Goal: Information Seeking & Learning: Learn about a topic

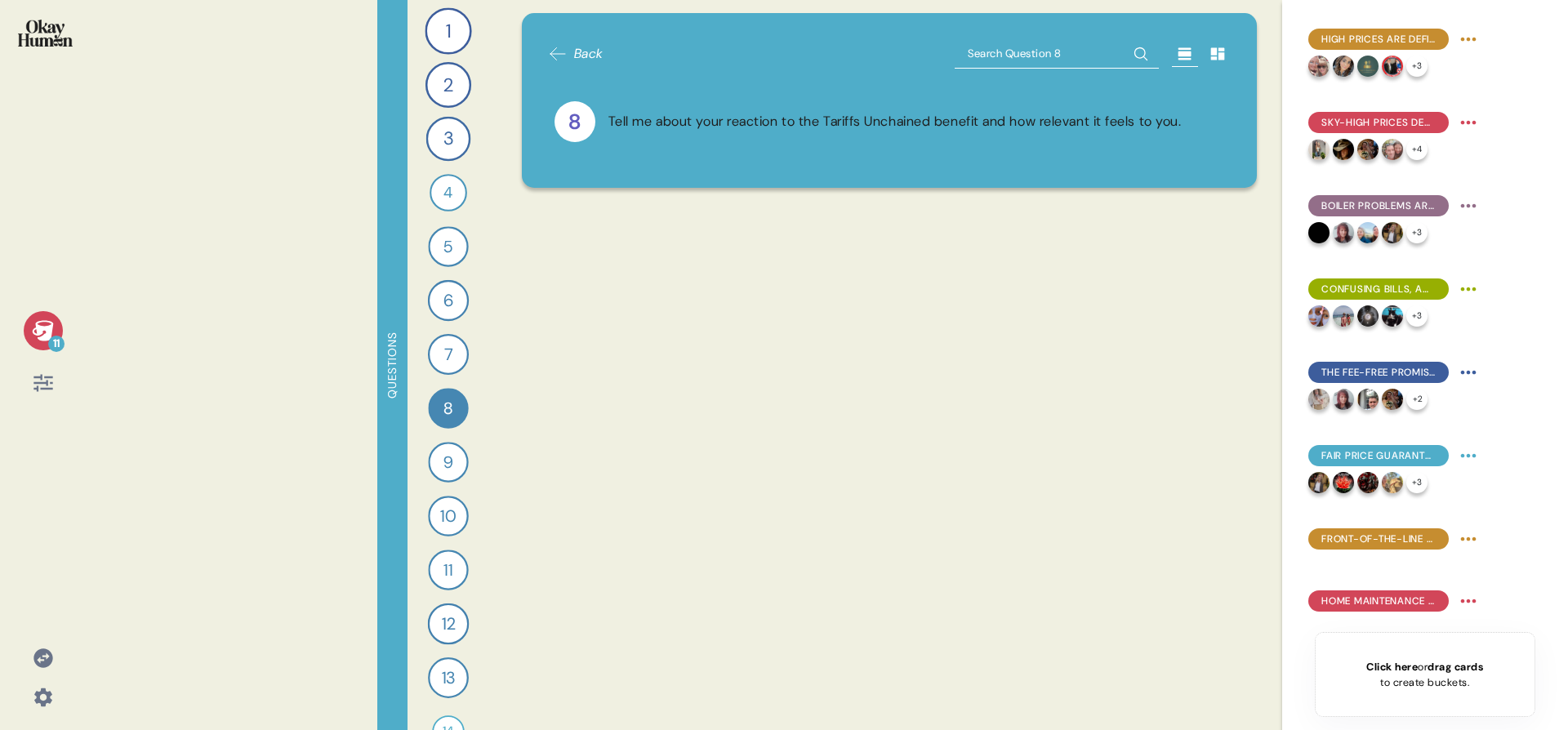
scroll to position [5093, 0]
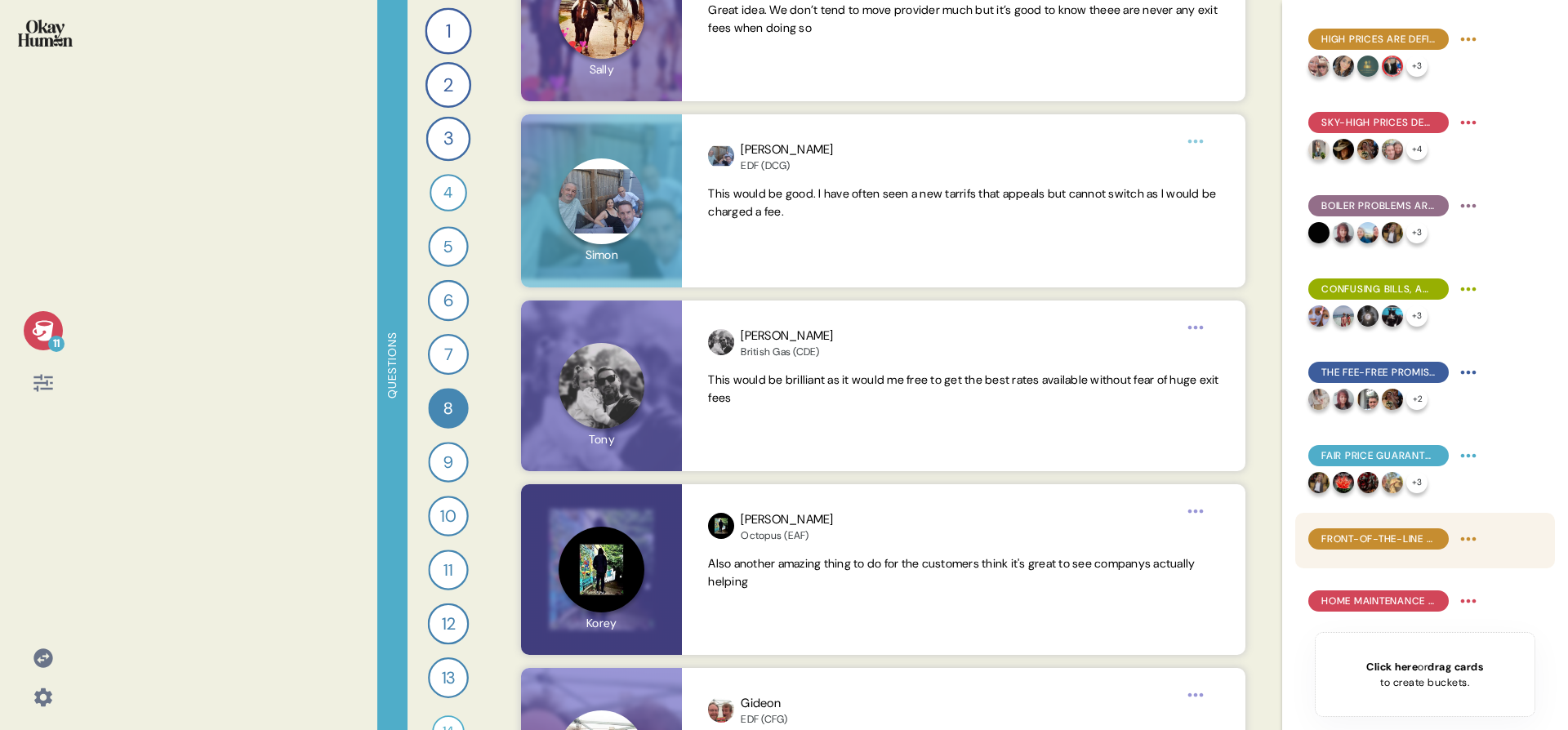
click at [1357, 545] on span "Front-of-the-line customer service access with Priority Engineers was the #1 be…" at bounding box center [1378, 538] width 114 height 15
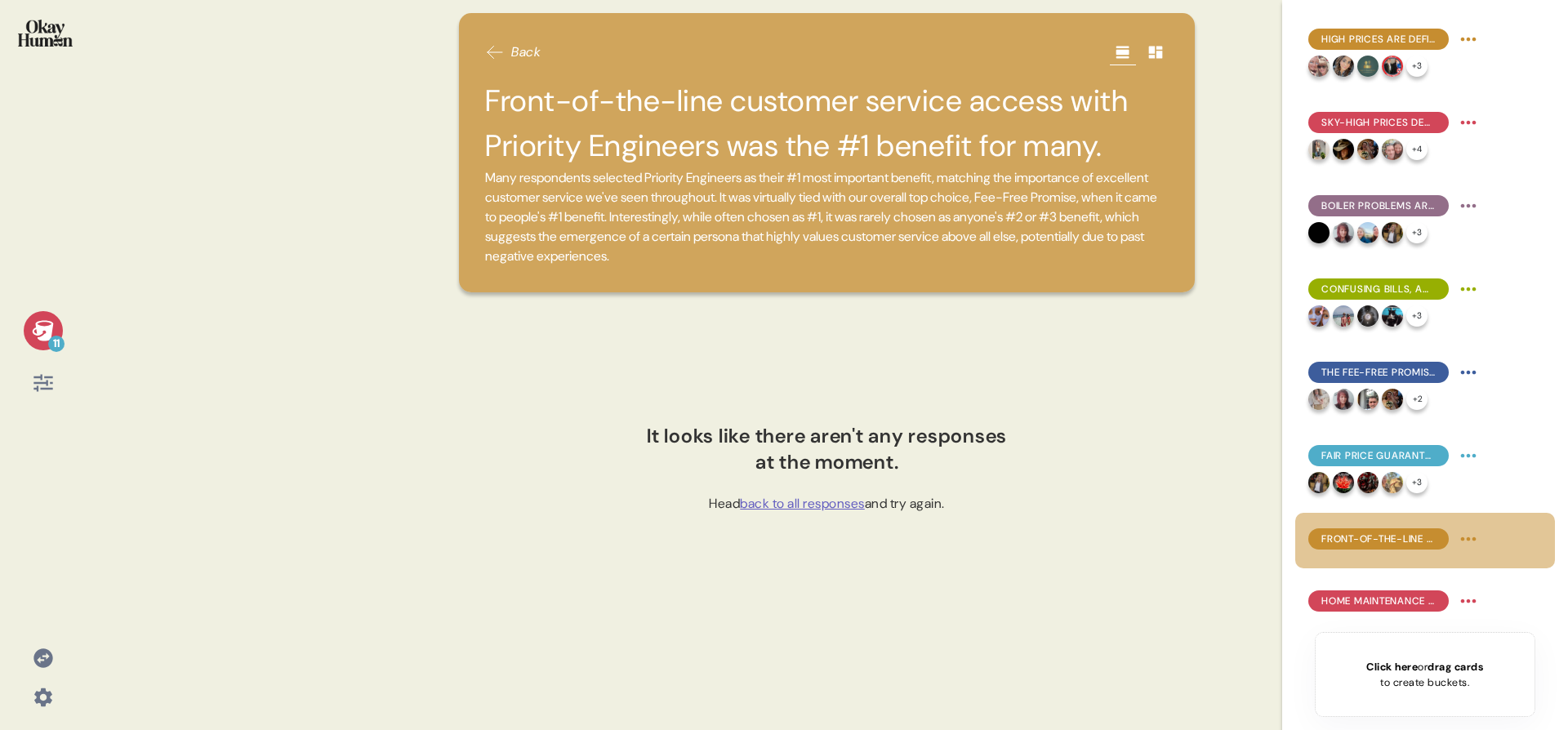
click at [56, 23] on img at bounding box center [45, 32] width 55 height 27
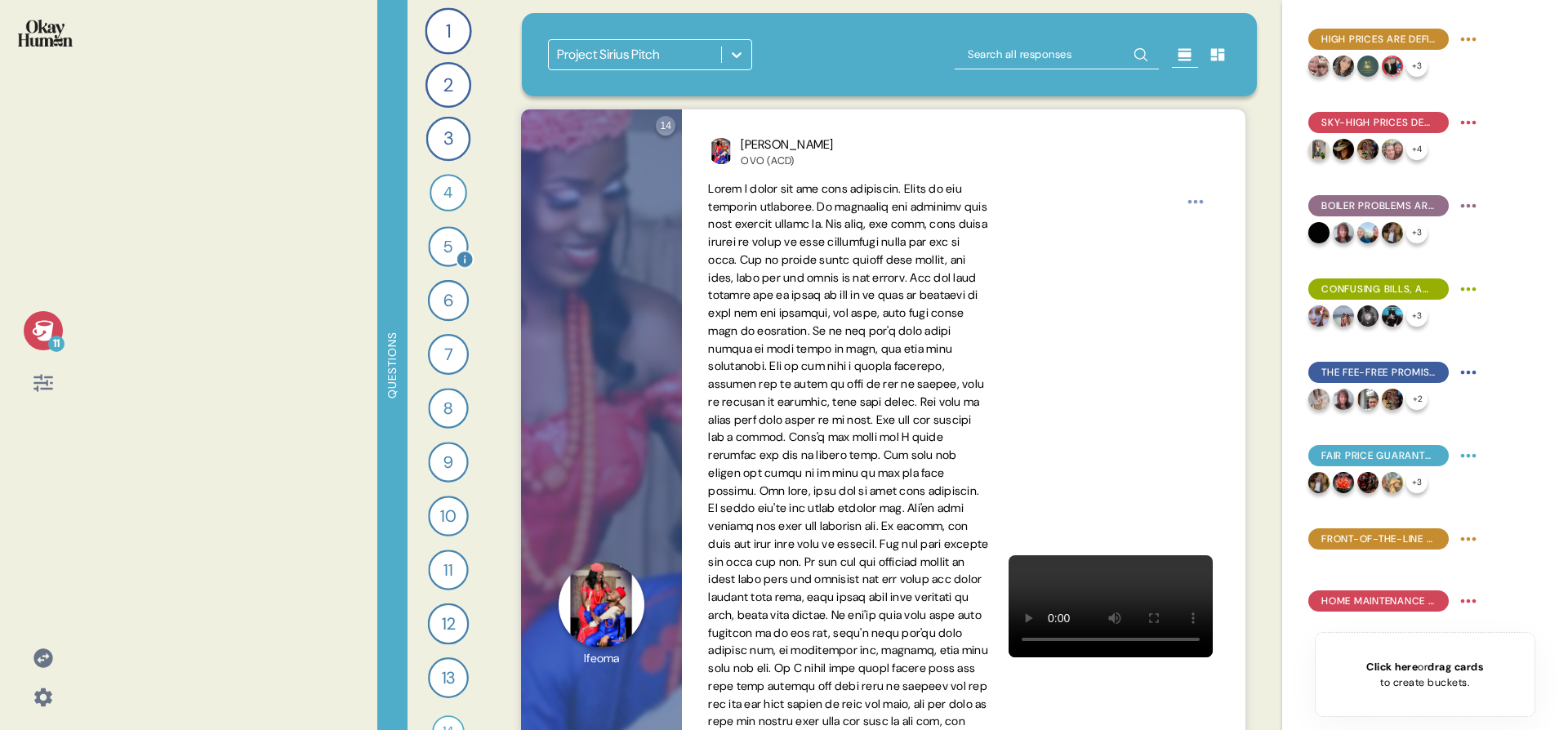
click at [447, 252] on div "5" at bounding box center [447, 246] width 40 height 40
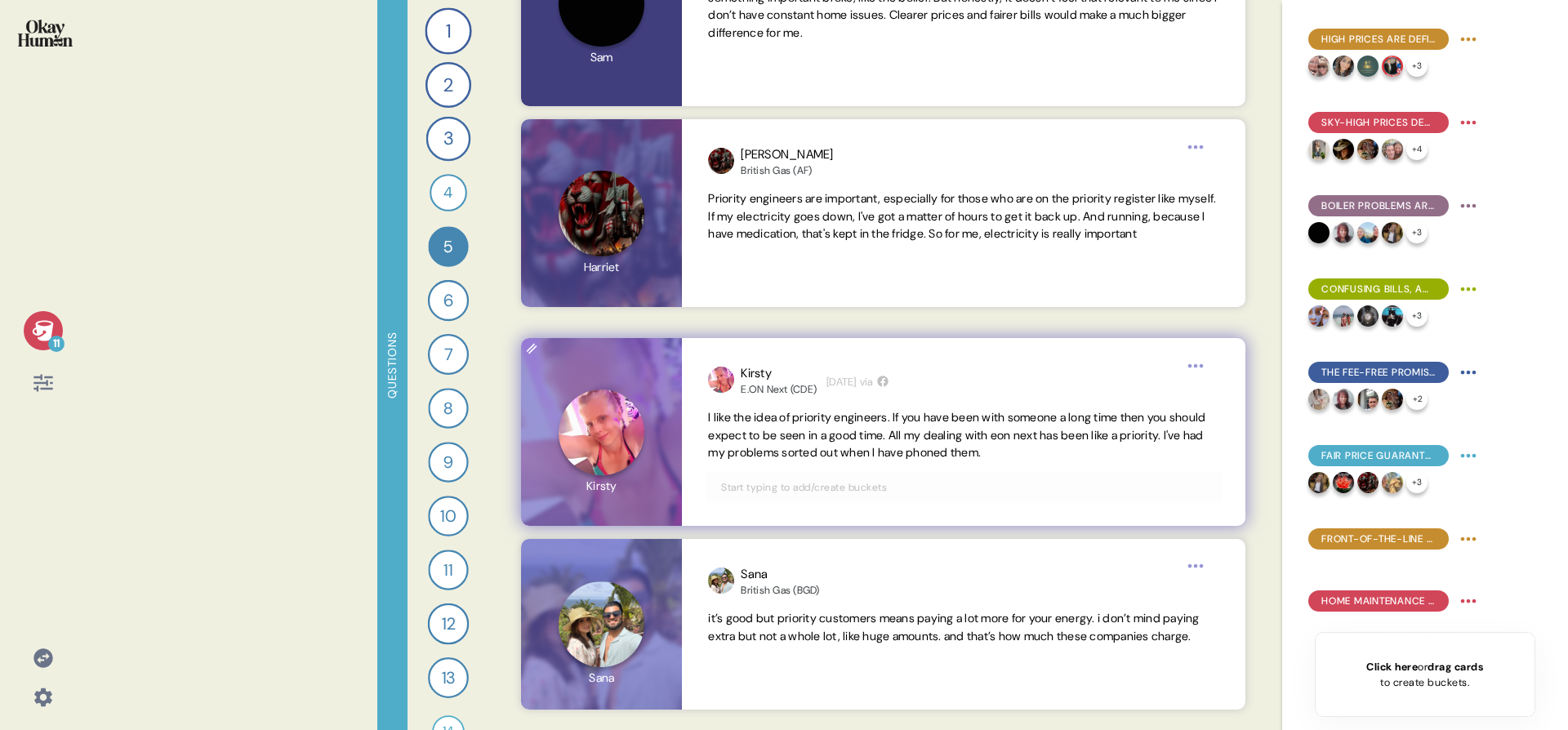
scroll to position [643, 0]
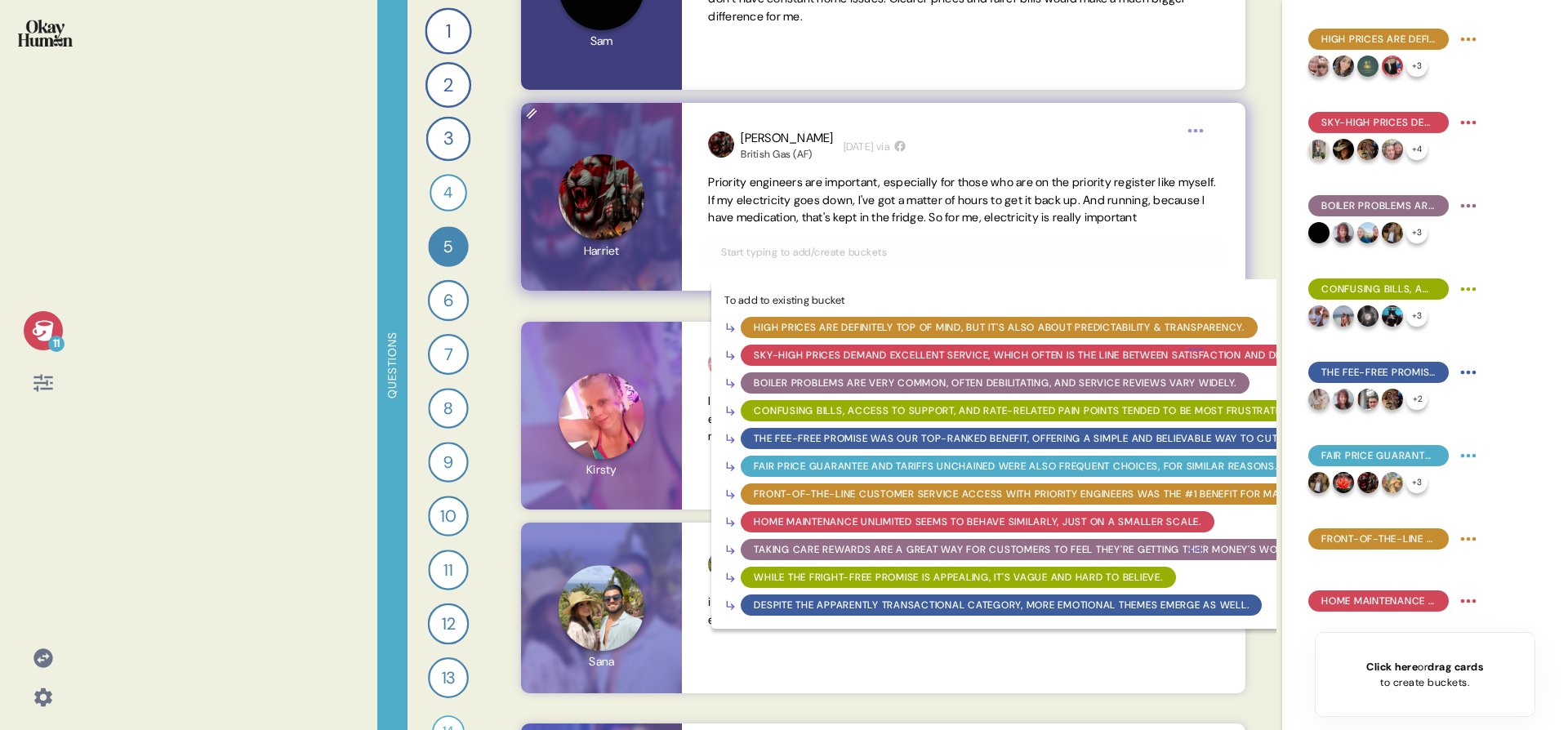
click at [895, 261] on input "text" at bounding box center [963, 253] width 504 height 18
click at [882, 501] on div "Front-of-the-line customer service access with Priority Engineers was the #1 be…" at bounding box center [1024, 493] width 540 height 15
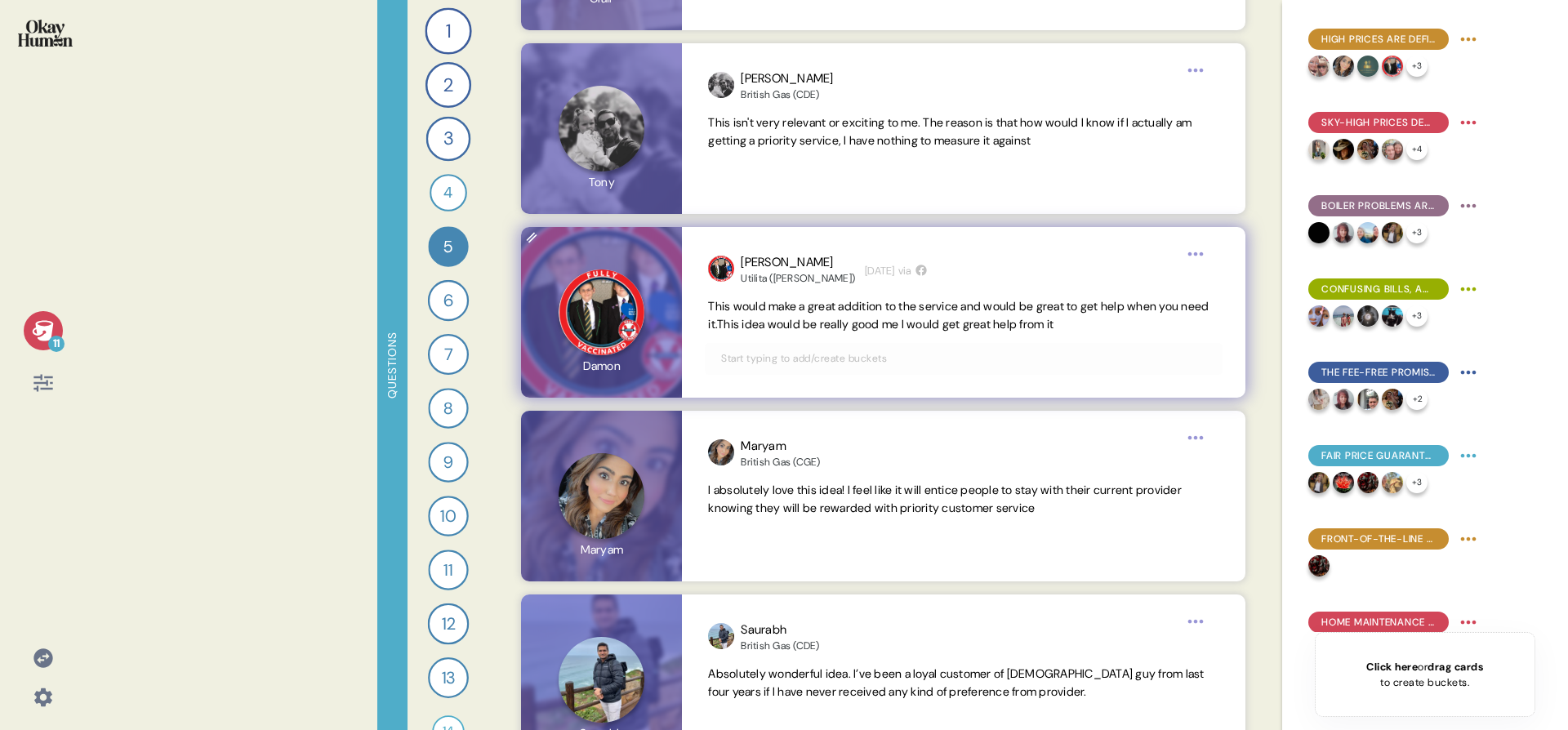
scroll to position [1917, 0]
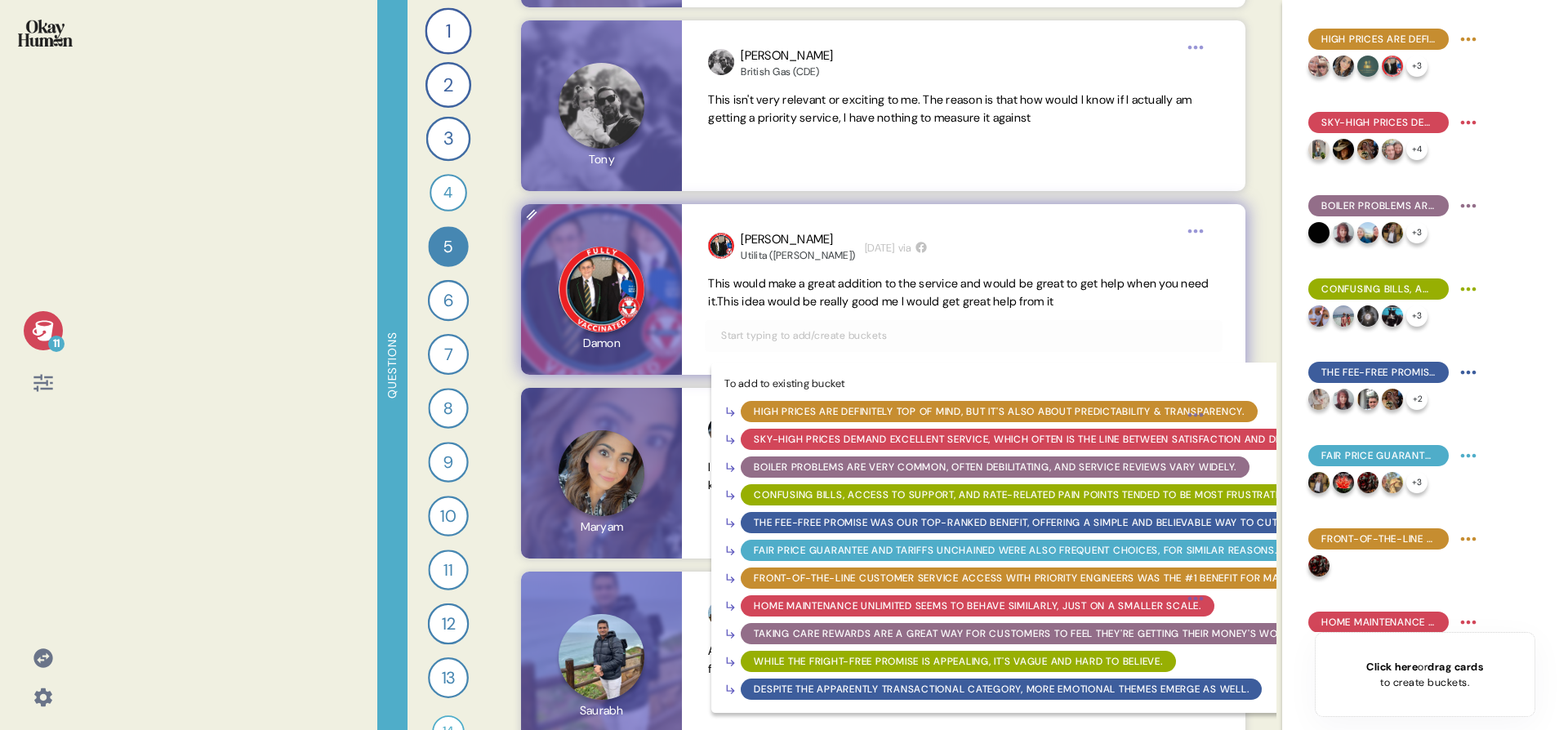
click at [904, 343] on input "text" at bounding box center [963, 335] width 504 height 18
click at [910, 577] on div "Front-of-the-line customer service access with Priority Engineers was the #1 be…" at bounding box center [1024, 578] width 540 height 15
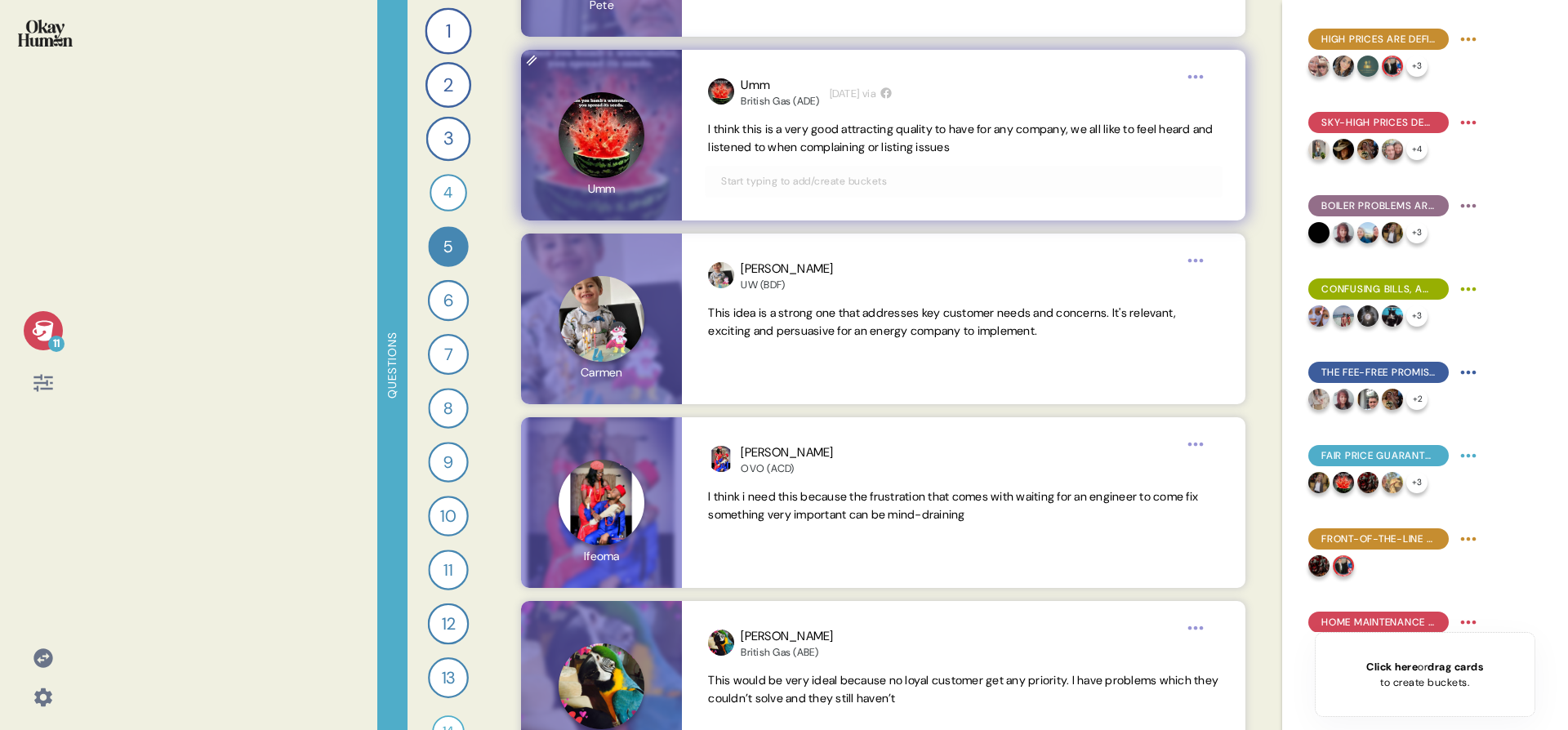
scroll to position [2864, 0]
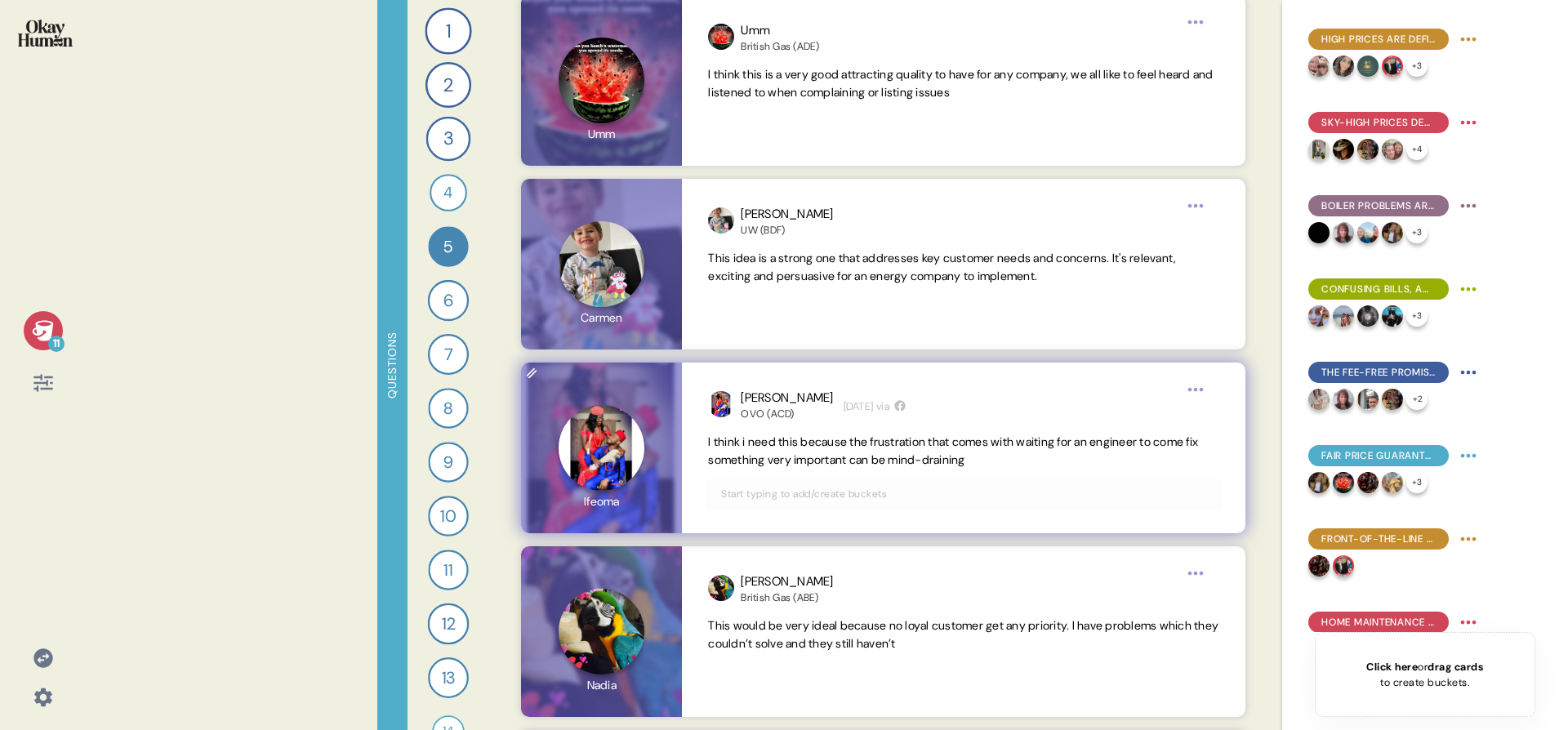
click at [945, 496] on input "text" at bounding box center [963, 494] width 504 height 18
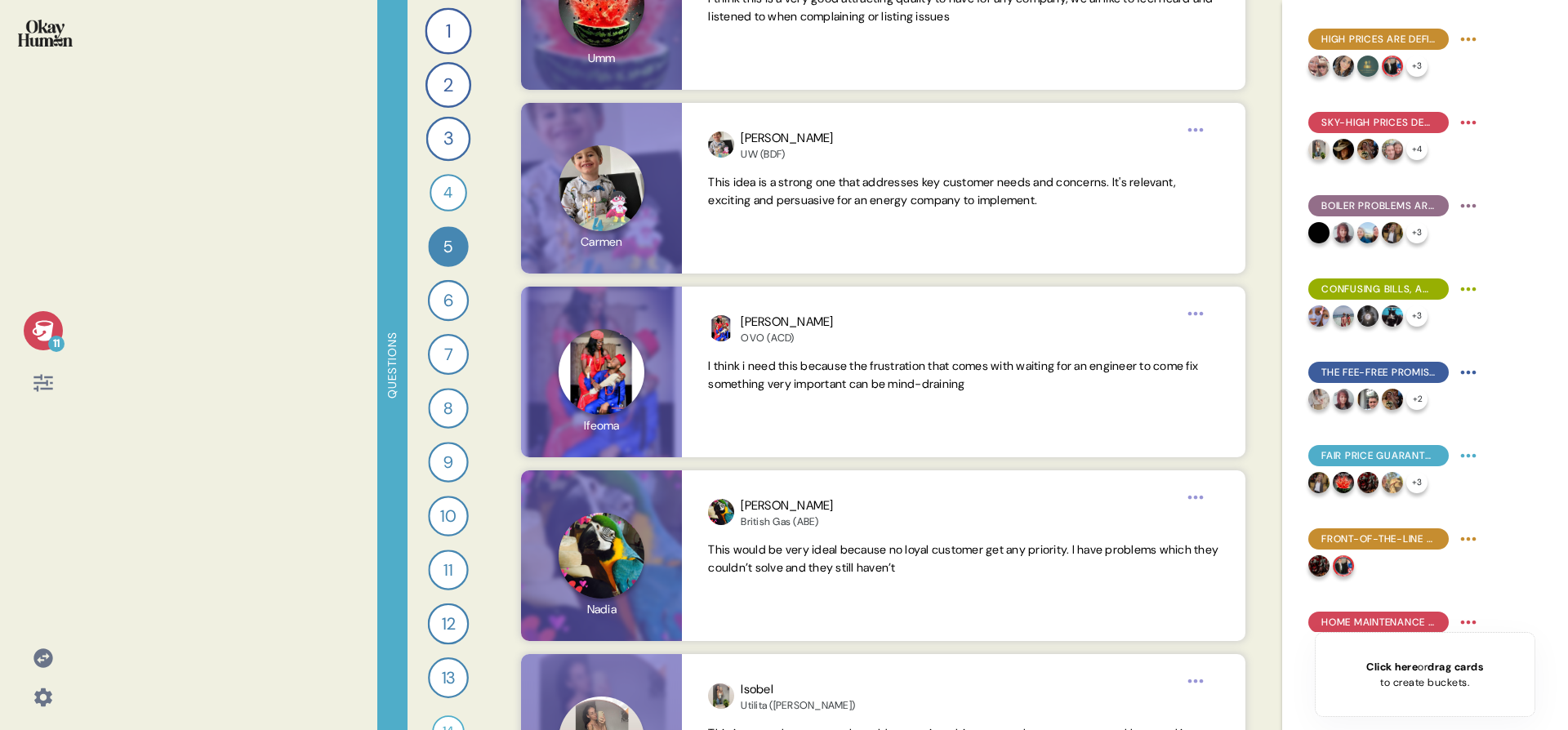
scroll to position [3004, 0]
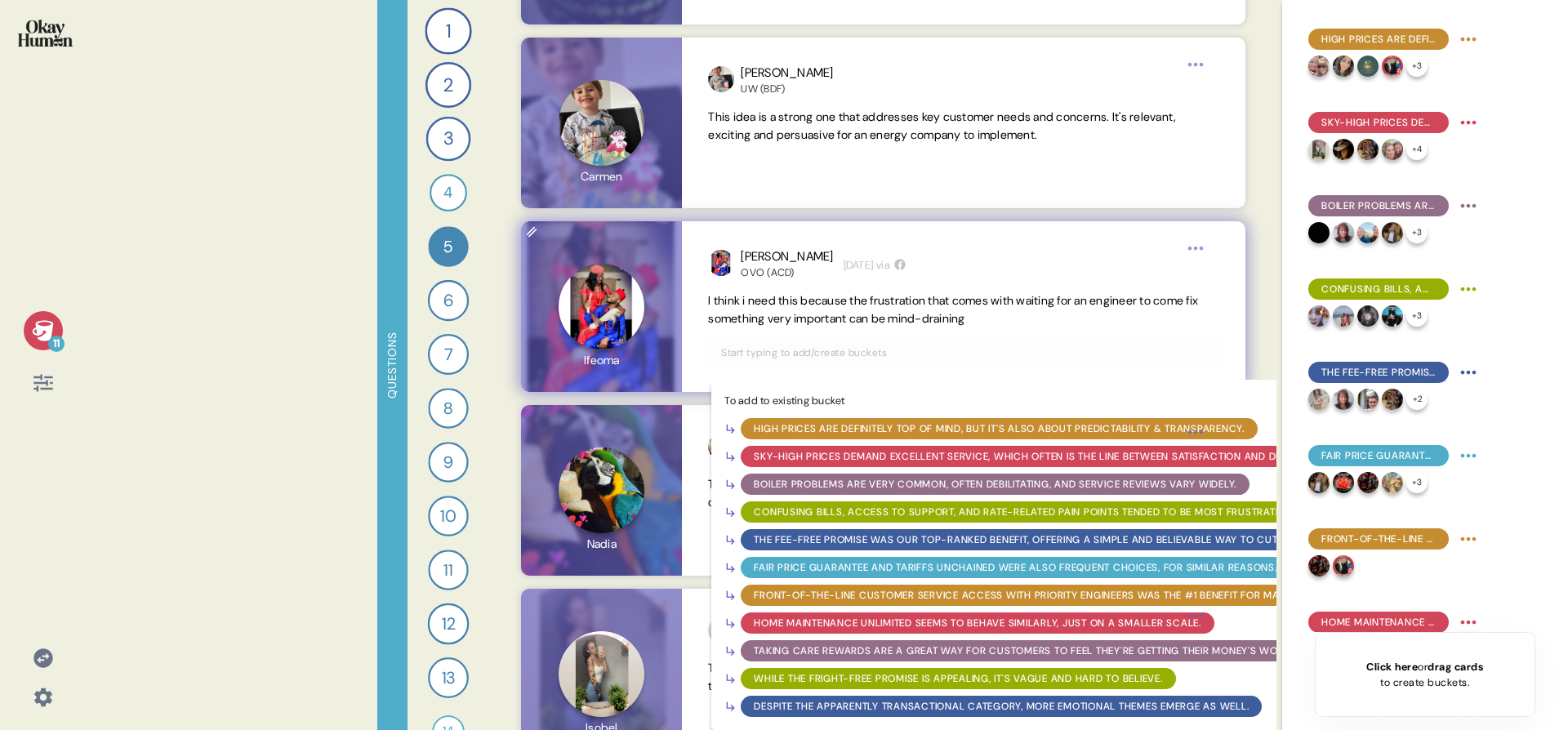
click at [905, 591] on div "Front-of-the-line customer service access with Priority Engineers was the #1 be…" at bounding box center [1024, 594] width 540 height 15
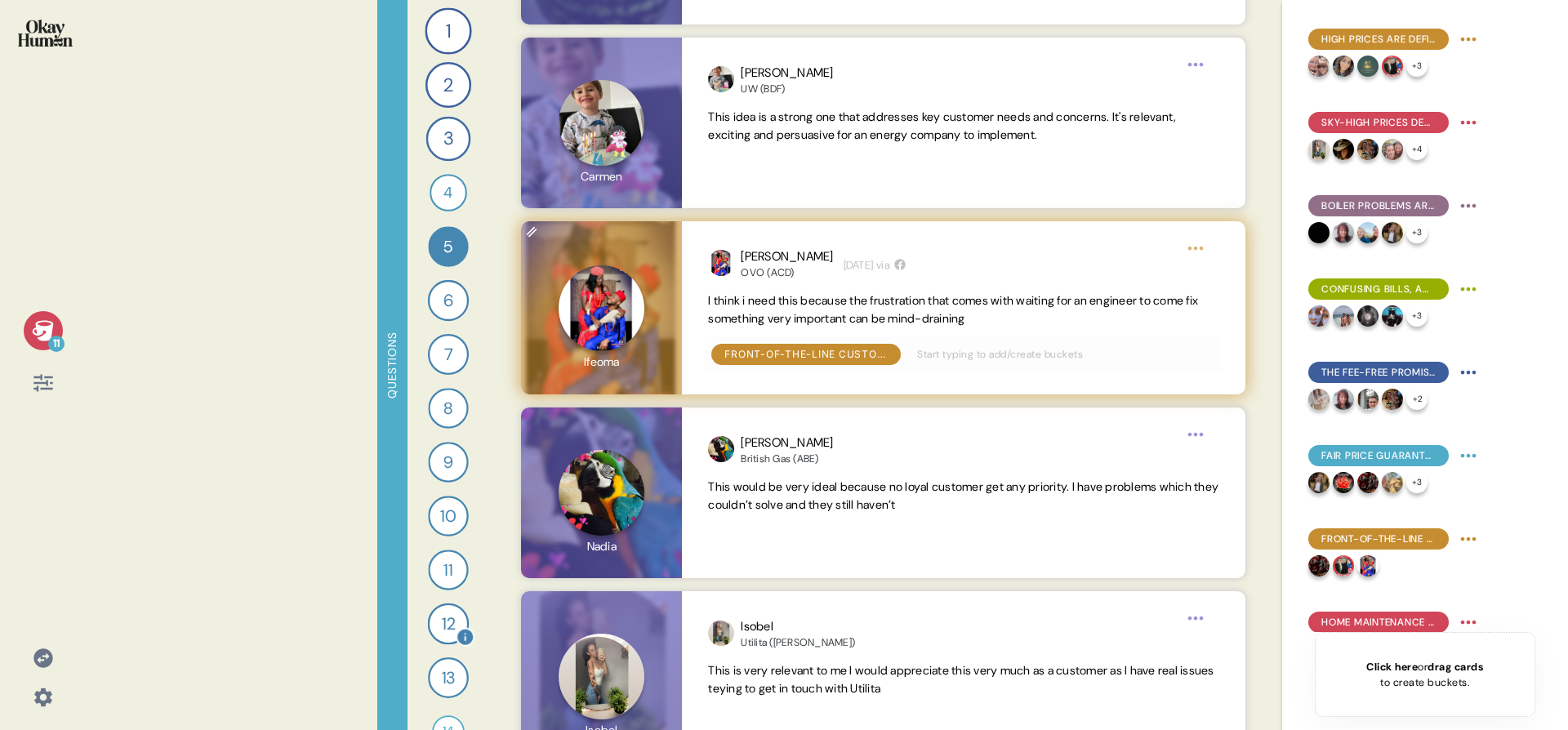
click at [439, 628] on div "12" at bounding box center [448, 624] width 41 height 41
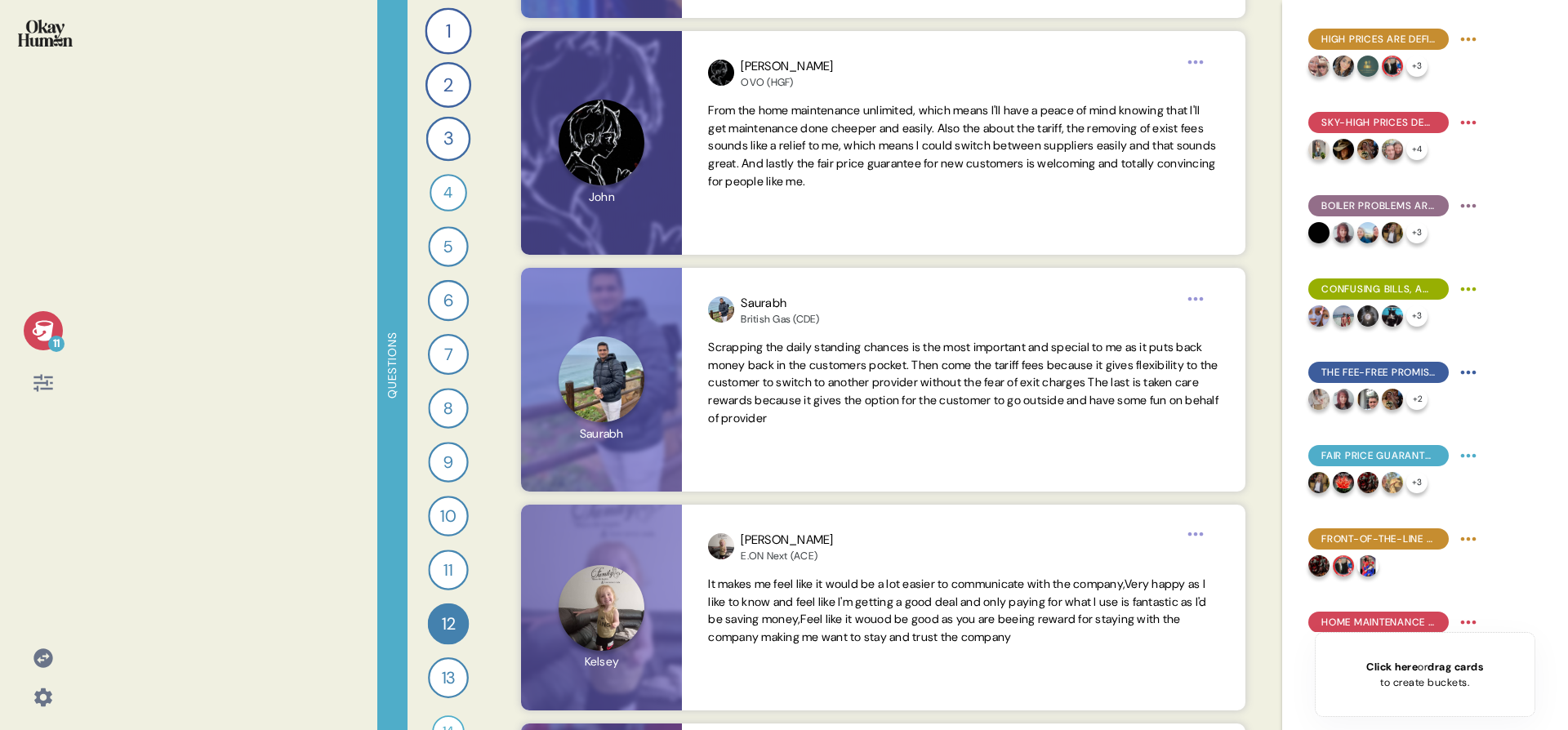
scroll to position [1051, 0]
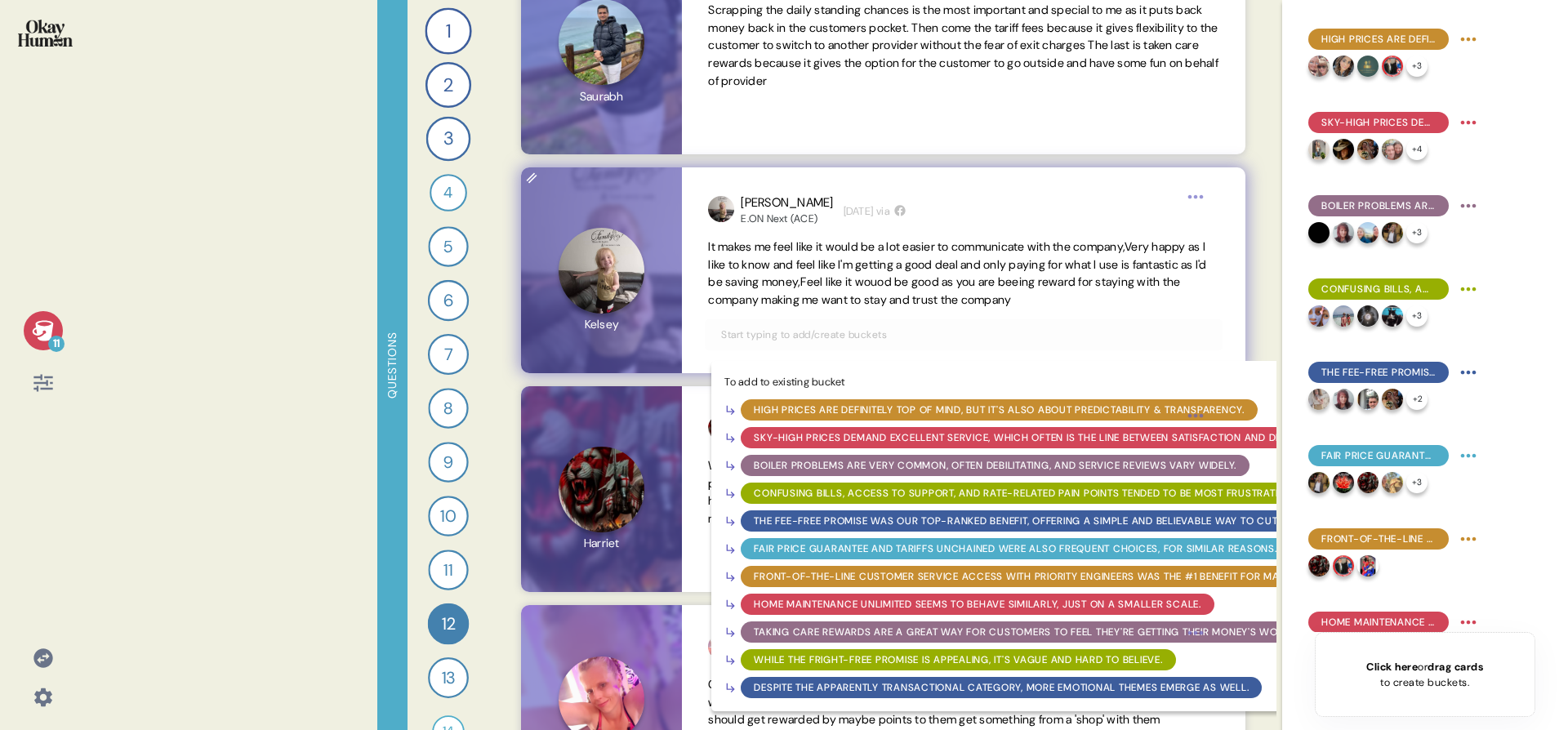
click at [954, 339] on input "text" at bounding box center [963, 335] width 504 height 18
click at [881, 577] on div "Front-of-the-line customer service access with Priority Engineers was the #1 be…" at bounding box center [1024, 576] width 540 height 15
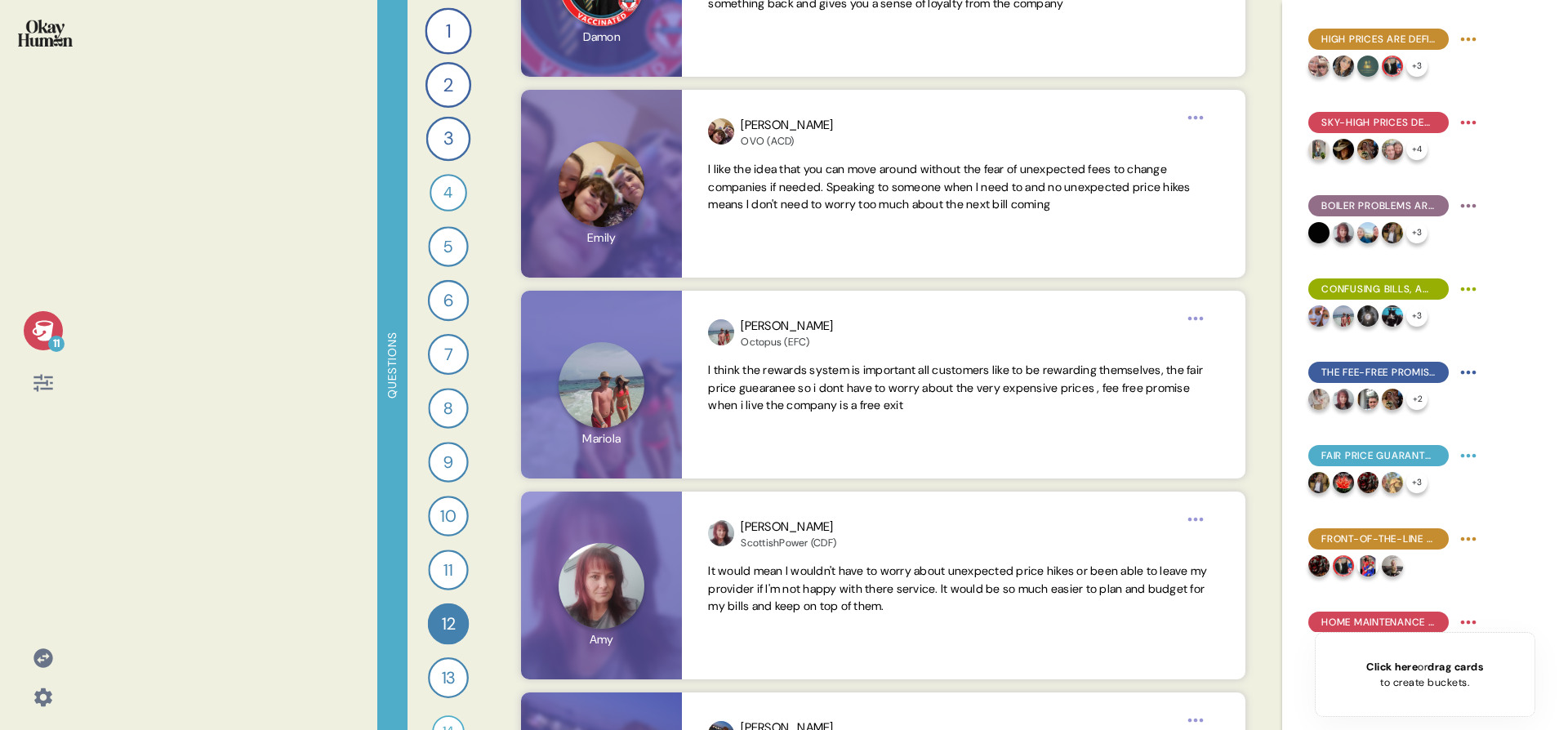
scroll to position [2426, 0]
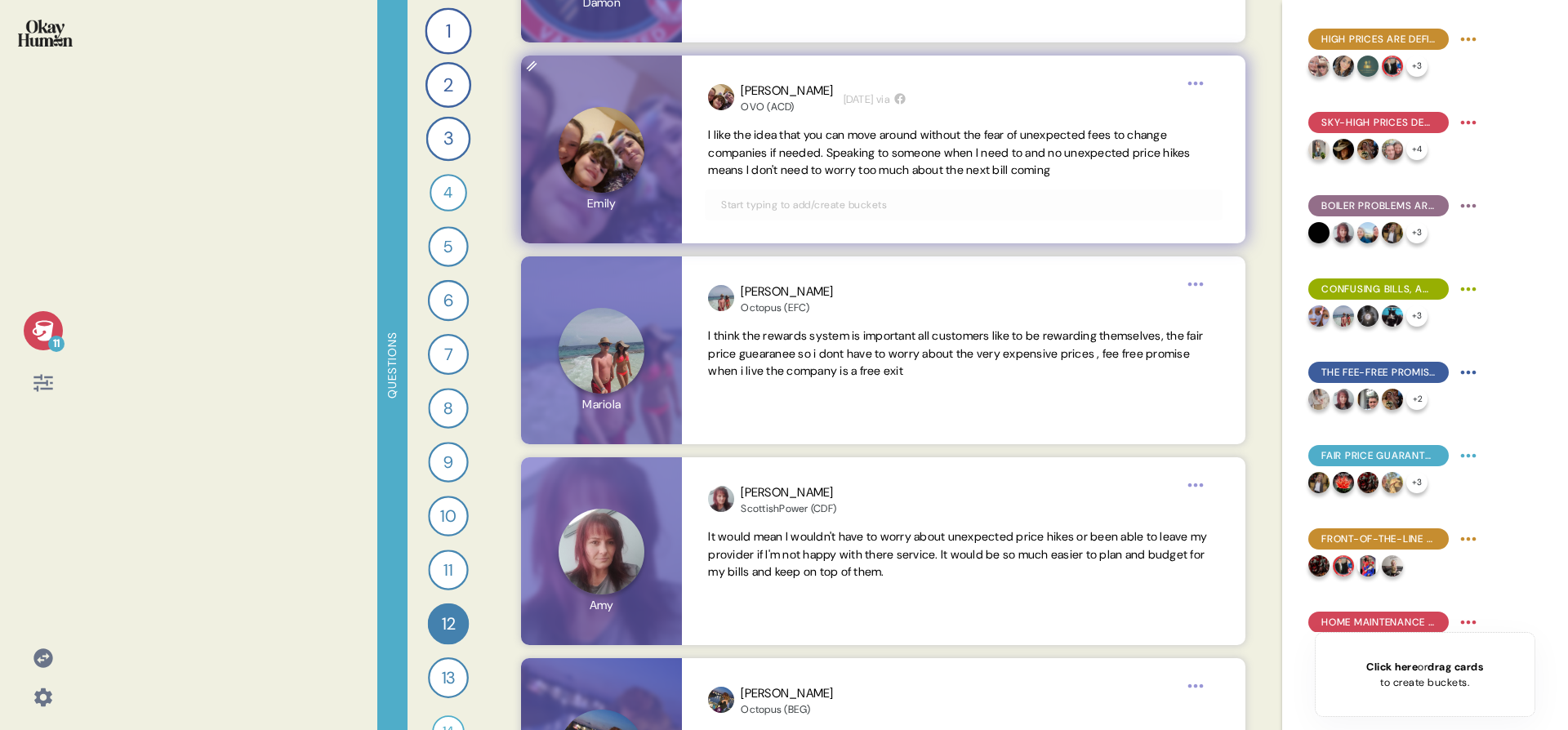
click at [838, 218] on div at bounding box center [963, 205] width 517 height 31
click at [838, 199] on input "text" at bounding box center [963, 204] width 504 height 18
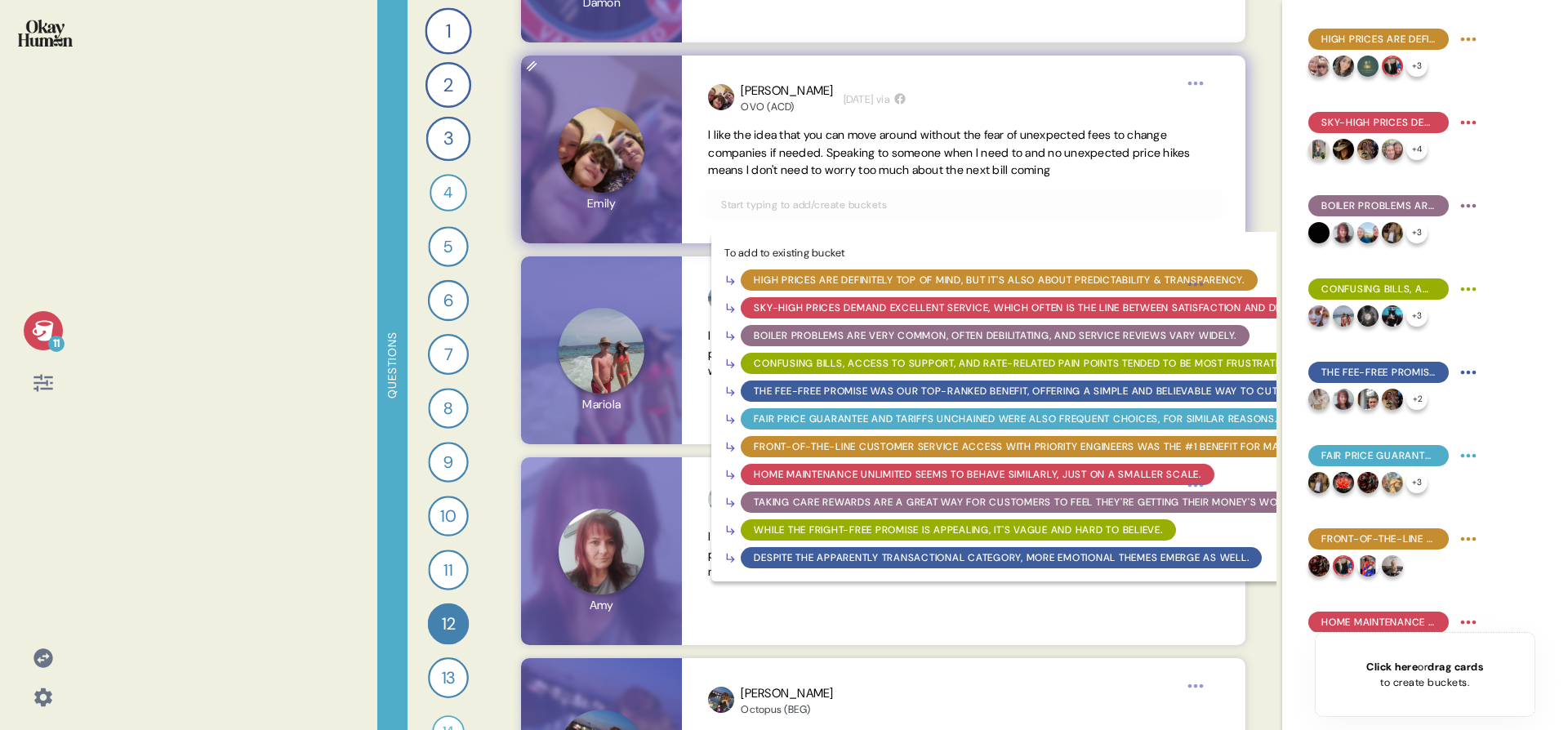
click at [854, 447] on div "Front-of-the-line customer service access with Priority Engineers was the #1 be…" at bounding box center [1024, 446] width 540 height 15
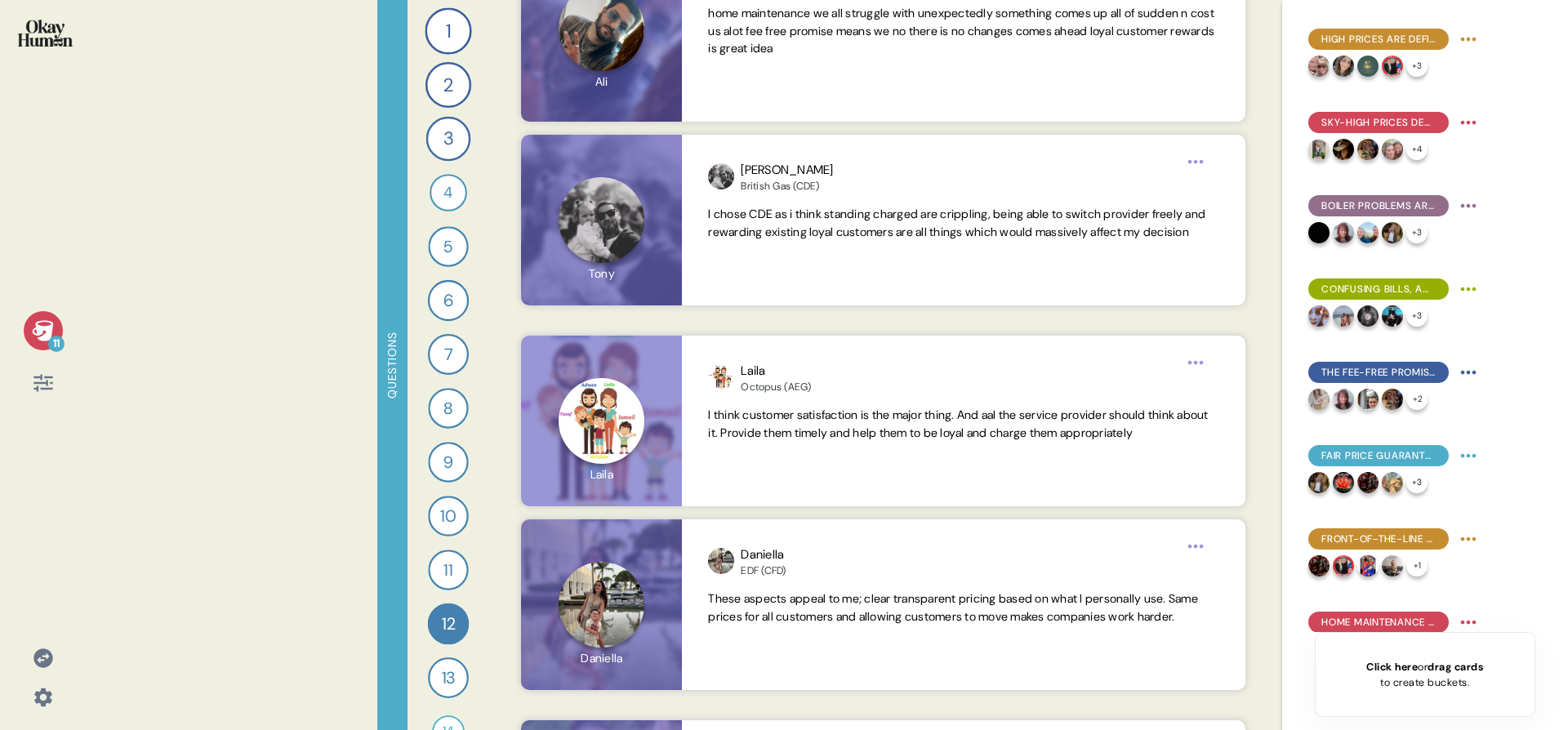
scroll to position [4161, 0]
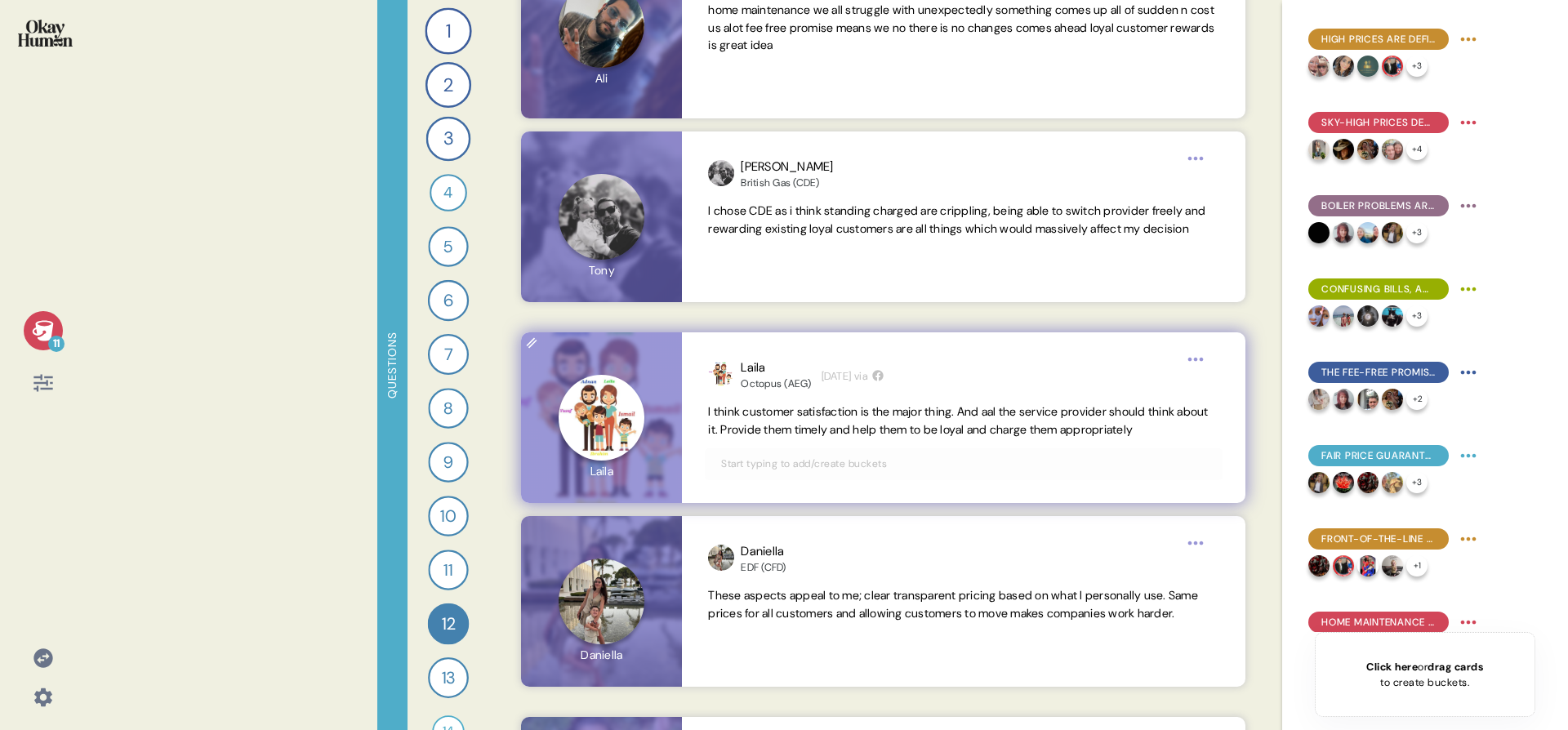
click at [1015, 468] on input "text" at bounding box center [963, 464] width 504 height 18
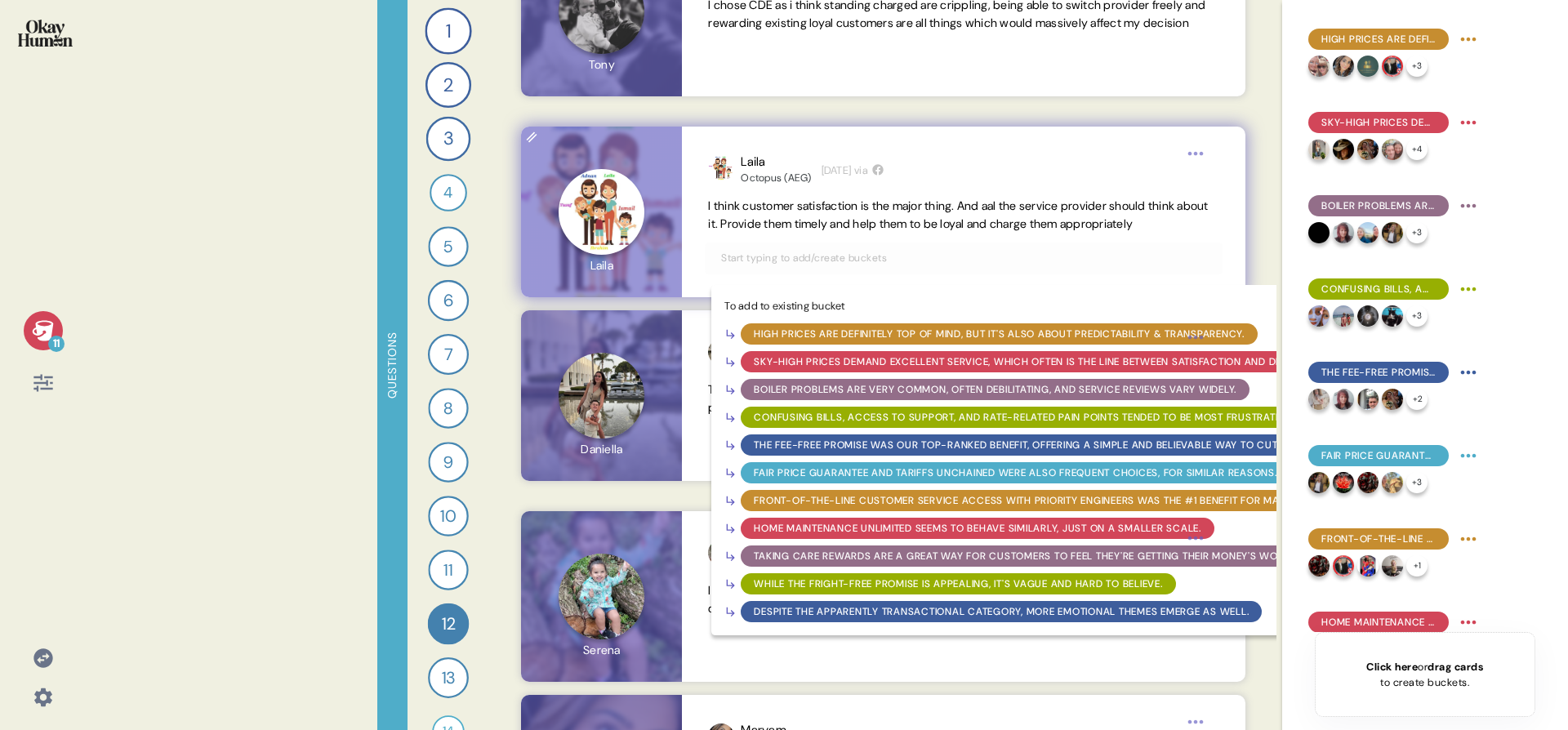
scroll to position [4377, 0]
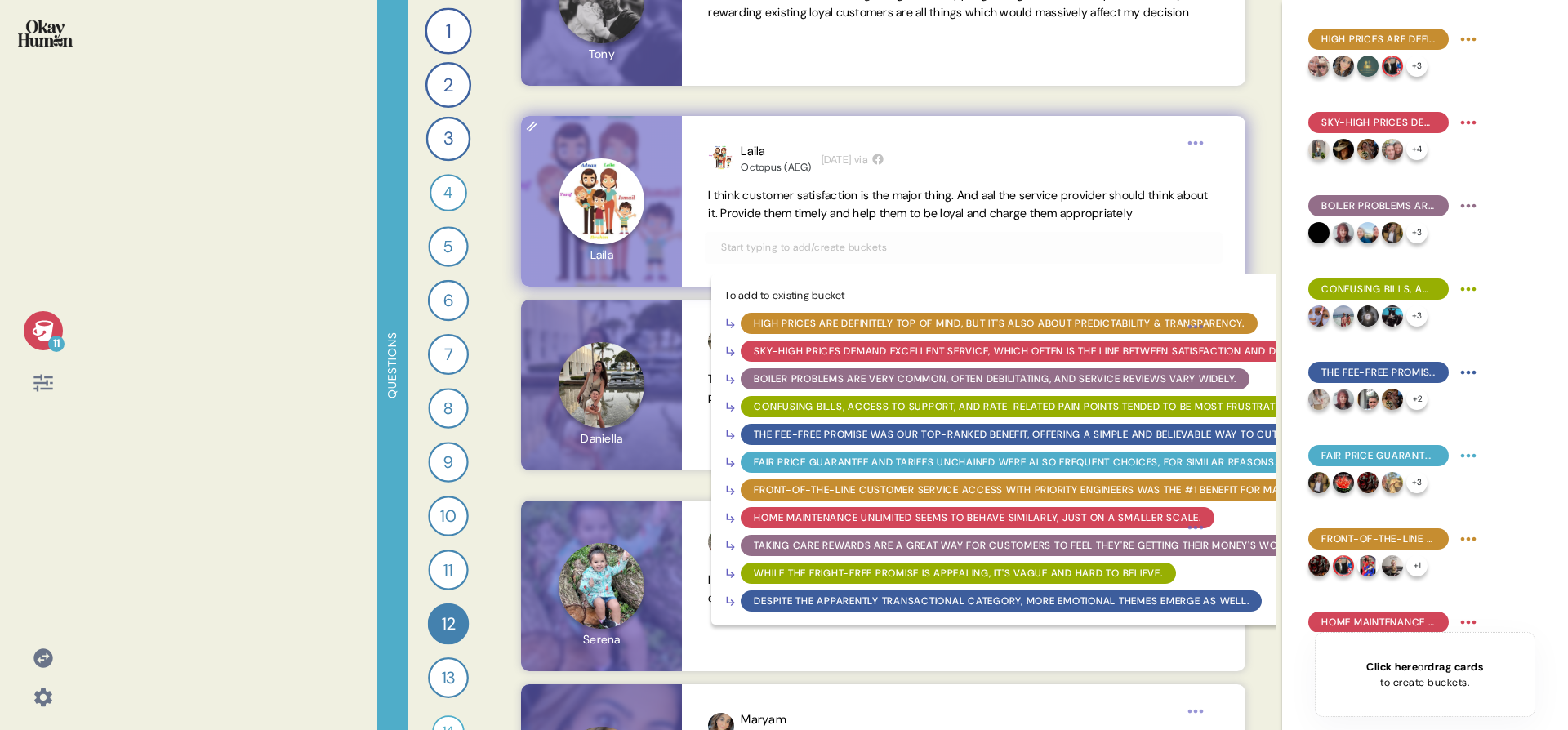
click at [819, 491] on div "Front-of-the-line customer service access with Priority Engineers was the #1 be…" at bounding box center [1024, 489] width 540 height 15
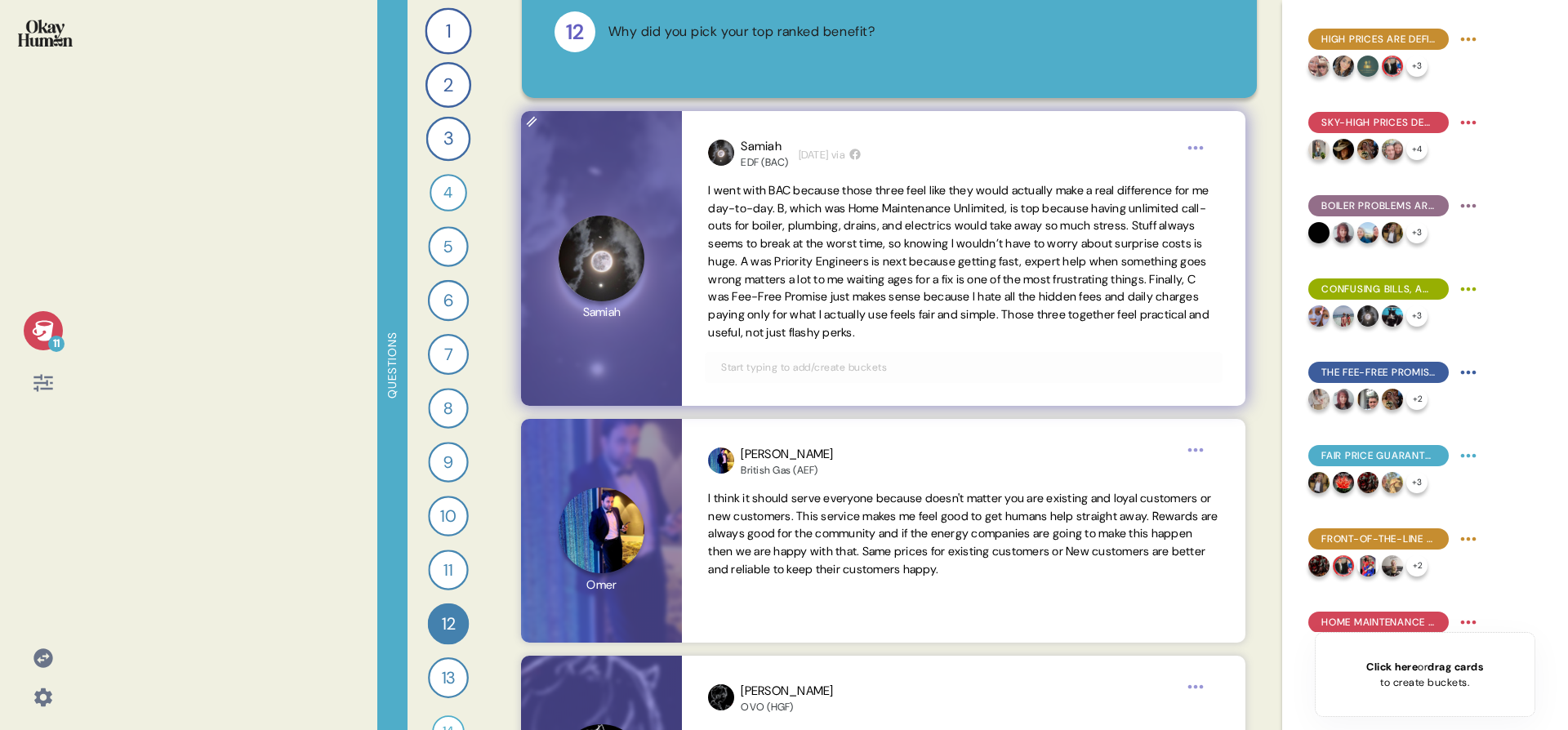
scroll to position [96, 0]
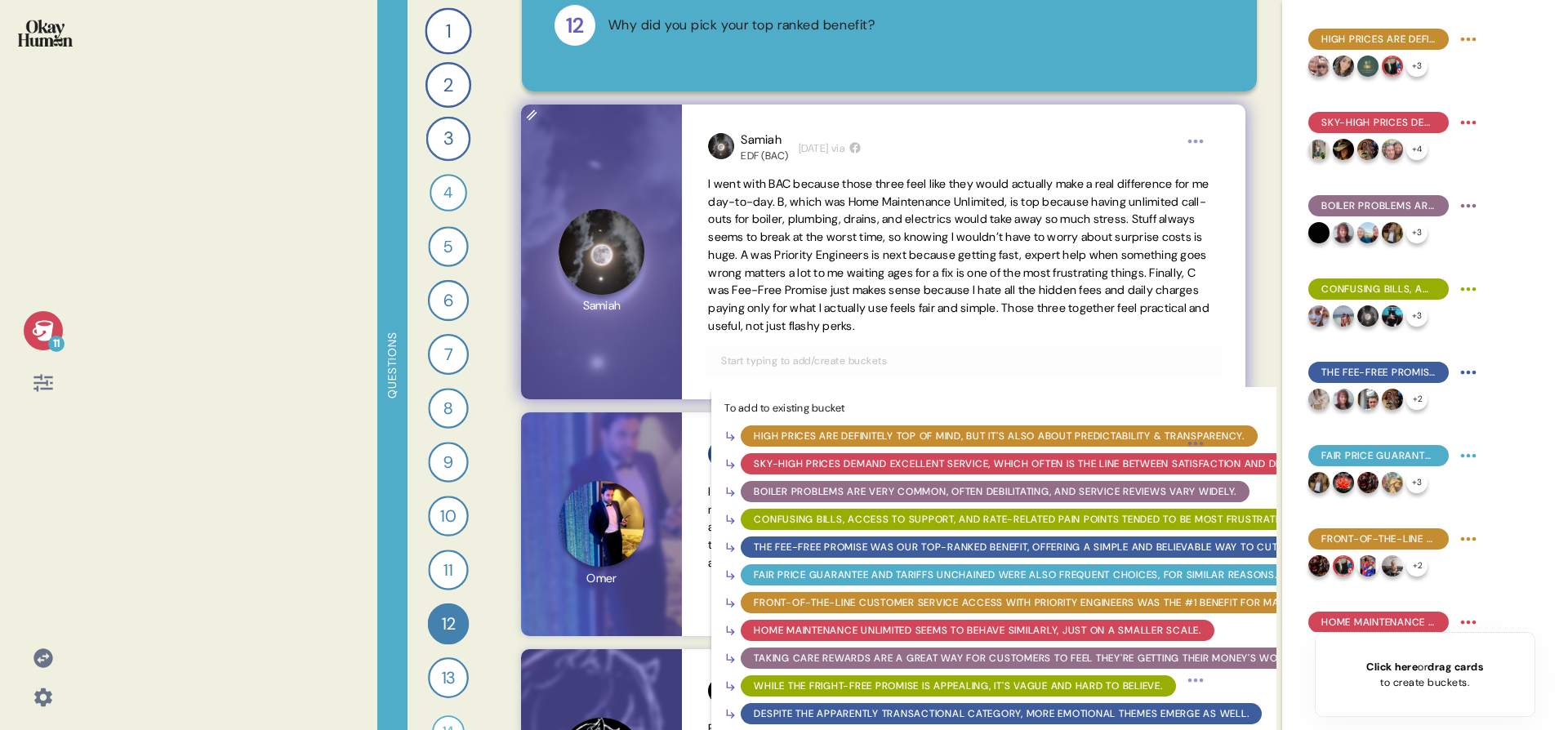
click at [869, 359] on input "text" at bounding box center [963, 361] width 504 height 18
click at [858, 633] on div "Home Maintenance Unlimited seems to behave similarly, just on a smaller scale." at bounding box center [977, 630] width 447 height 15
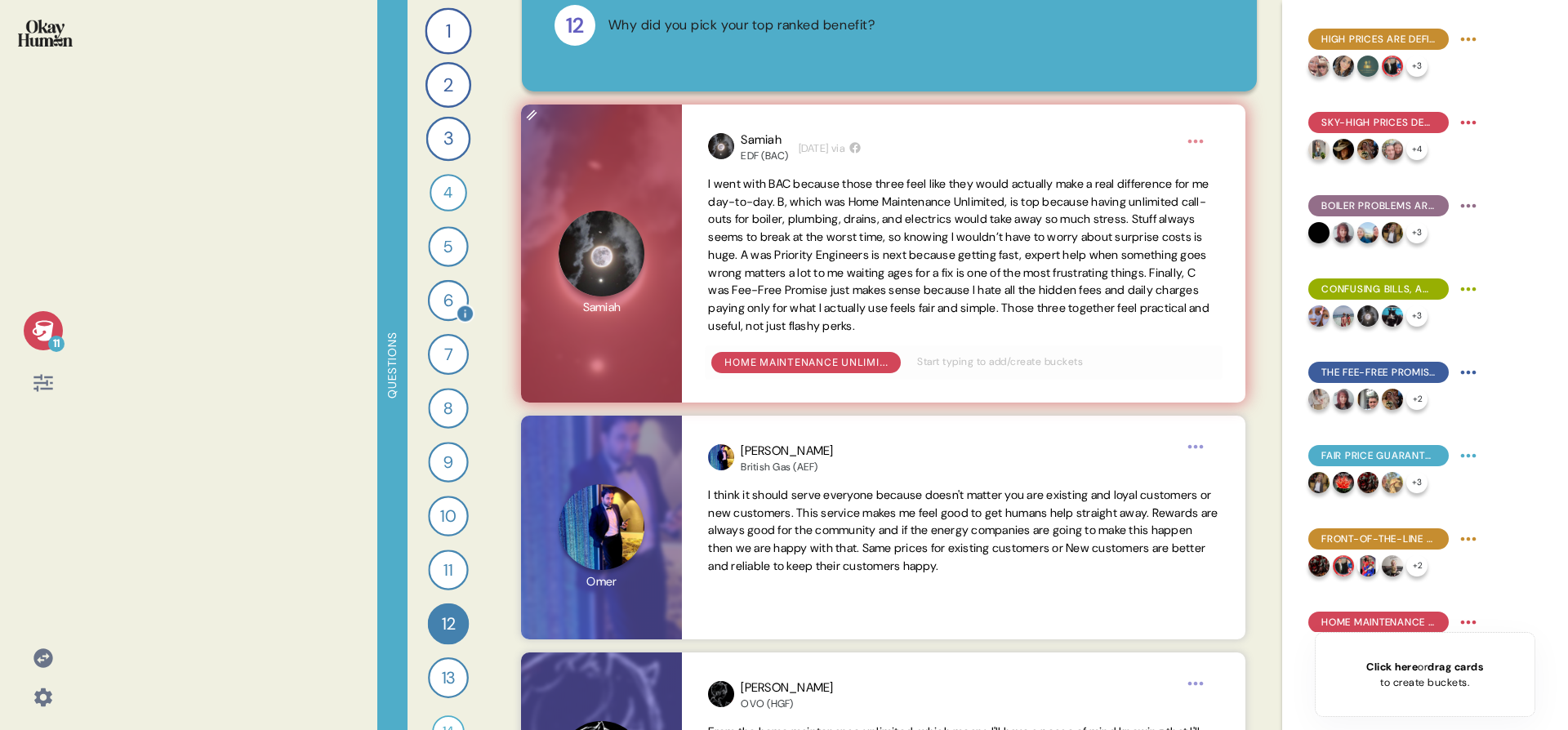
click at [443, 301] on div "6" at bounding box center [448, 301] width 41 height 41
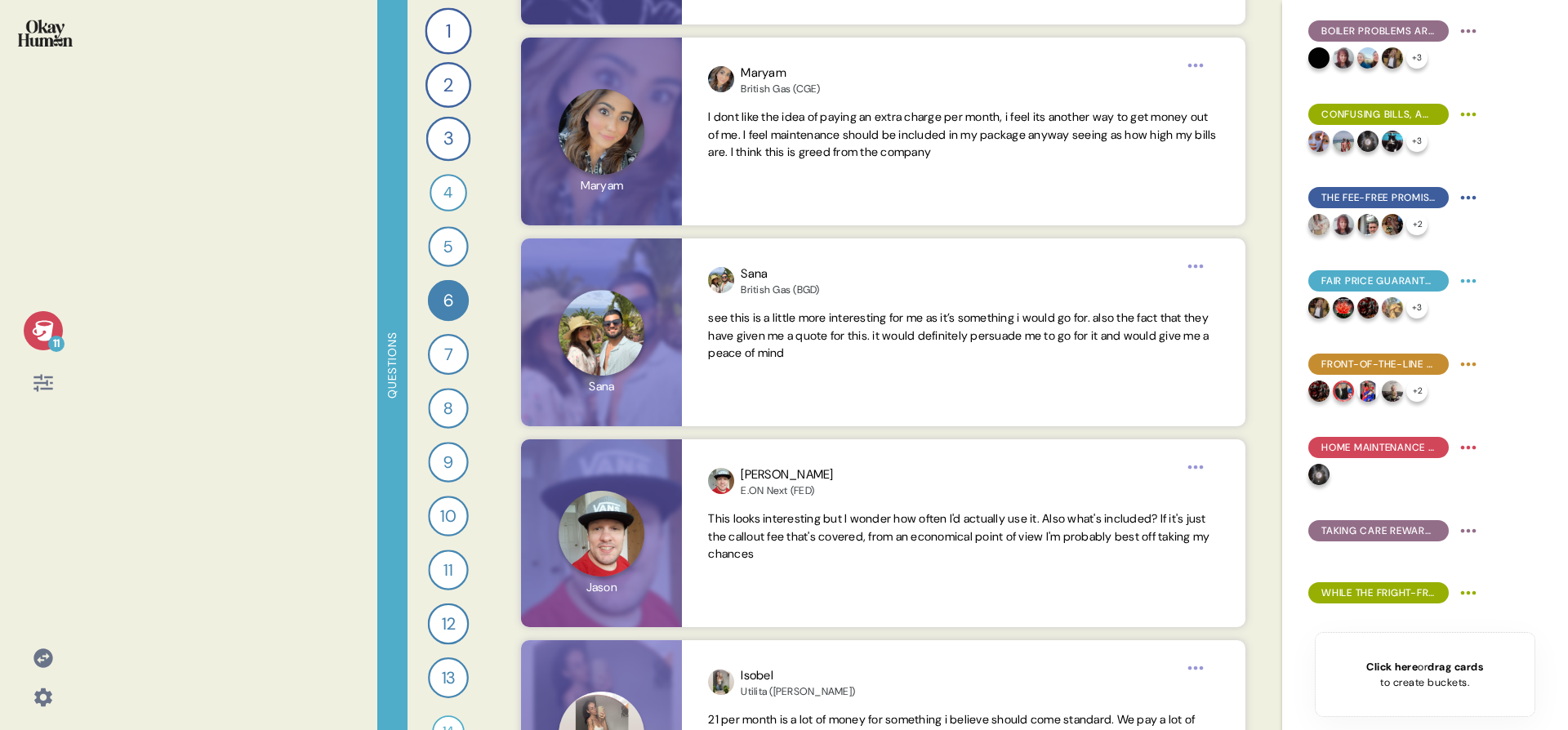
scroll to position [1080, 0]
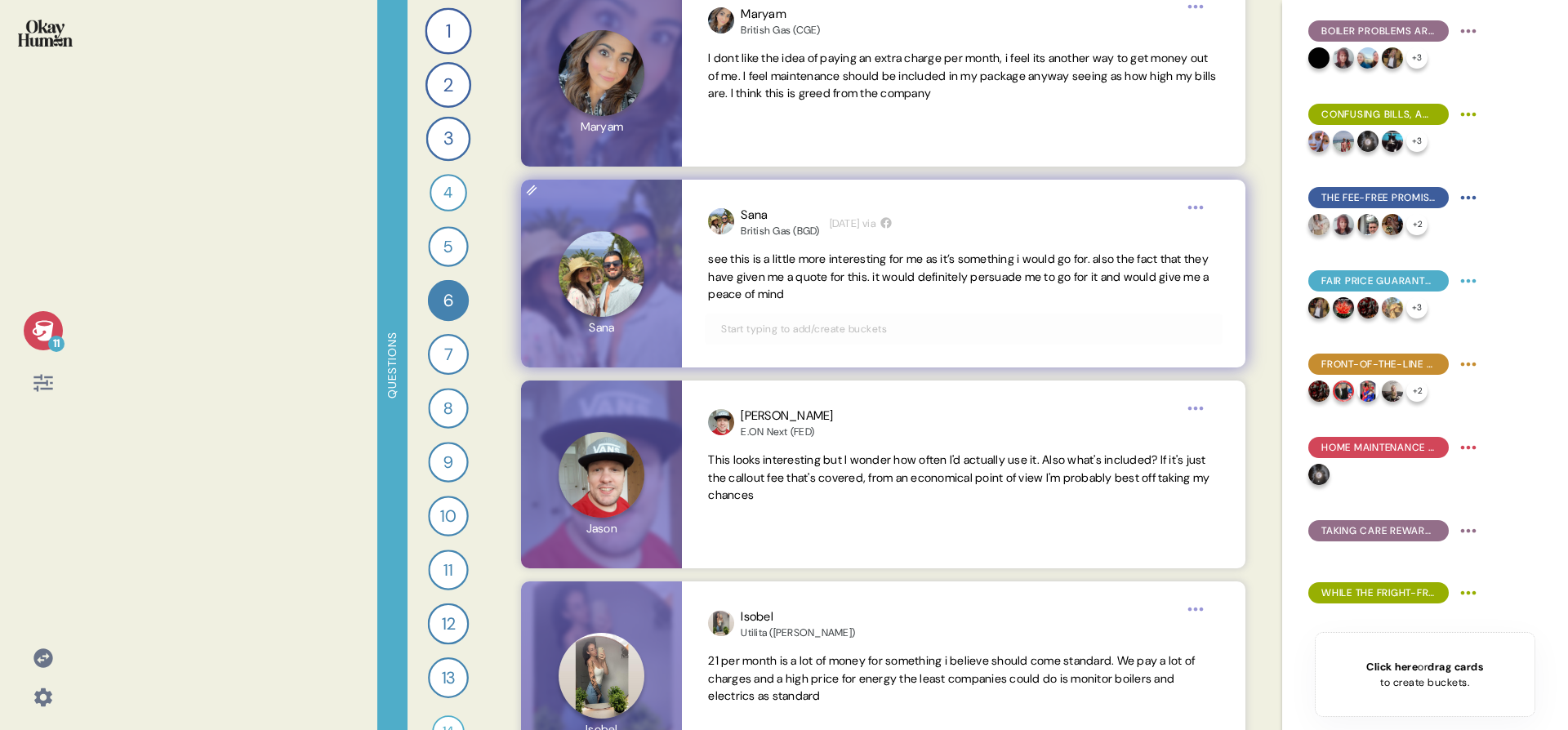
click at [905, 323] on input "text" at bounding box center [963, 329] width 504 height 18
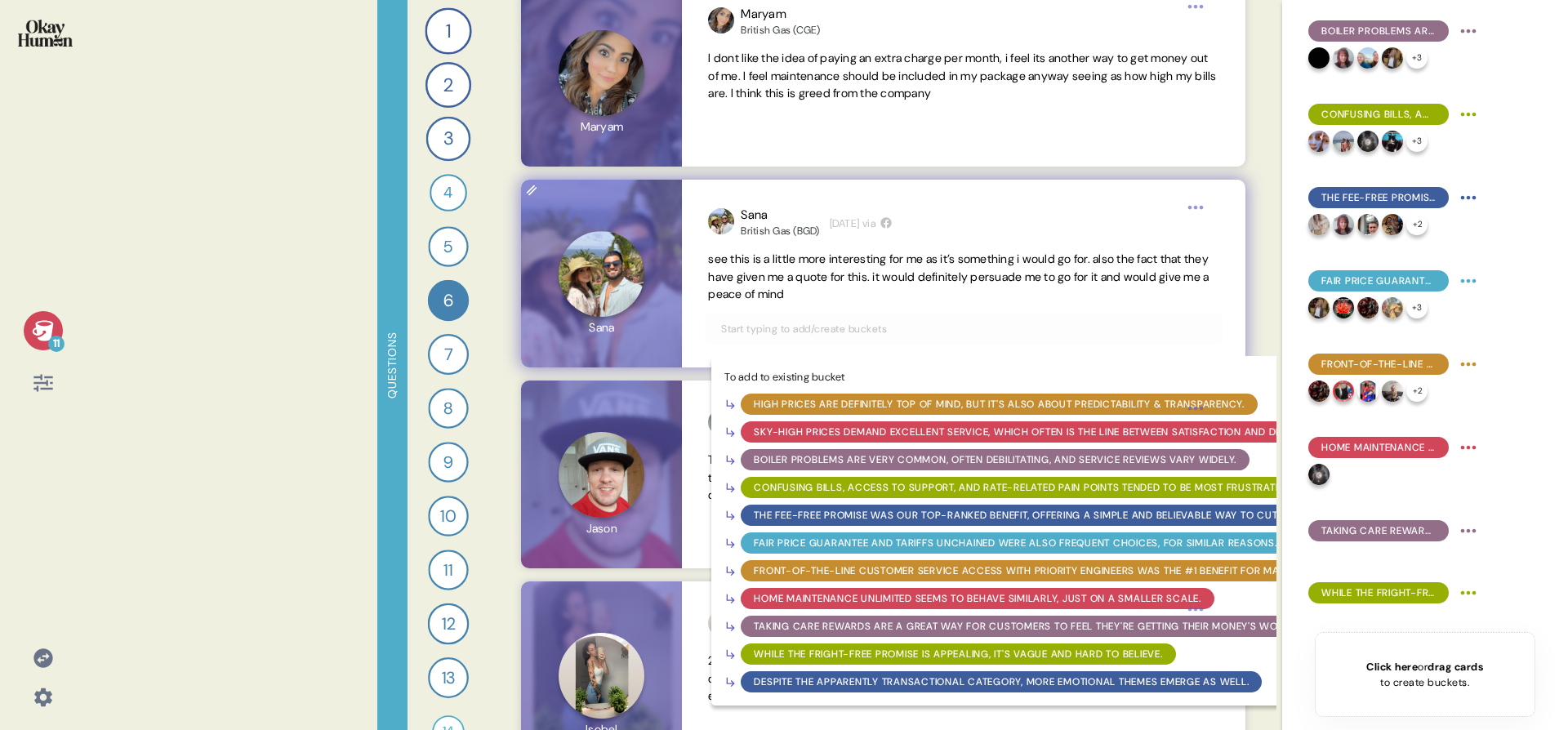
click at [856, 600] on div "Home Maintenance Unlimited seems to behave similarly, just on a smaller scale." at bounding box center [977, 598] width 447 height 15
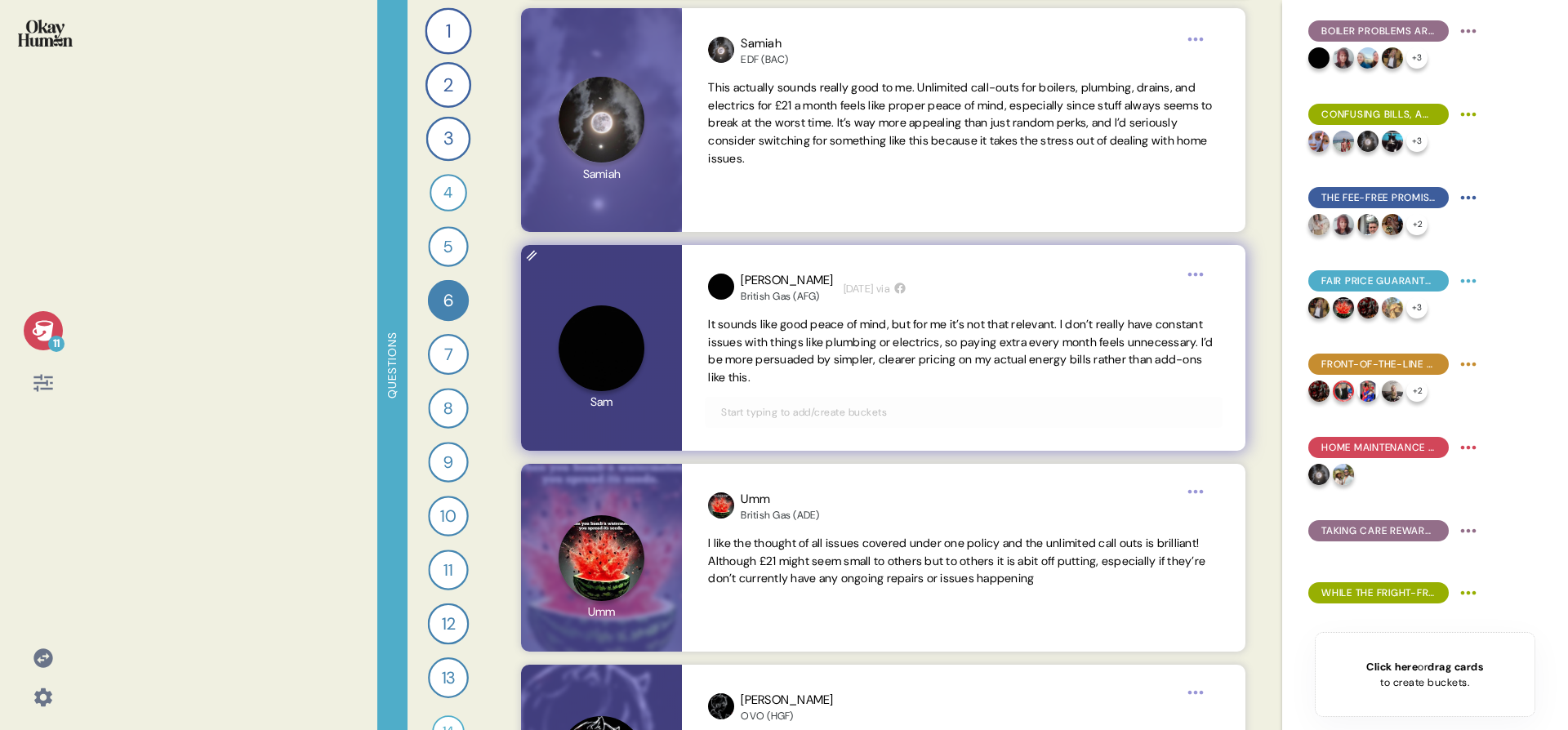
scroll to position [240, 0]
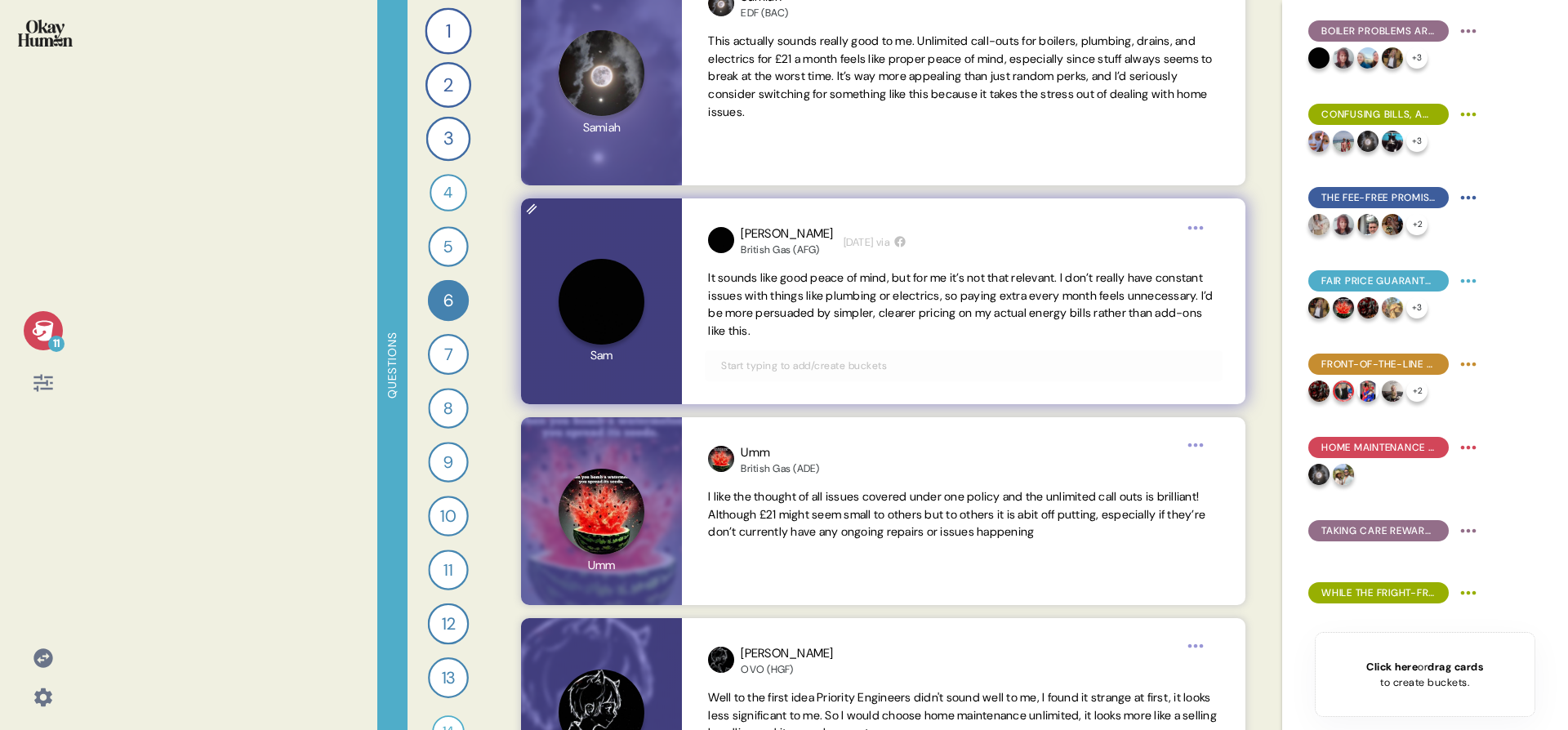
click at [891, 371] on input "text" at bounding box center [963, 365] width 504 height 18
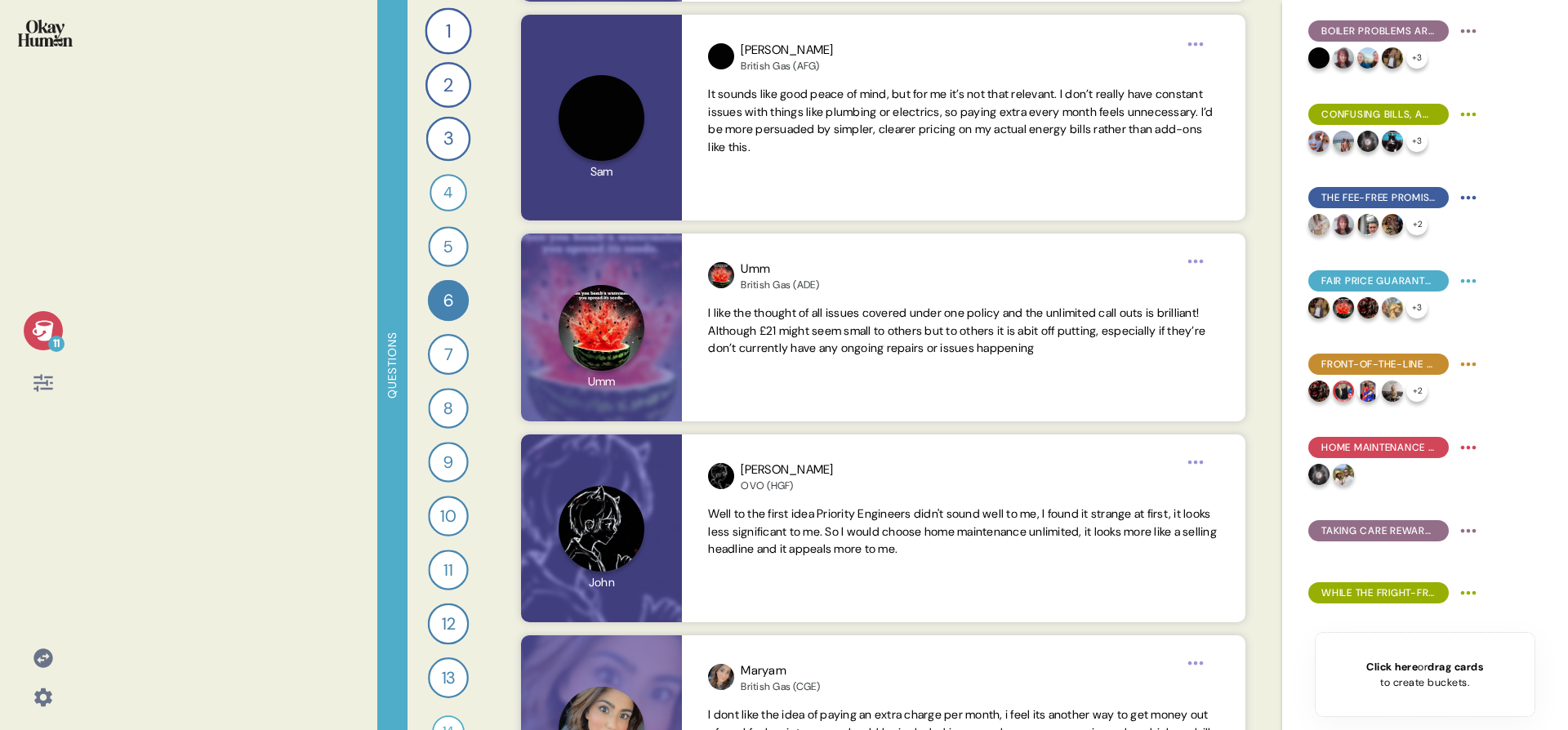
scroll to position [420, 0]
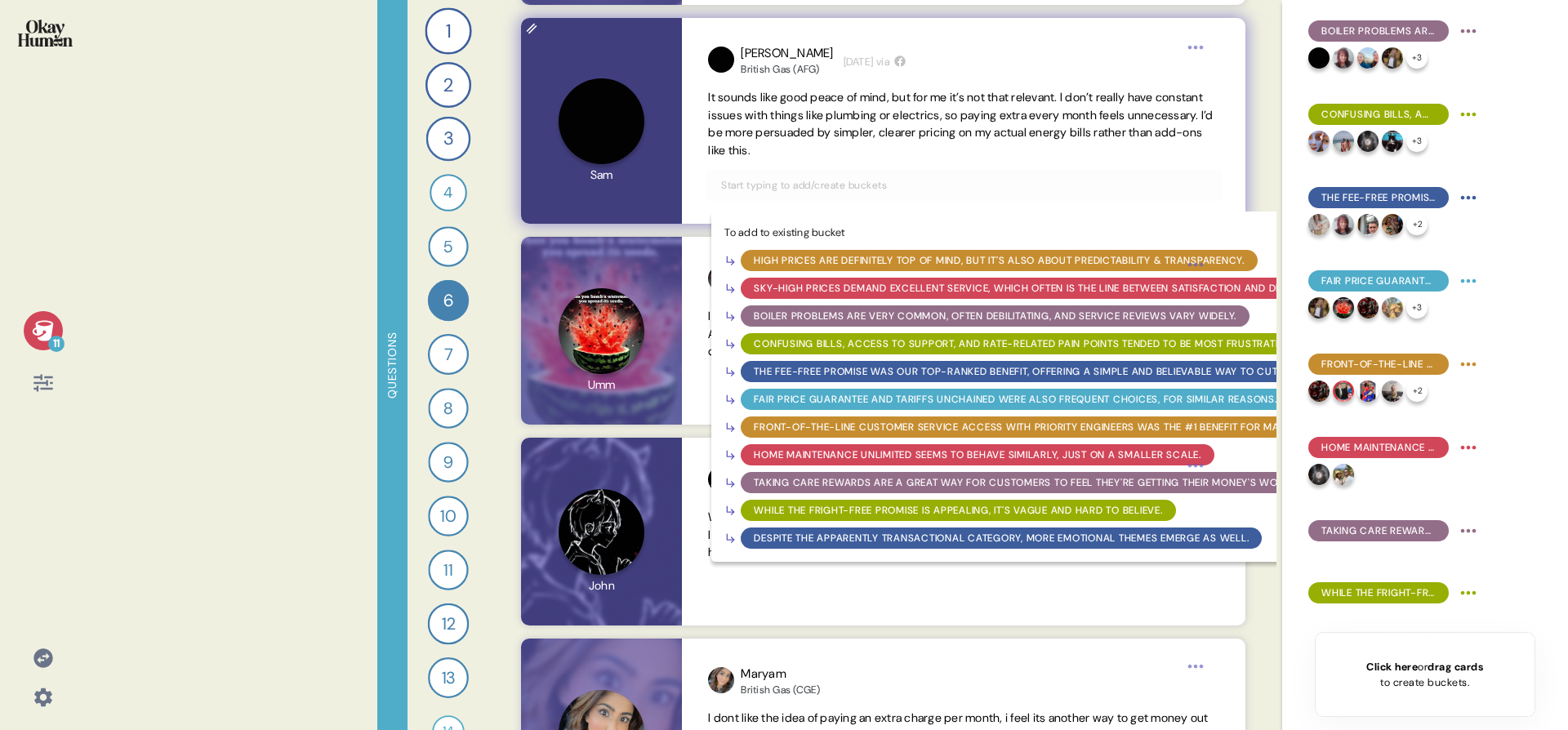
click at [846, 453] on div "Home Maintenance Unlimited seems to behave similarly, just on a smaller scale." at bounding box center [977, 454] width 447 height 15
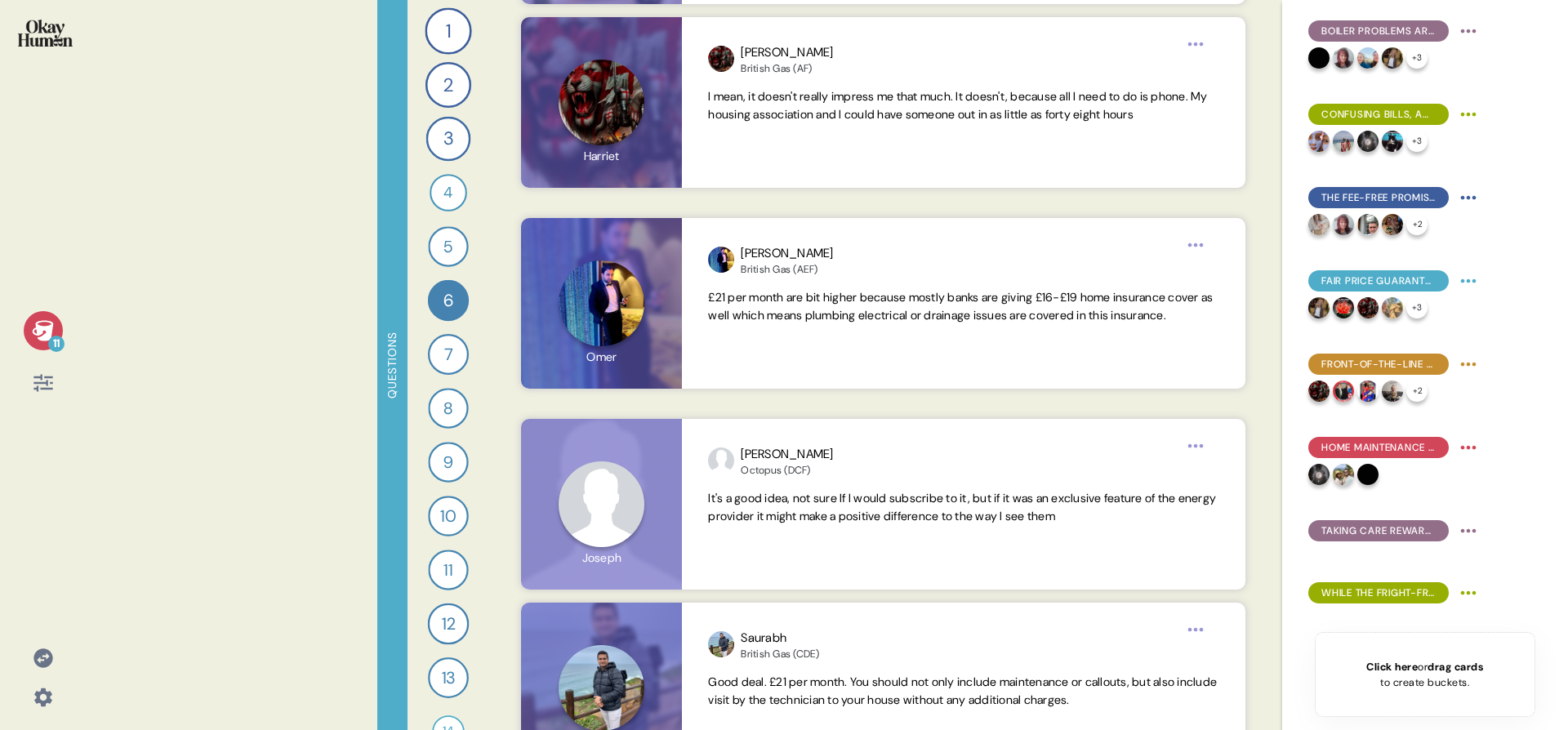
scroll to position [1852, 0]
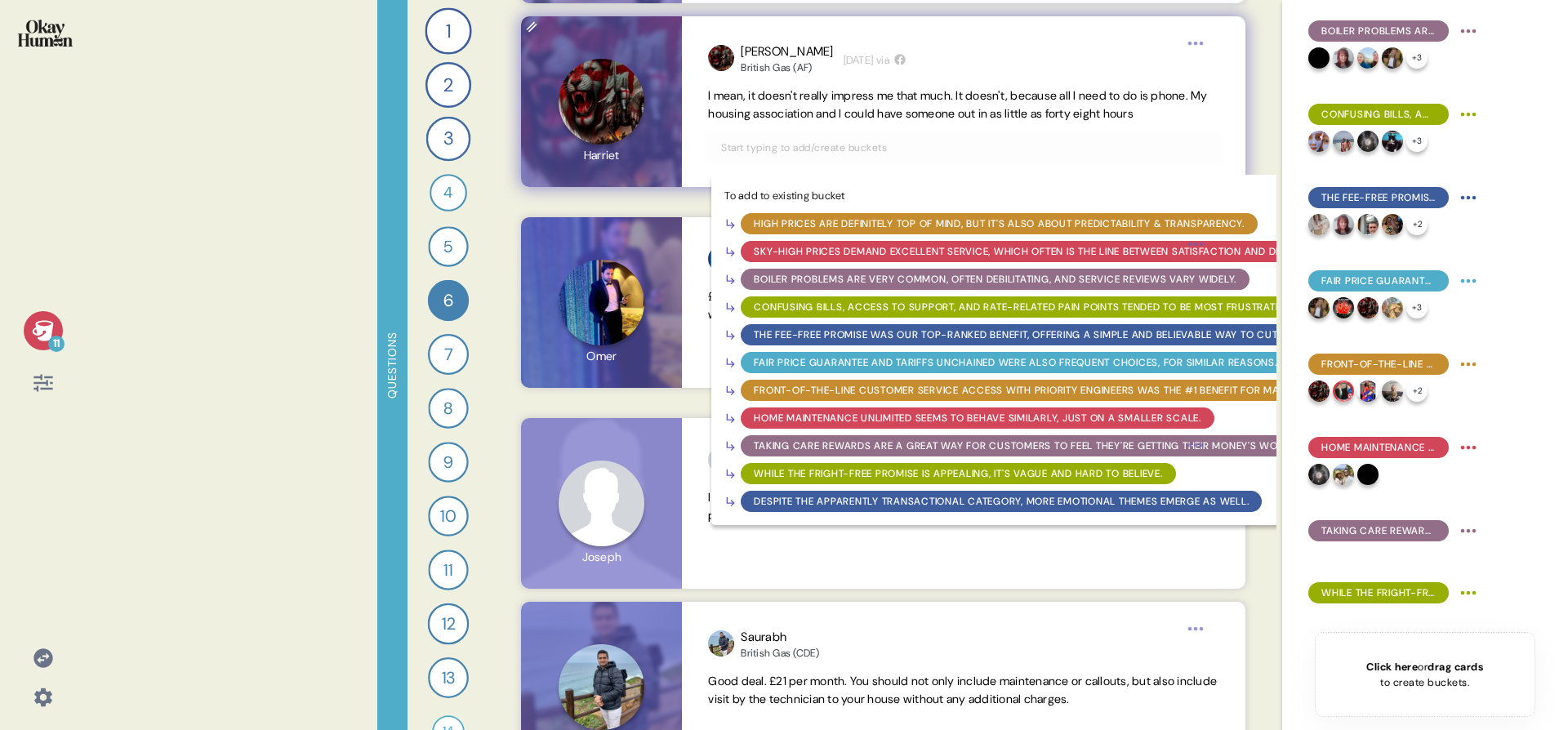
click at [960, 157] on input "text" at bounding box center [963, 147] width 504 height 18
click at [900, 425] on div "Home Maintenance Unlimited seems to behave similarly, just on a smaller scale." at bounding box center [977, 418] width 447 height 15
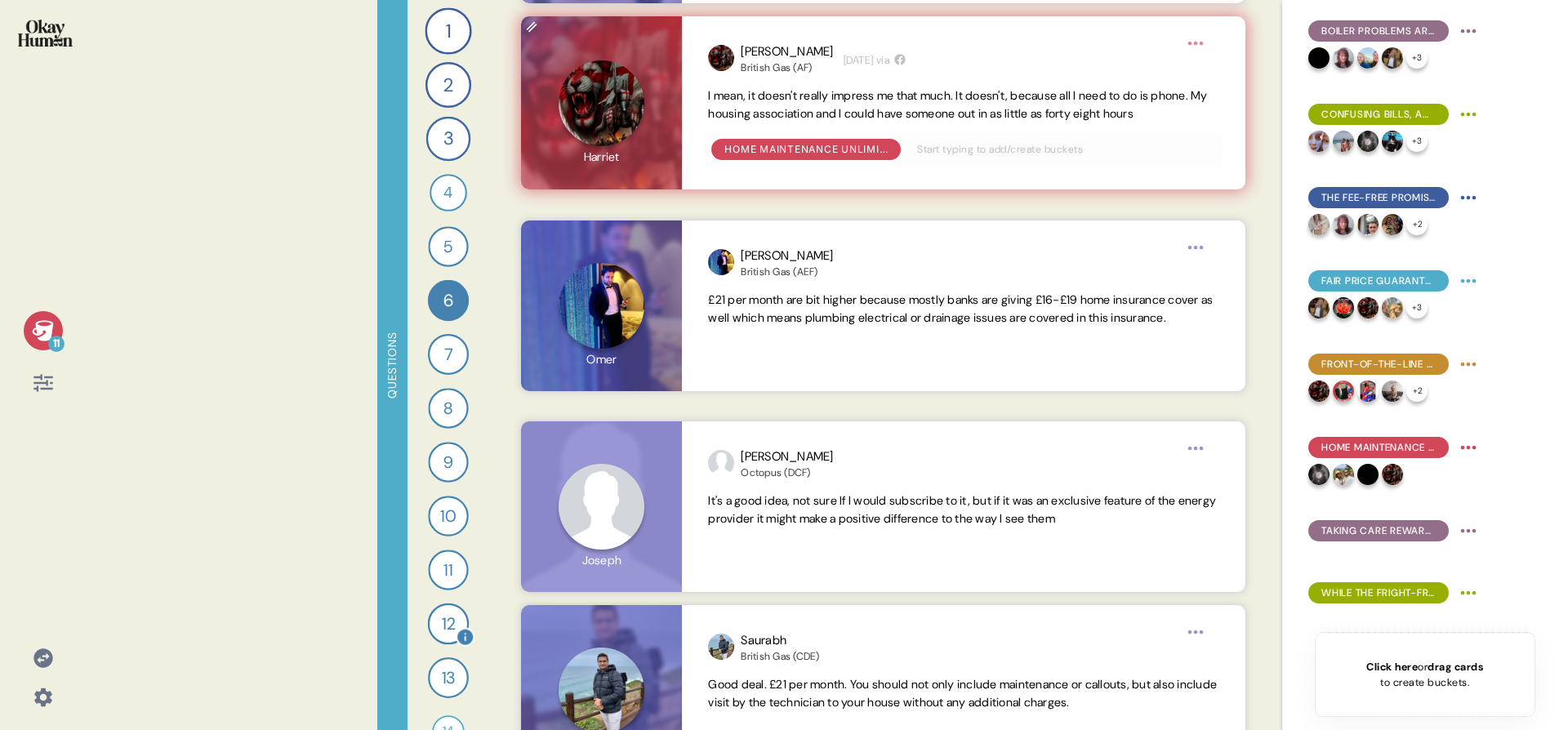
click at [446, 626] on div "12" at bounding box center [448, 624] width 41 height 41
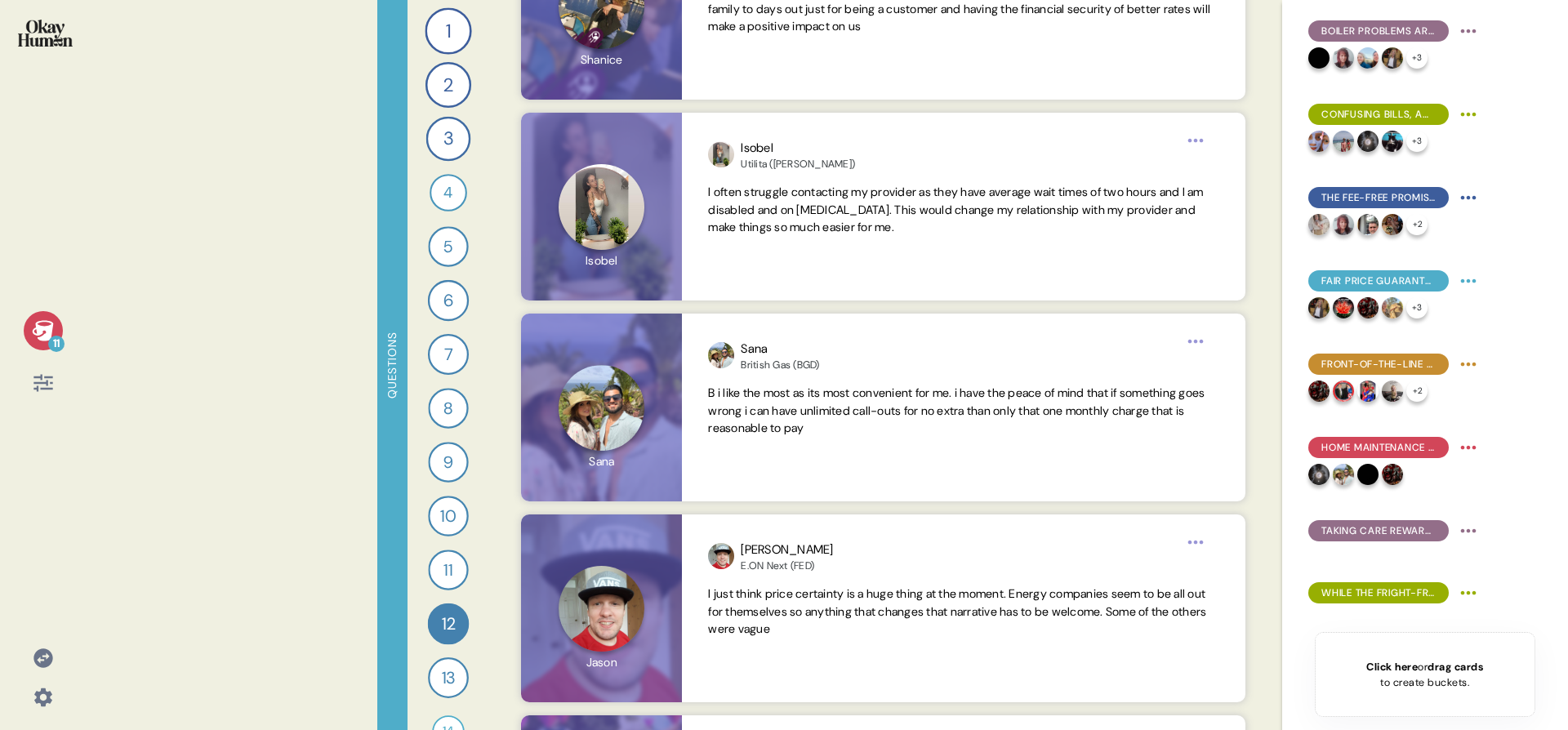
scroll to position [3782, 0]
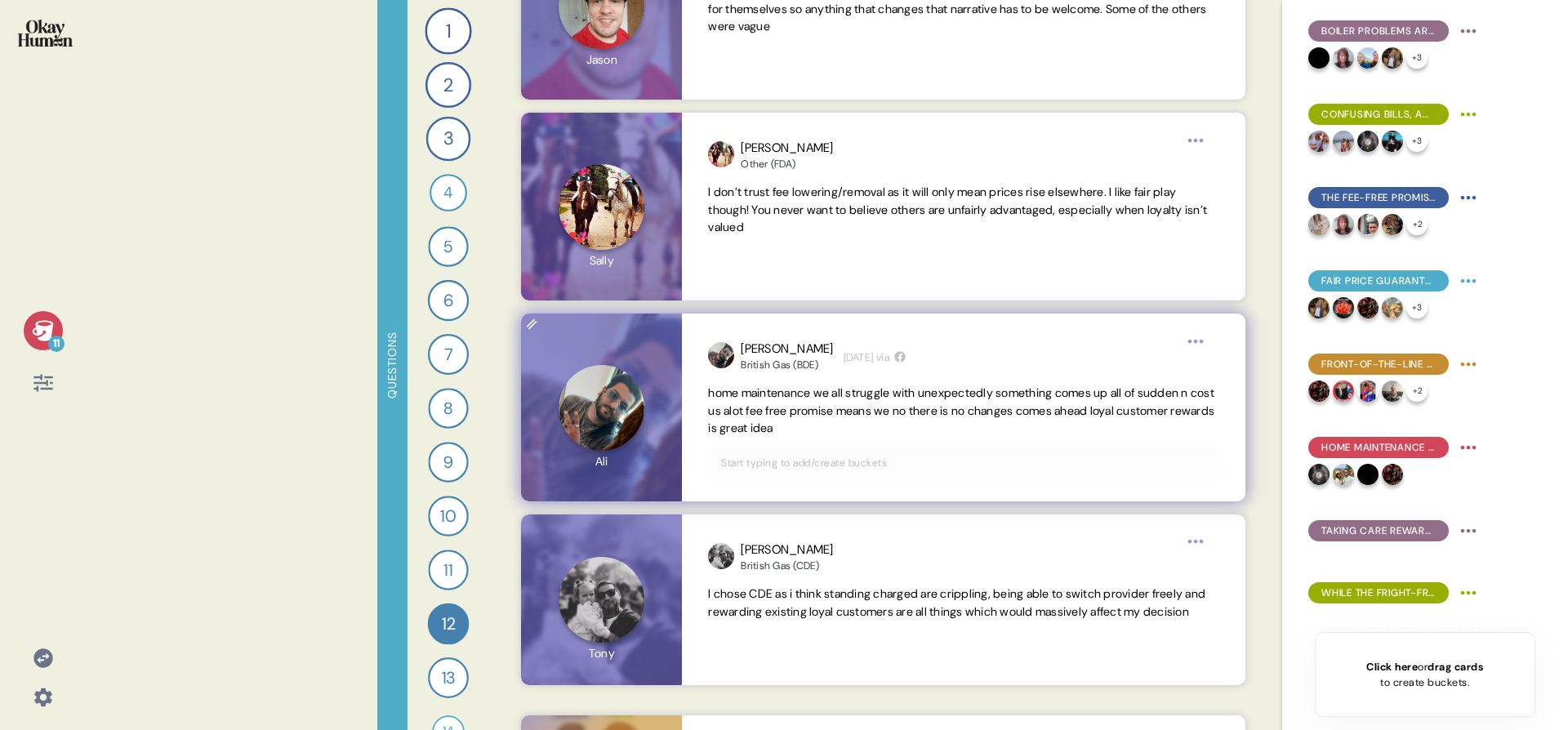
click at [784, 467] on input "text" at bounding box center [963, 463] width 504 height 18
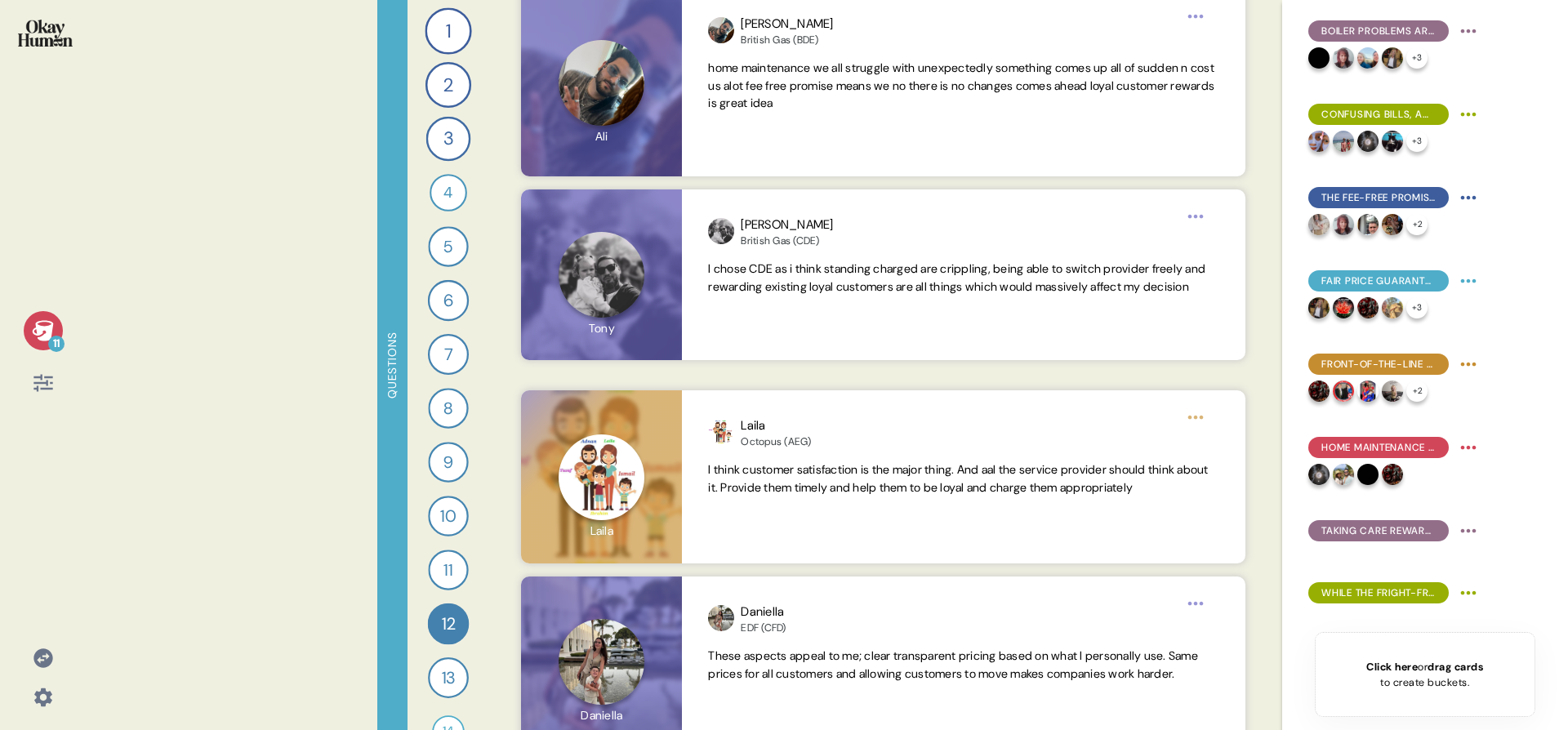
scroll to position [4107, 0]
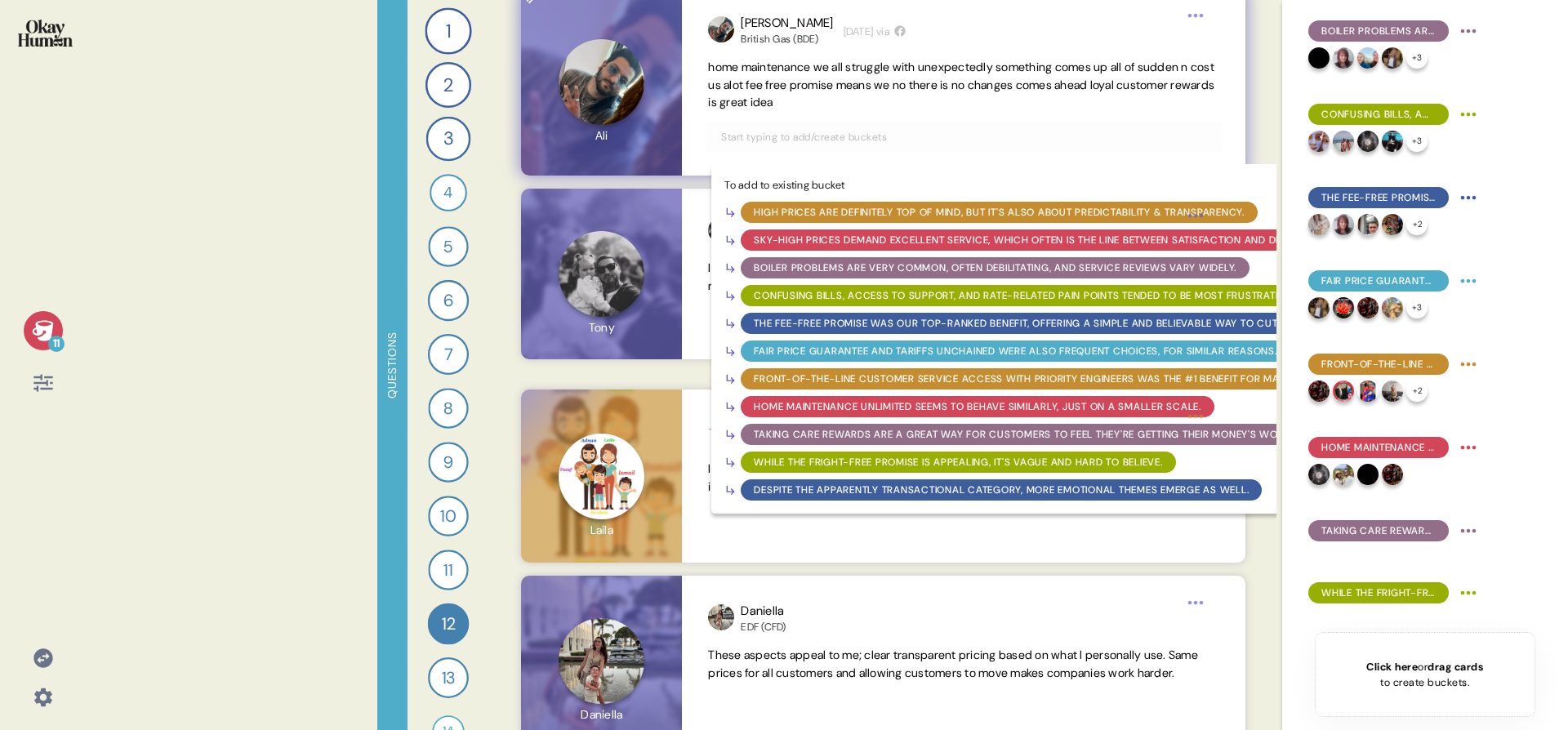
click at [772, 399] on div "Home Maintenance Unlimited seems to behave similarly, just on a smaller scale." at bounding box center [977, 406] width 447 height 15
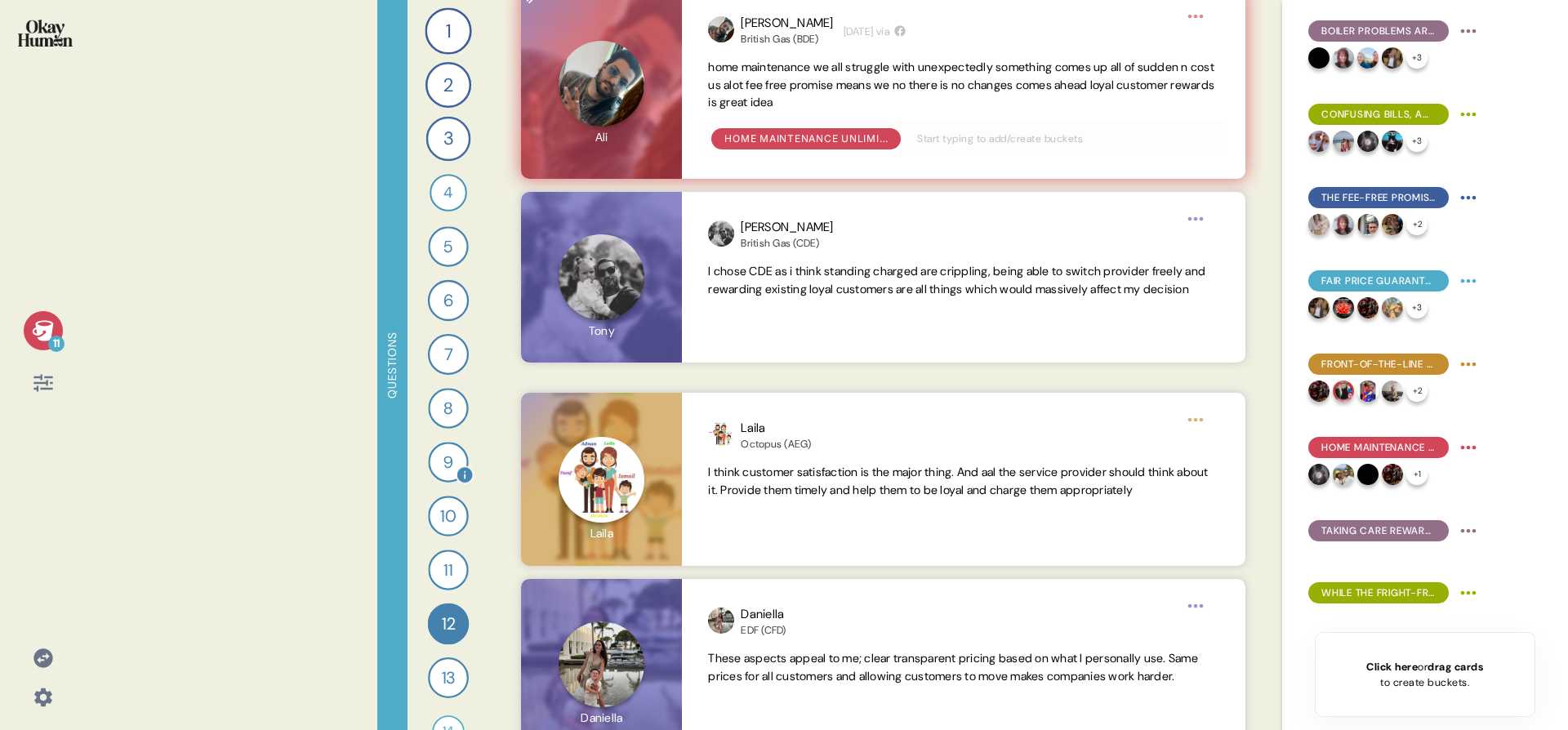
click at [449, 454] on div "9" at bounding box center [447, 462] width 40 height 40
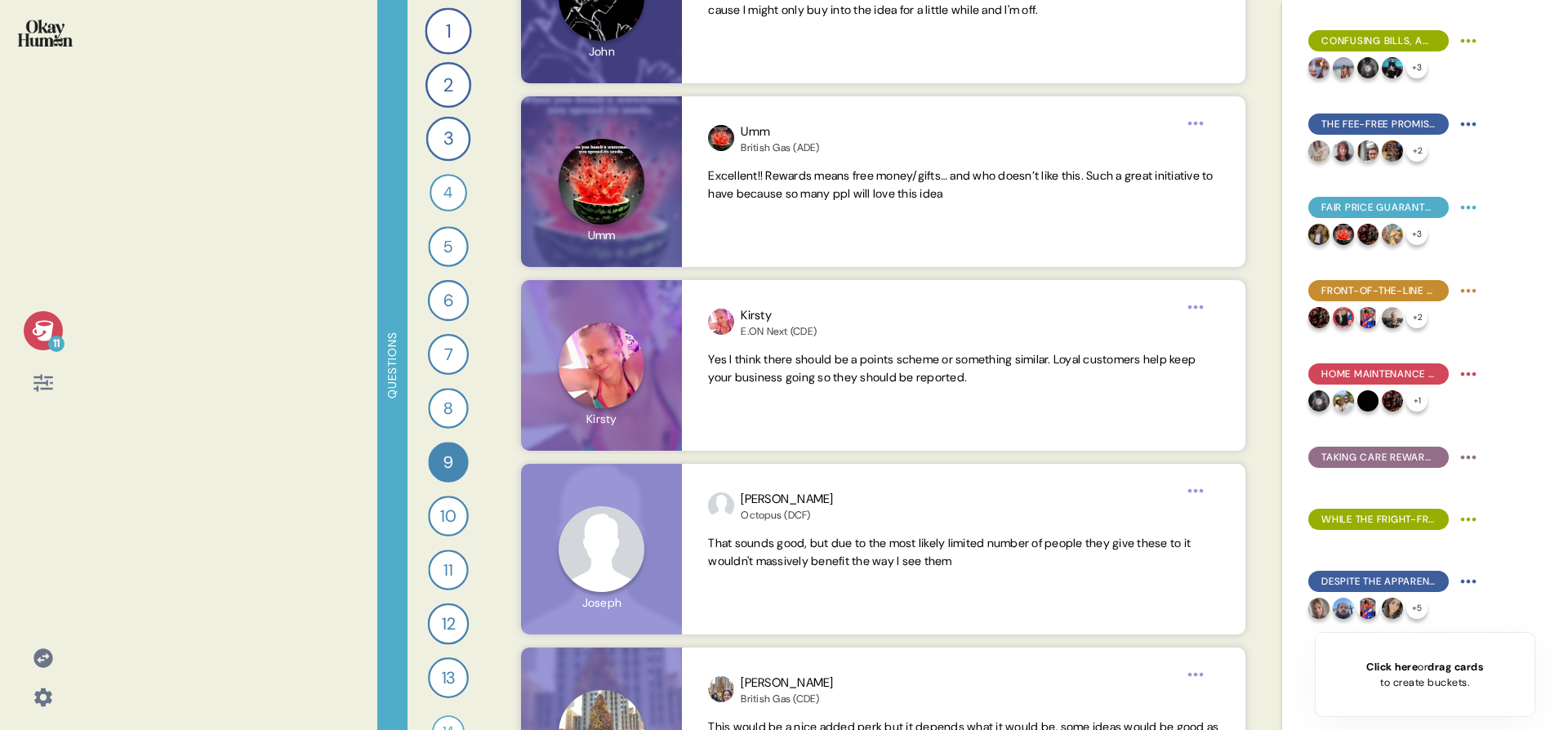
scroll to position [2170, 0]
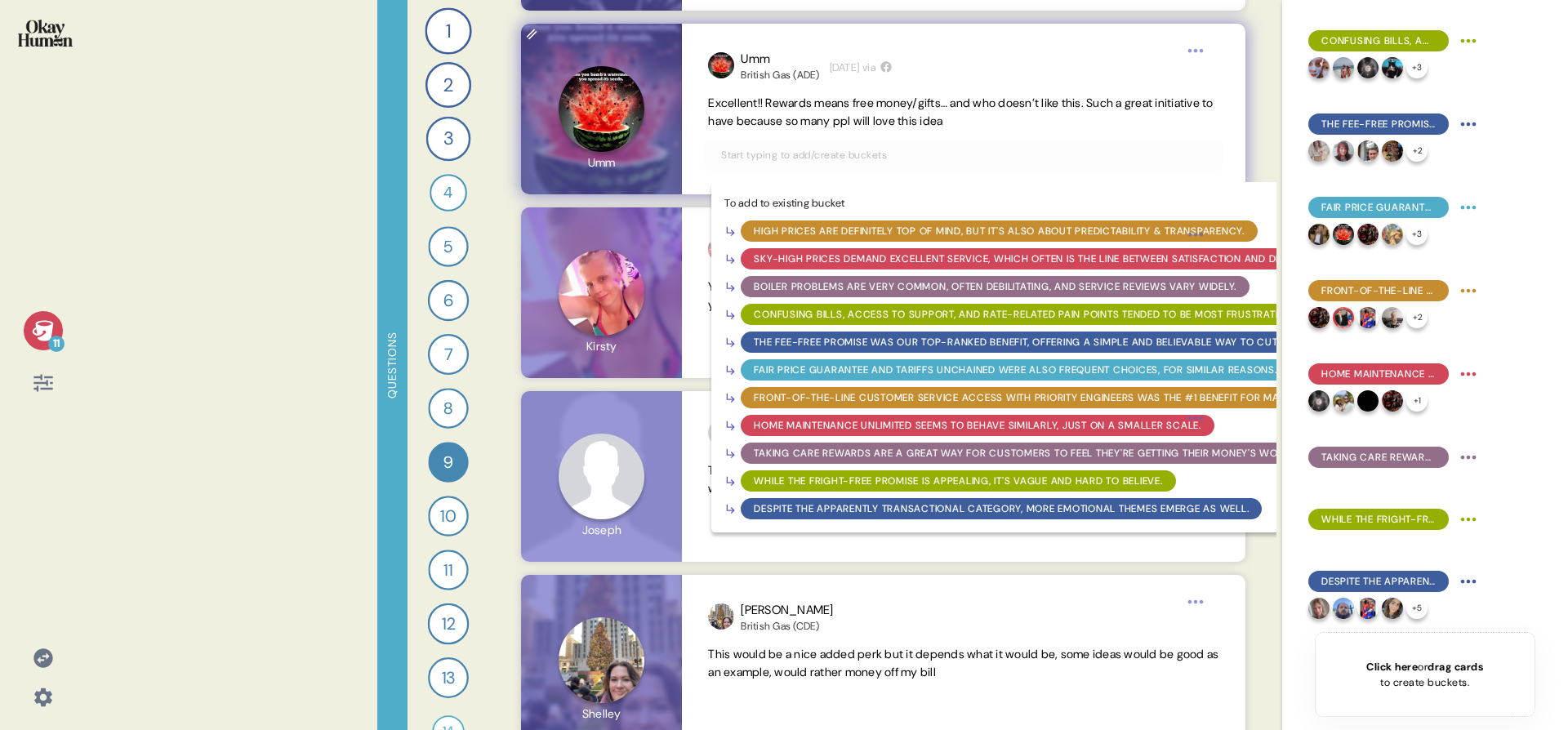
click at [805, 159] on input "text" at bounding box center [963, 155] width 504 height 18
click at [813, 449] on div "Taking Care Rewards are a great way for customers to feel they're getting their…" at bounding box center [1026, 453] width 545 height 15
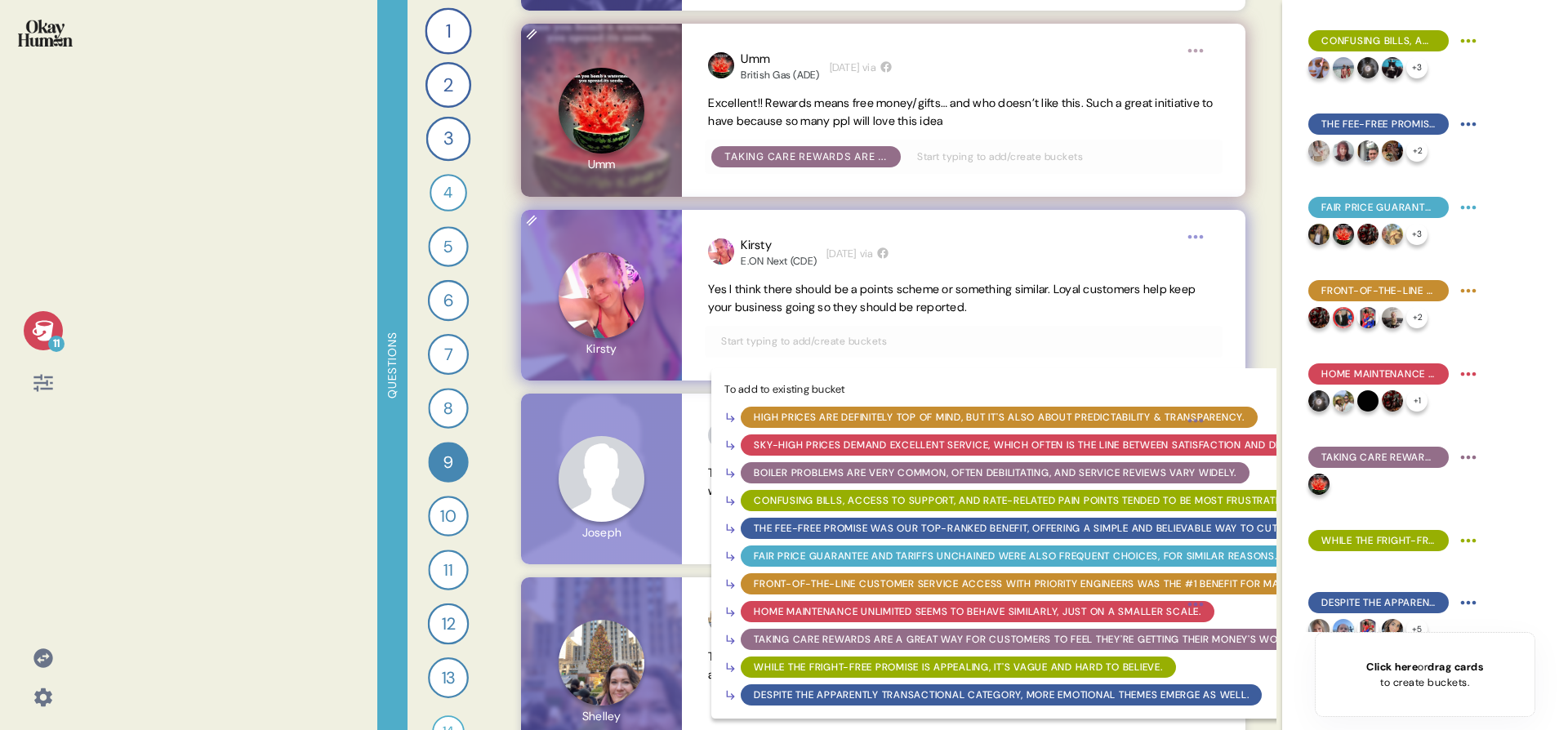
click at [857, 343] on input "text" at bounding box center [963, 341] width 504 height 18
click at [849, 645] on div "Taking Care Rewards are a great way for customers to feel they're getting their…" at bounding box center [1026, 639] width 545 height 15
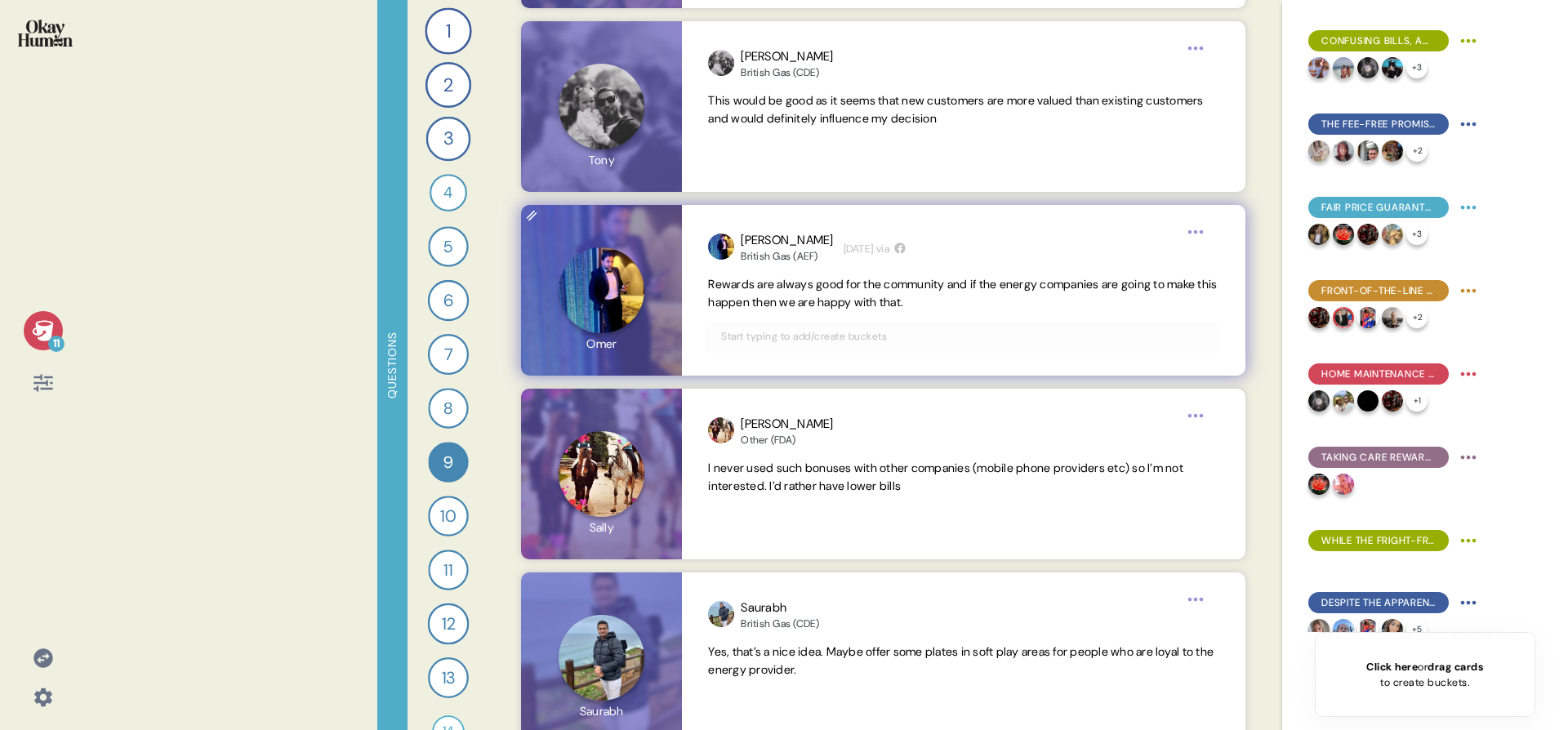
scroll to position [2914, 0]
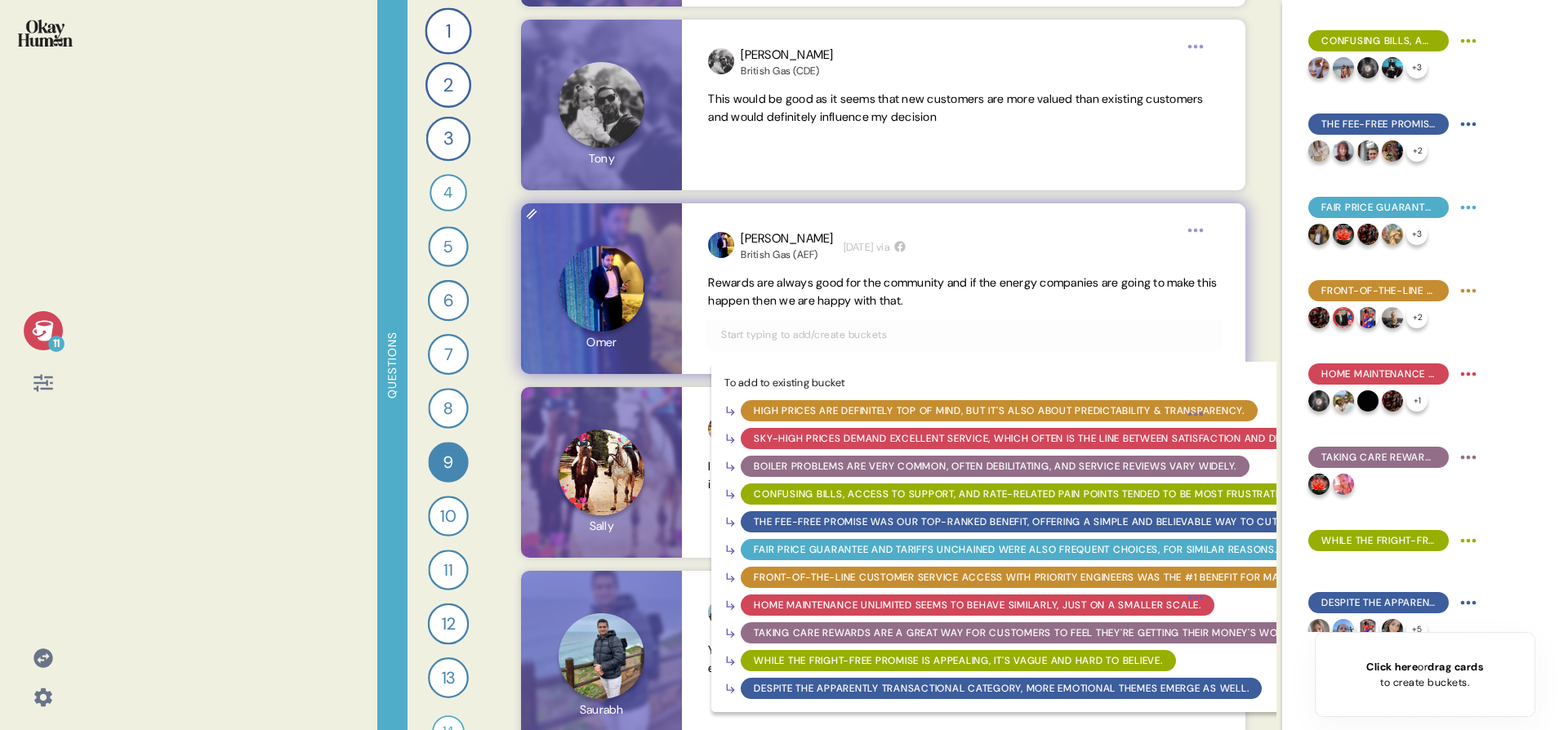
click at [935, 336] on input "text" at bounding box center [963, 335] width 504 height 18
click at [882, 631] on div "Taking Care Rewards are a great way for customers to feel they're getting their…" at bounding box center [1026, 633] width 545 height 15
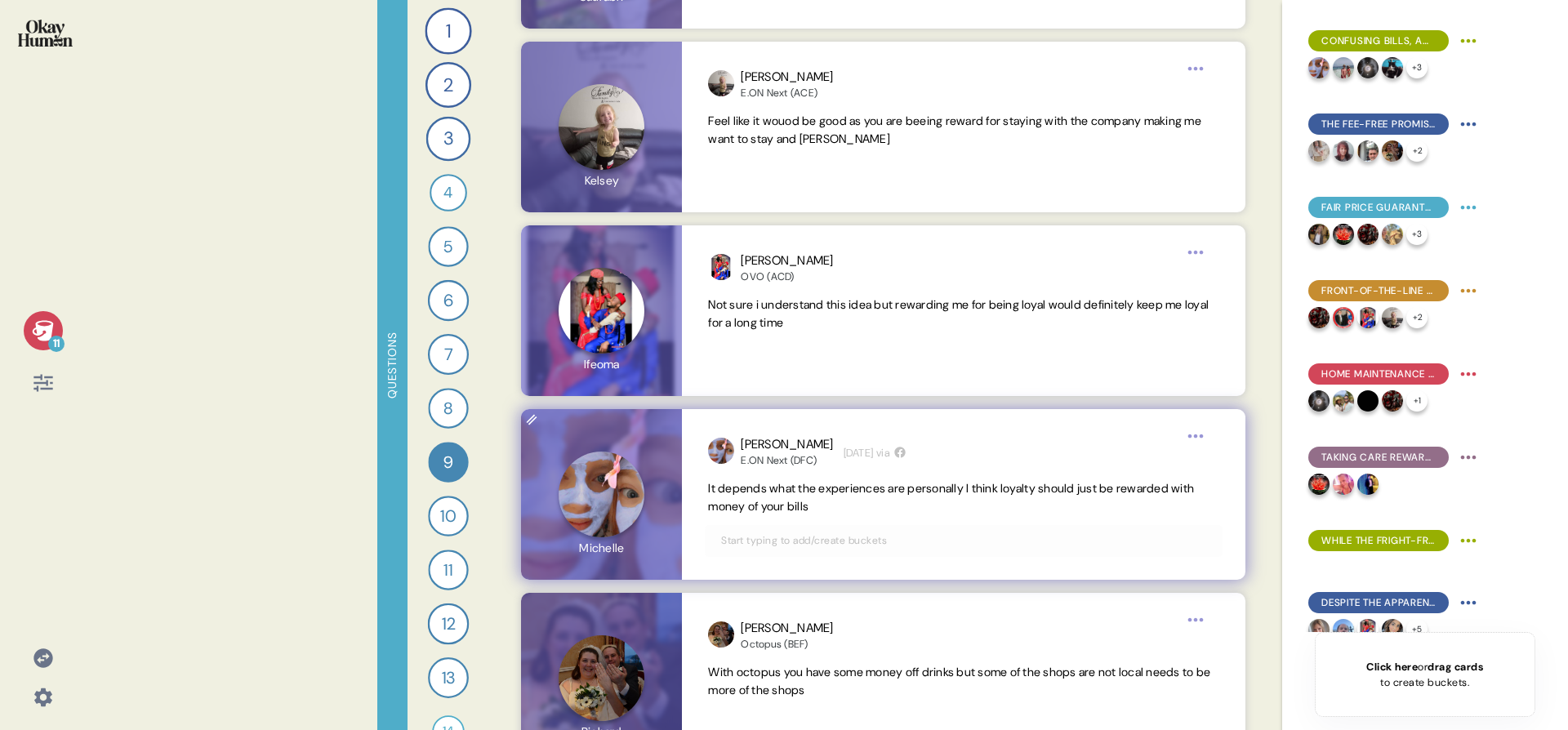
scroll to position [3639, 0]
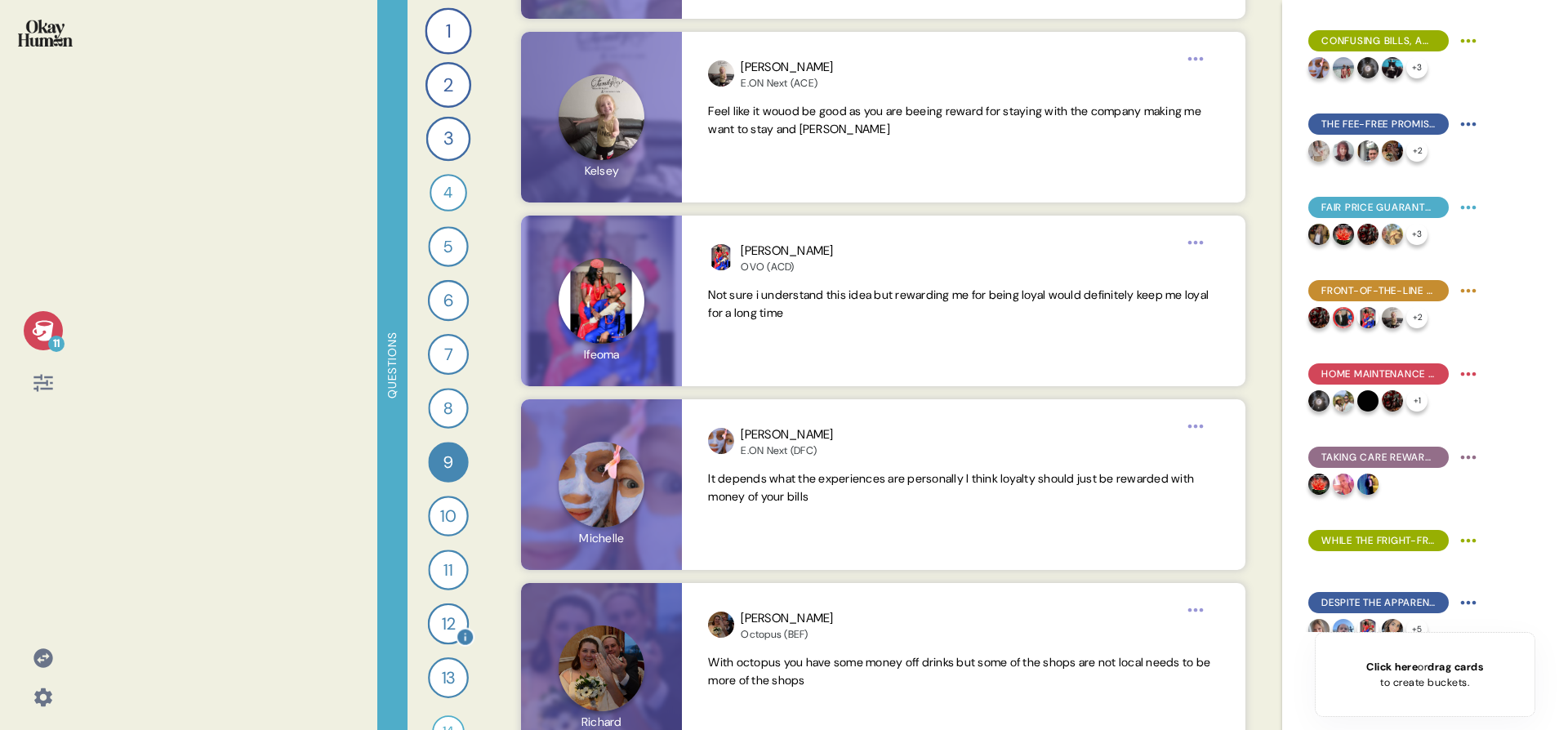
click at [451, 608] on div "12" at bounding box center [448, 624] width 41 height 41
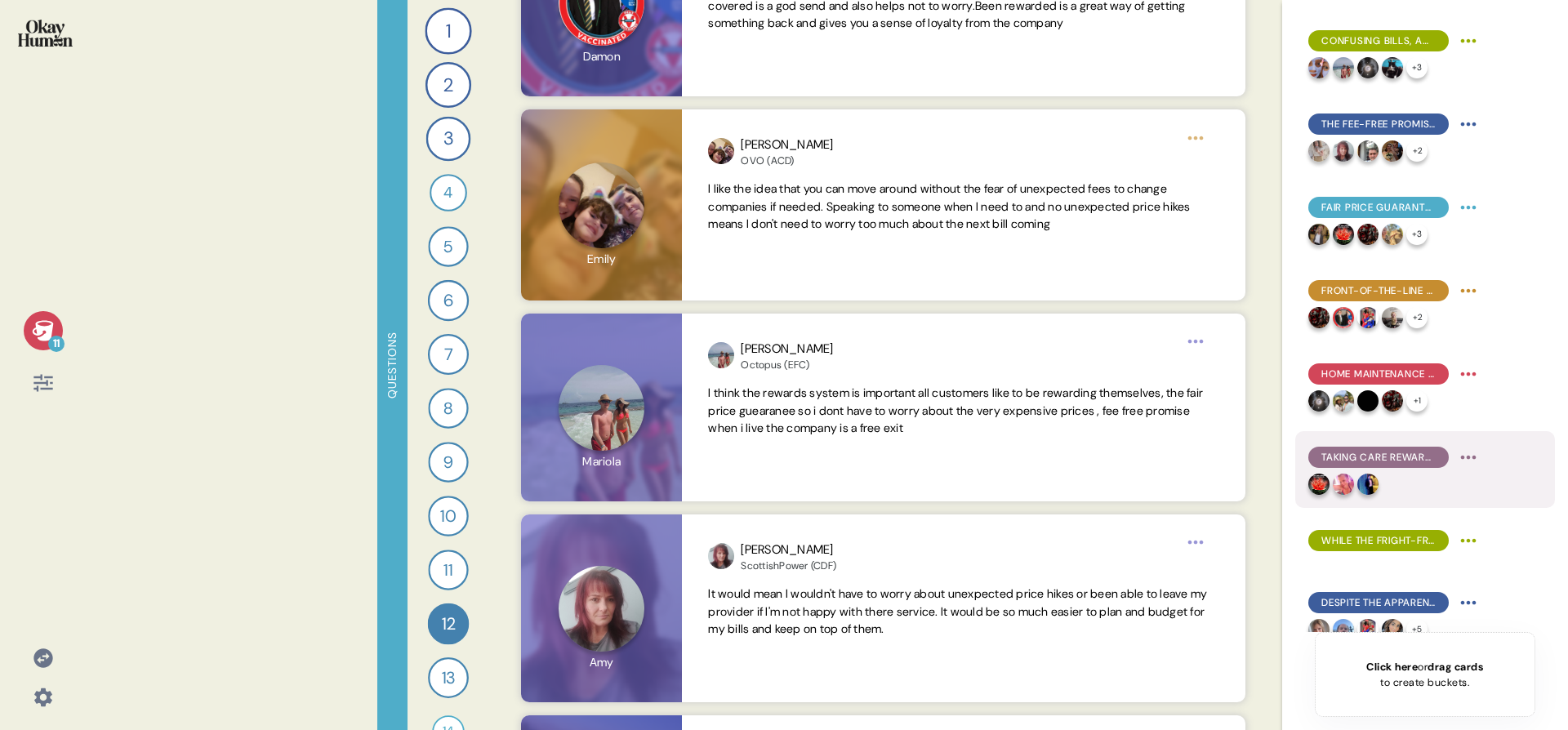
scroll to position [269, 0]
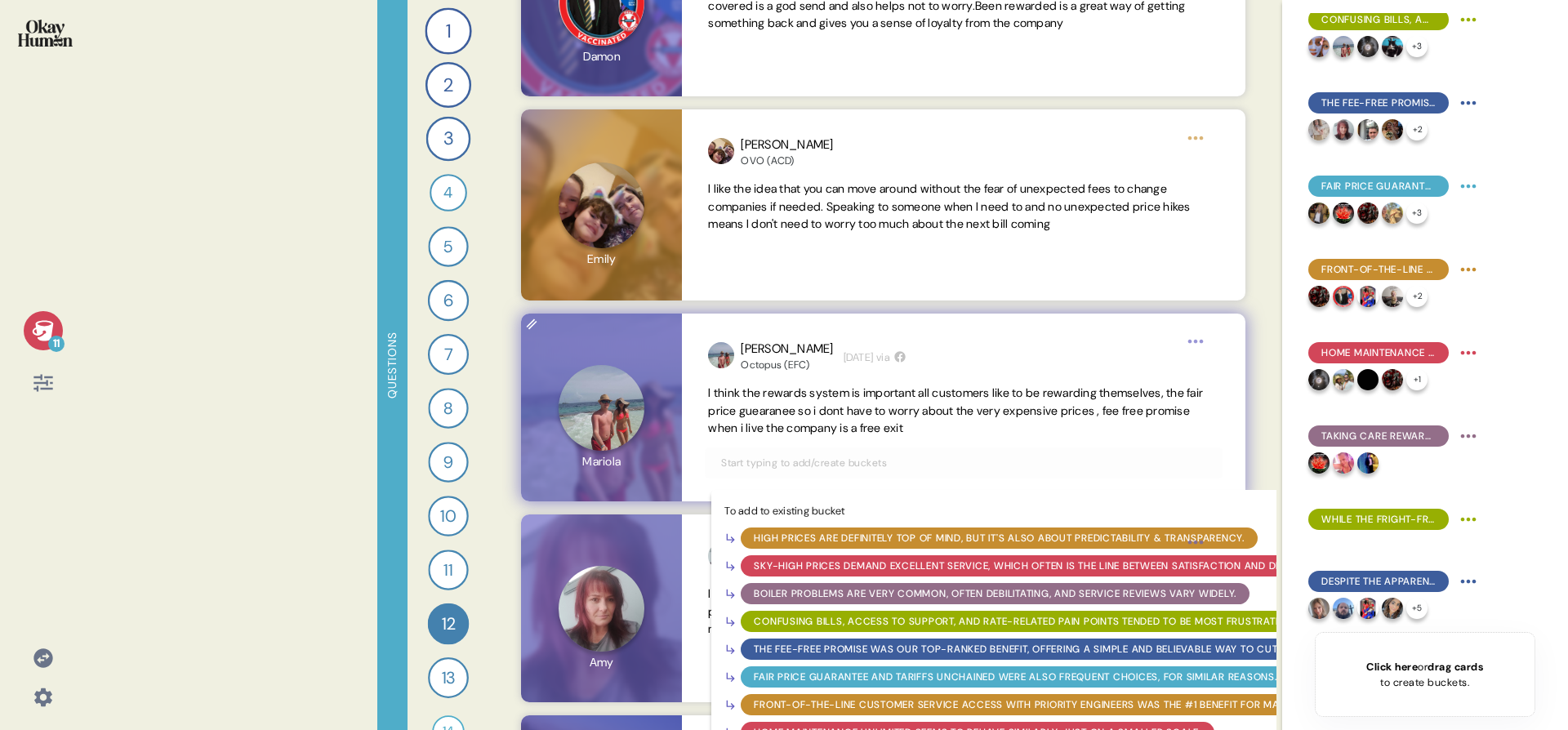
click at [772, 472] on input "text" at bounding box center [963, 463] width 504 height 18
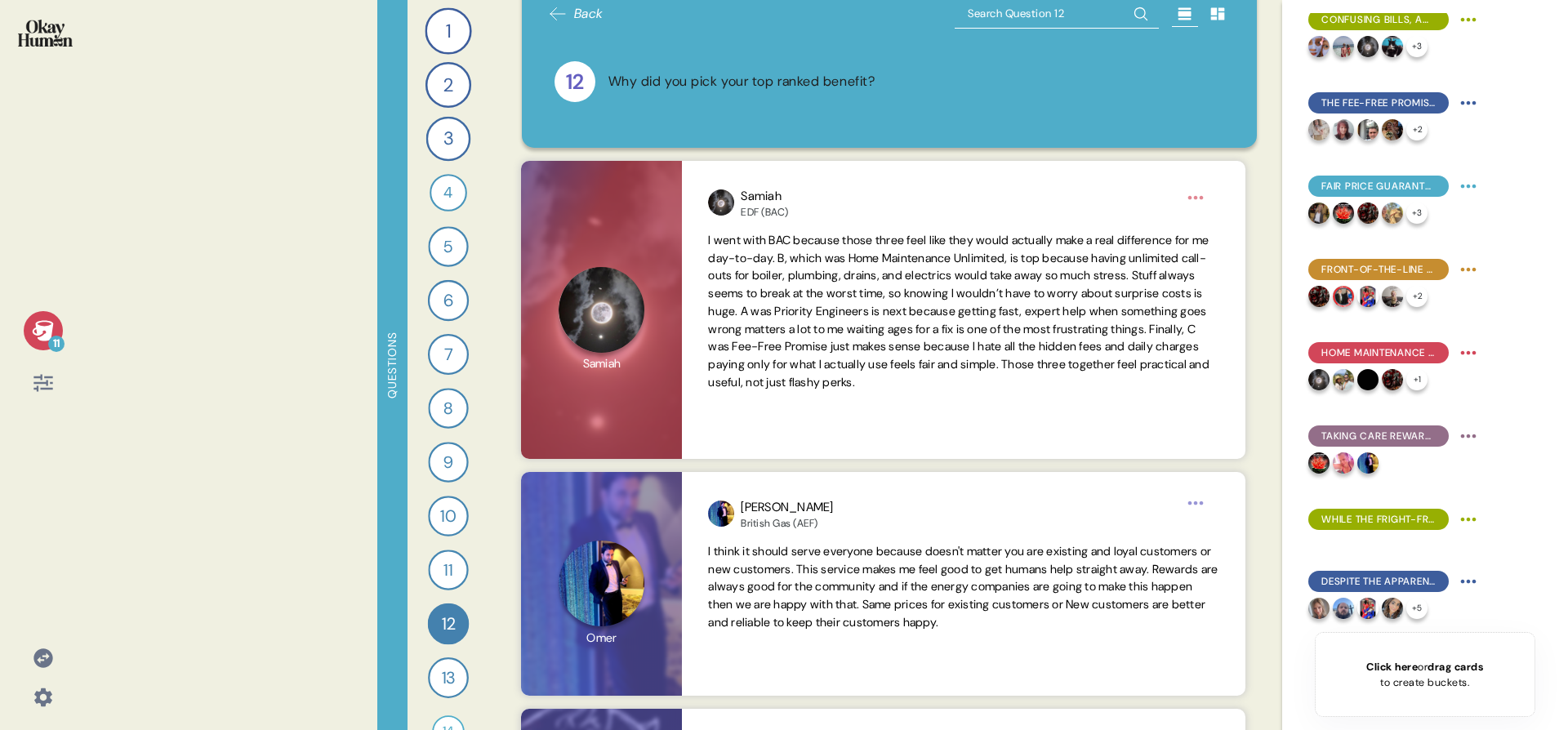
scroll to position [0, 0]
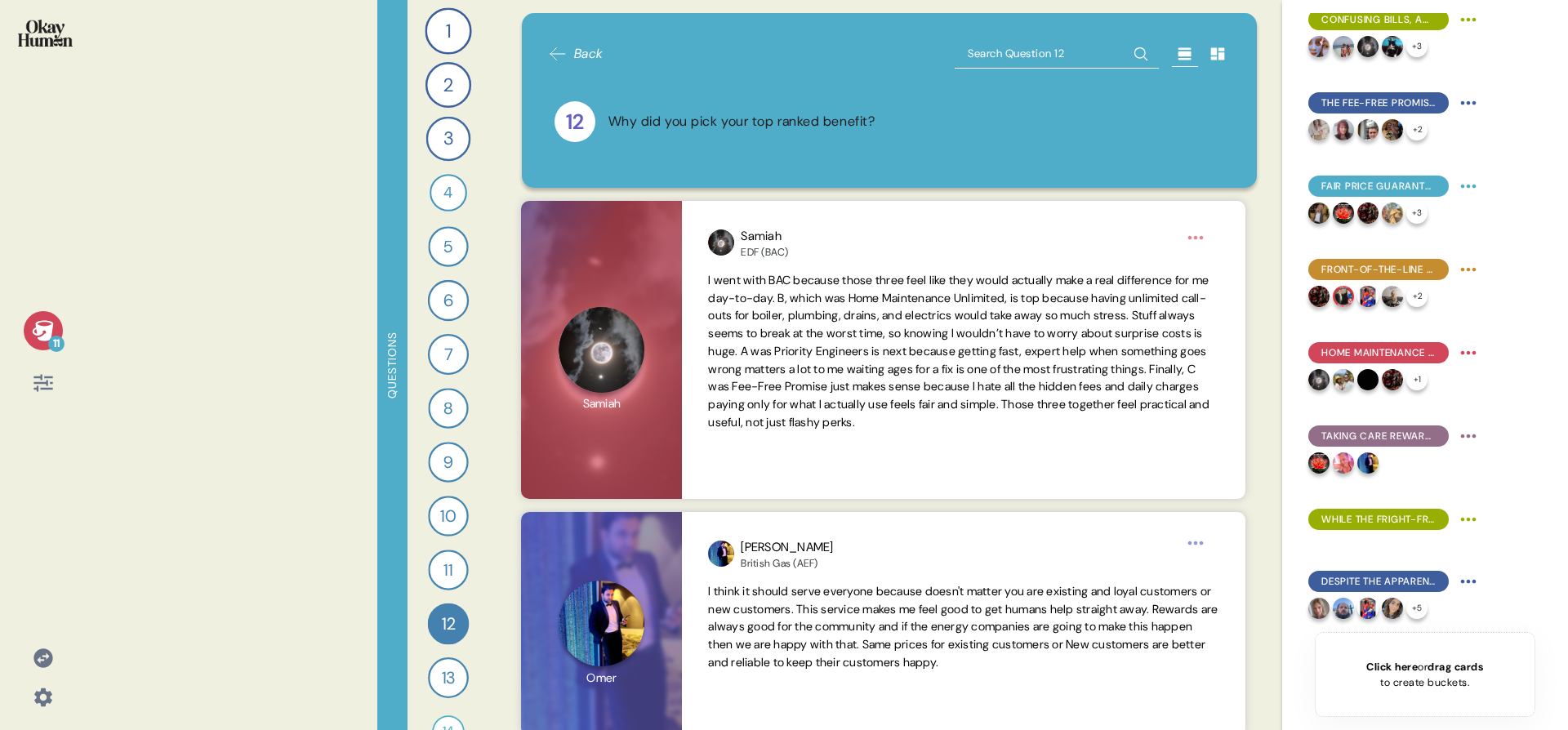
click at [1018, 59] on input "text" at bounding box center [1057, 54] width 204 height 29
type input "reward"
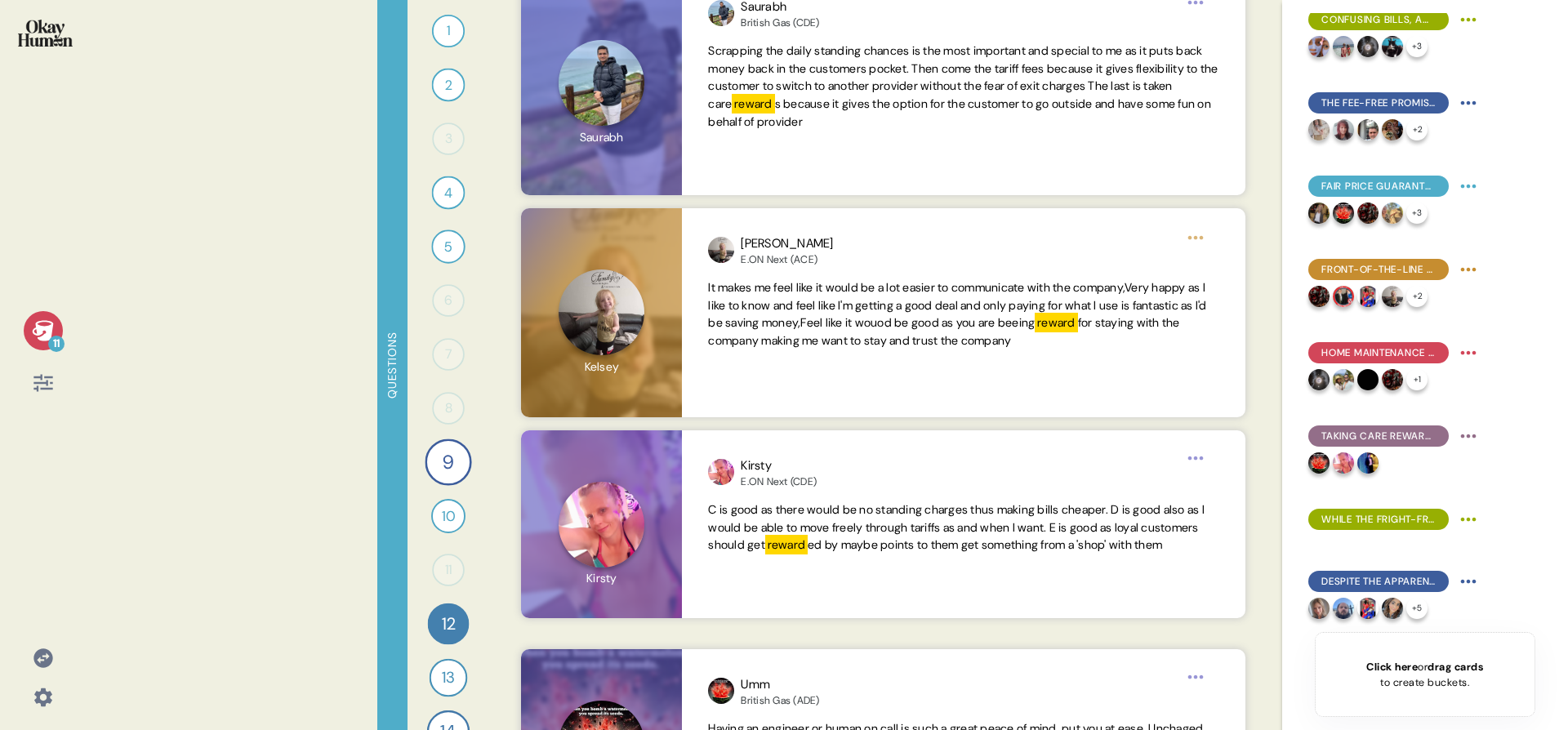
scroll to position [467, 0]
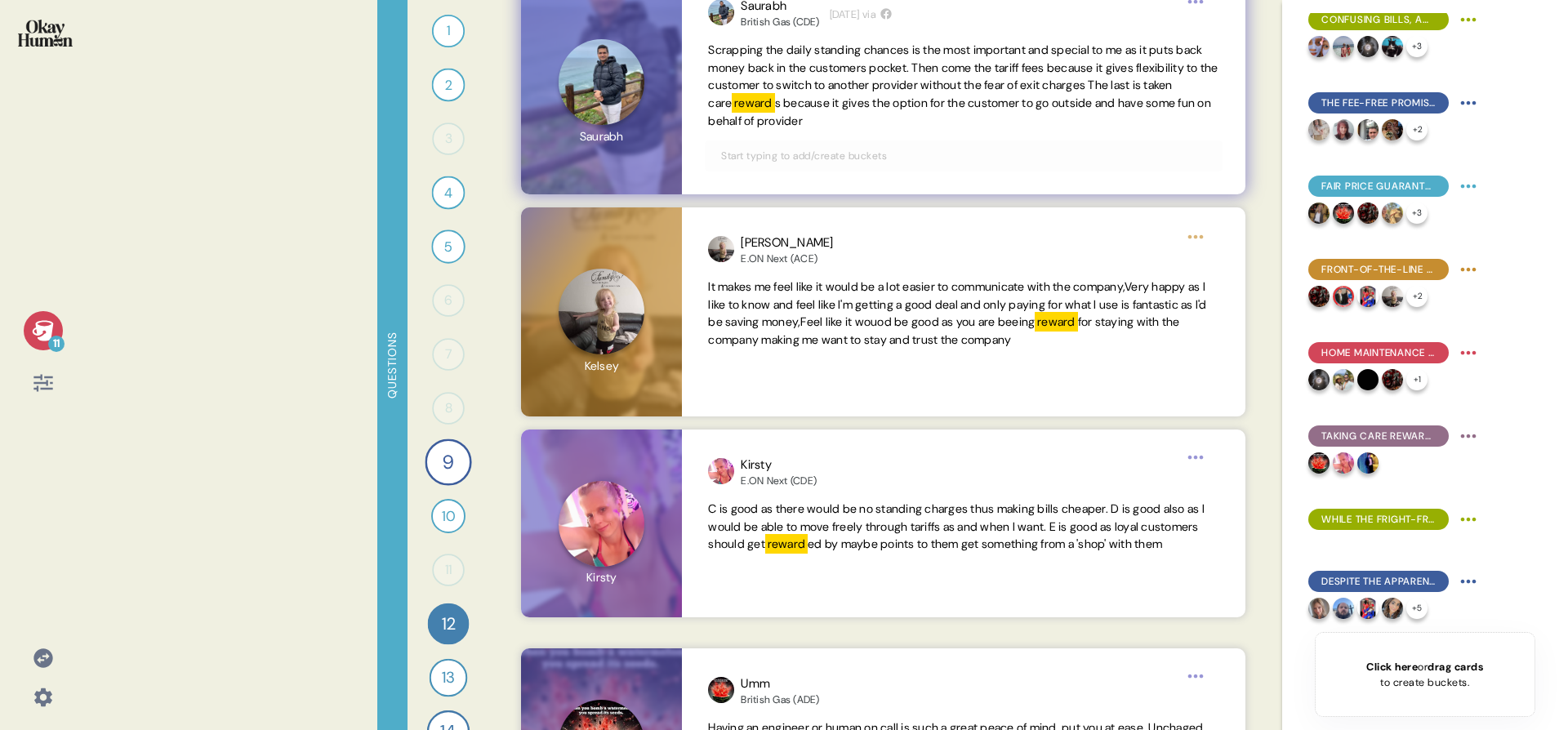
click at [1081, 158] on input "text" at bounding box center [963, 156] width 504 height 18
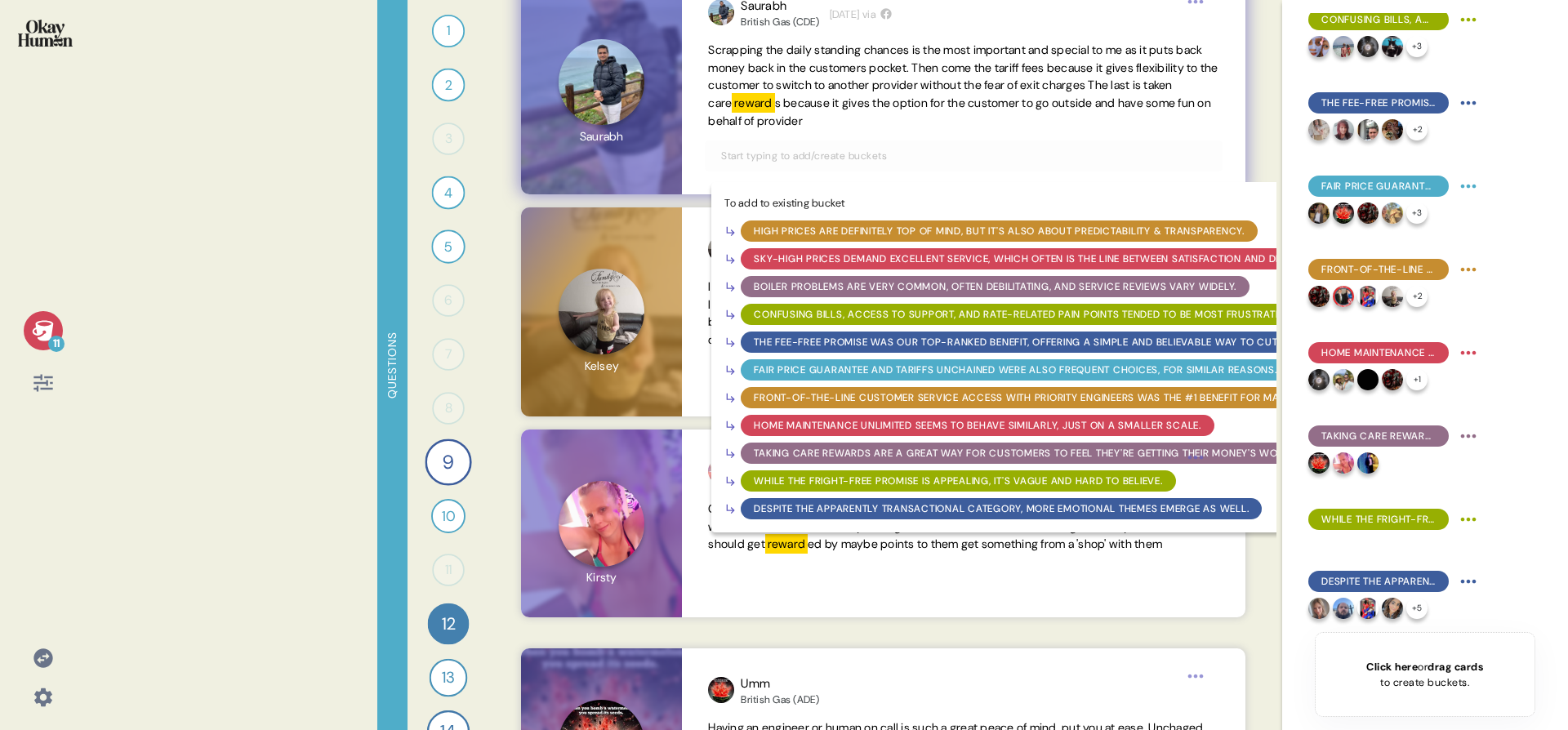
click at [902, 455] on div "Taking Care Rewards are a great way for customers to feel they're getting their…" at bounding box center [1026, 453] width 545 height 15
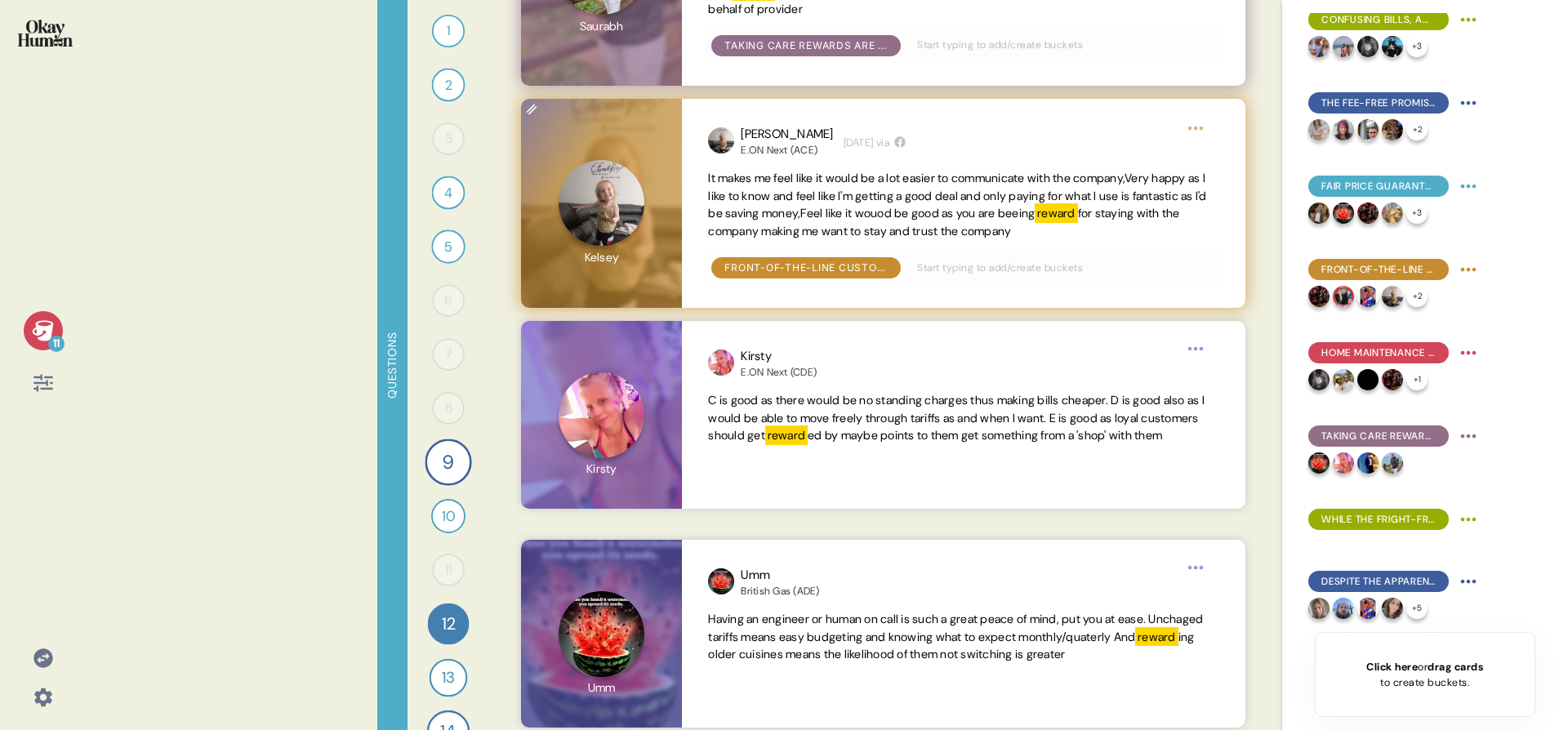
scroll to position [722, 0]
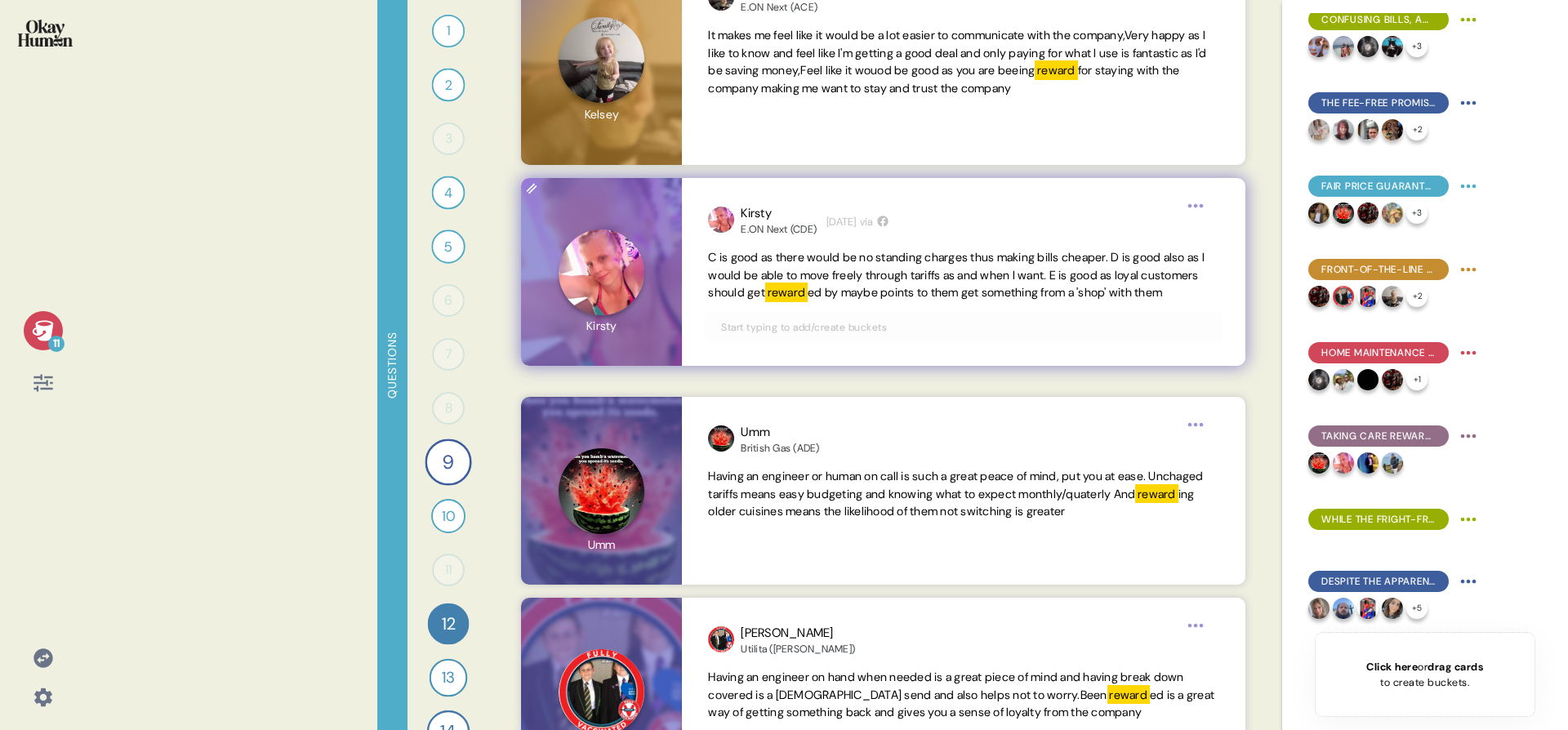
click at [997, 336] on input "text" at bounding box center [963, 327] width 504 height 18
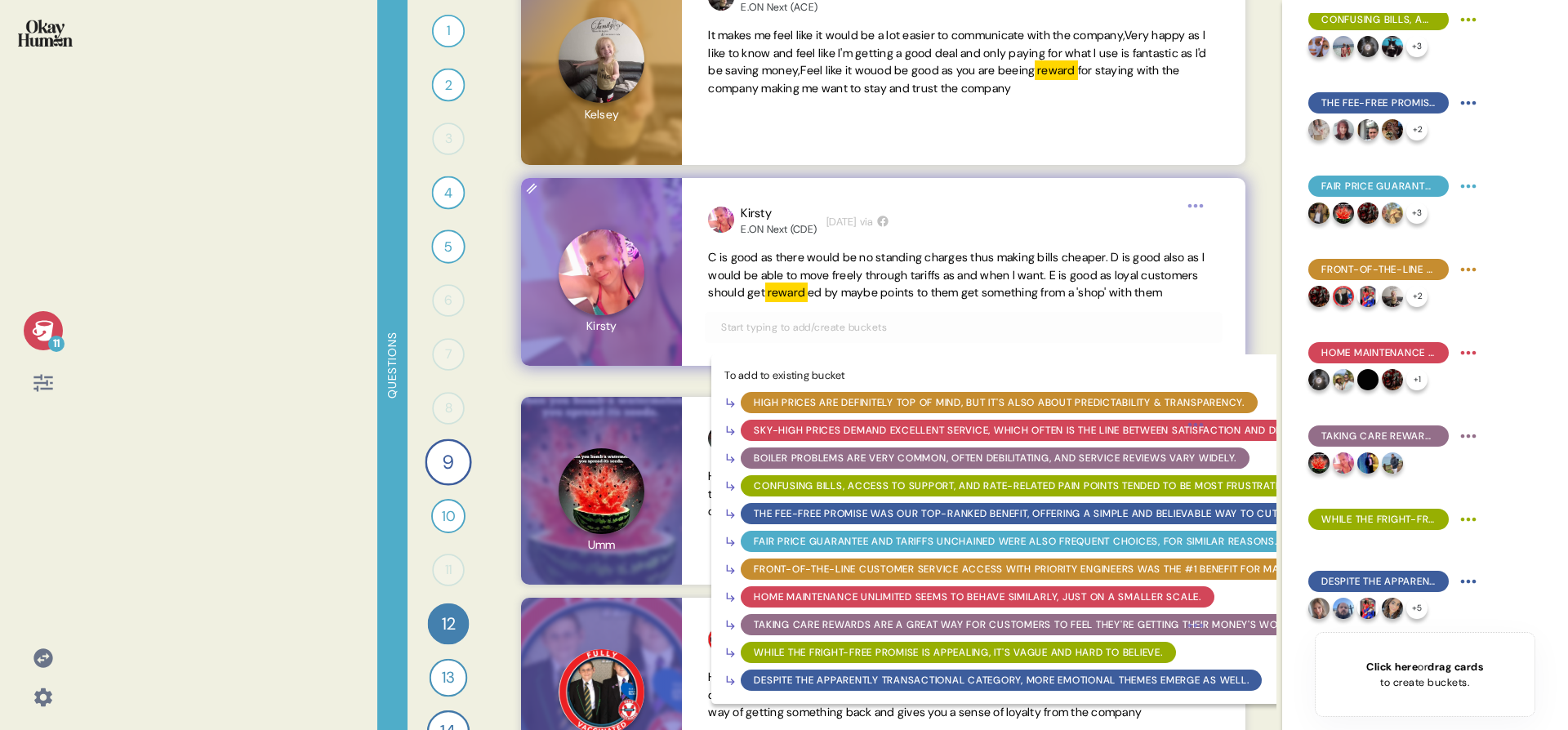
click at [952, 632] on div "Taking Care Rewards are a great way for customers to feel they're getting their…" at bounding box center [1026, 624] width 545 height 15
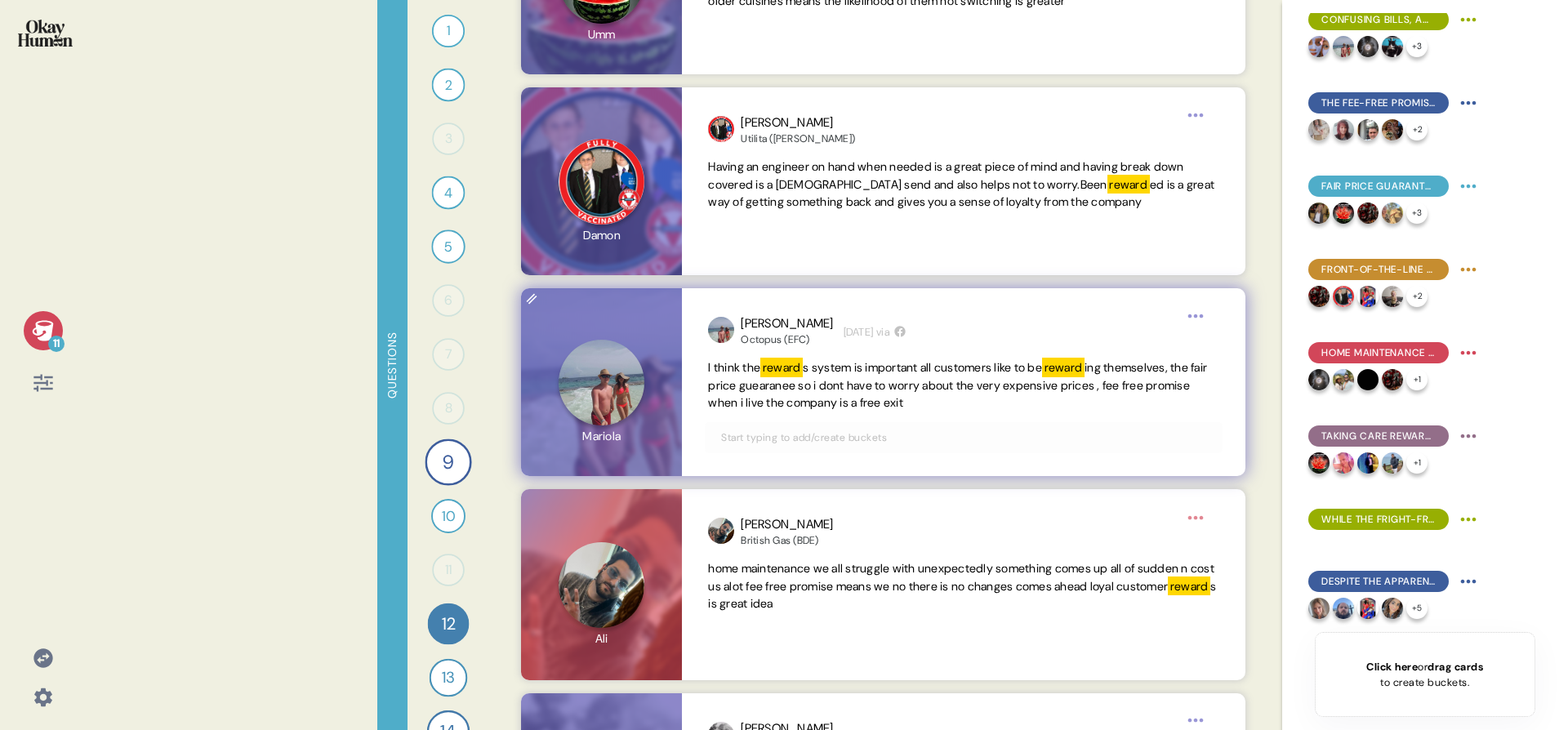
scroll to position [1243, 0]
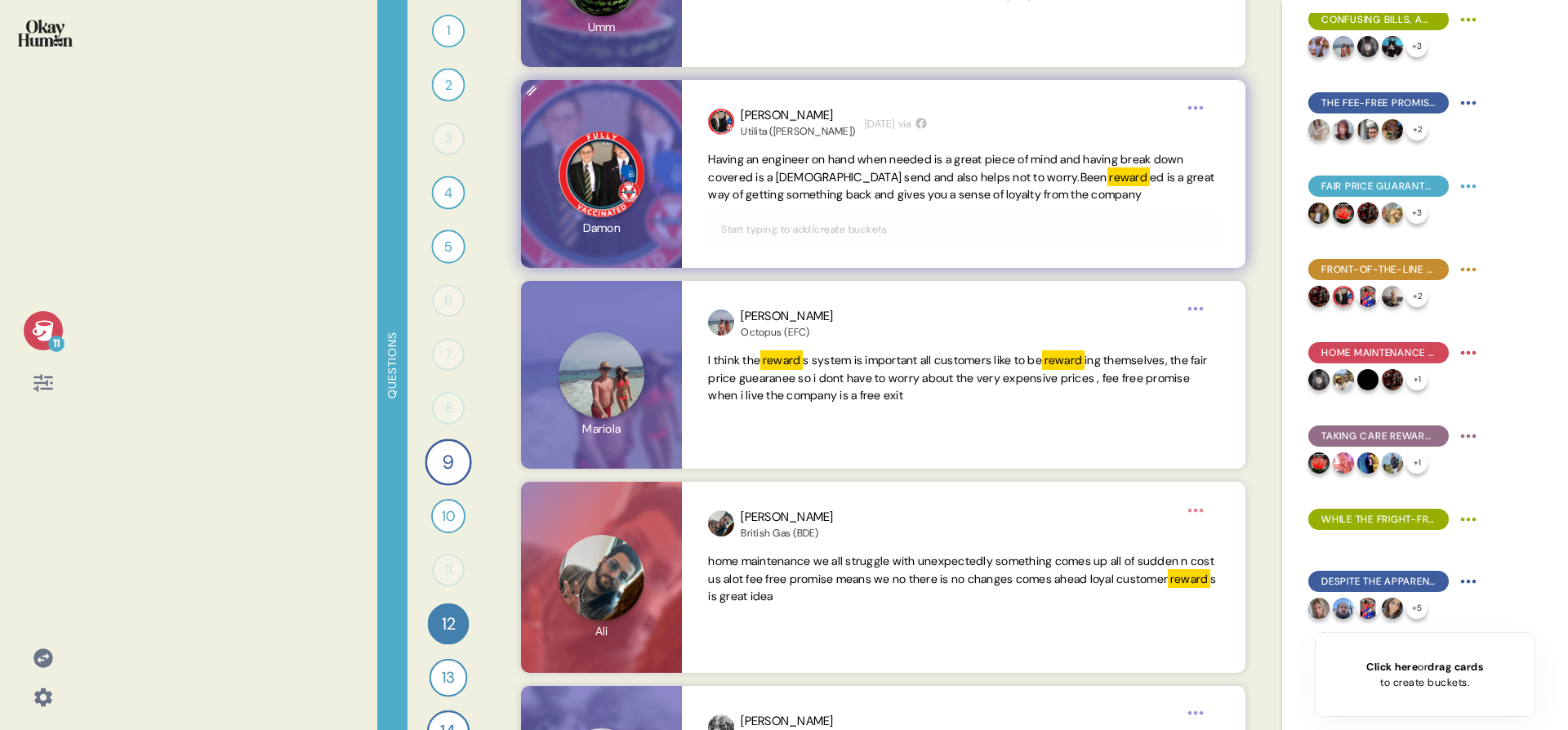
click at [1016, 239] on div at bounding box center [963, 230] width 517 height 31
click at [1013, 232] on input "text" at bounding box center [963, 229] width 504 height 18
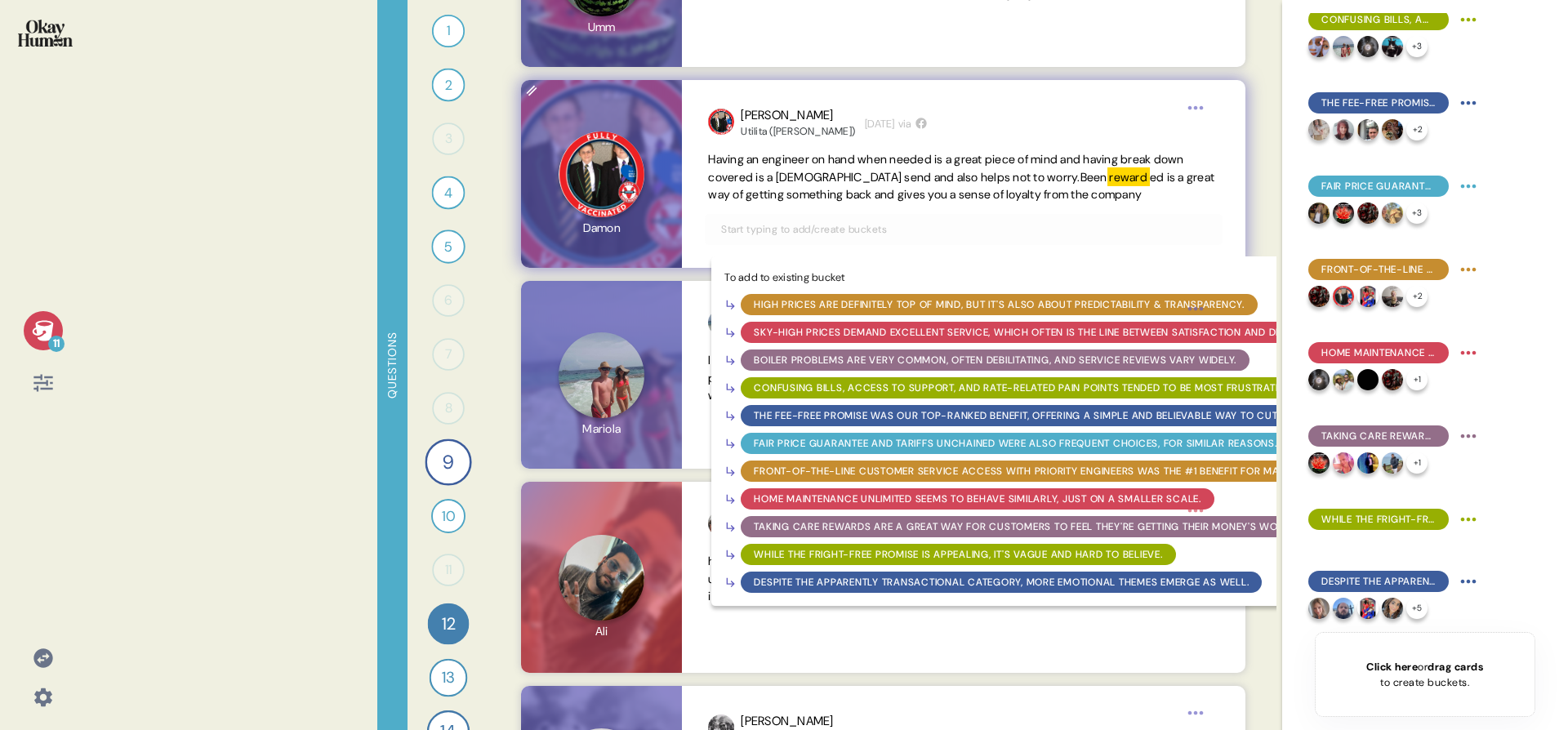
click at [944, 528] on div "Taking Care Rewards are a great way for customers to feel they're getting their…" at bounding box center [1026, 527] width 545 height 15
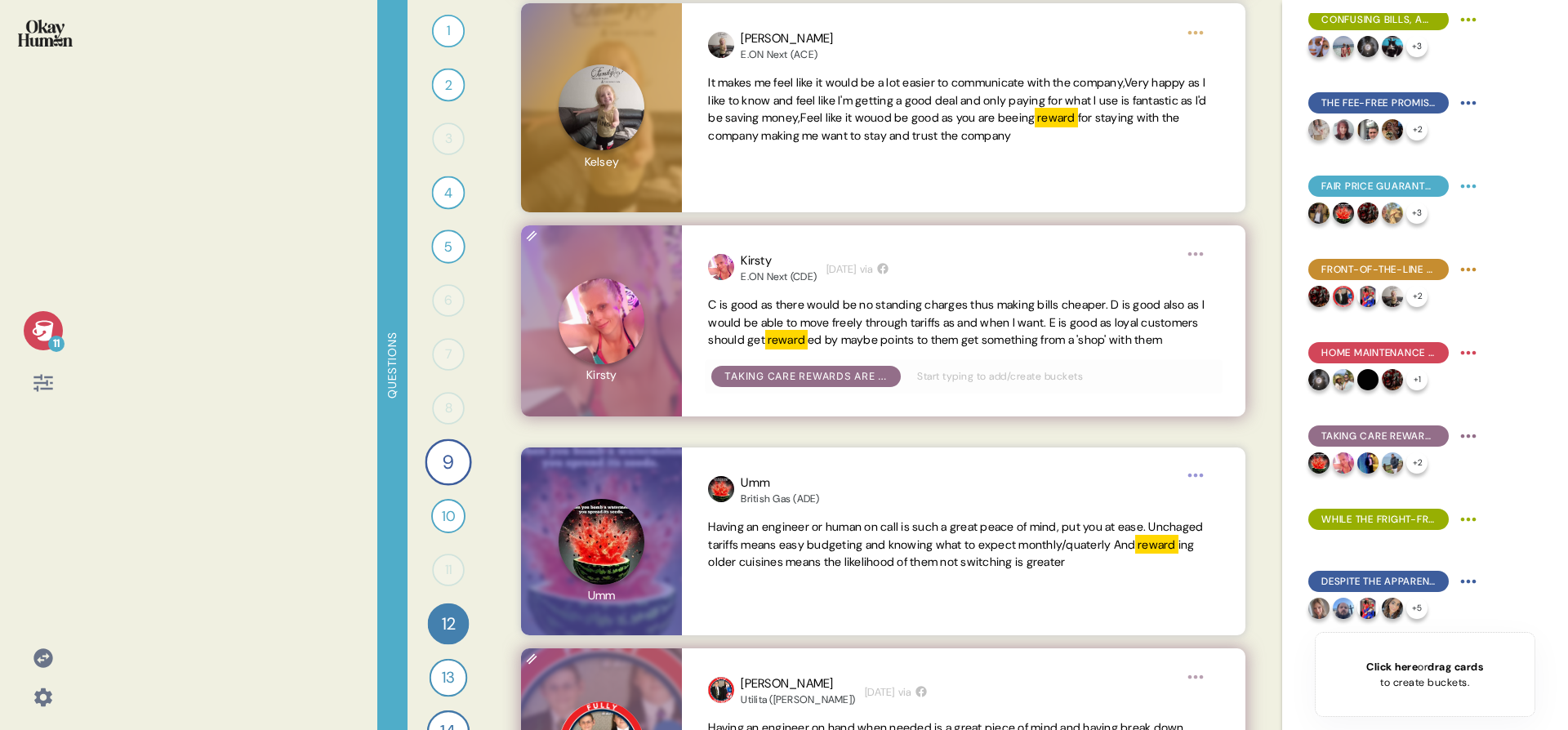
scroll to position [0, 0]
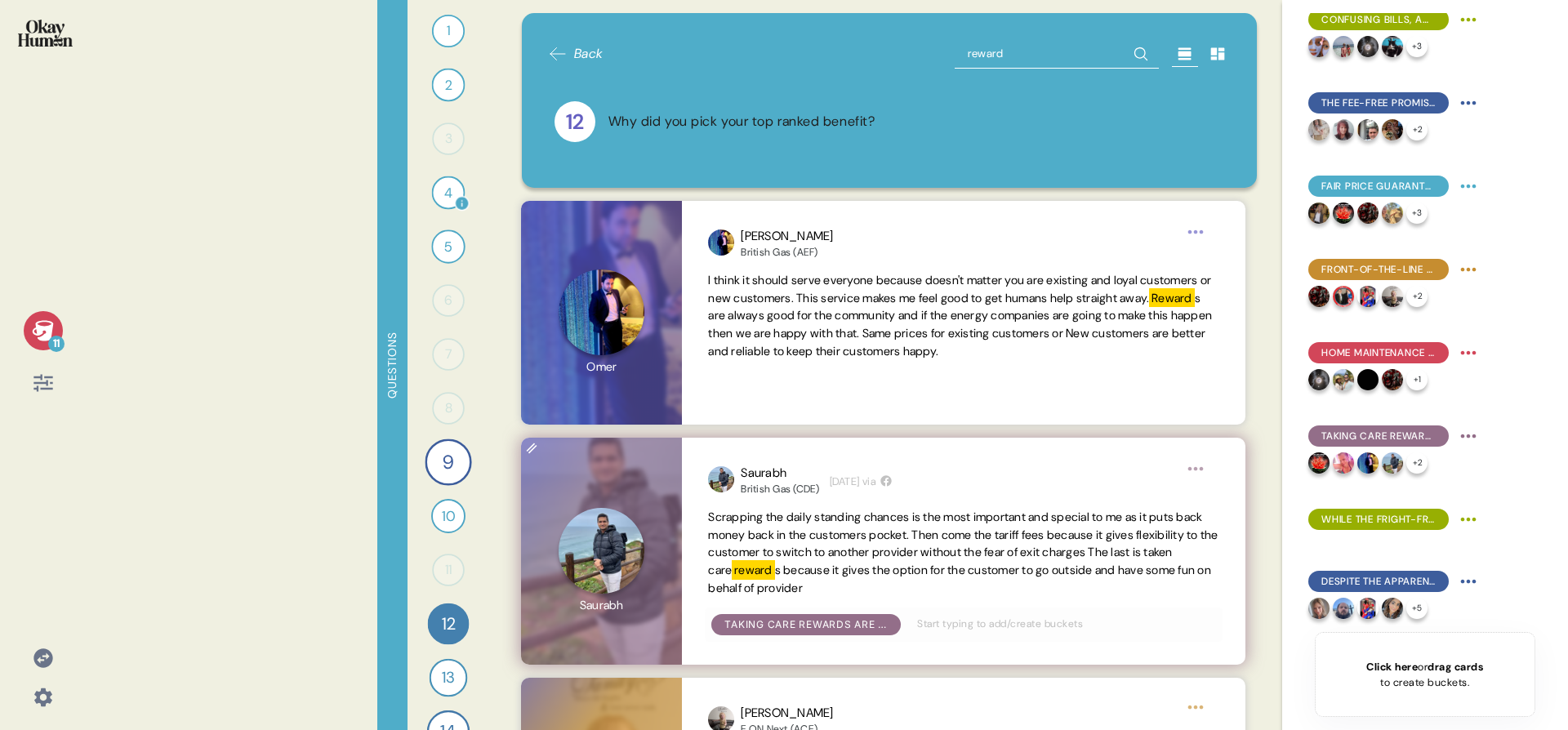
click at [440, 198] on div "4" at bounding box center [449, 194] width 33 height 33
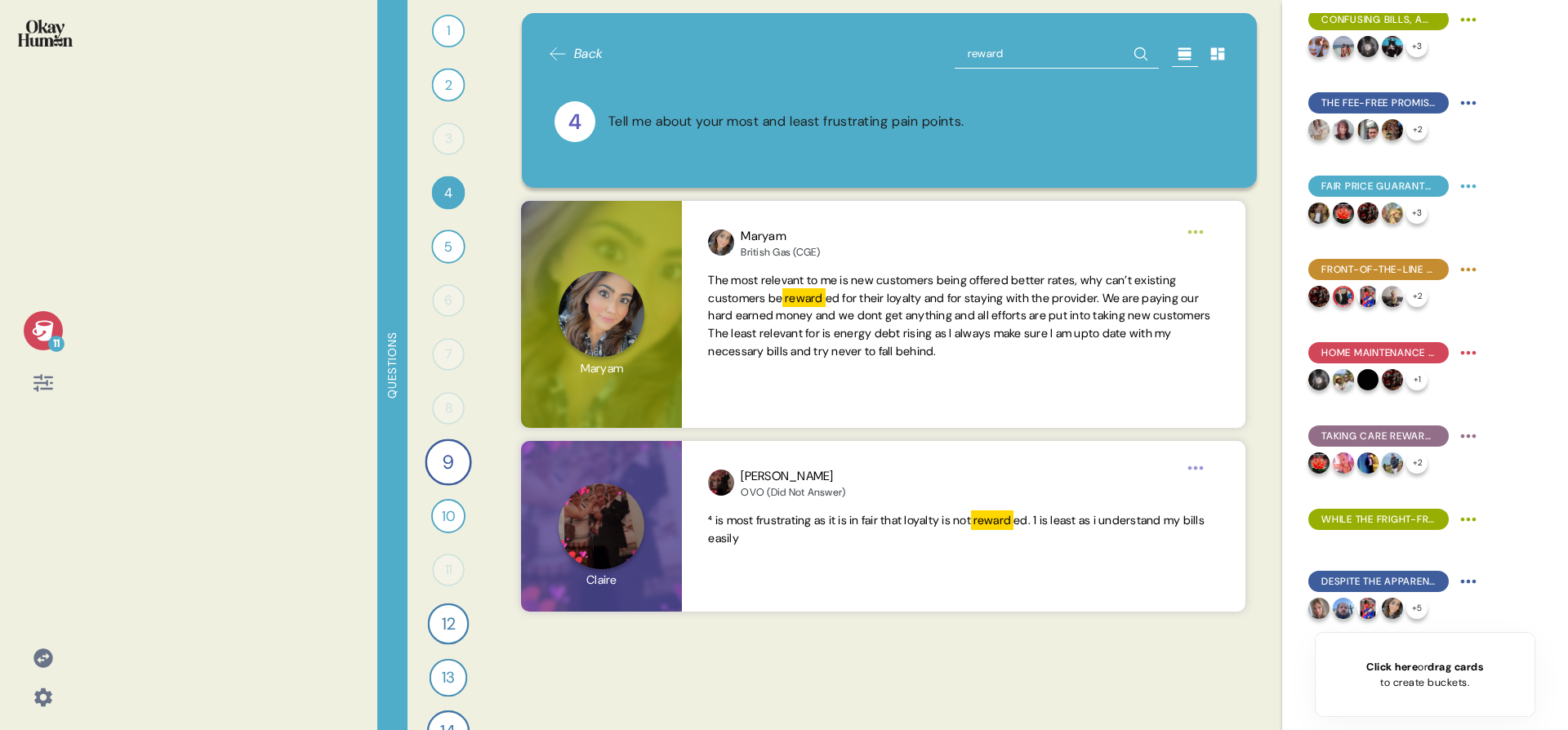
click at [1059, 60] on input "reward" at bounding box center [1057, 54] width 204 height 29
click at [1059, 61] on input "reward" at bounding box center [1057, 54] width 204 height 29
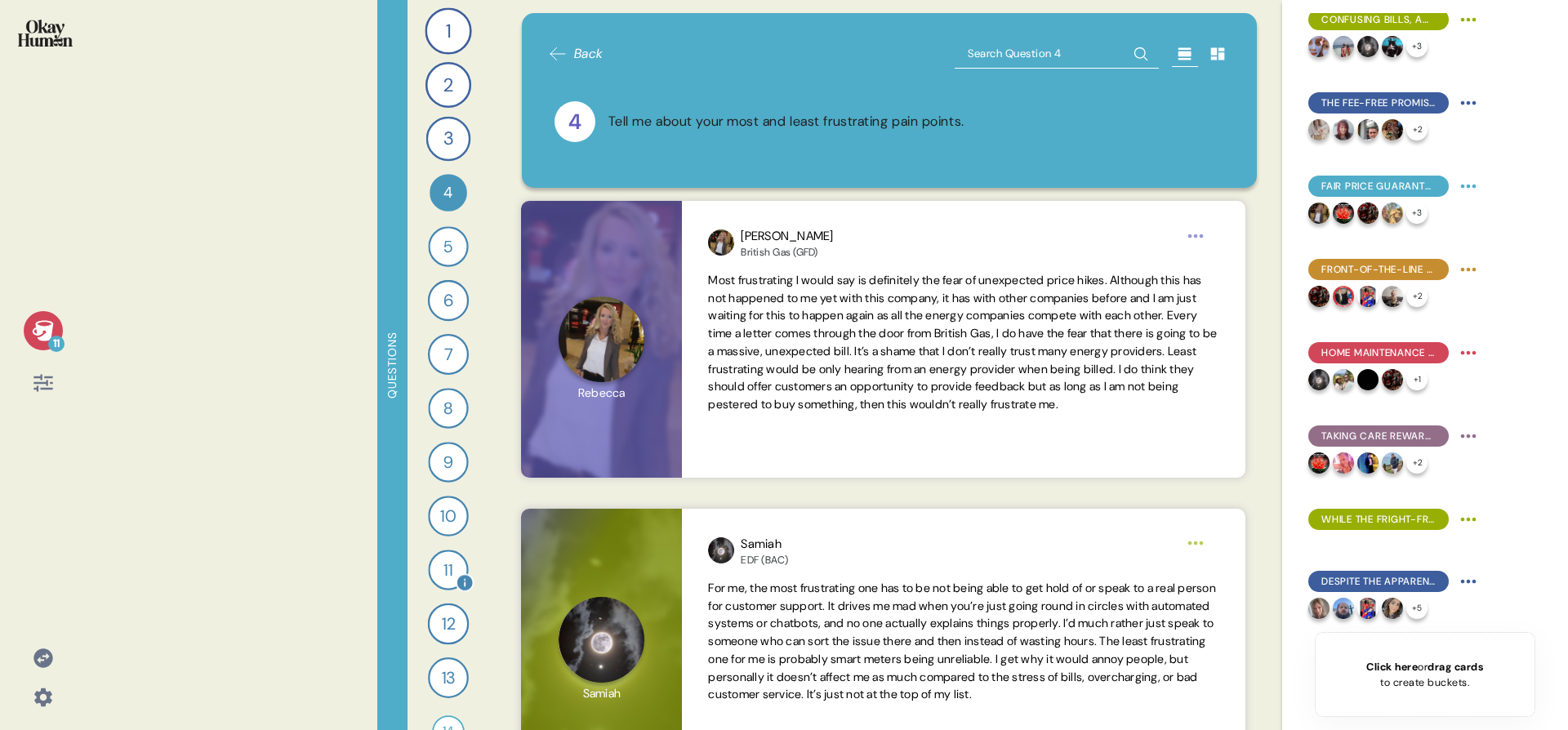
click at [438, 569] on div "11" at bounding box center [447, 569] width 40 height 40
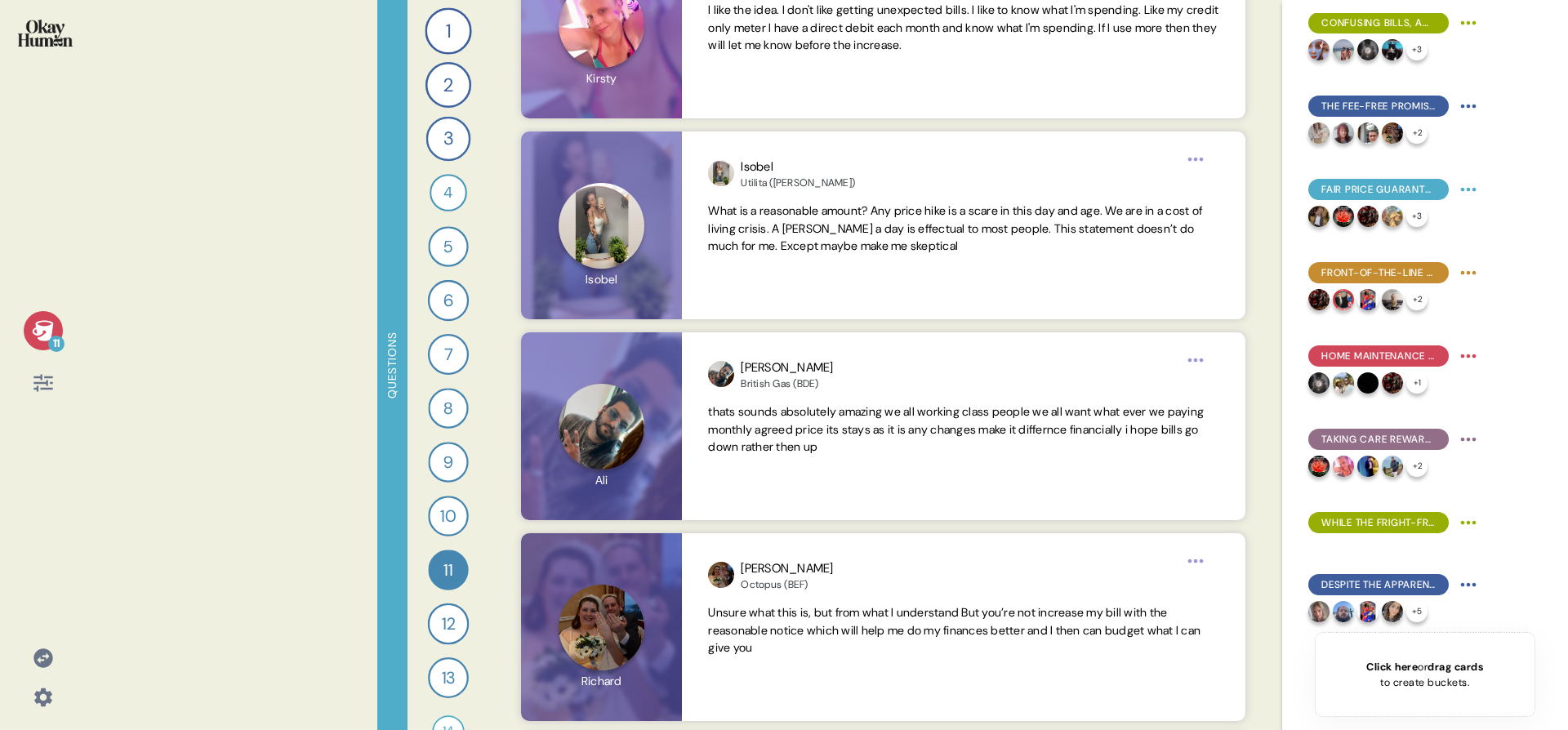
scroll to position [1168, 0]
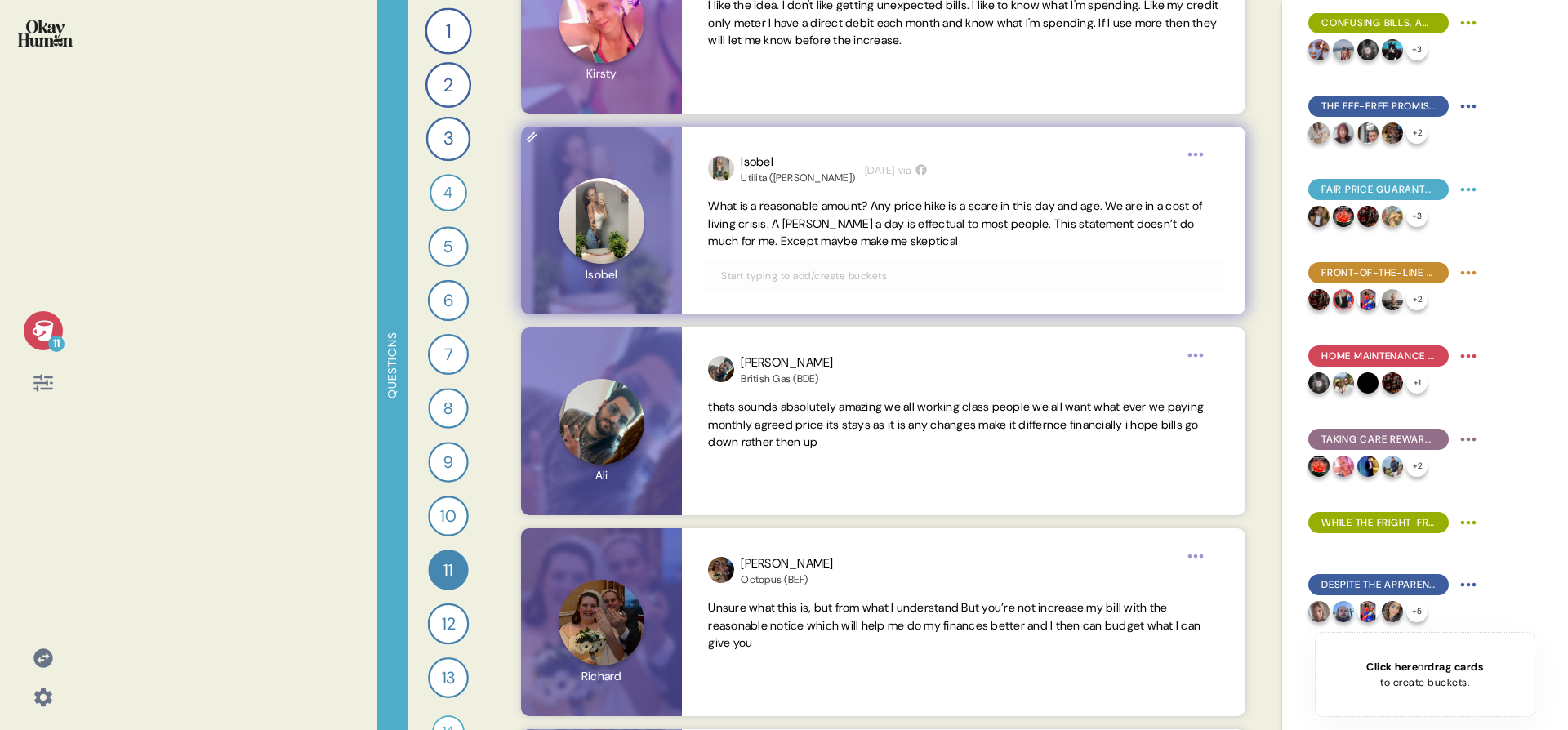
click at [793, 292] on div "Isobel Utilita ([PERSON_NAME]) [DATE] via What is a reasonable amount? Any pric…" at bounding box center [963, 220] width 563 height 188
click at [792, 281] on input "text" at bounding box center [963, 276] width 504 height 18
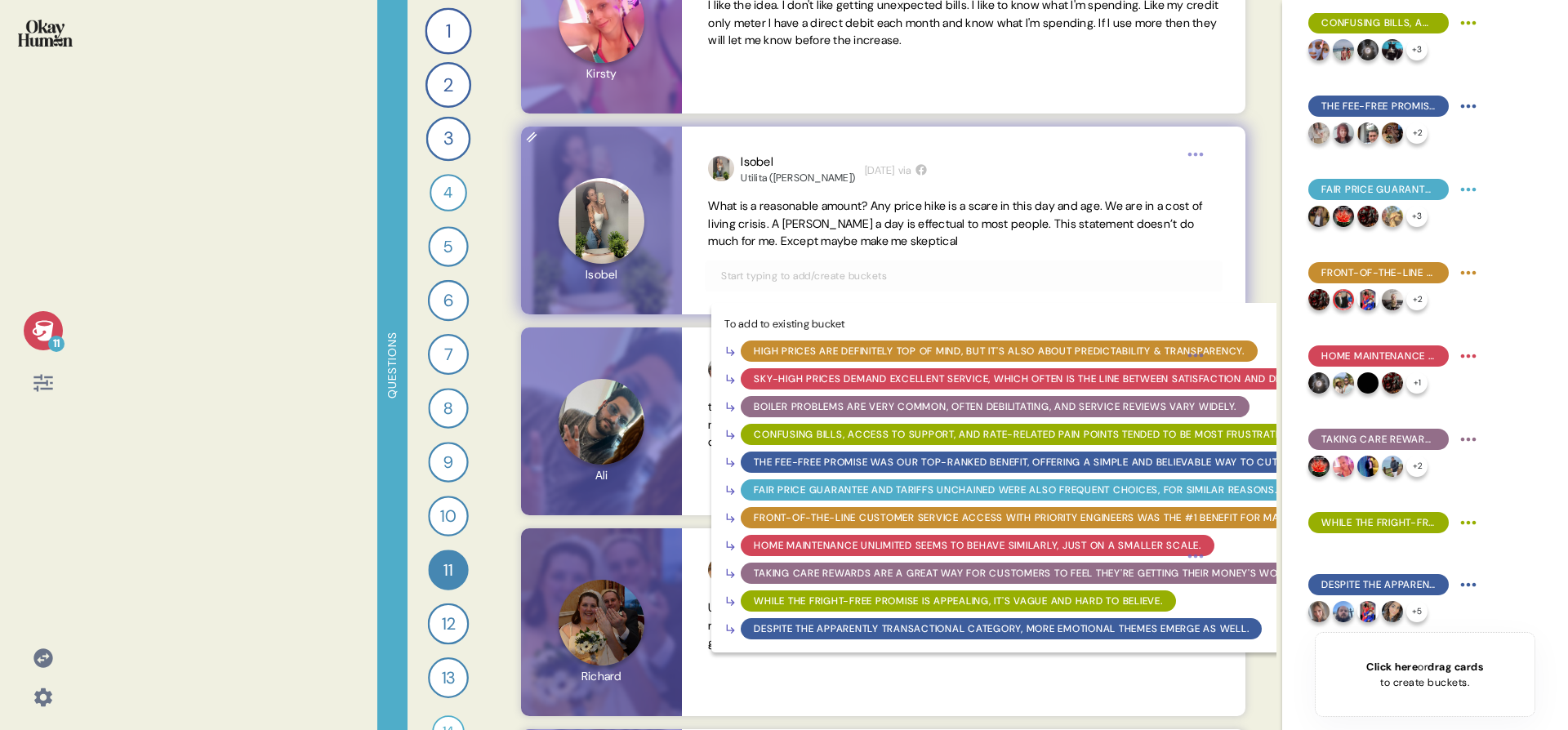
click at [828, 597] on div "While the Fright-Free Promise is appealing, it's vague and hard to believe." at bounding box center [958, 600] width 409 height 15
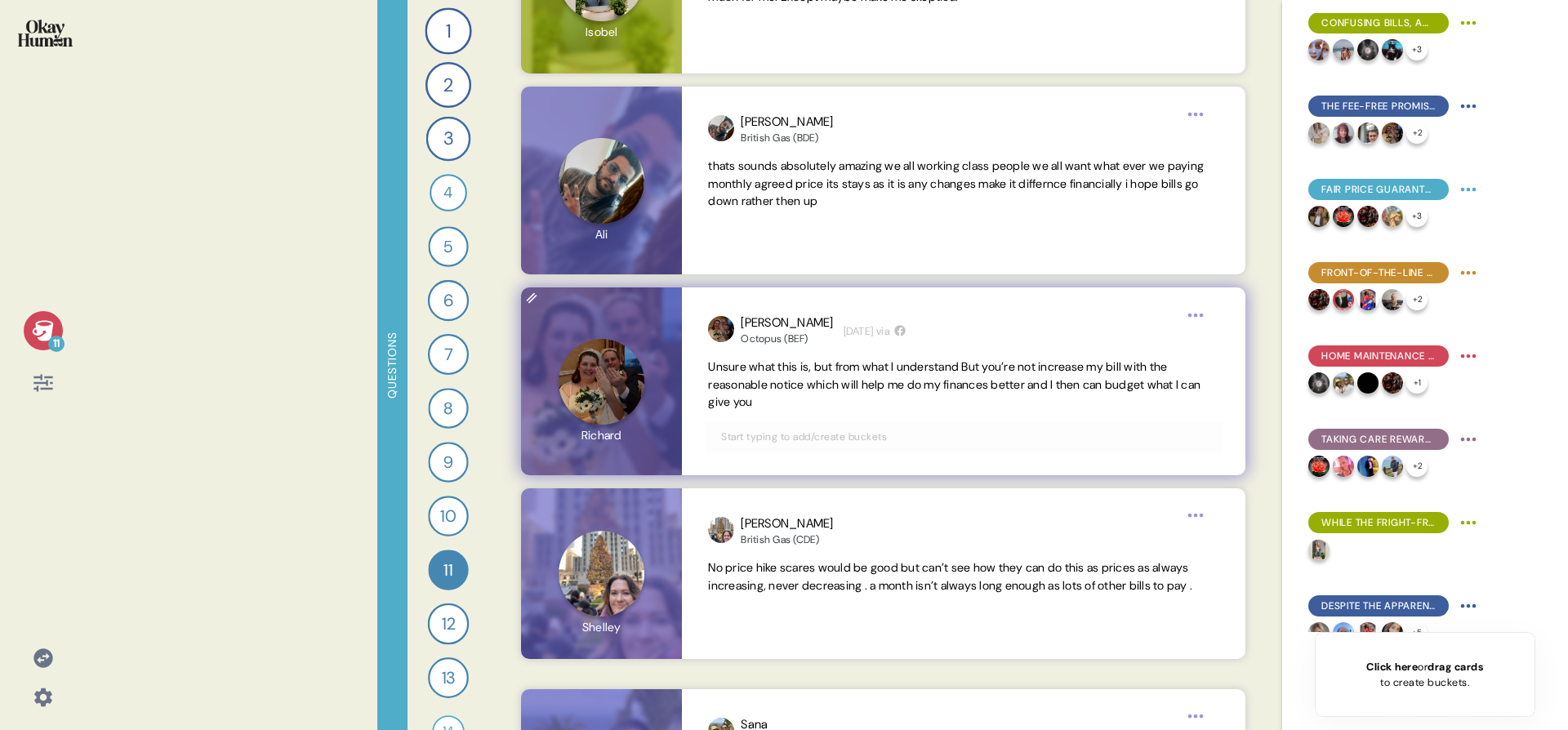
scroll to position [1479, 0]
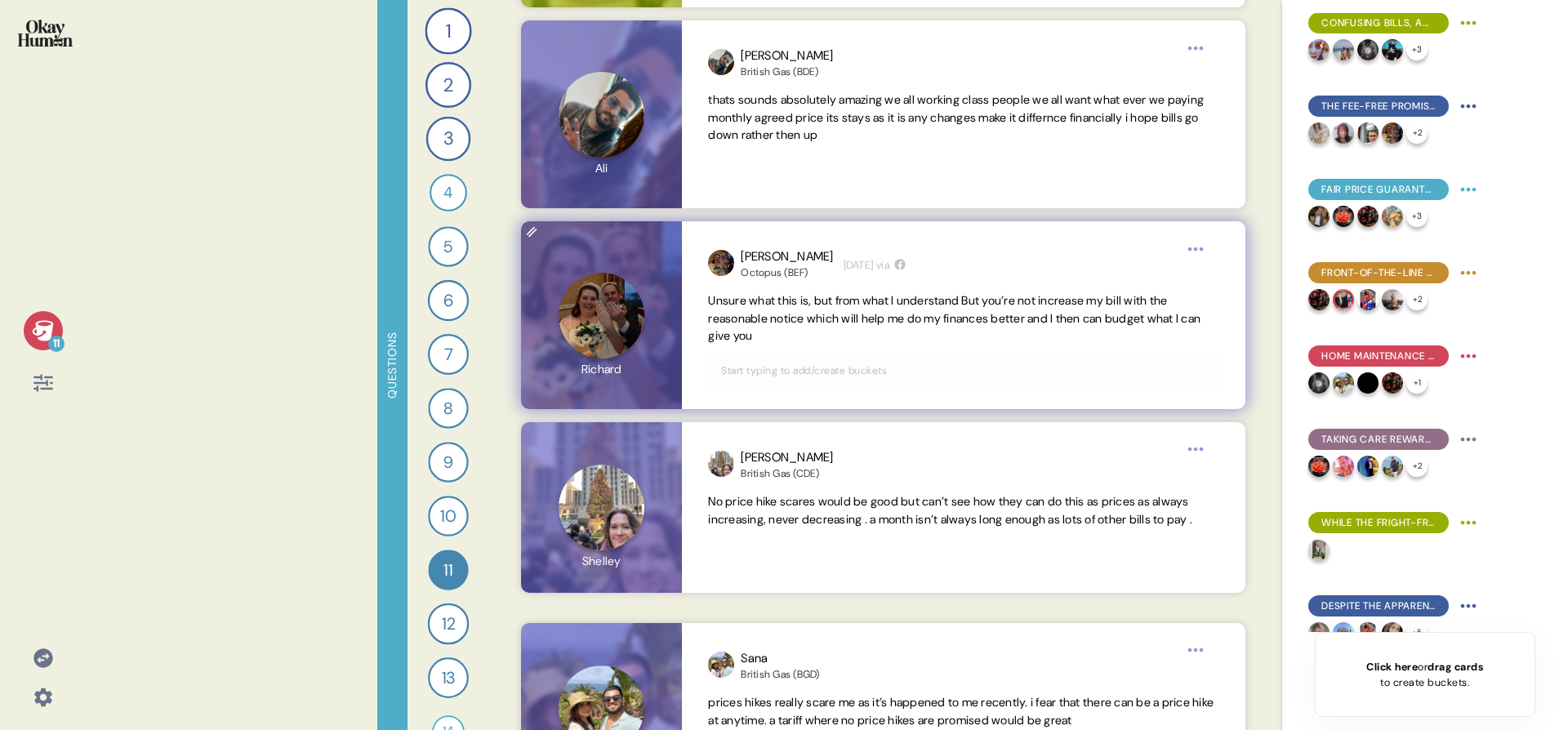
click at [862, 368] on input "text" at bounding box center [963, 370] width 504 height 18
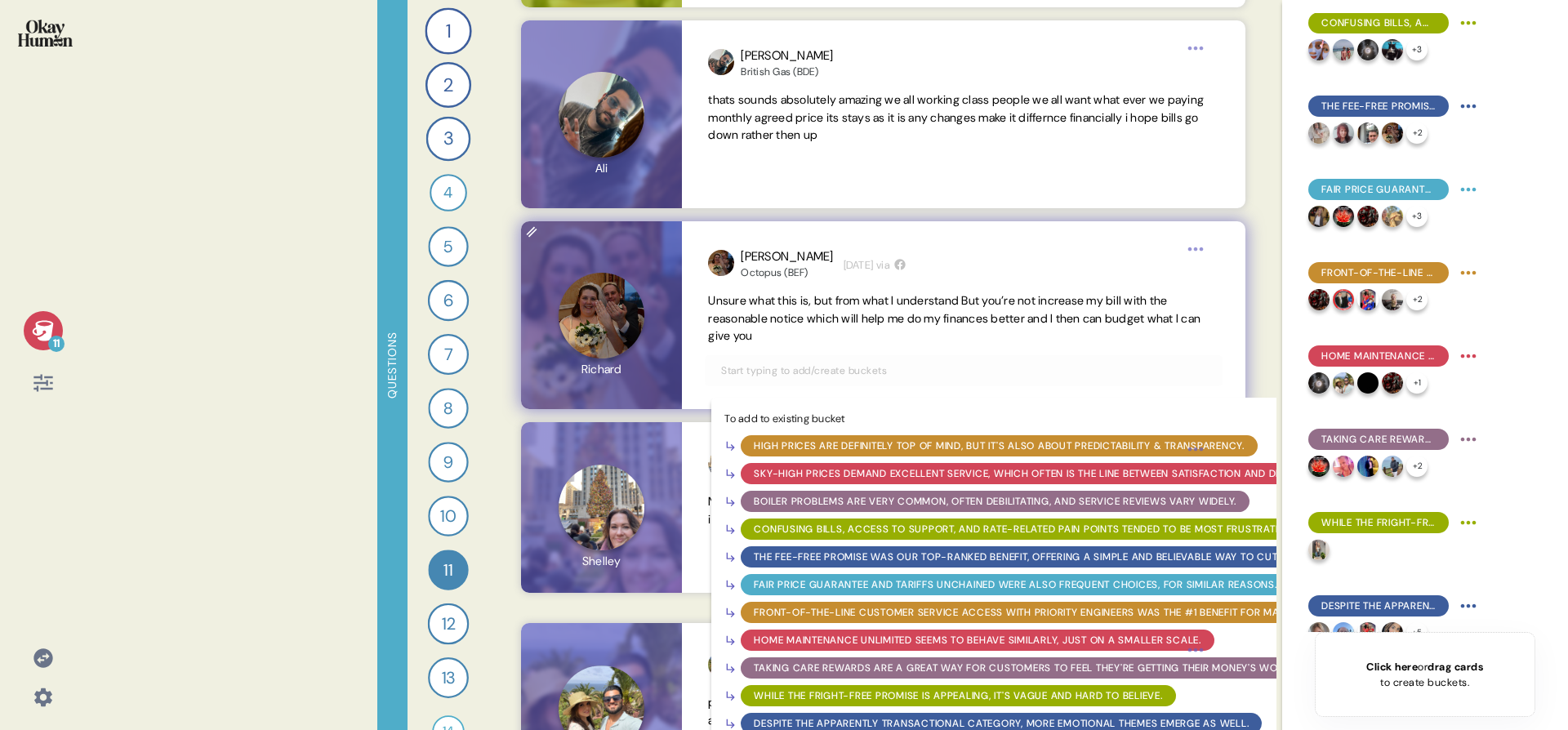
click at [868, 695] on div "While the Fright-Free Promise is appealing, it's vague and hard to believe." at bounding box center [958, 696] width 409 height 15
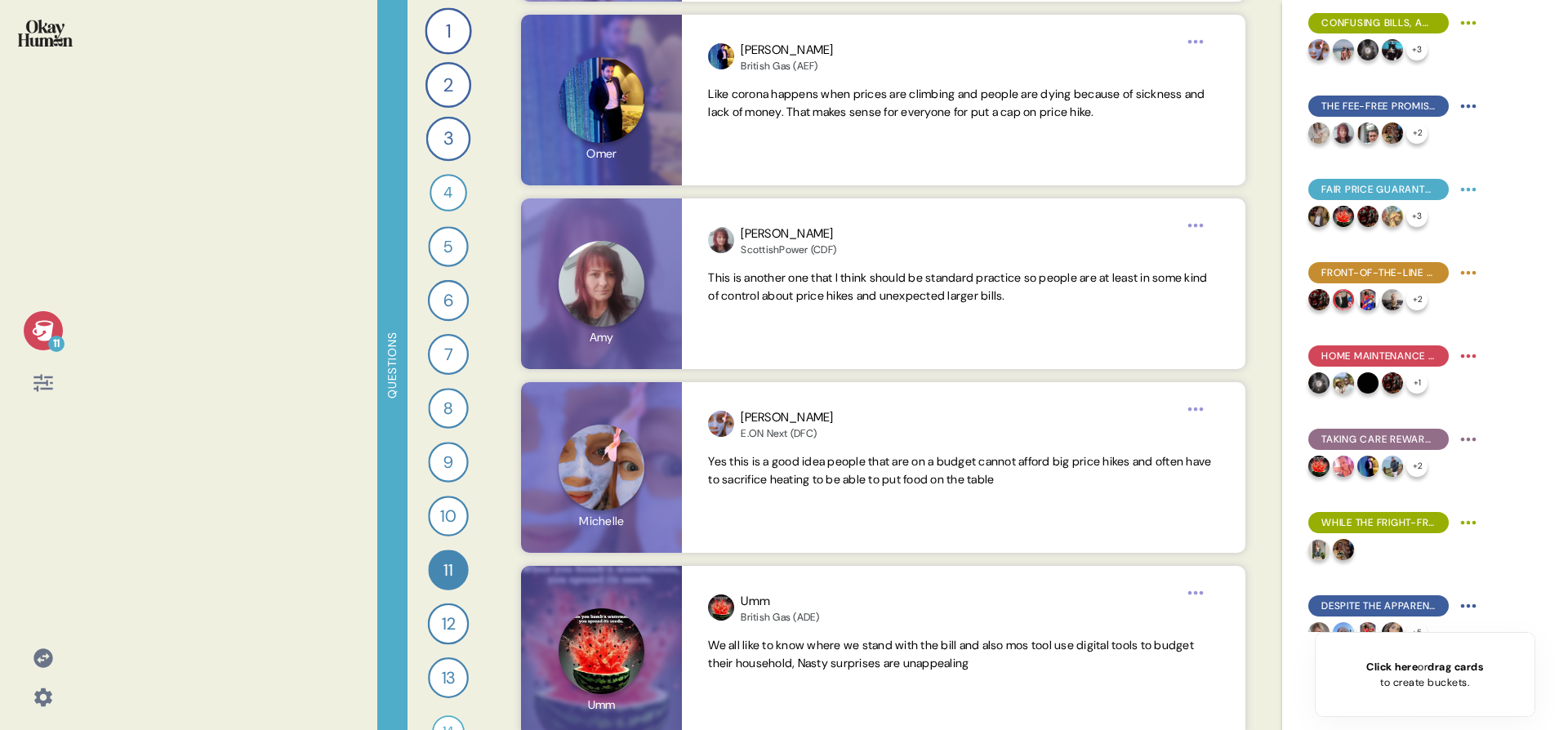
scroll to position [2315, 0]
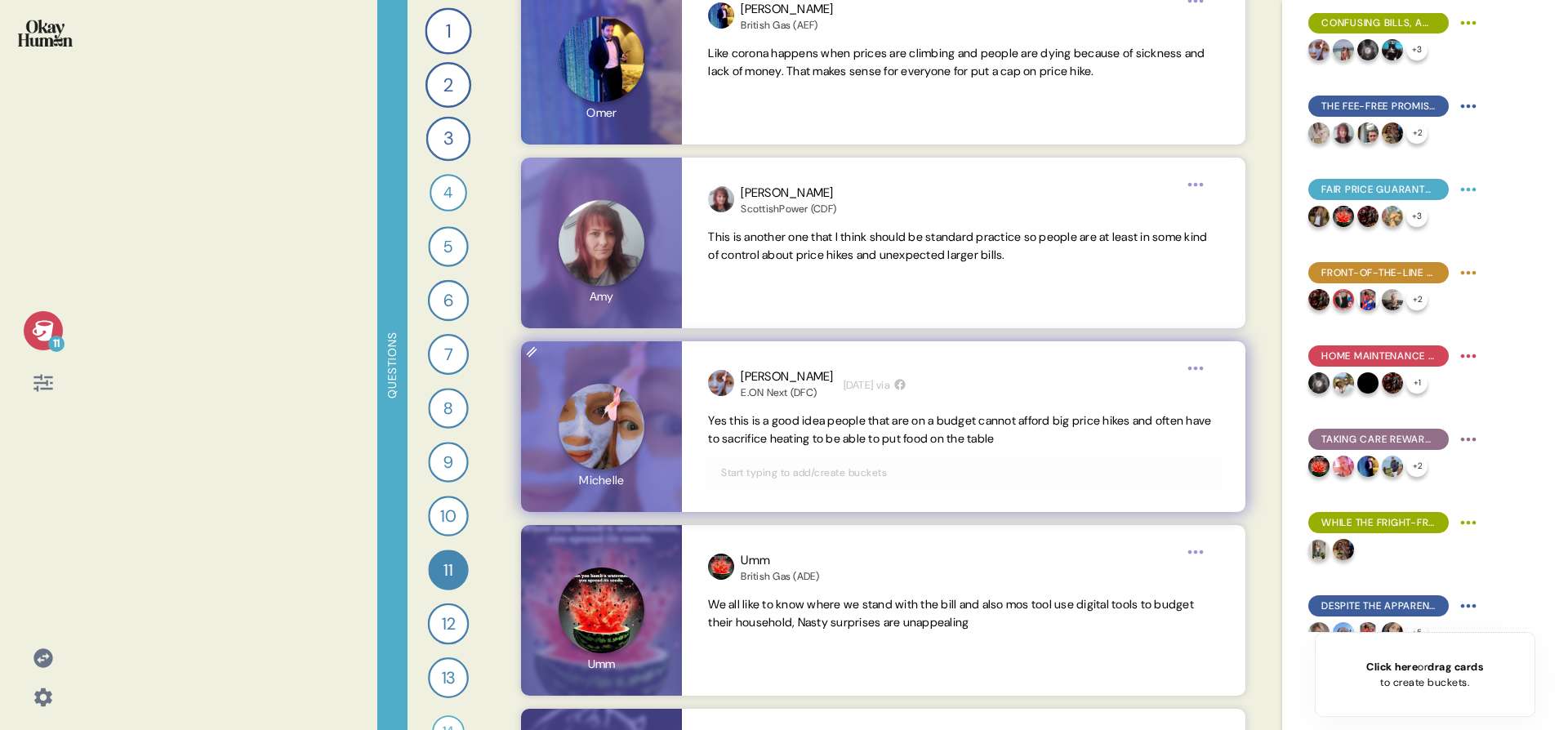
click at [842, 485] on div at bounding box center [963, 473] width 517 height 31
click at [841, 473] on input "text" at bounding box center [963, 473] width 504 height 18
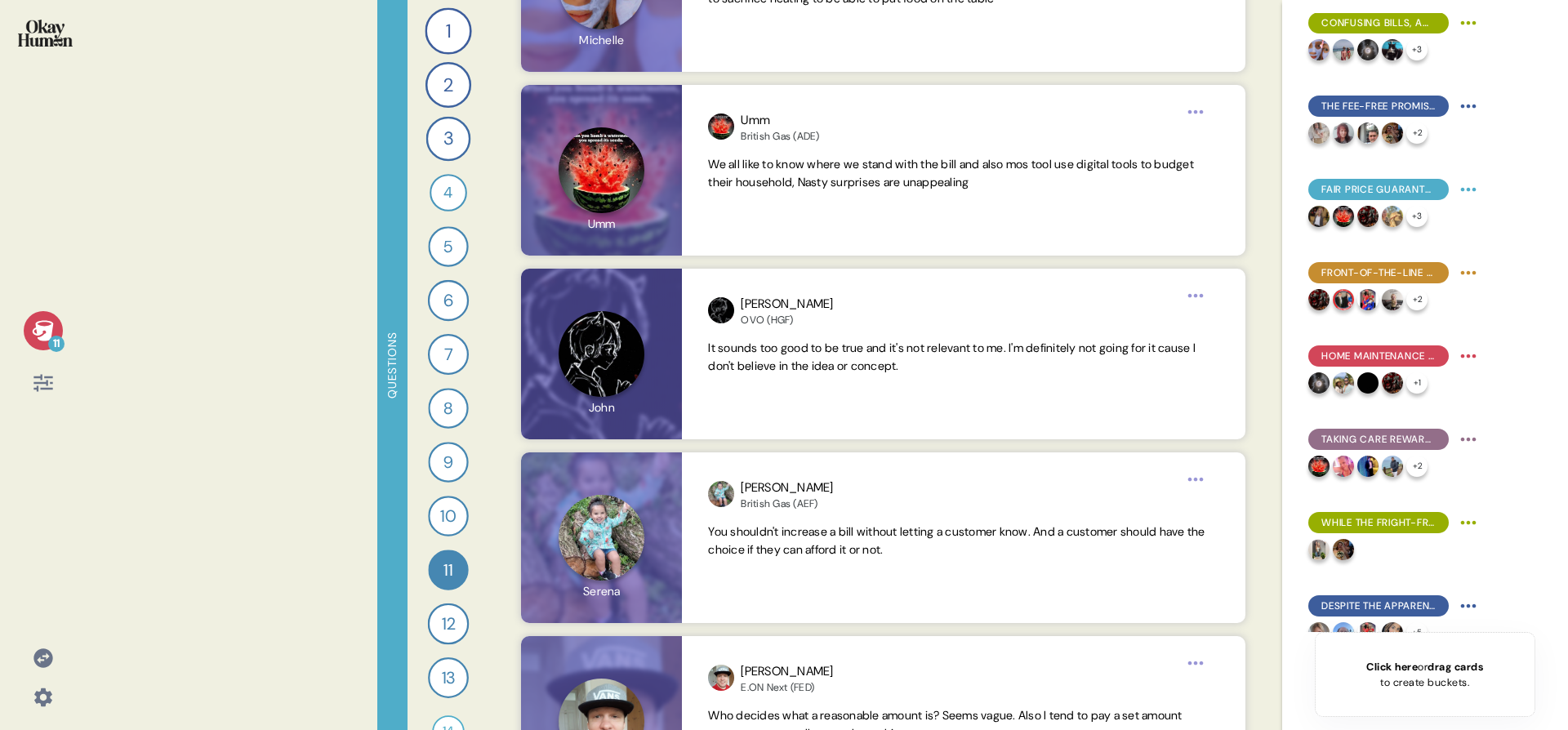
scroll to position [2754, 0]
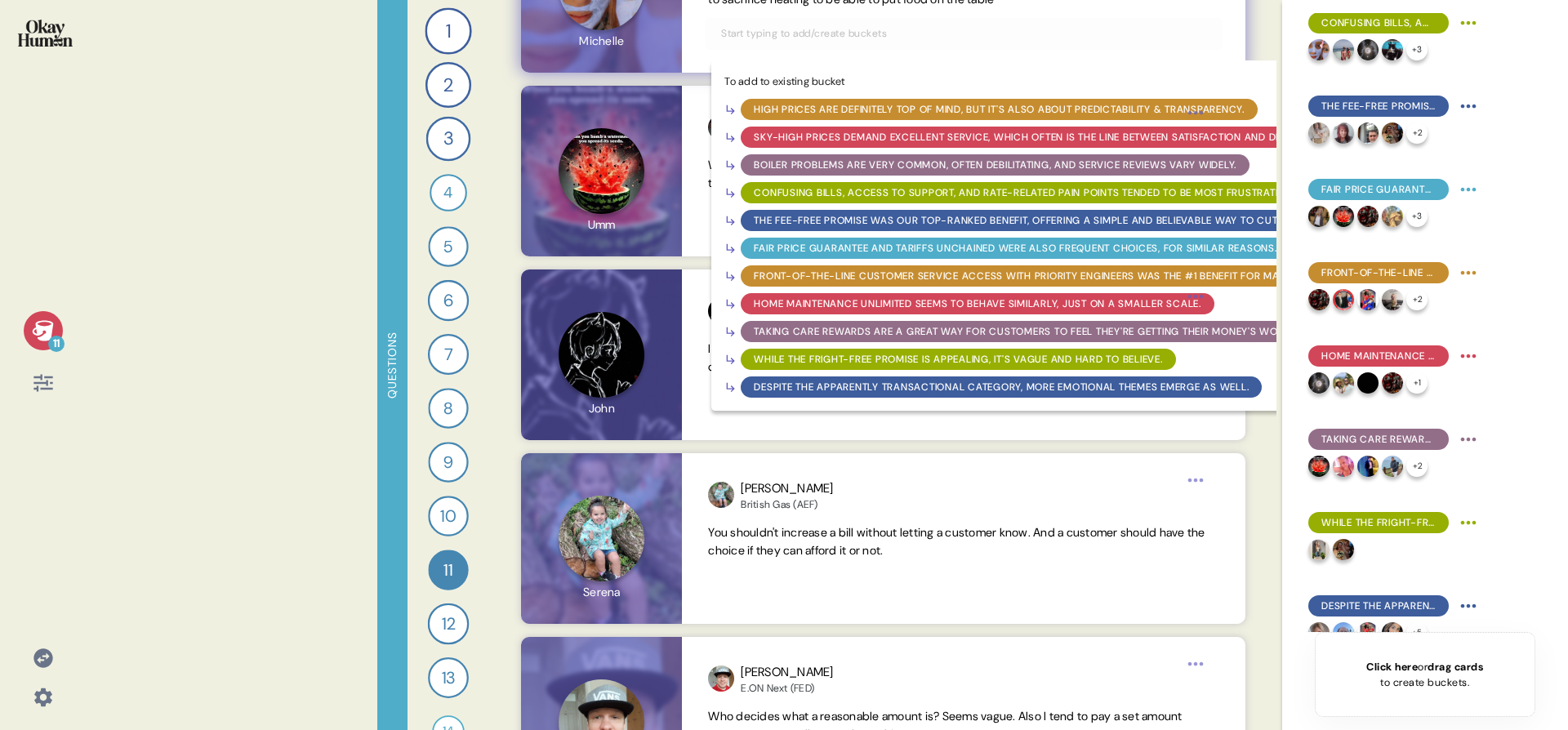
click at [810, 355] on div "While the Fright-Free Promise is appealing, it's vague and hard to believe." at bounding box center [958, 359] width 409 height 15
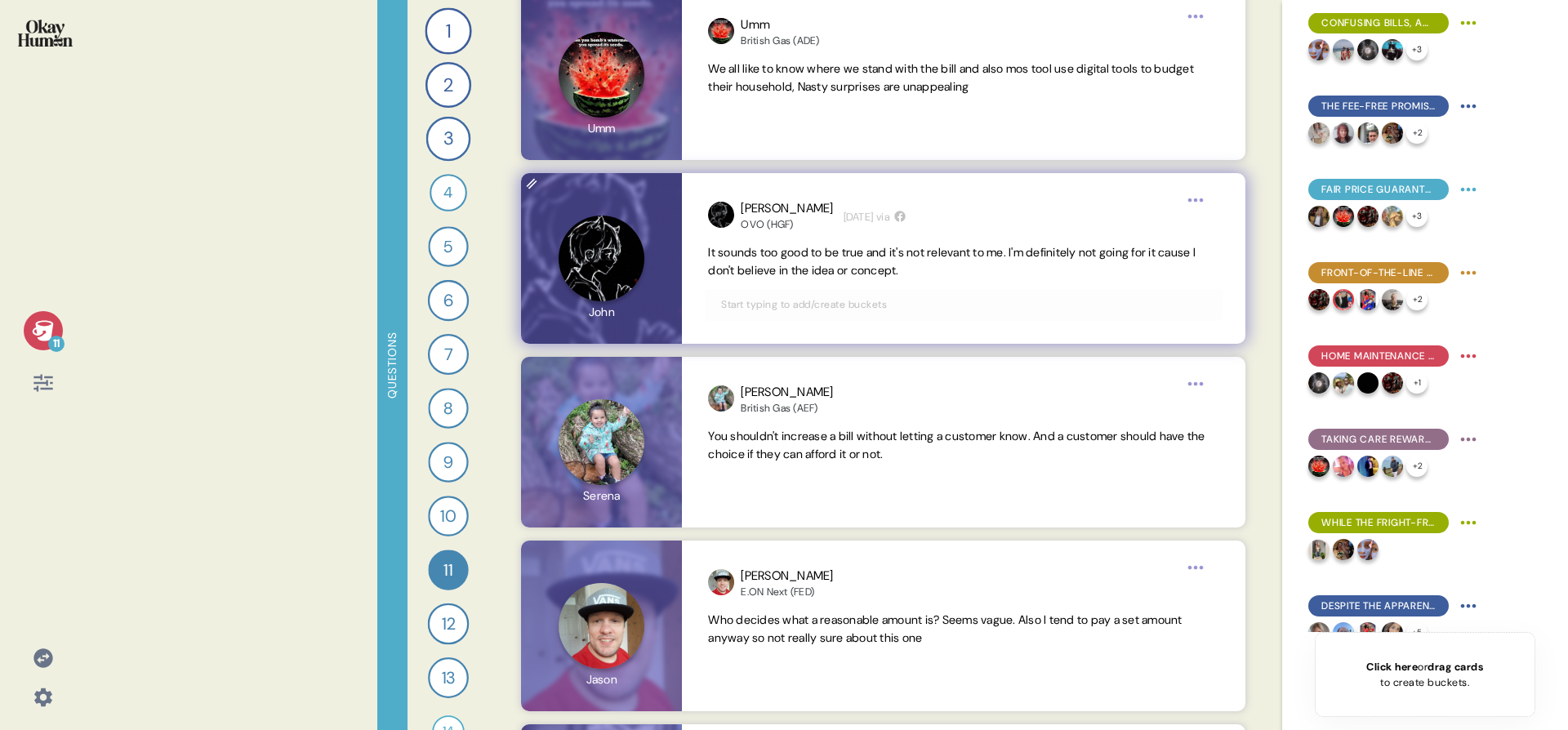
scroll to position [2942, 0]
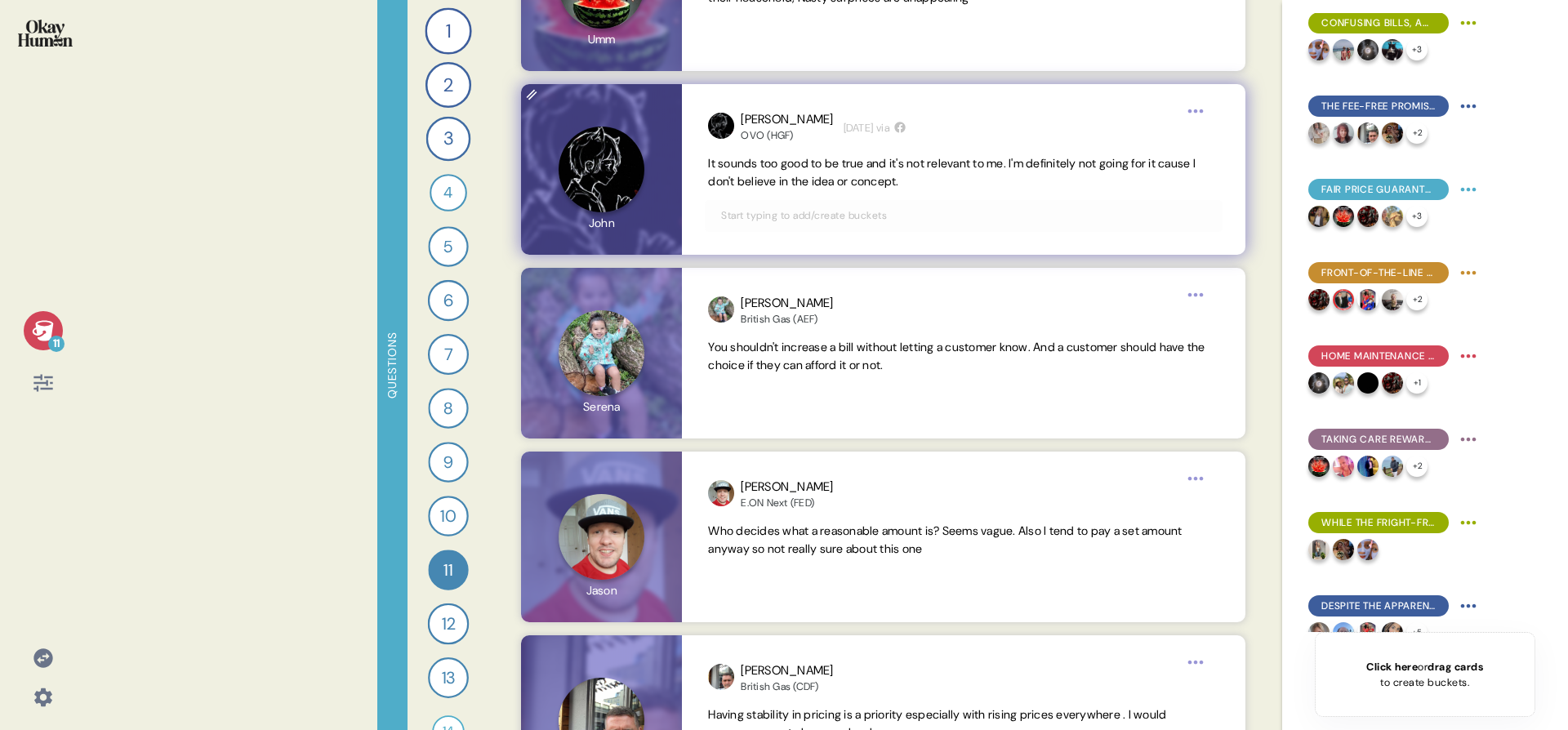
click at [810, 216] on input "text" at bounding box center [963, 215] width 504 height 18
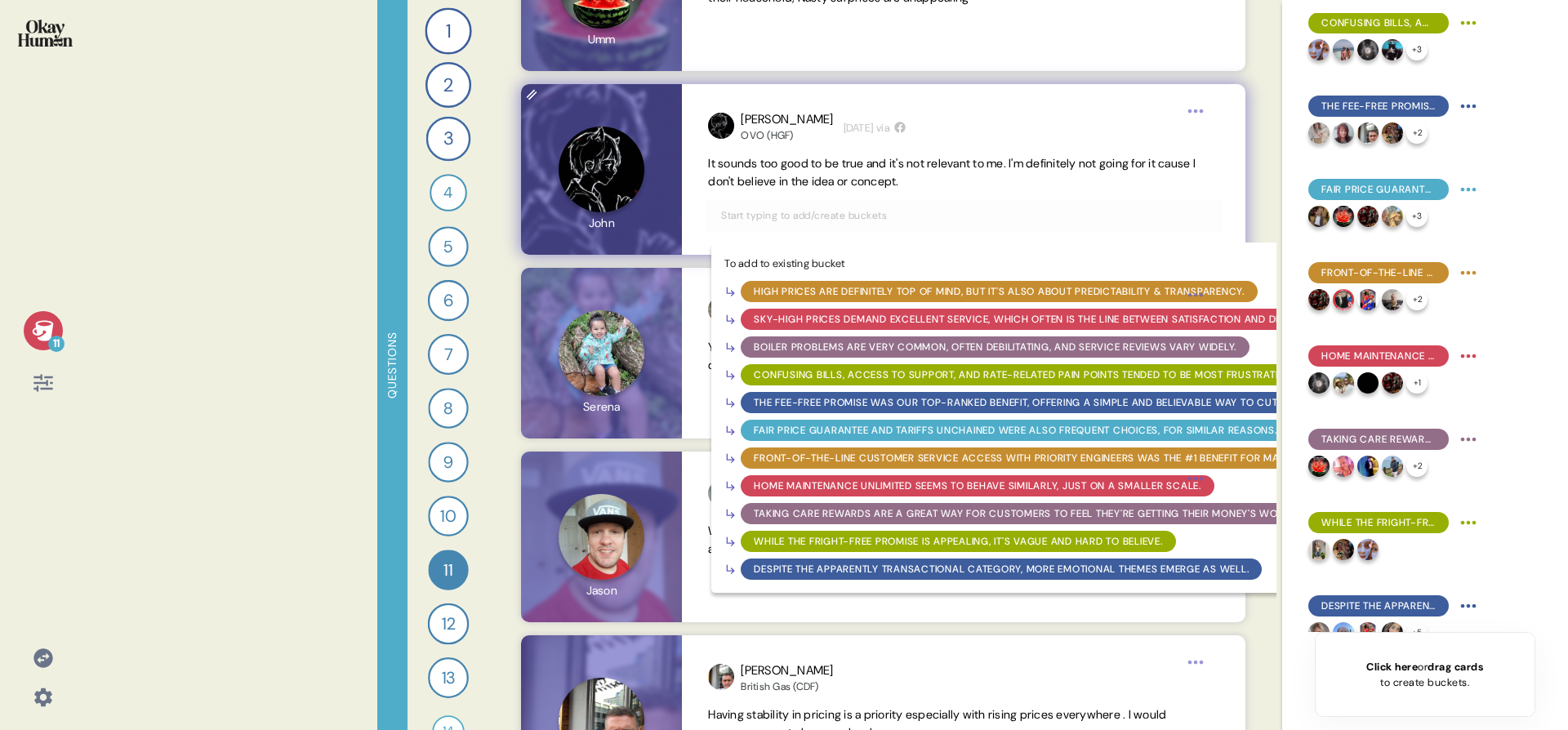
click at [785, 539] on div "While the Fright-Free Promise is appealing, it's vague and hard to believe." at bounding box center [958, 541] width 409 height 15
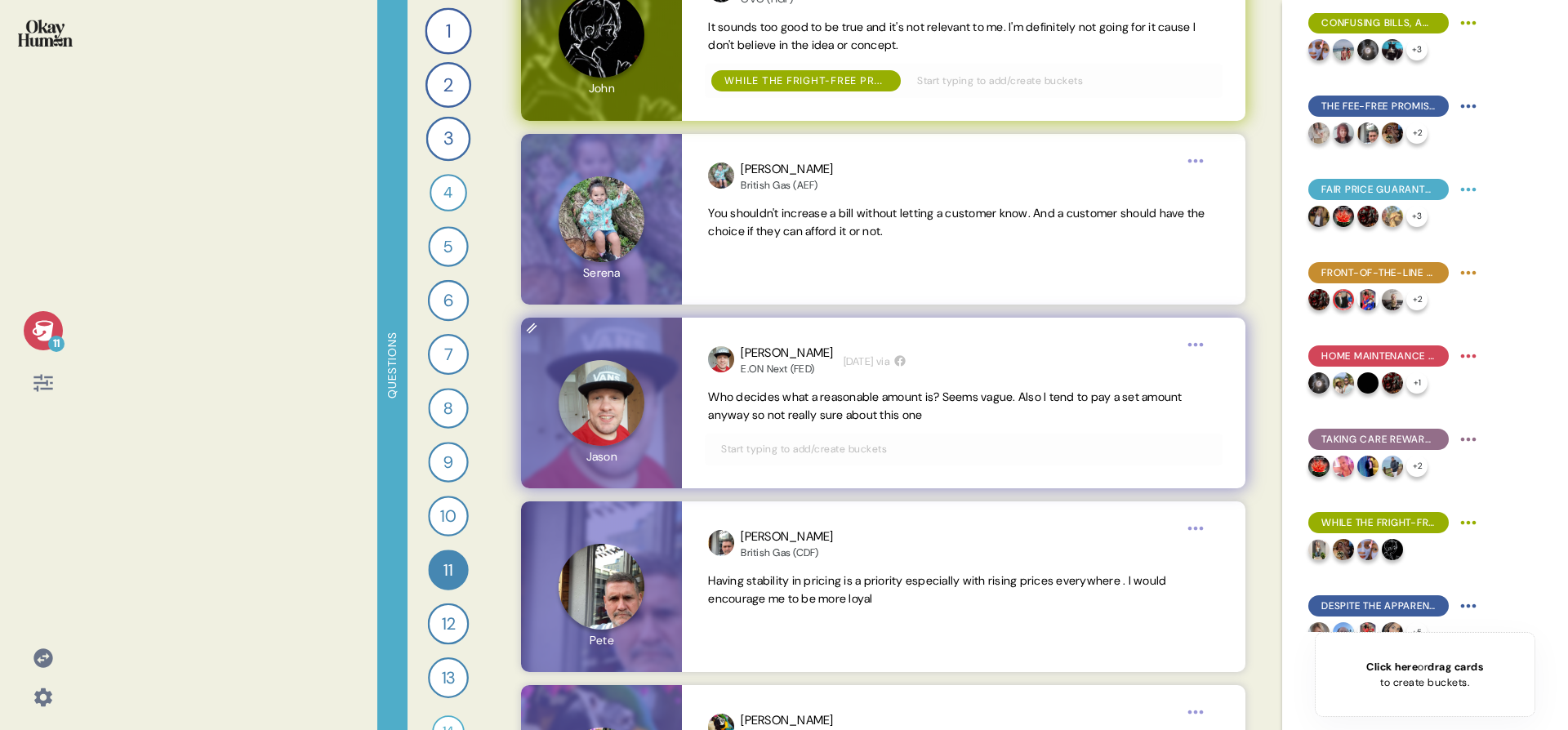
scroll to position [3111, 0]
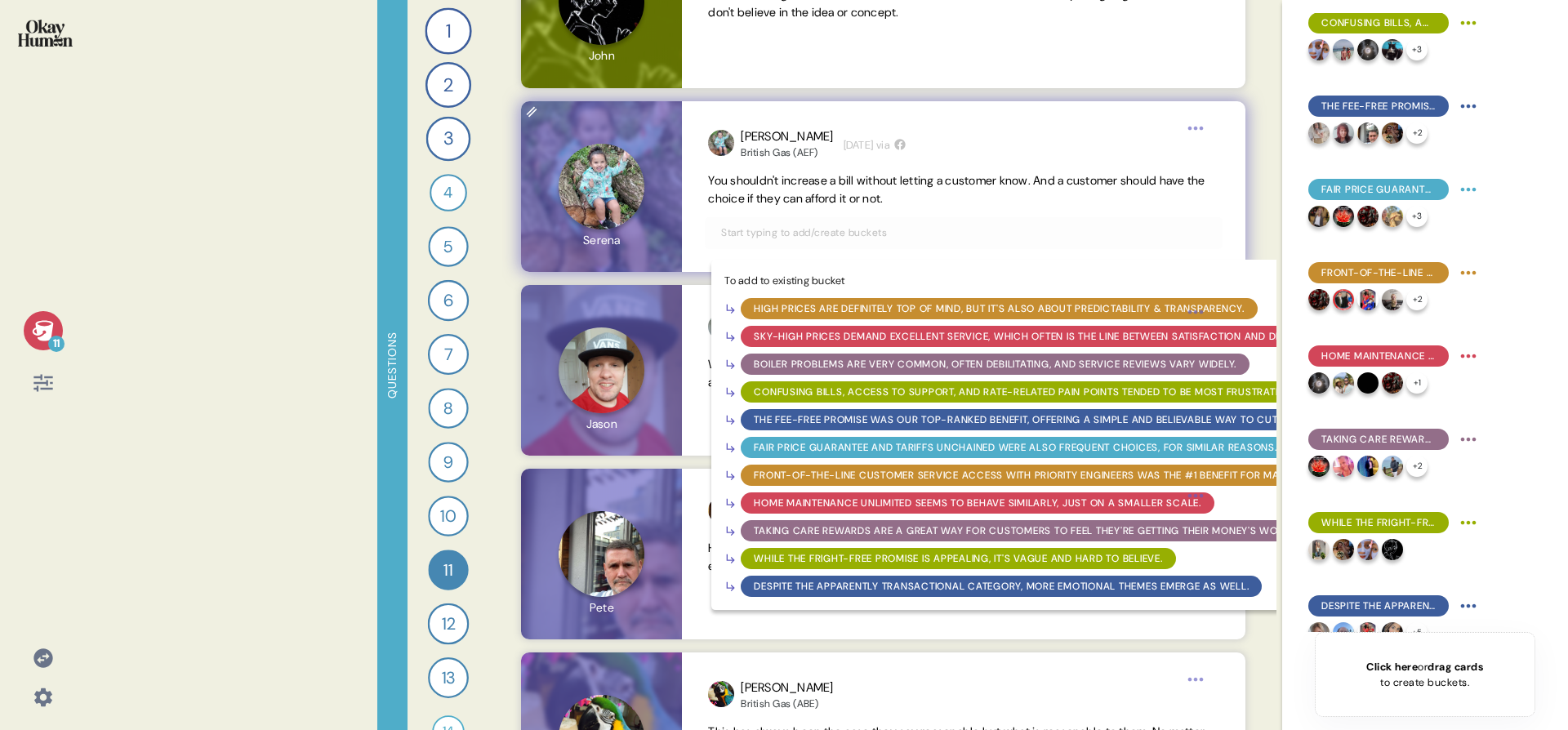
click at [930, 240] on input "text" at bounding box center [963, 233] width 504 height 18
click at [843, 560] on div "While the Fright-Free Promise is appealing, it's vague and hard to believe." at bounding box center [958, 558] width 409 height 15
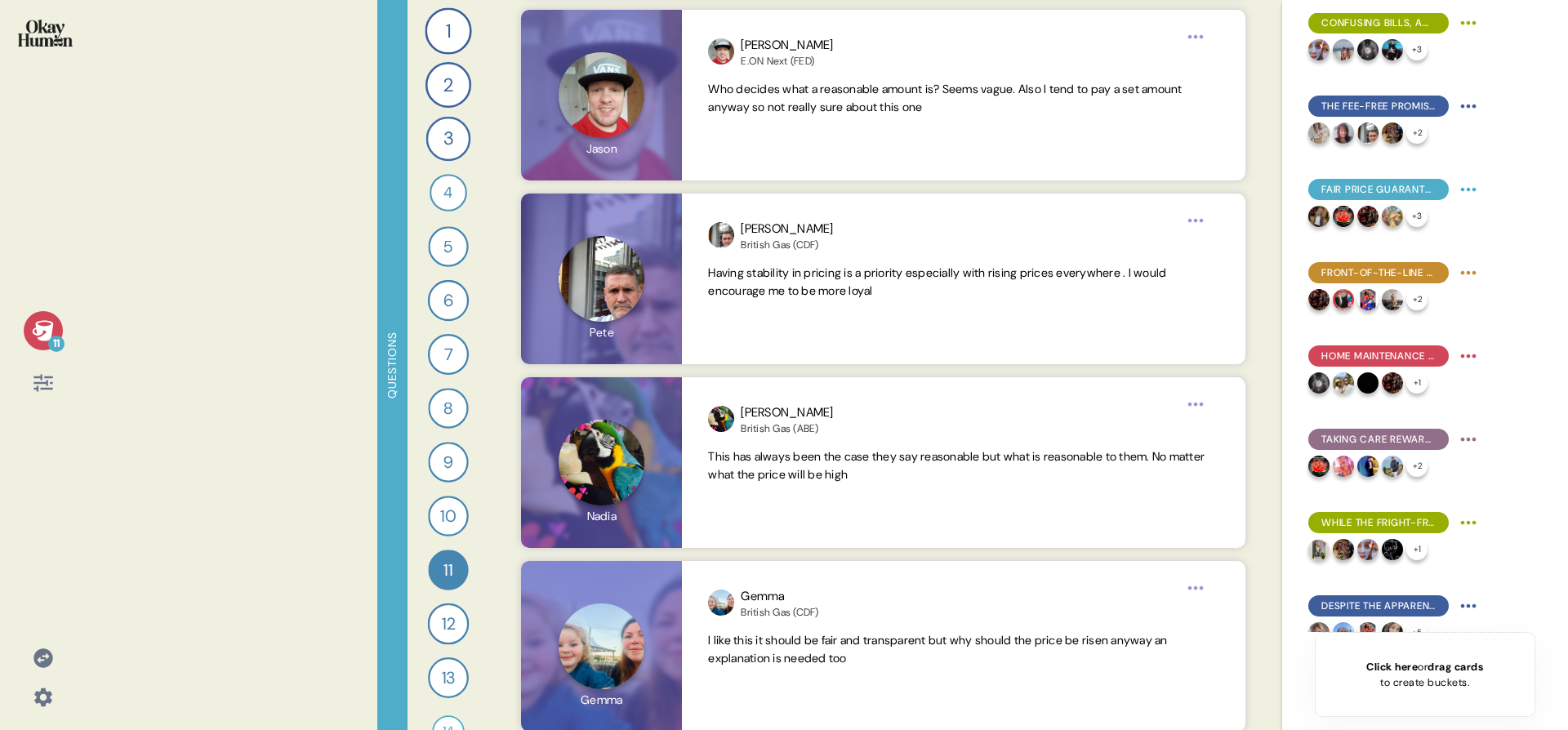
scroll to position [3391, 0]
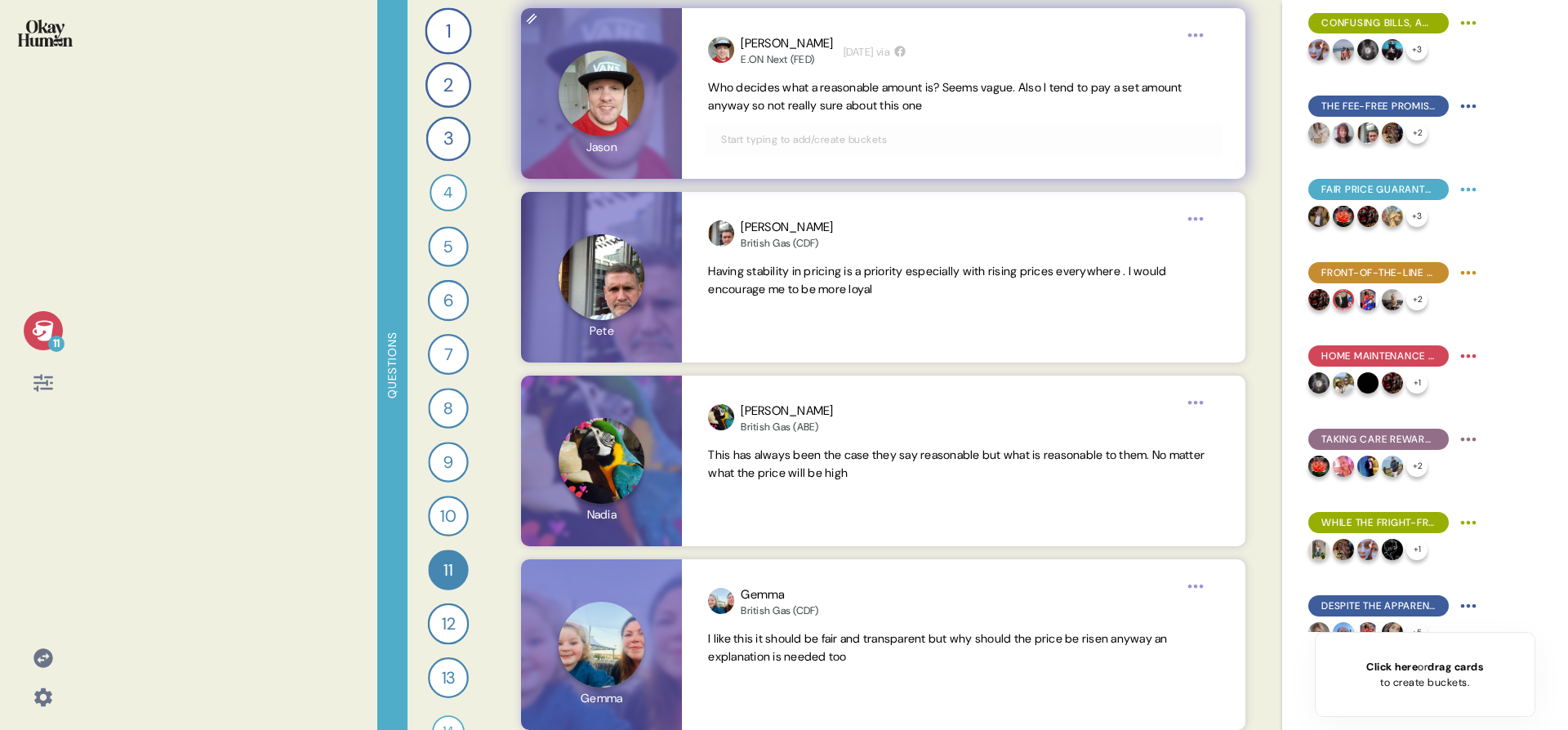
click at [833, 140] on input "text" at bounding box center [963, 140] width 504 height 18
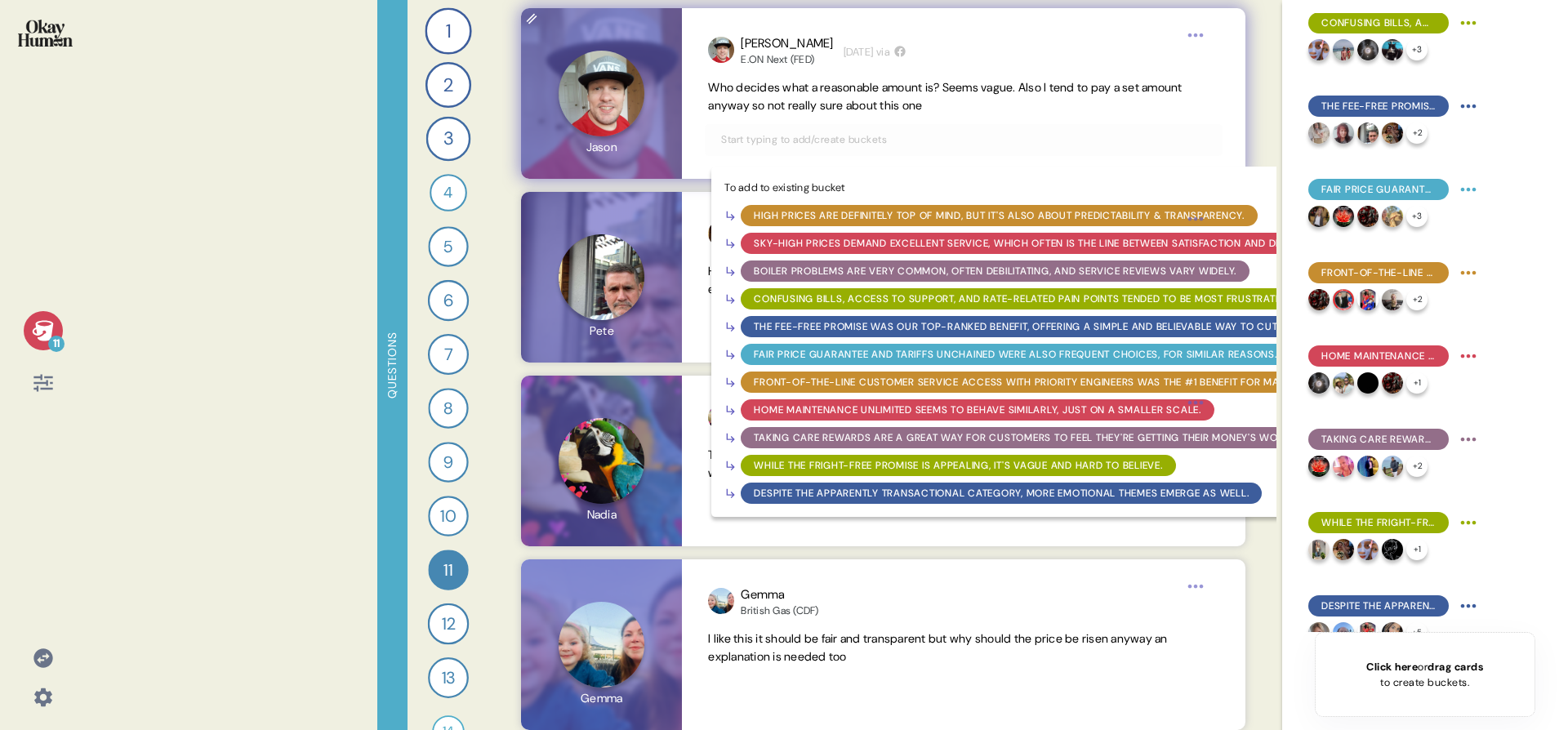
click at [808, 468] on div "While the Fright-Free Promise is appealing, it's vague and hard to believe." at bounding box center [958, 465] width 409 height 15
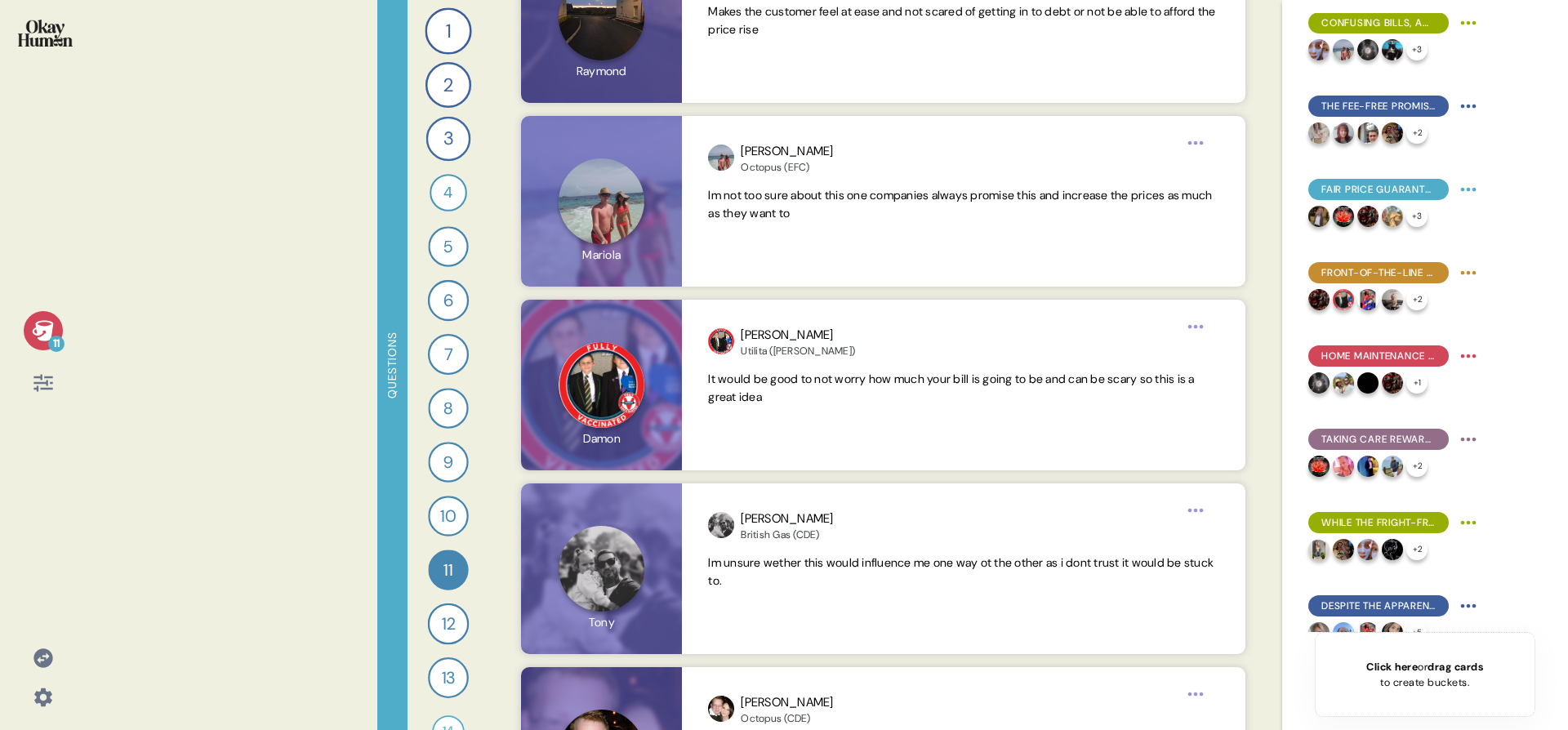
scroll to position [4410, 0]
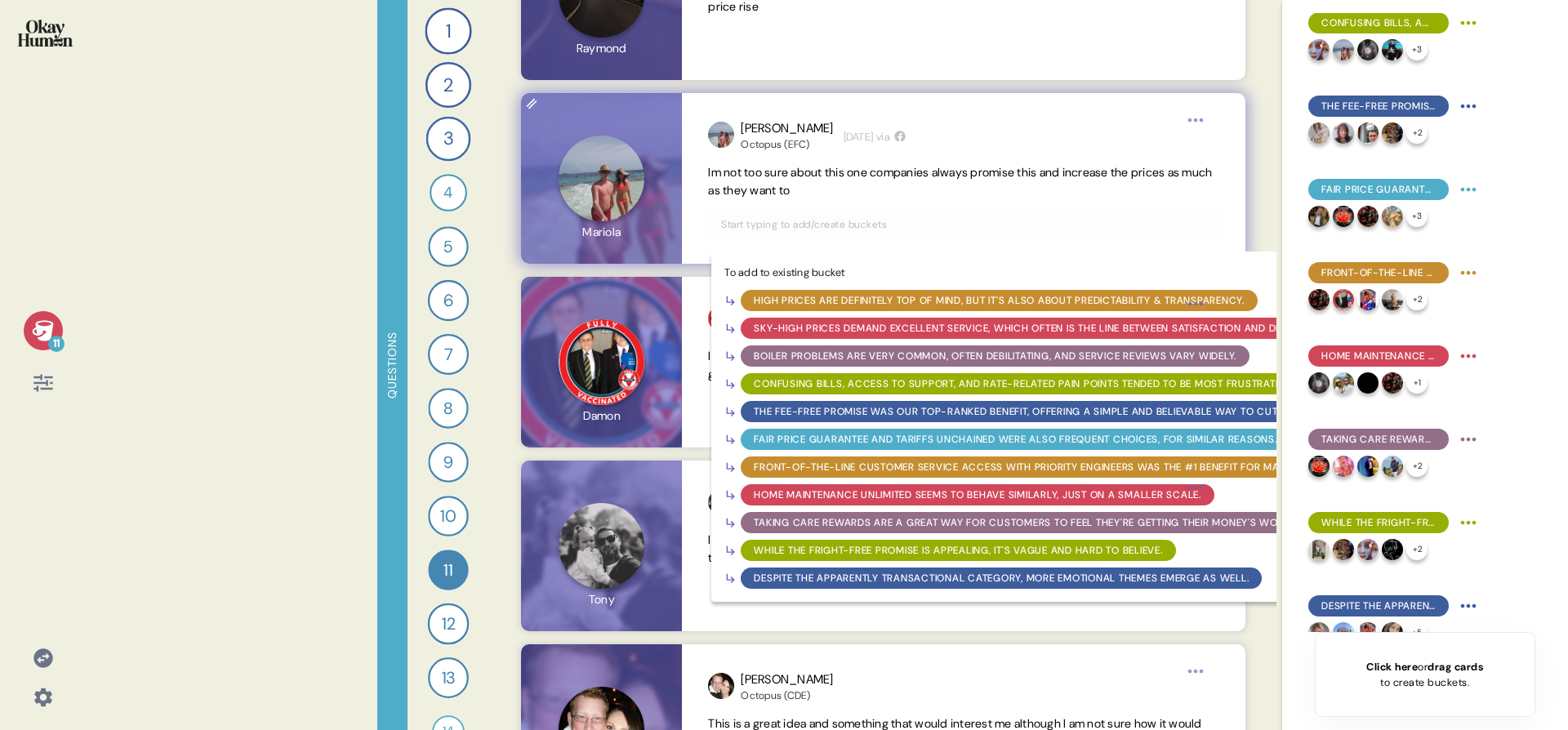
click at [924, 229] on input "text" at bounding box center [963, 224] width 504 height 18
click at [899, 553] on div "While the Fright-Free Promise is appealing, it's vague and hard to believe." at bounding box center [958, 550] width 409 height 15
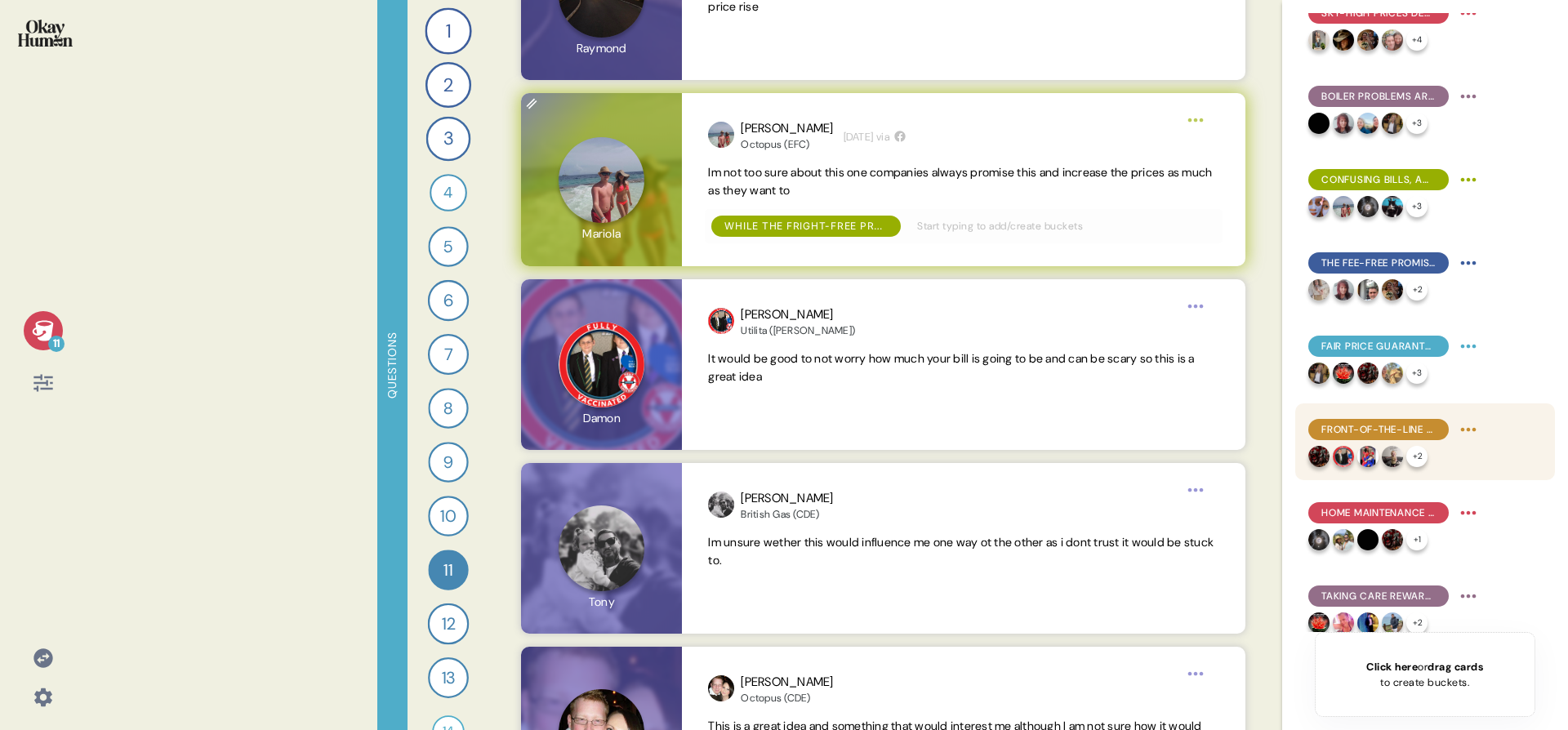
scroll to position [0, 0]
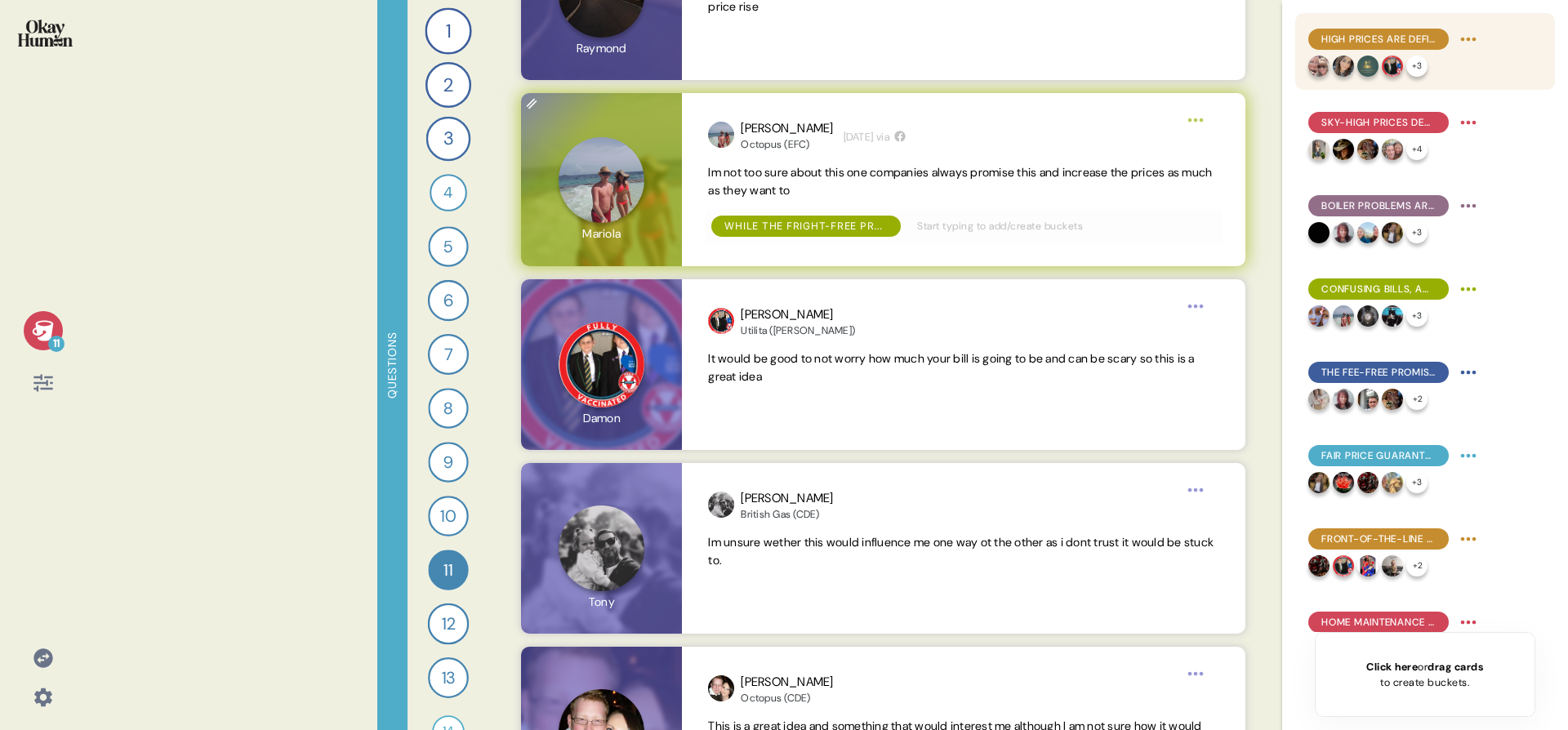
click at [1360, 36] on span "High prices are definitely top of mind, but it's also about predictability & tr…" at bounding box center [1378, 38] width 114 height 15
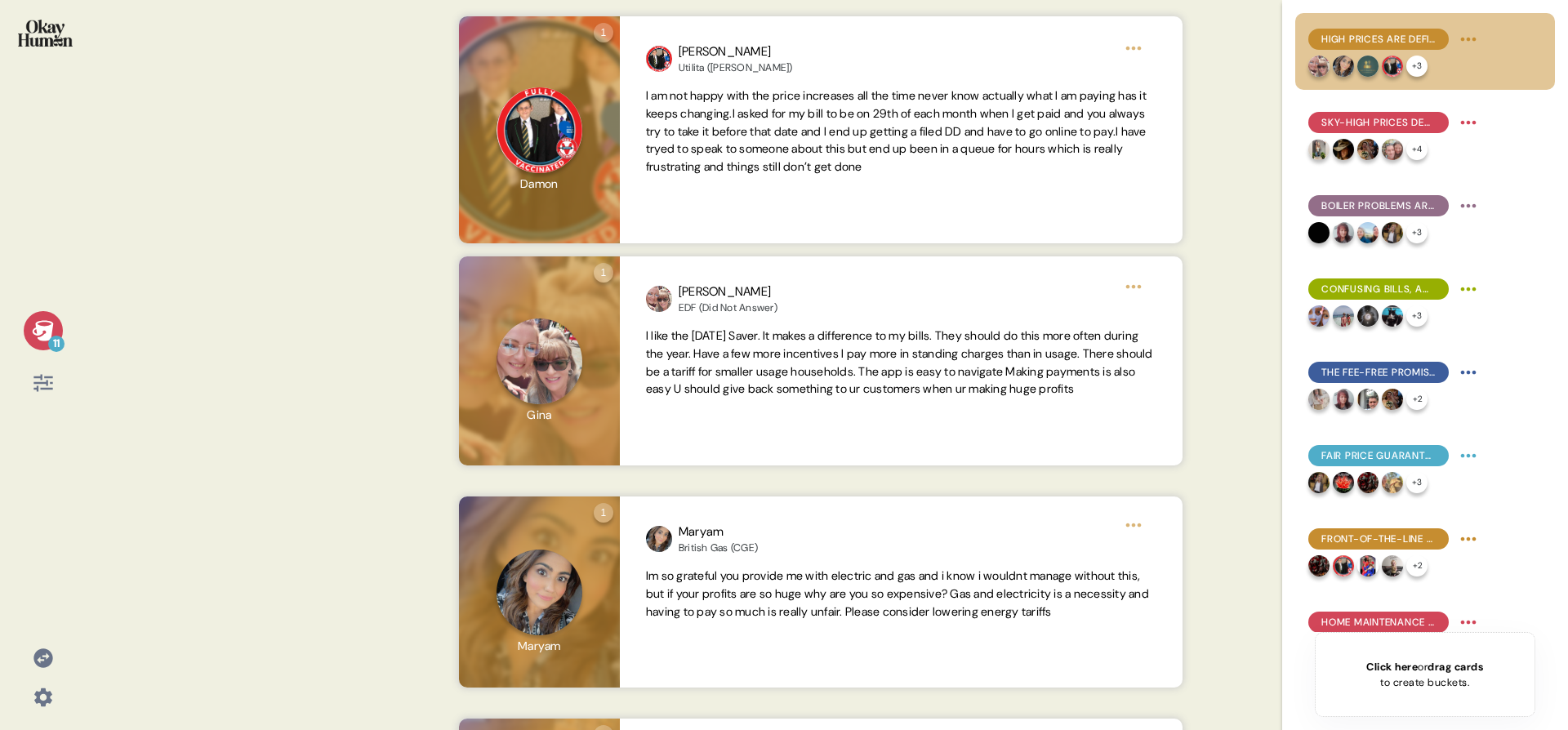
scroll to position [566, 0]
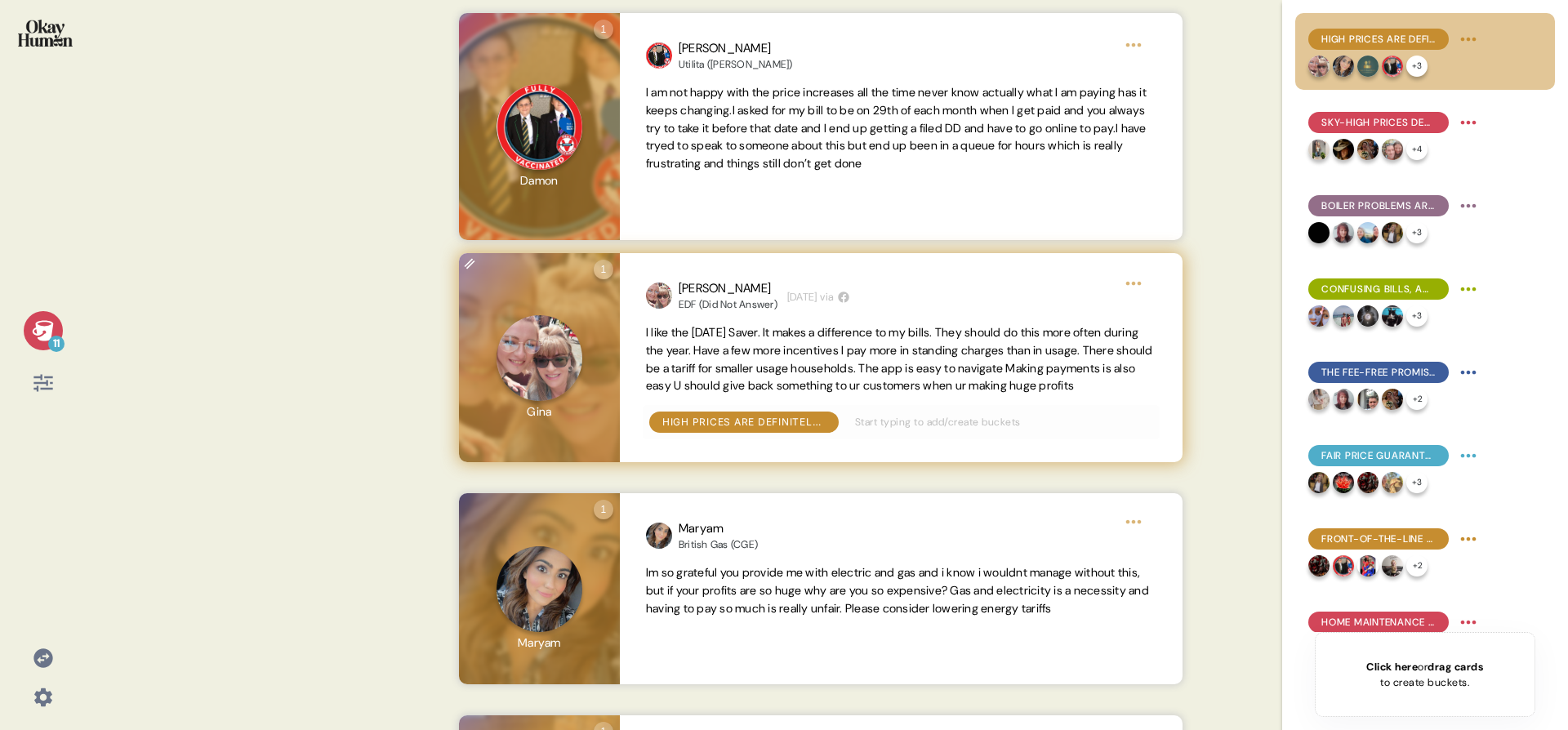
click at [1135, 301] on html "11 Back High prices are definitely top of mind, but it's also about predictabil…" at bounding box center [784, 365] width 1568 height 730
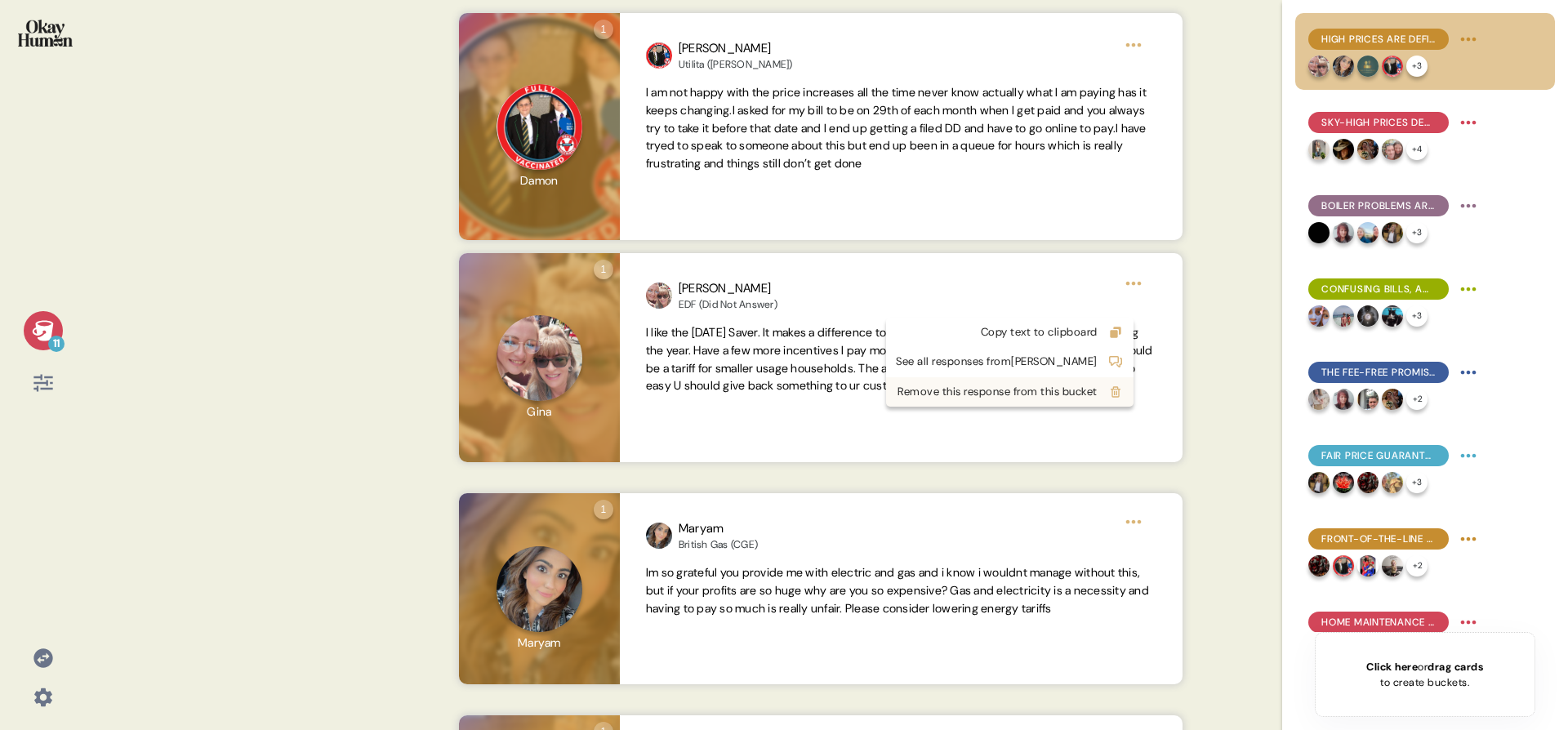
click at [1090, 390] on div "Remove this response from this bucket" at bounding box center [996, 392] width 201 height 17
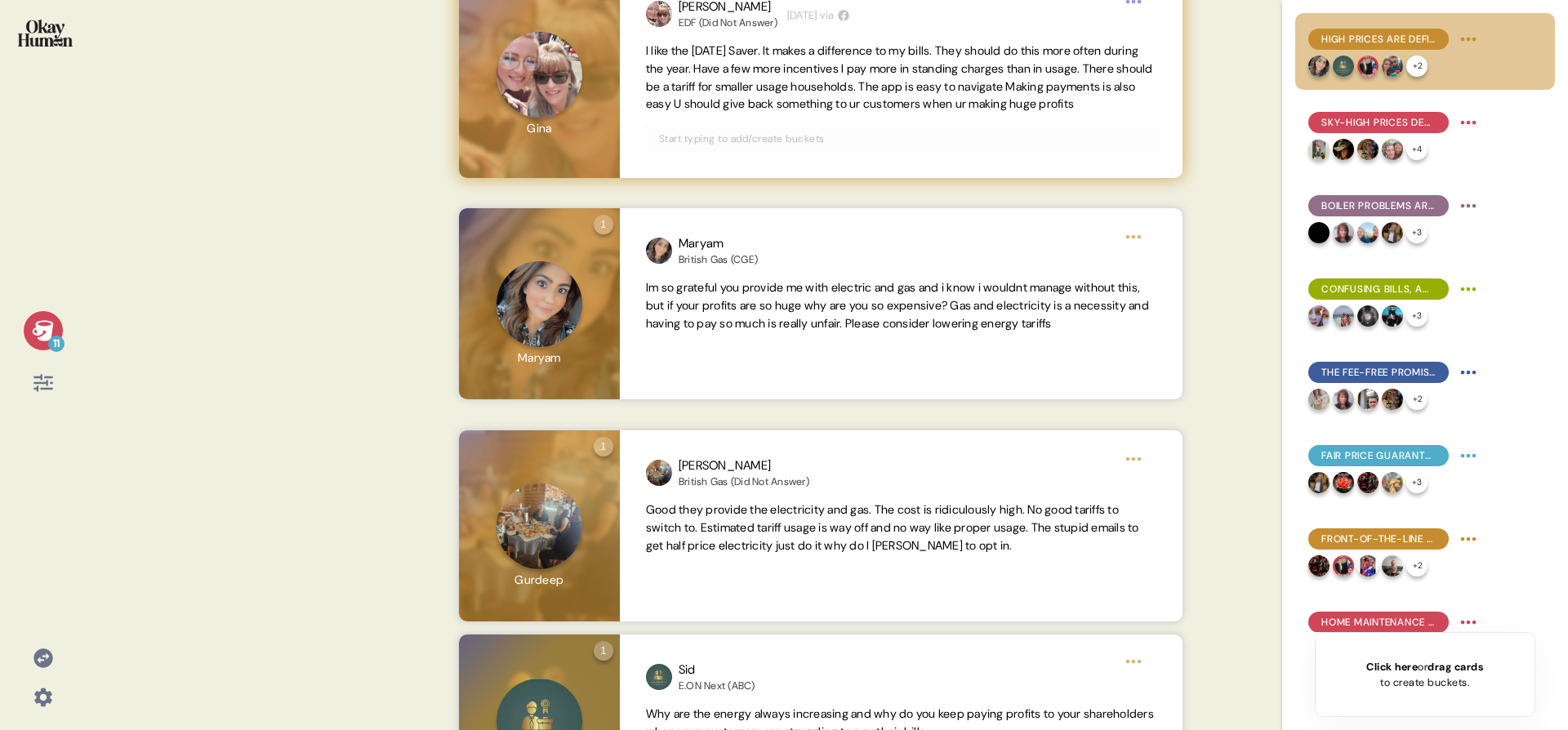
scroll to position [875, 0]
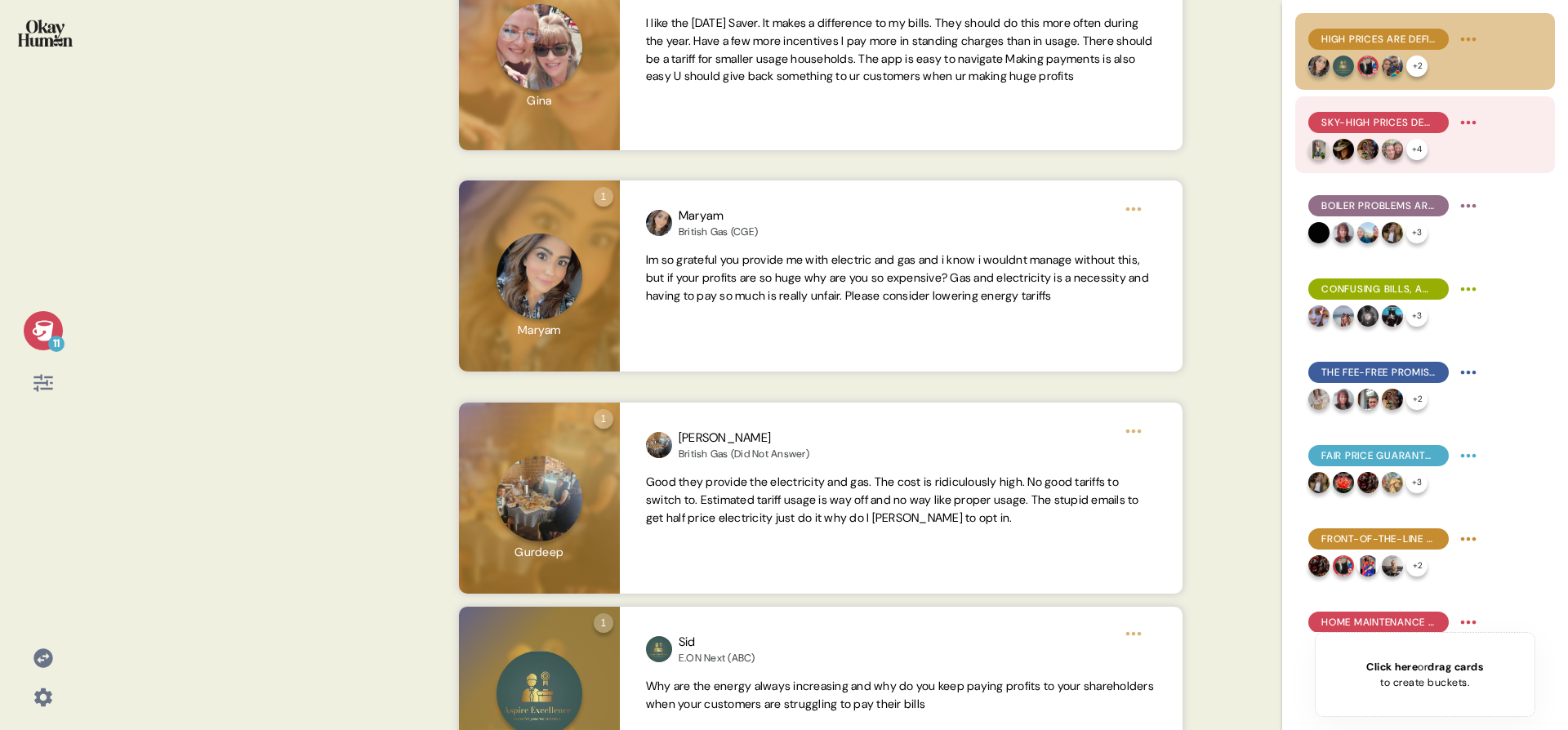
click at [1435, 131] on div "Sky-high prices demand excellent service, which often is the line between satis…" at bounding box center [1377, 123] width 140 height 22
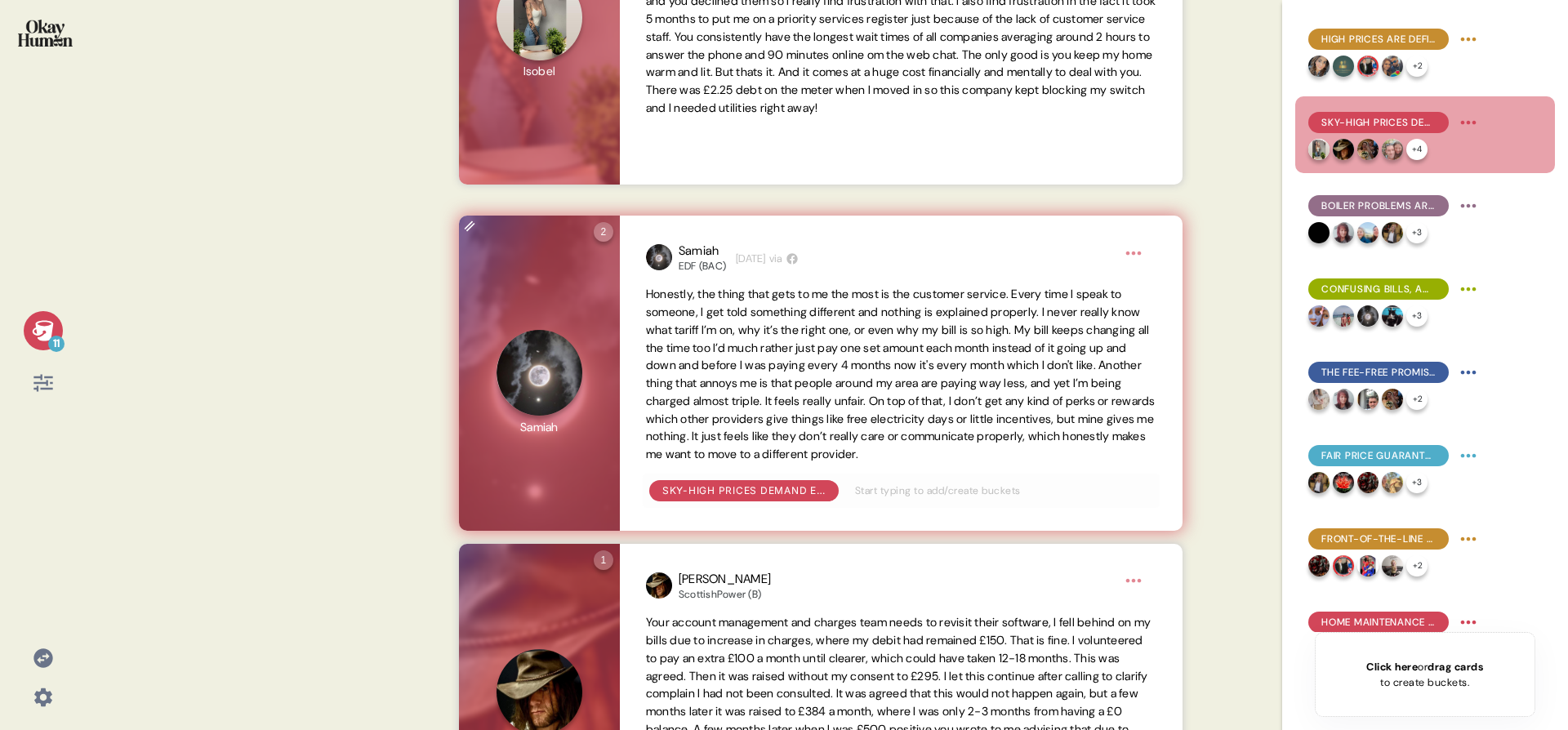
scroll to position [519, 0]
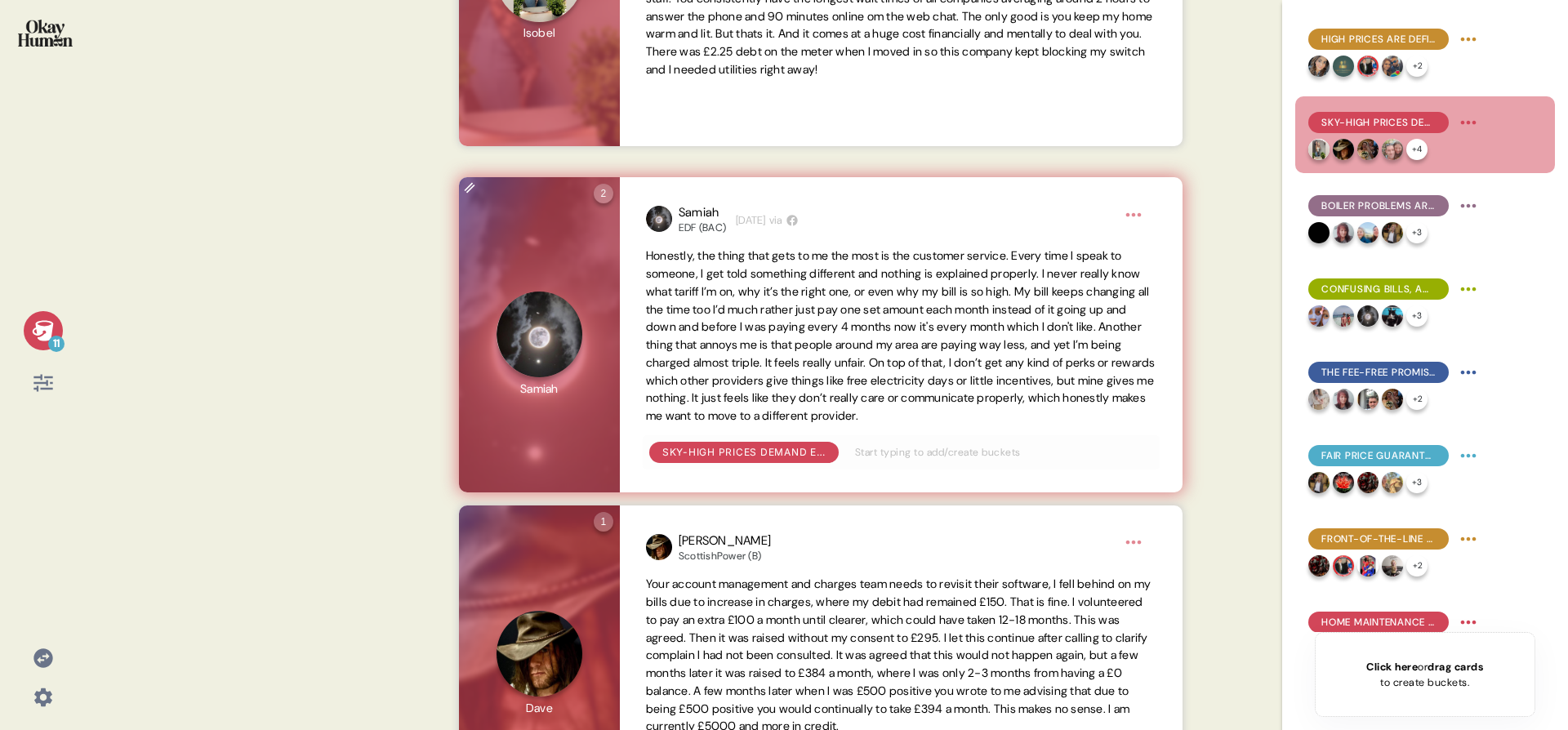
click at [1132, 223] on html "11 Back Sky-high prices demand excellent service, which often is the line betwe…" at bounding box center [784, 365] width 1568 height 730
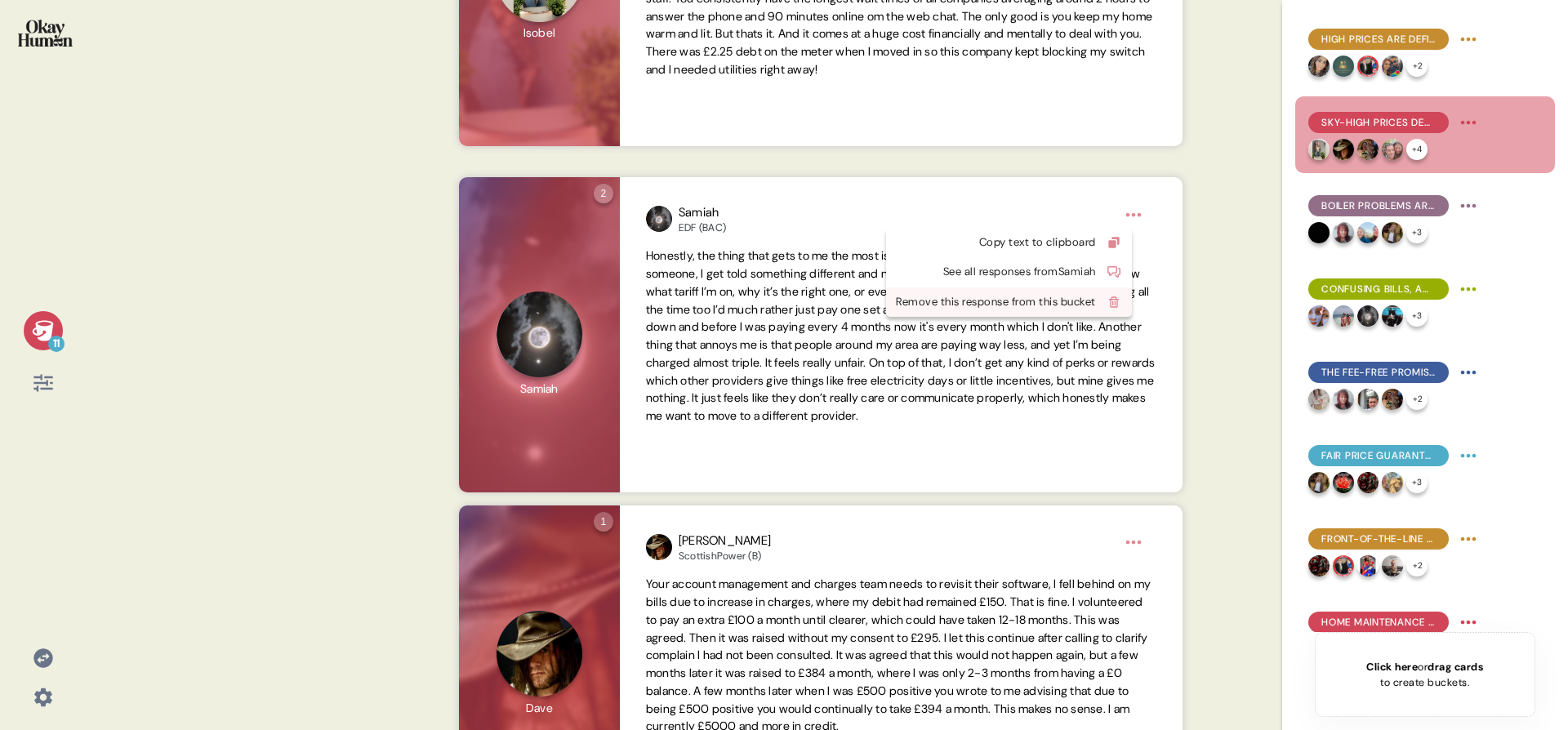
click at [1095, 309] on div "Remove this response from this bucket" at bounding box center [996, 302] width 200 height 17
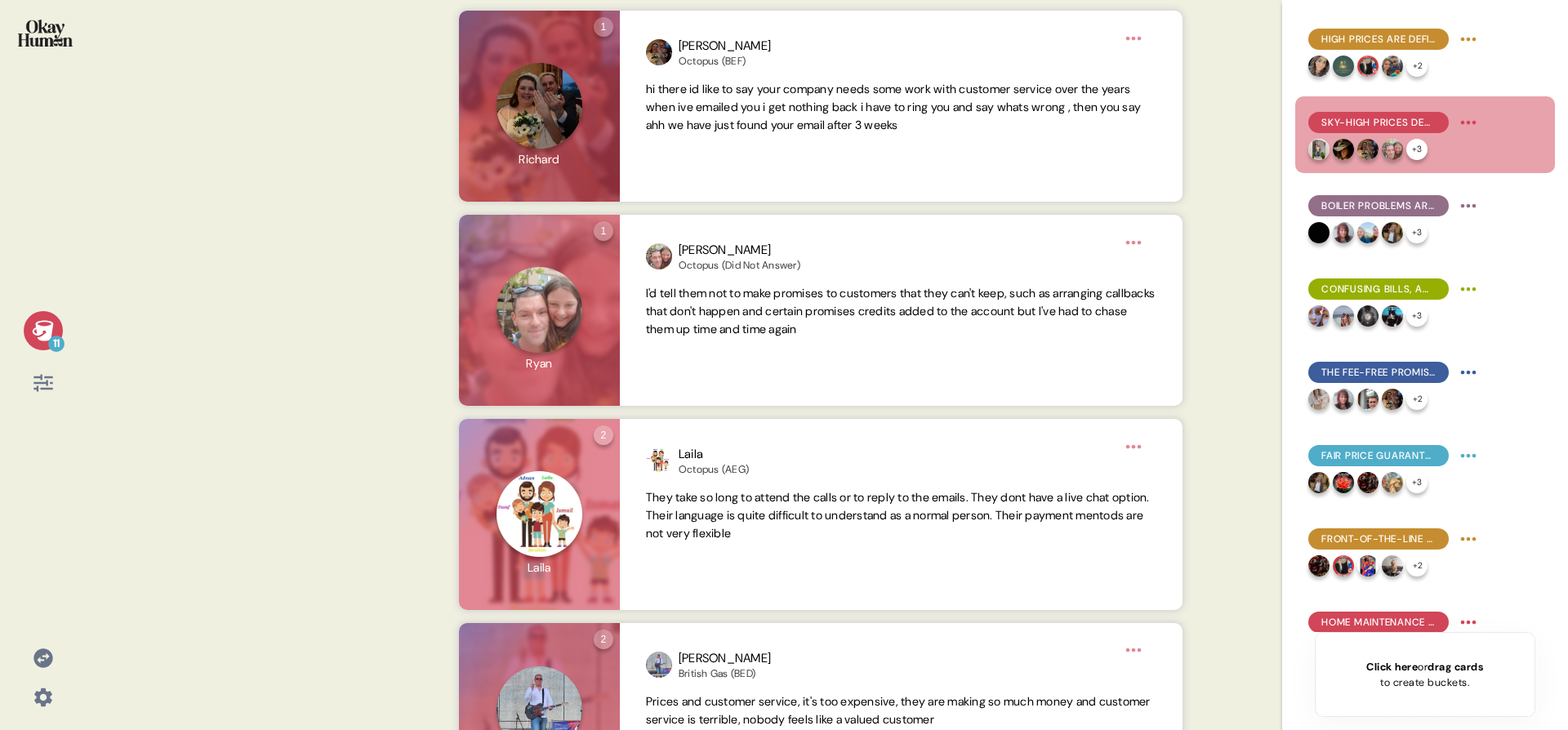
scroll to position [1623, 0]
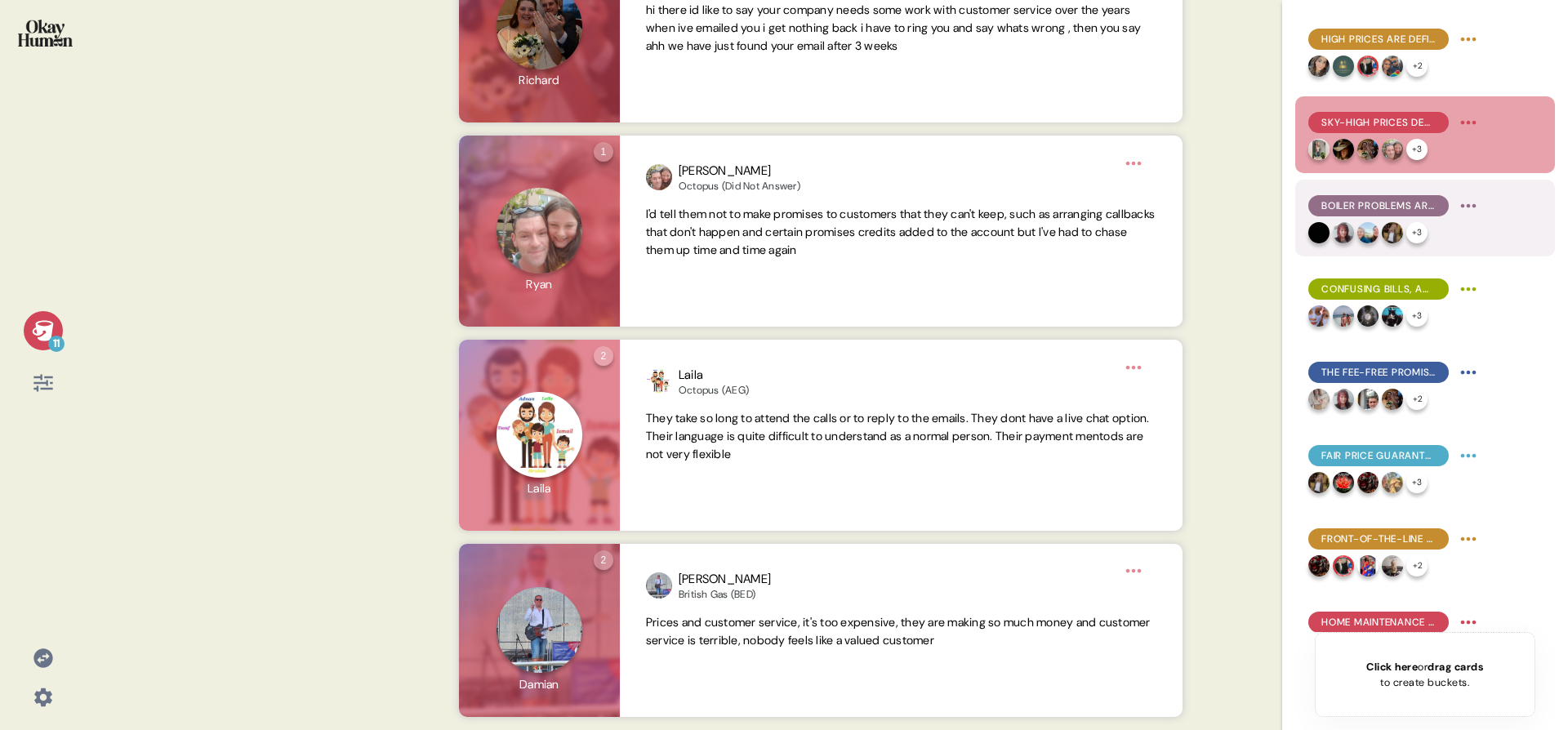
click at [1376, 204] on span "Boiler problems are very common, often debilitating, and service reviews vary w…" at bounding box center [1378, 205] width 114 height 15
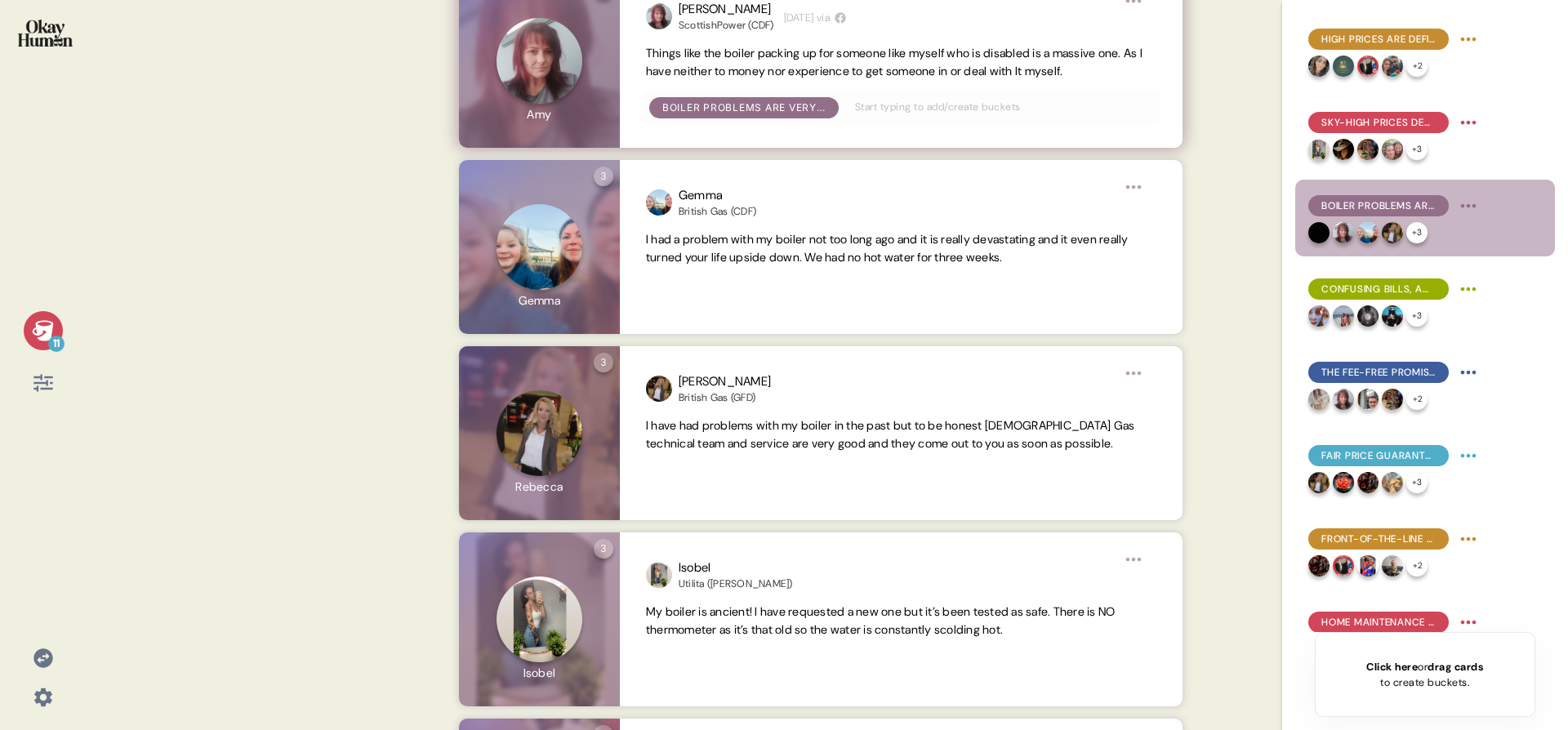
scroll to position [533, 0]
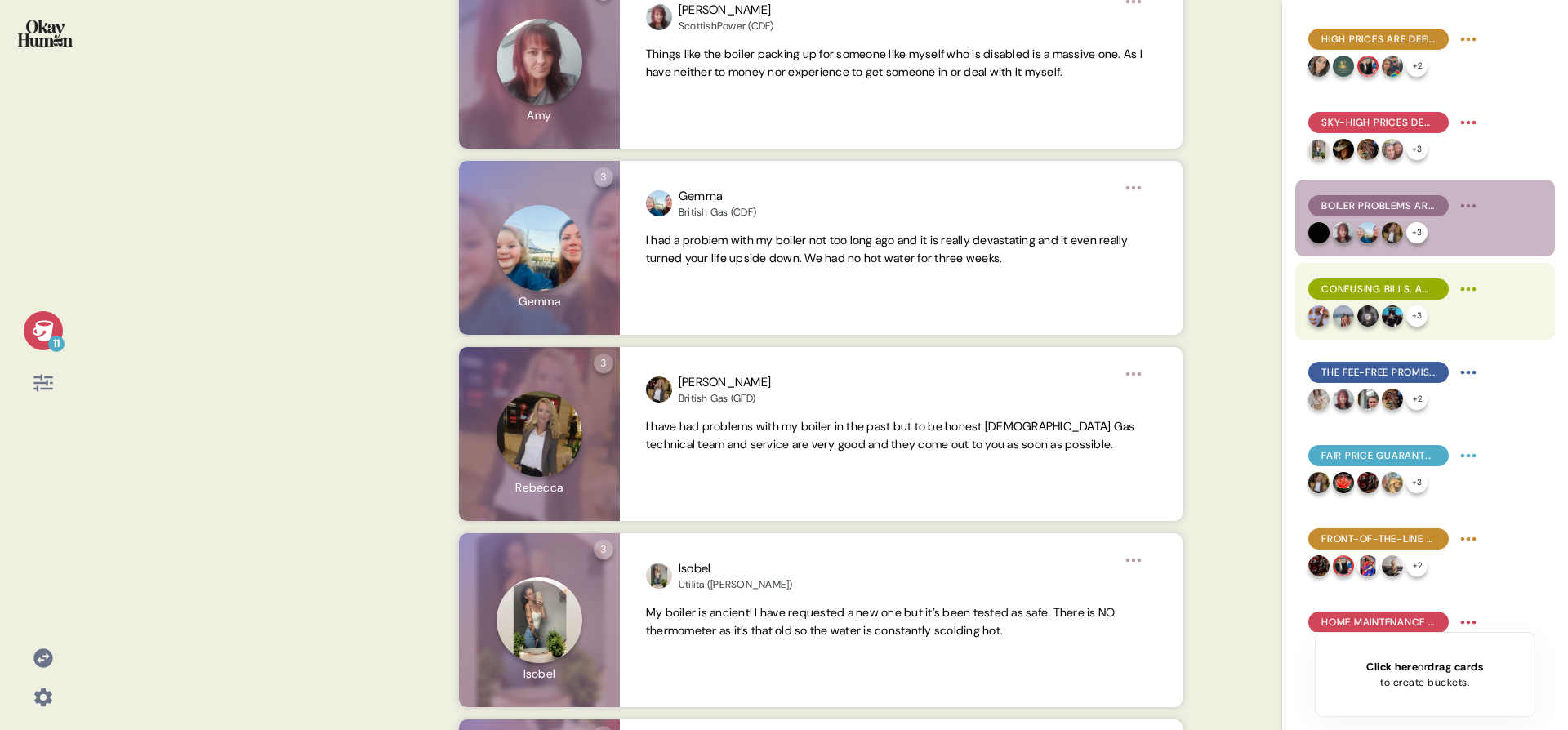
click at [1359, 271] on div "Confusing bills, access to support, and rate-related pain points tended to be m…" at bounding box center [1425, 302] width 259 height 77
click at [1356, 282] on span "Confusing bills, access to support, and rate-related pain points tended to be m…" at bounding box center [1378, 289] width 114 height 15
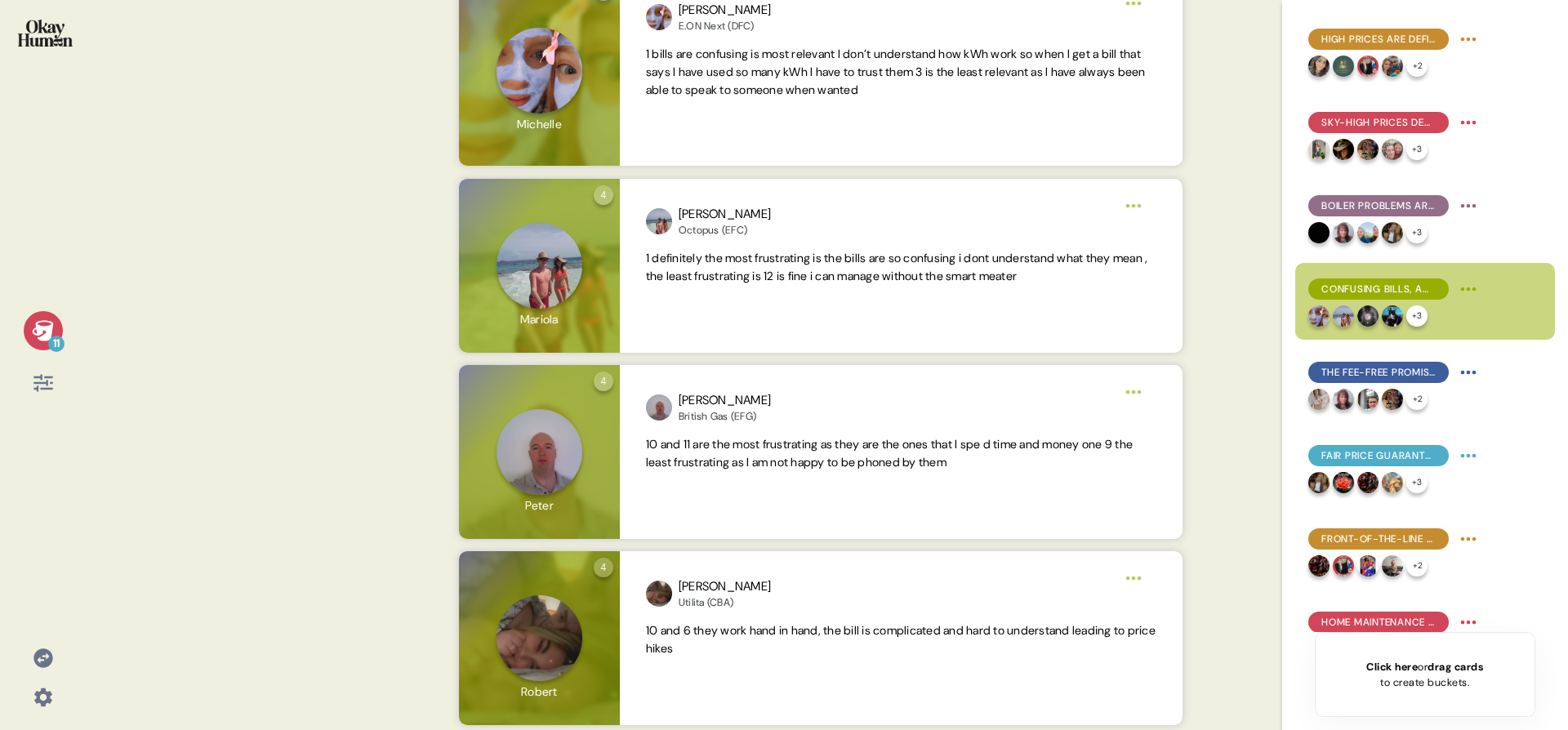
scroll to position [1152, 0]
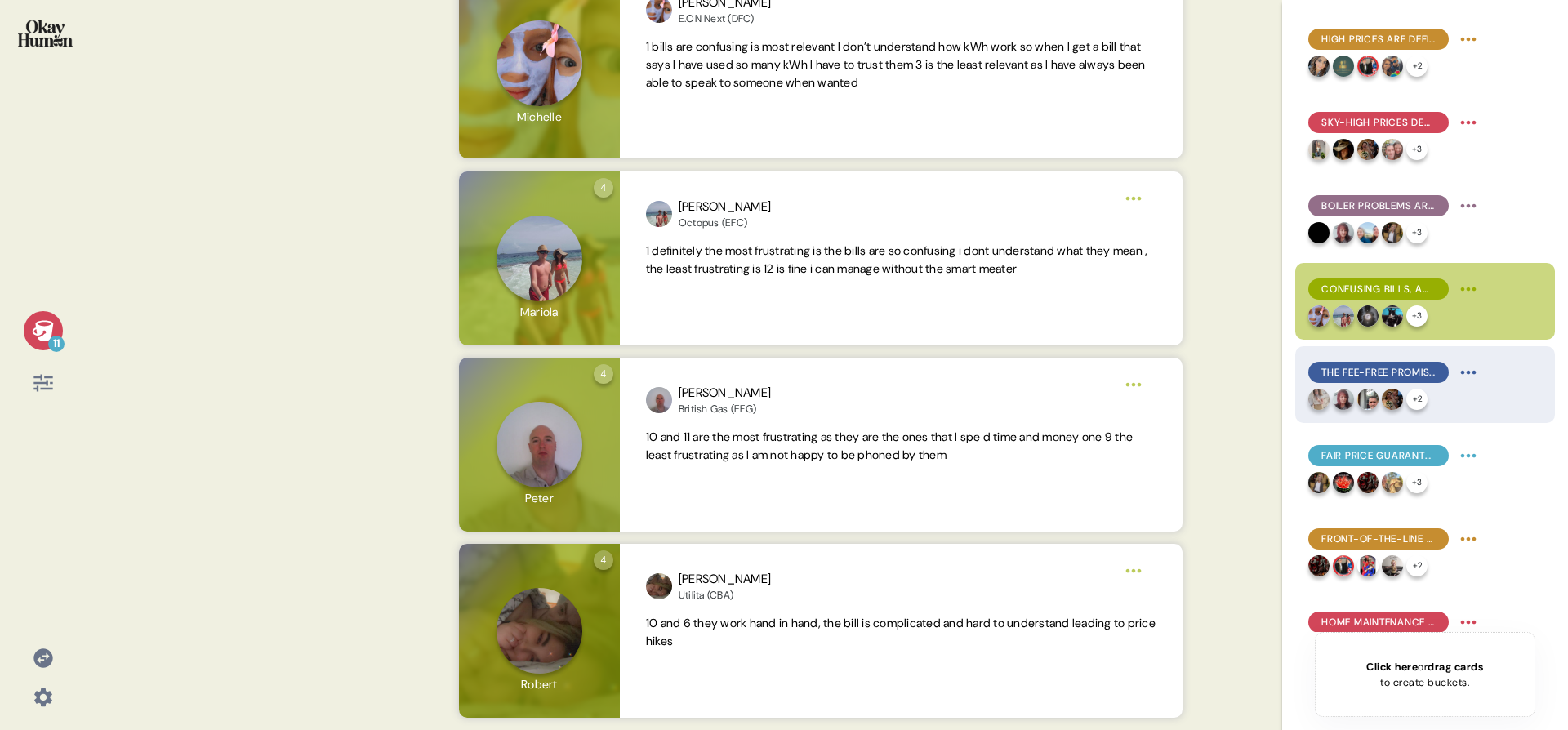
click at [1324, 382] on div "The Fee-Free Promise was our top-ranked benefit, offering a simple and believab…" at bounding box center [1377, 372] width 140 height 22
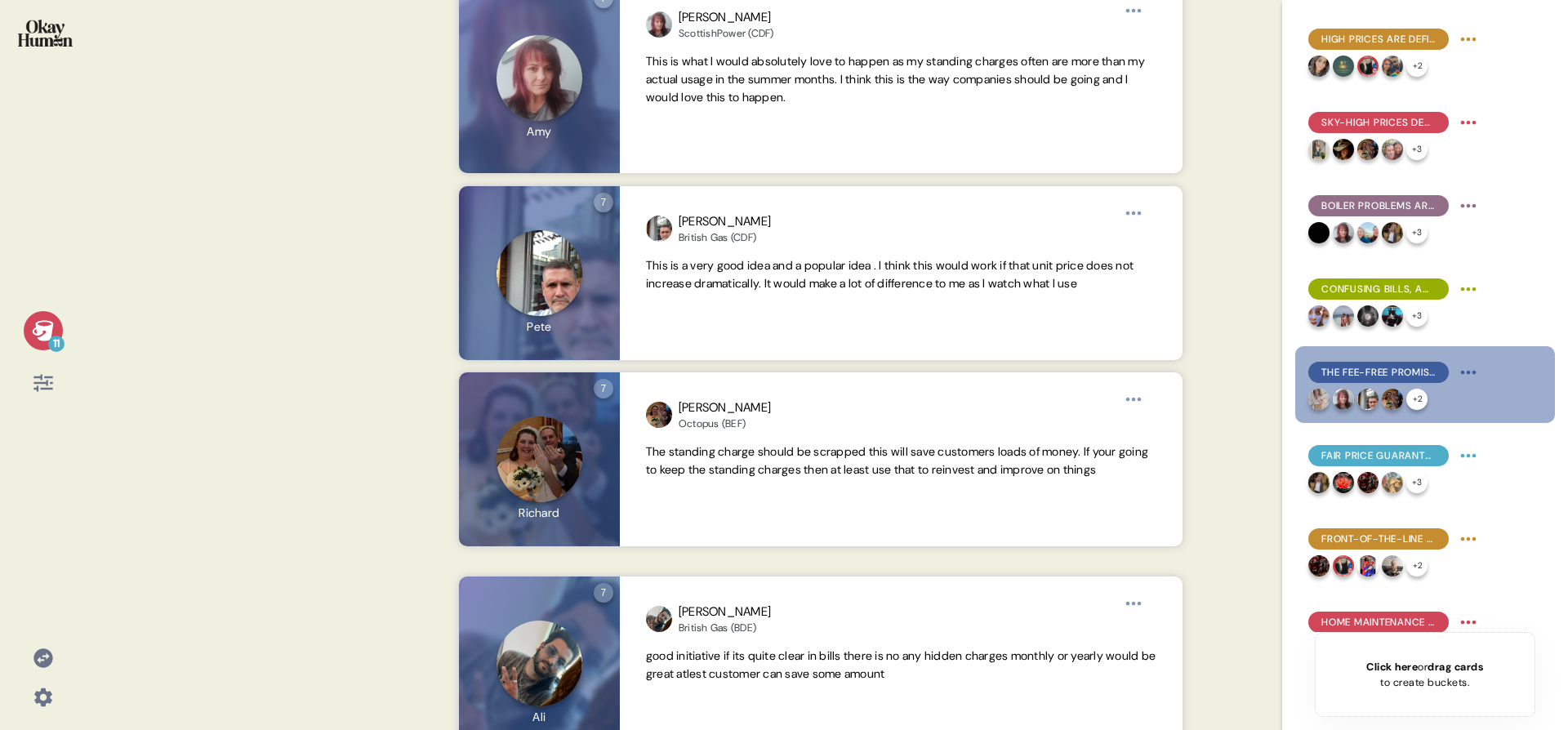
scroll to position [581, 0]
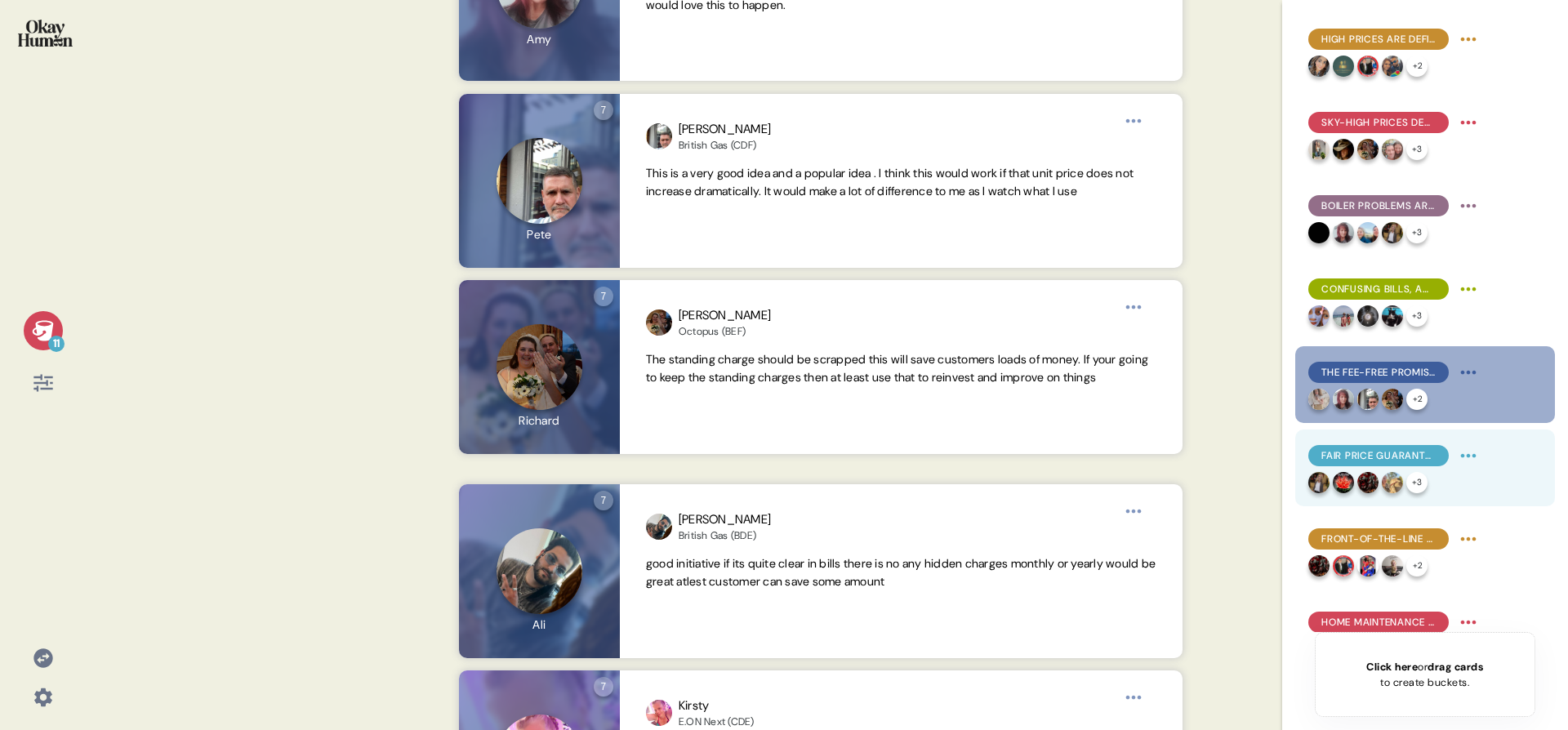
click at [1379, 452] on span "Fair Price Guarantee and Tariffs Unchained were also frequent choices, for simi…" at bounding box center [1378, 455] width 114 height 15
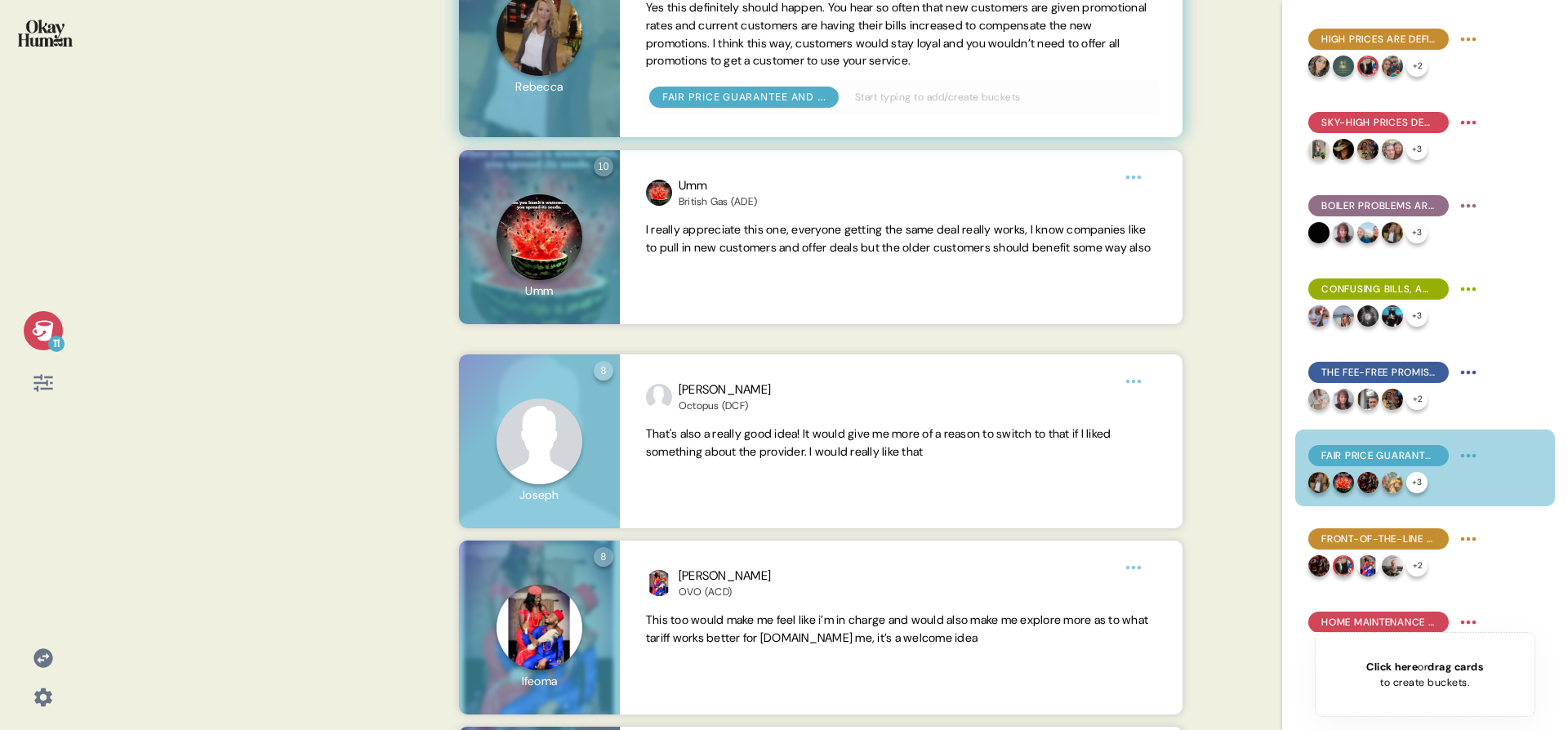
scroll to position [369, 0]
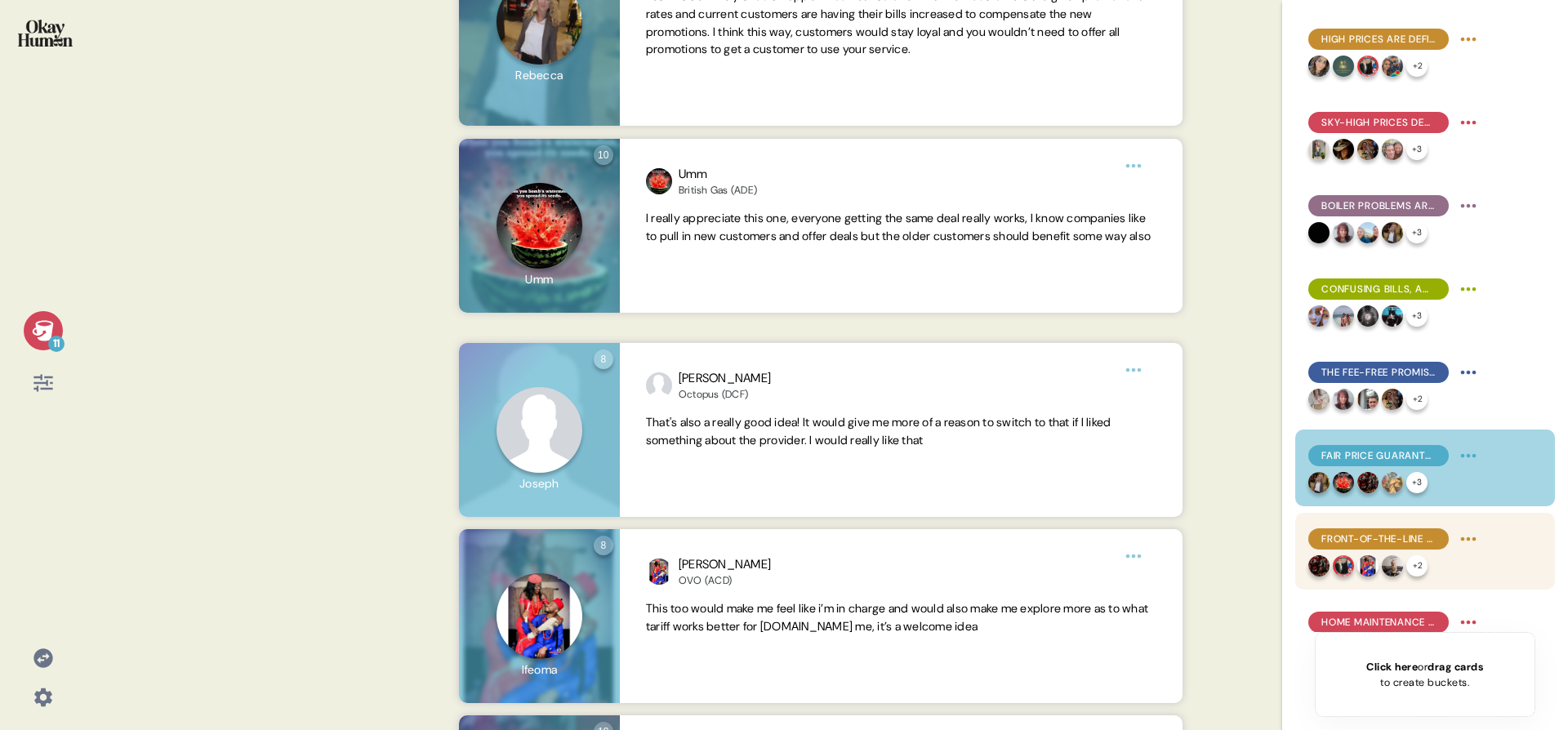
click at [1359, 533] on span "Front-of-the-line customer service access with Priority Engineers was the #1 be…" at bounding box center [1378, 538] width 114 height 15
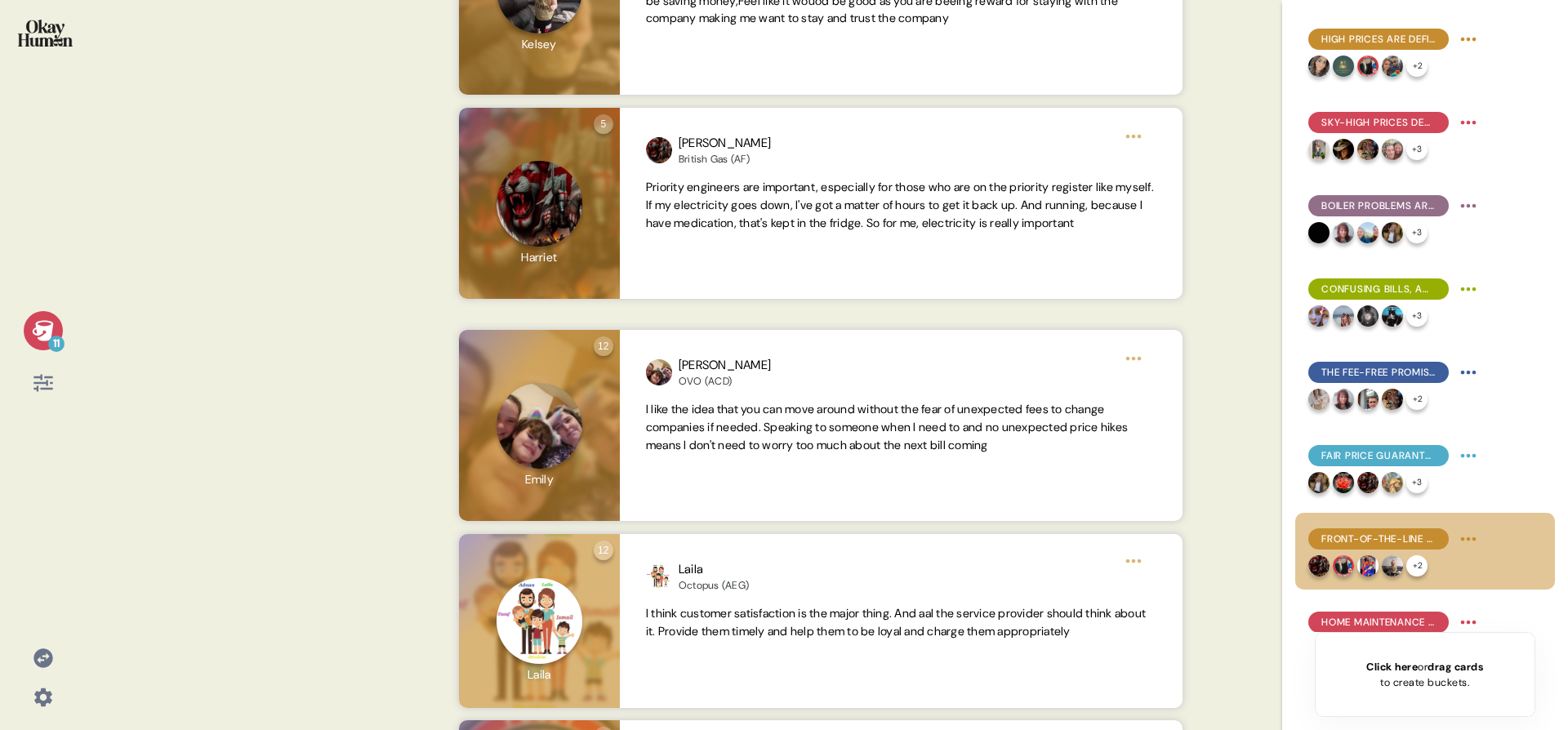
scroll to position [291, 0]
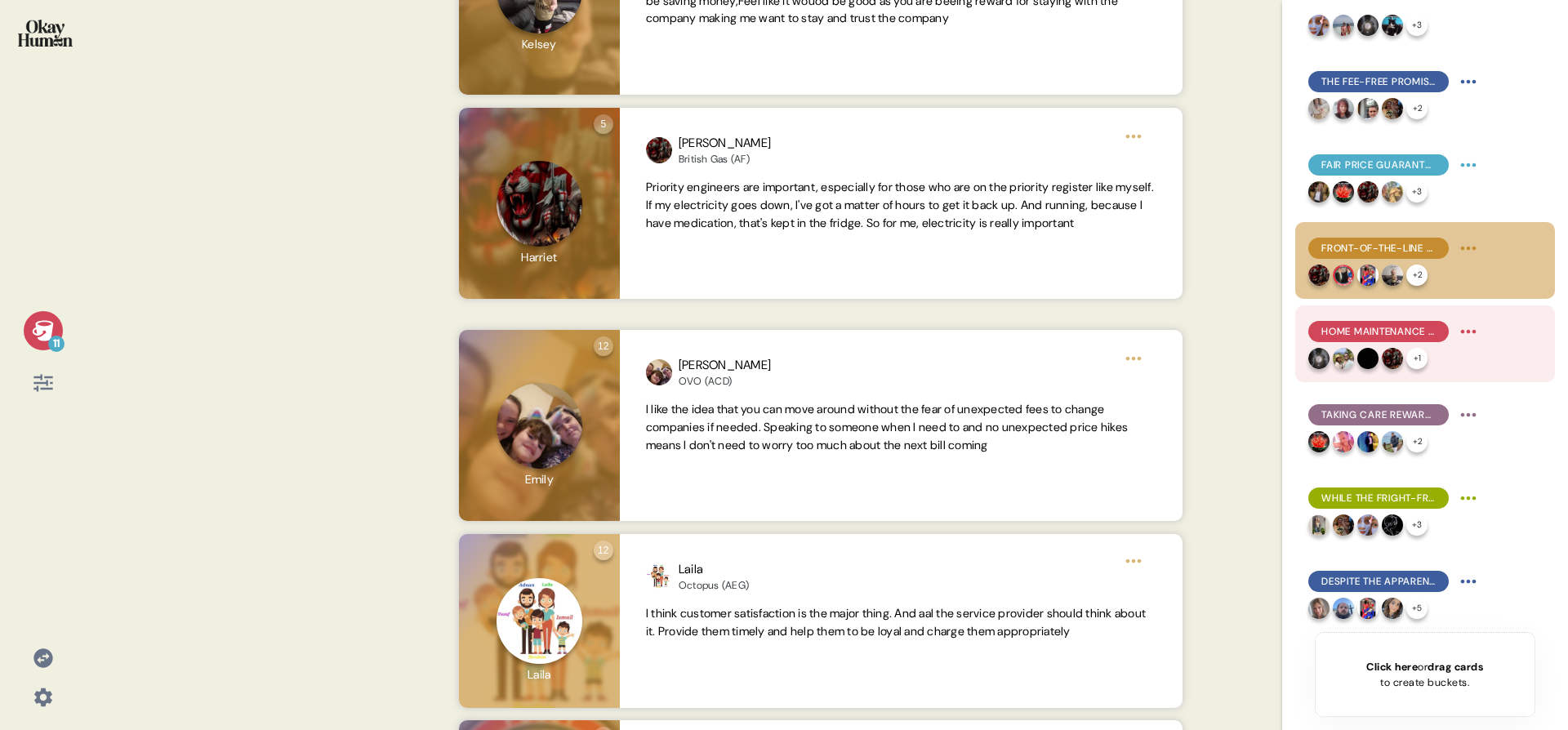
click at [1373, 340] on div "Home Maintenance Unlimited seems to behave similarly, just on a smaller scale." at bounding box center [1377, 332] width 140 height 22
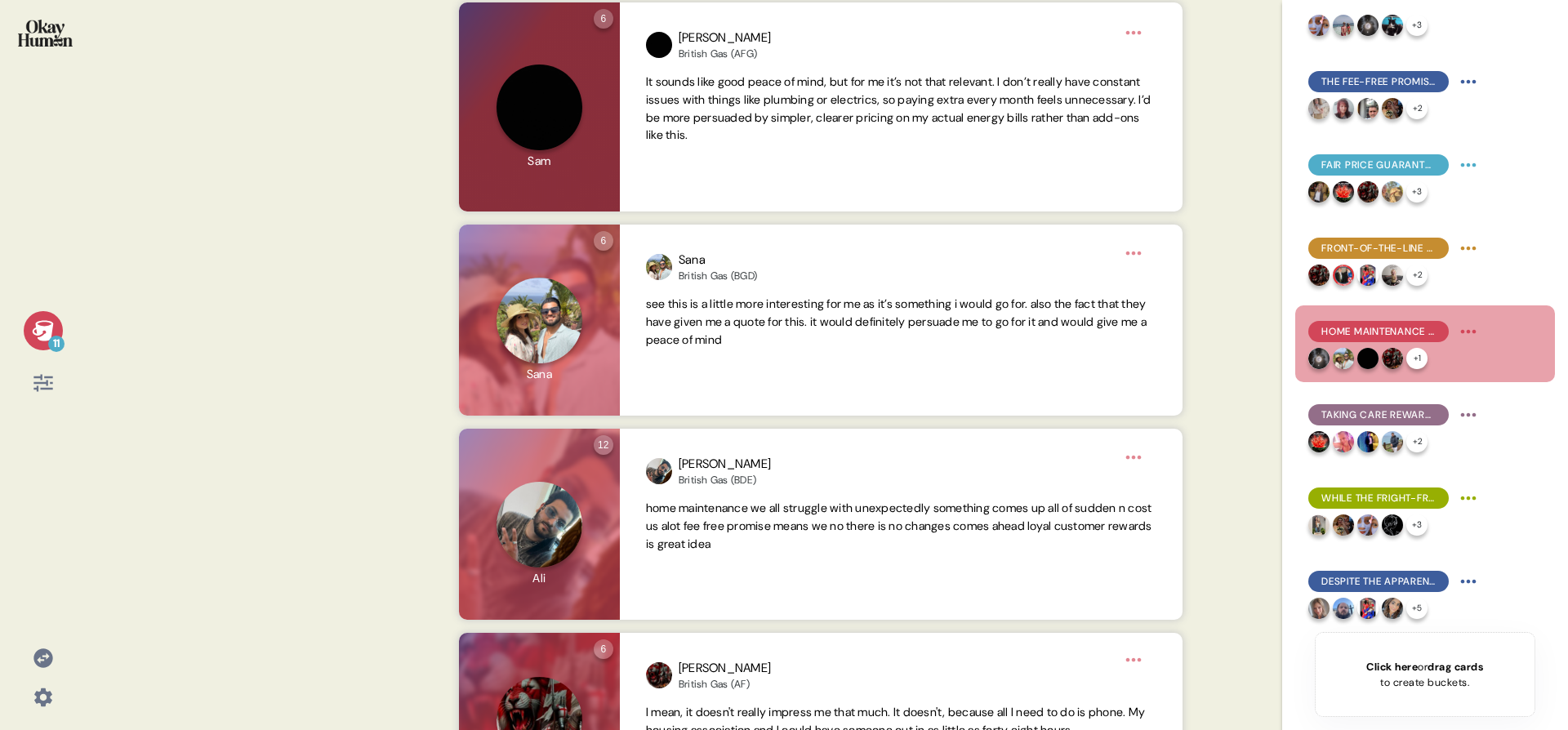
scroll to position [607, 0]
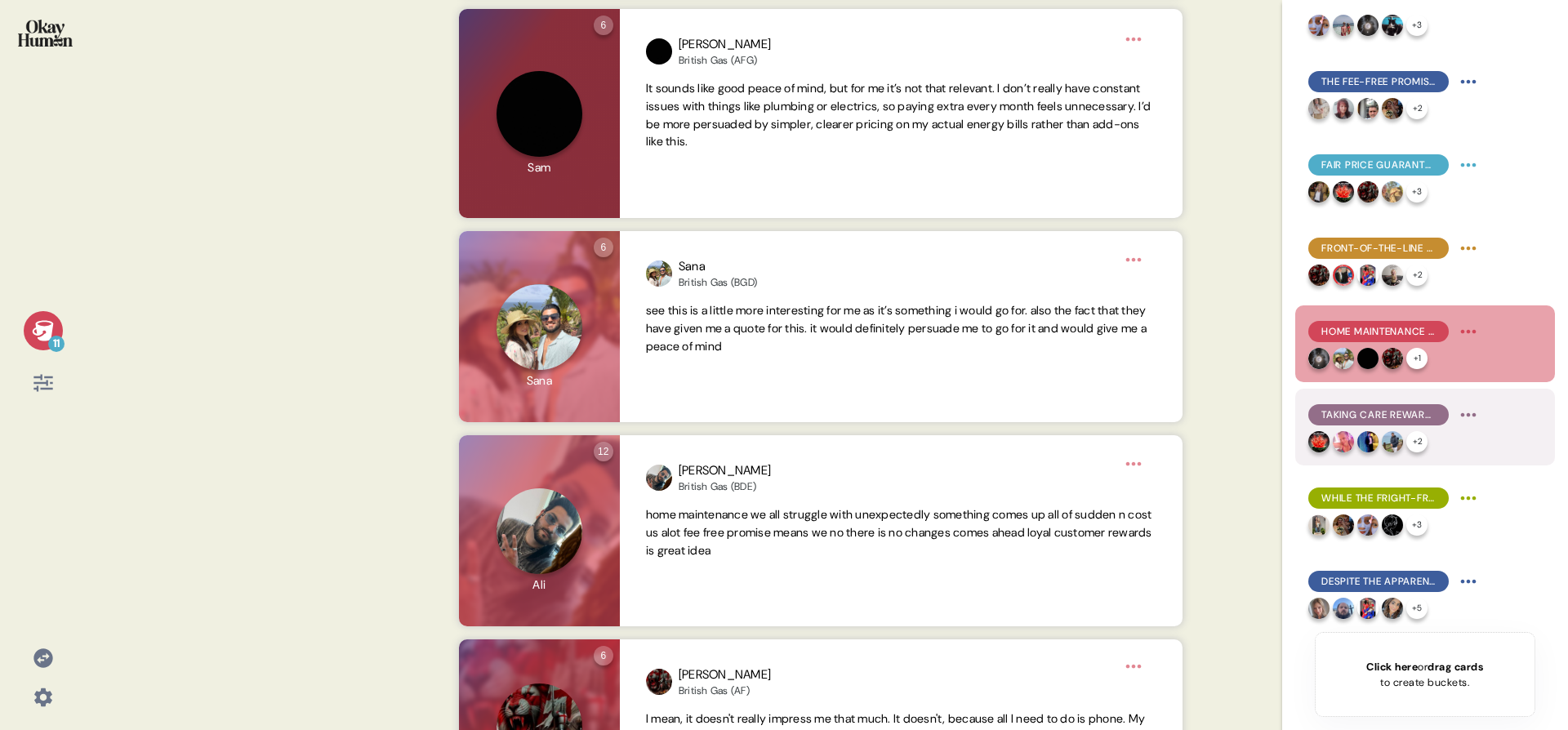
click at [1346, 422] on div "Taking Care Rewards are a great way for customers to feel they're getting their…" at bounding box center [1377, 415] width 140 height 22
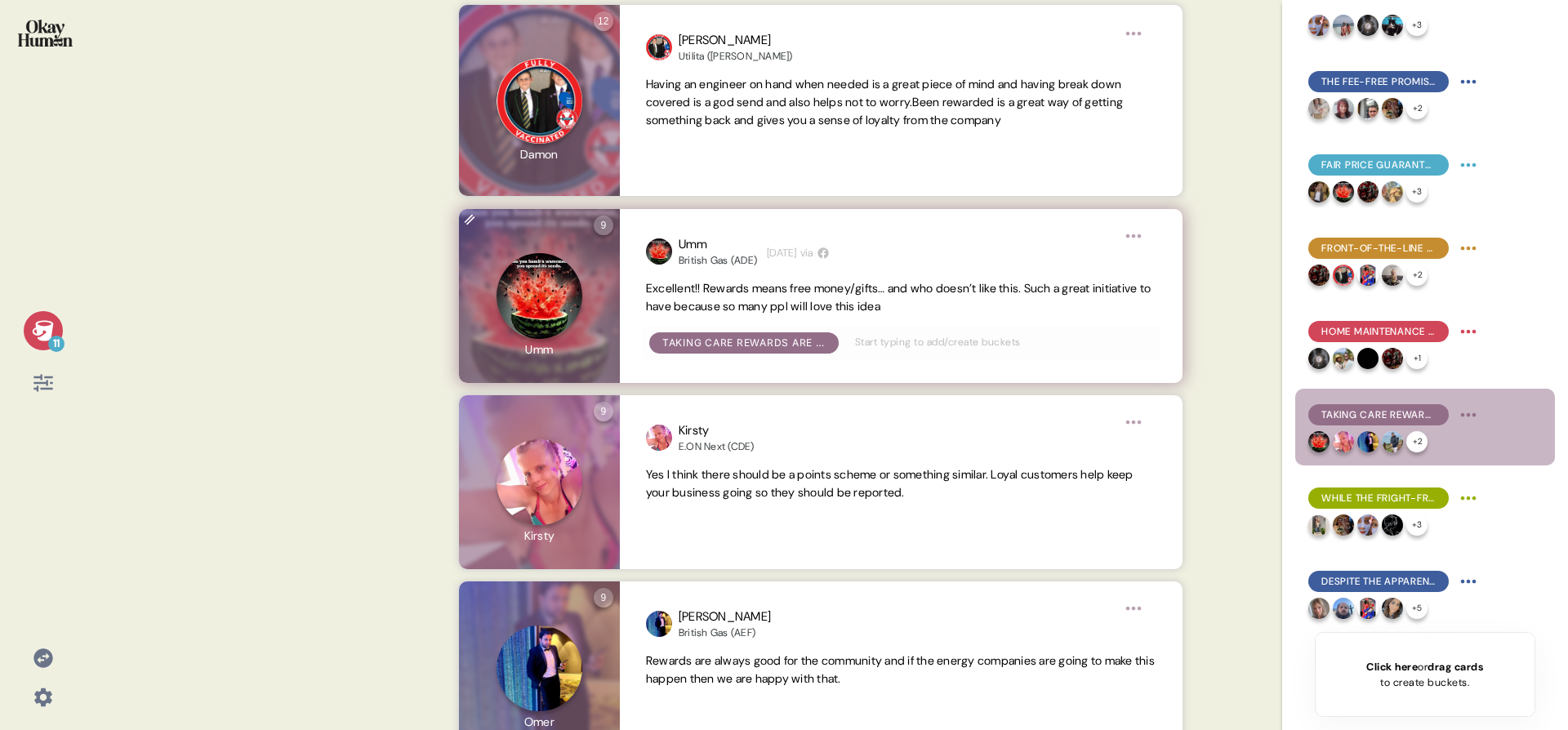
scroll to position [739, 0]
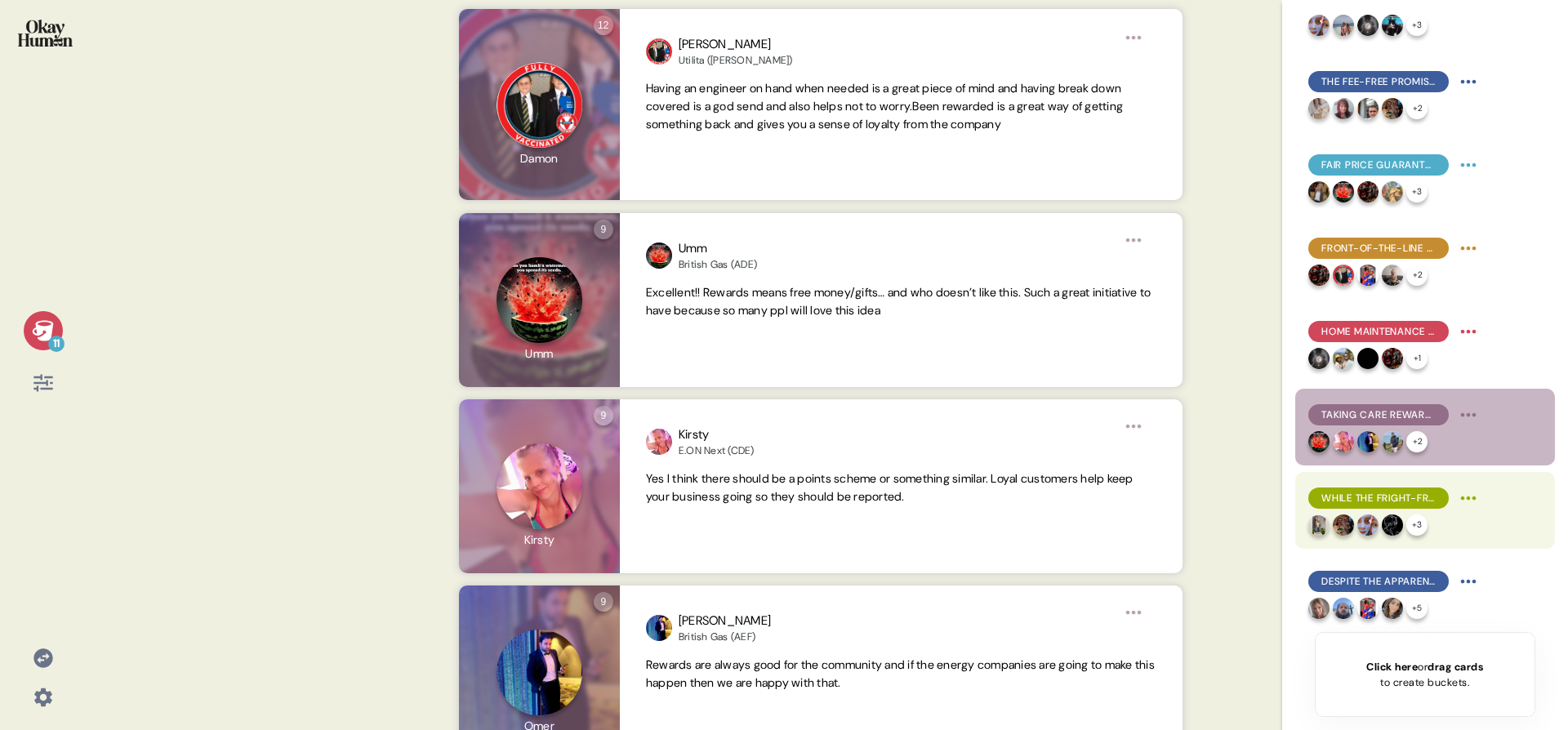
click at [1309, 478] on div "While the Fright-Free Promise is appealing, it's vague and hard to believe. + 3" at bounding box center [1425, 510] width 259 height 77
click at [1339, 503] on span "While the Fright-Free Promise is appealing, it's vague and hard to believe." at bounding box center [1378, 497] width 114 height 15
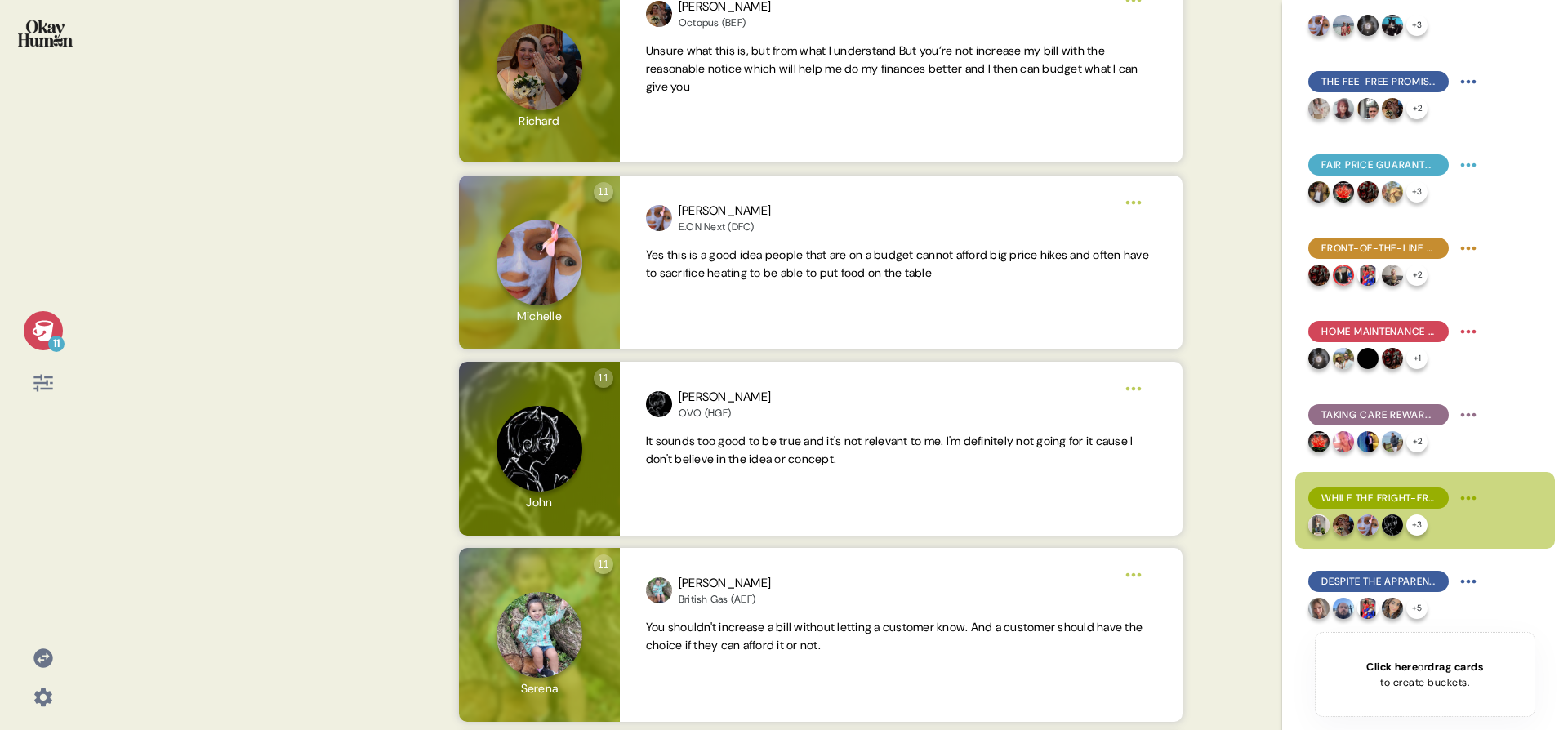
scroll to position [515, 0]
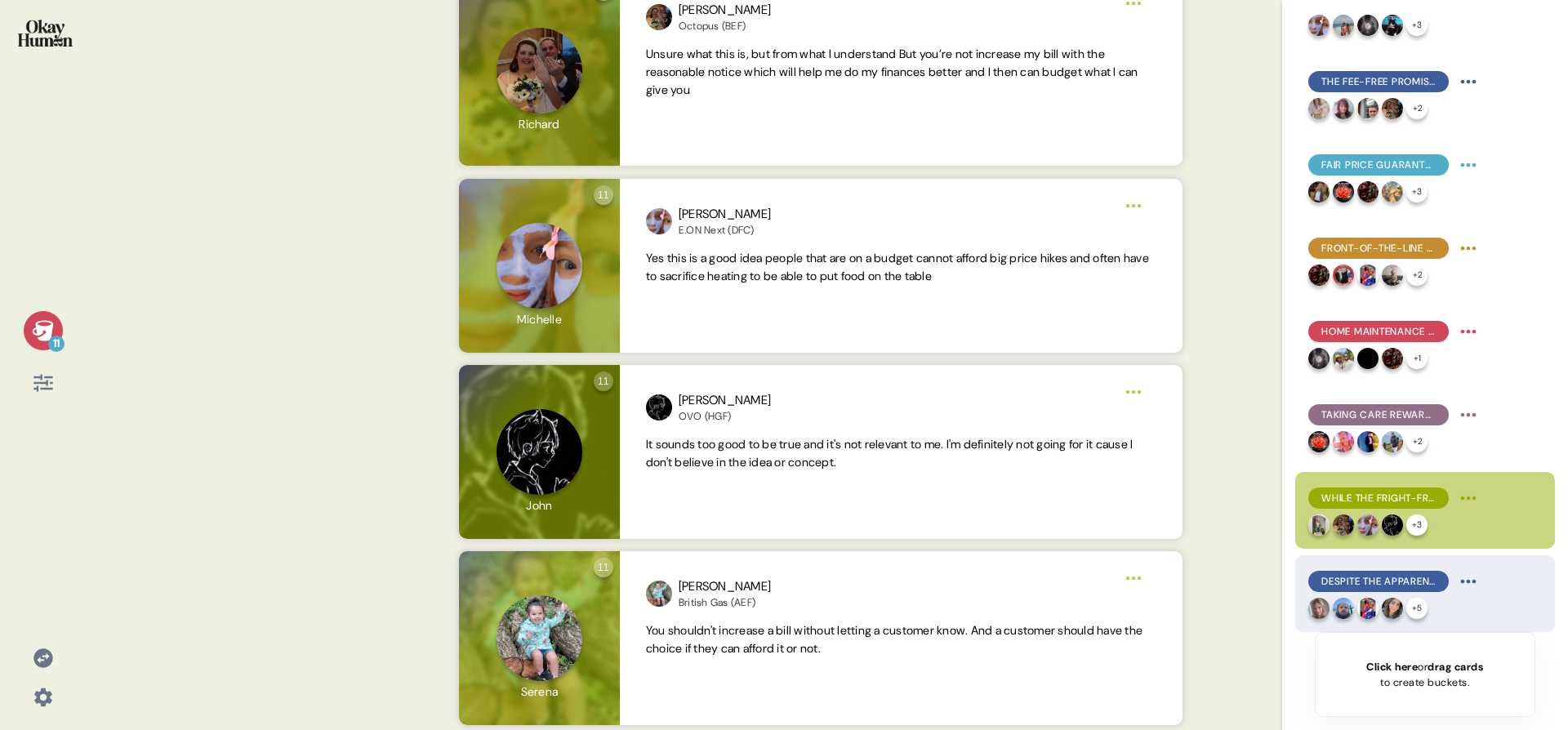
click at [1335, 580] on span "Despite the apparently transactional category, more emotional themes emerge as …" at bounding box center [1378, 581] width 114 height 15
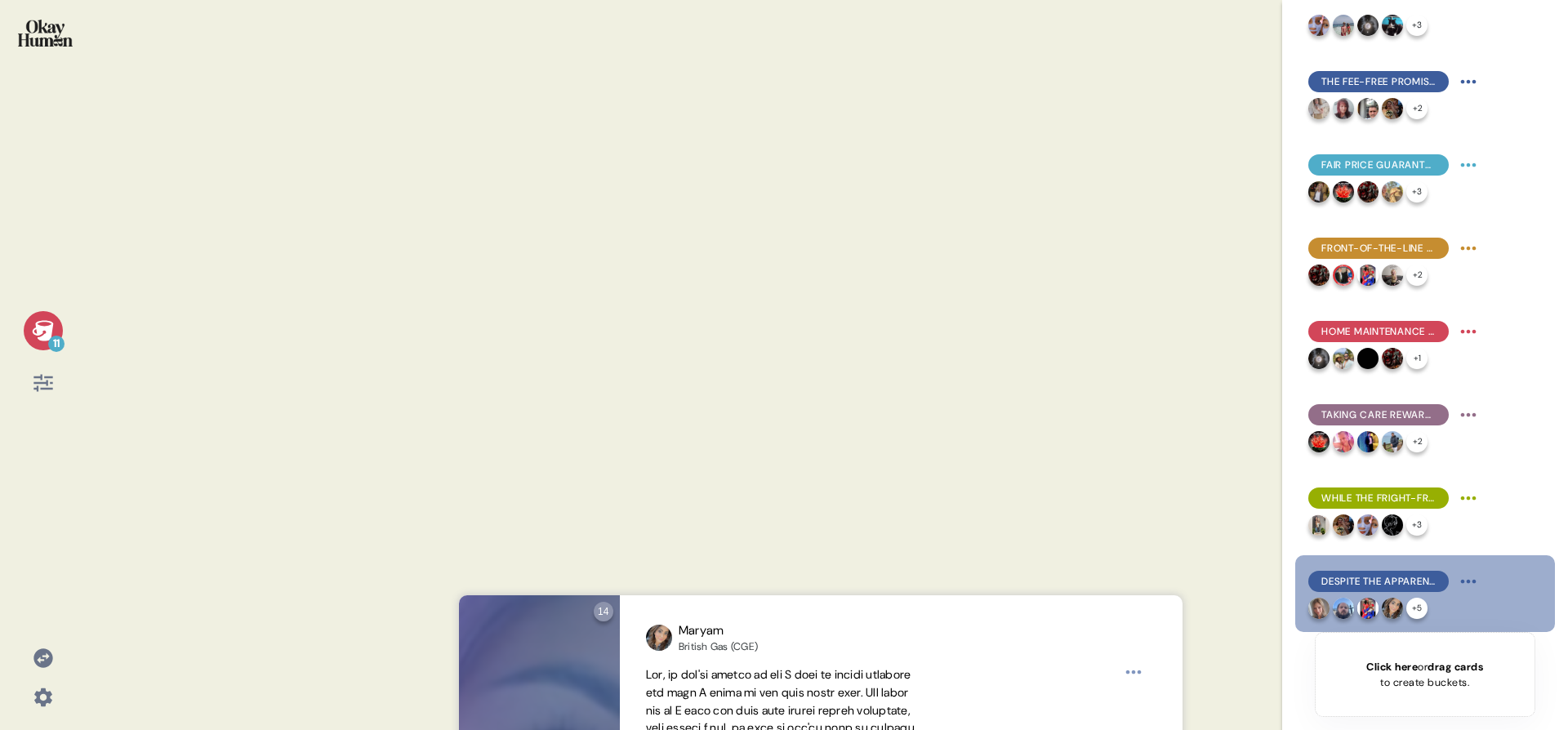
scroll to position [0, 0]
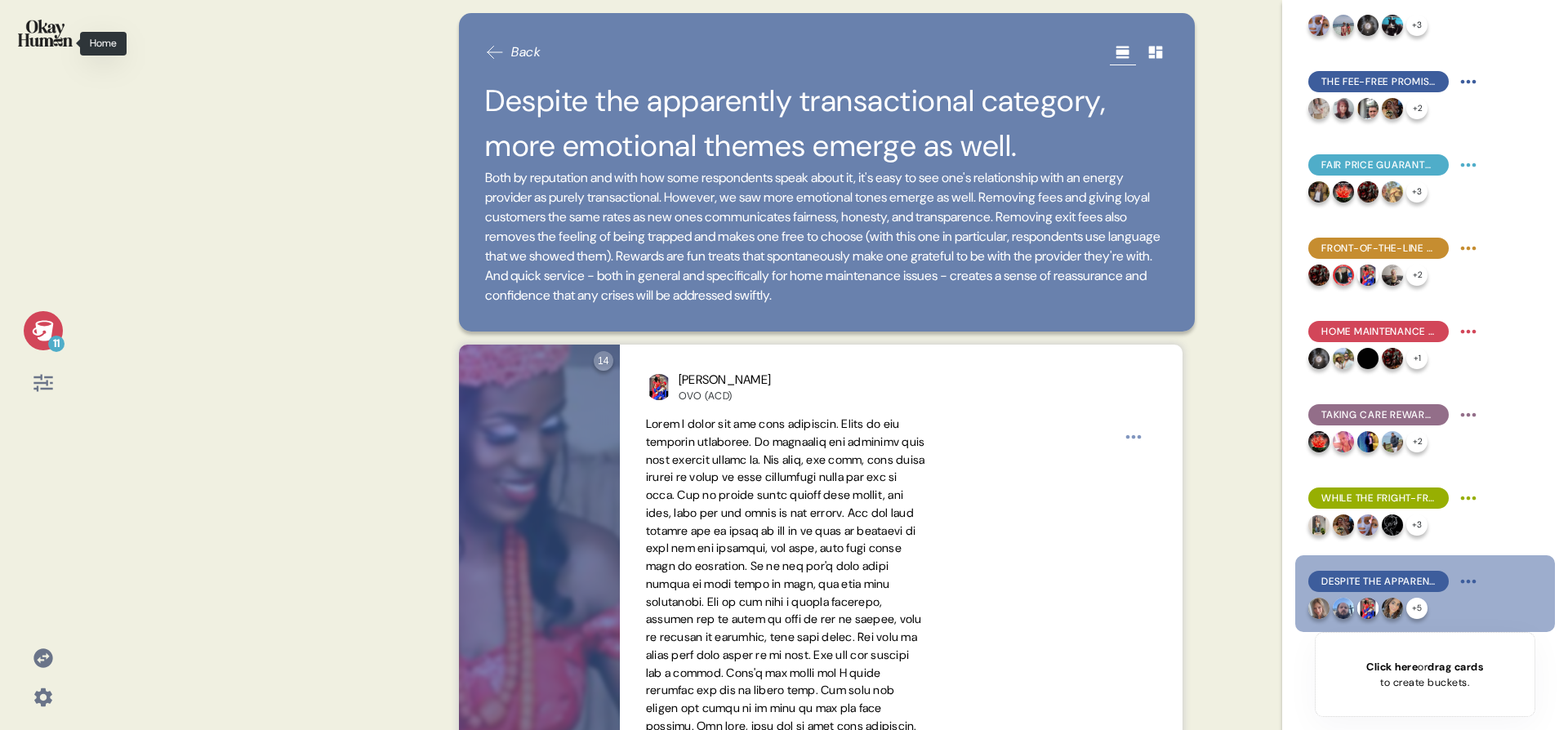
click at [46, 28] on img at bounding box center [45, 32] width 55 height 27
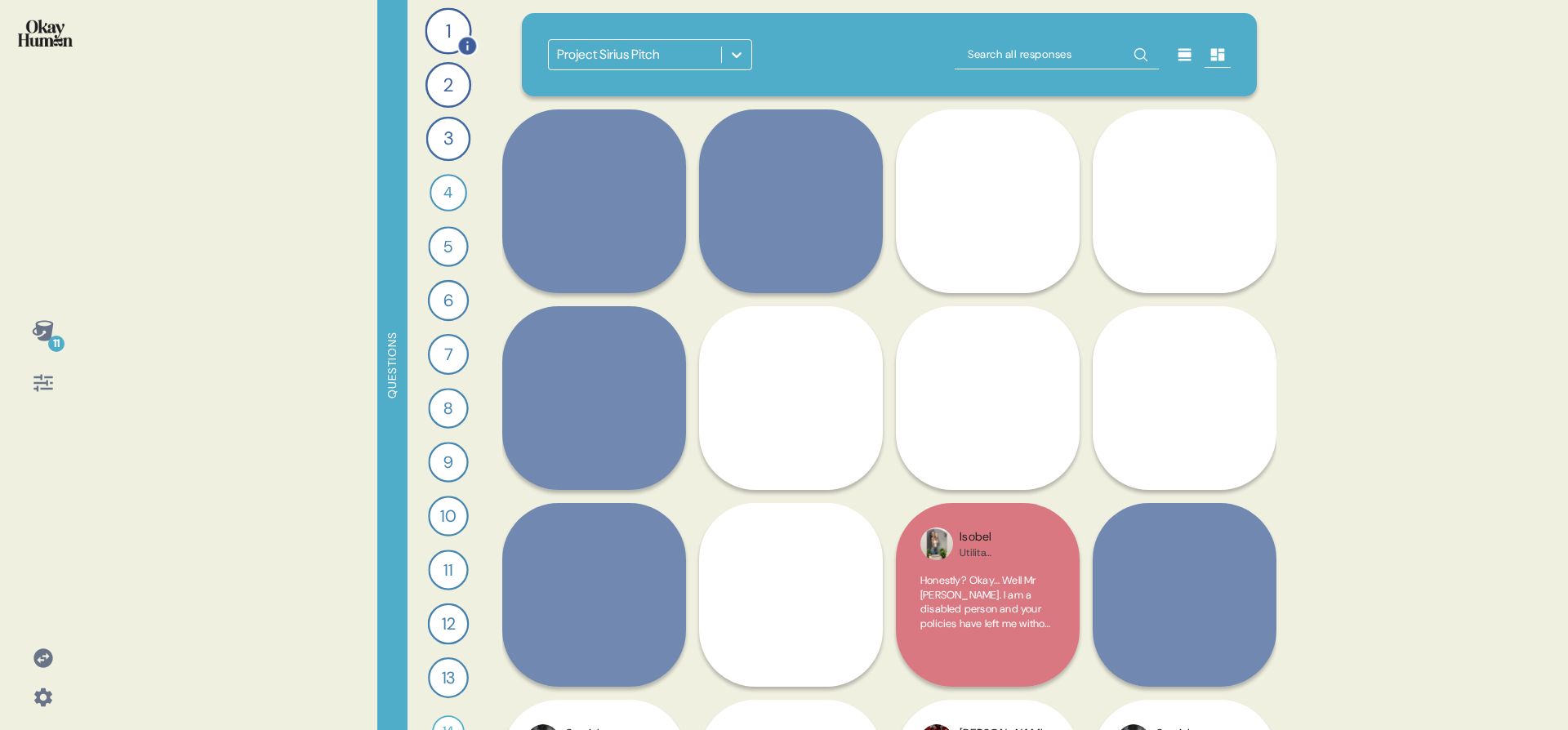
click at [443, 45] on div "1" at bounding box center [447, 29] width 46 height 46
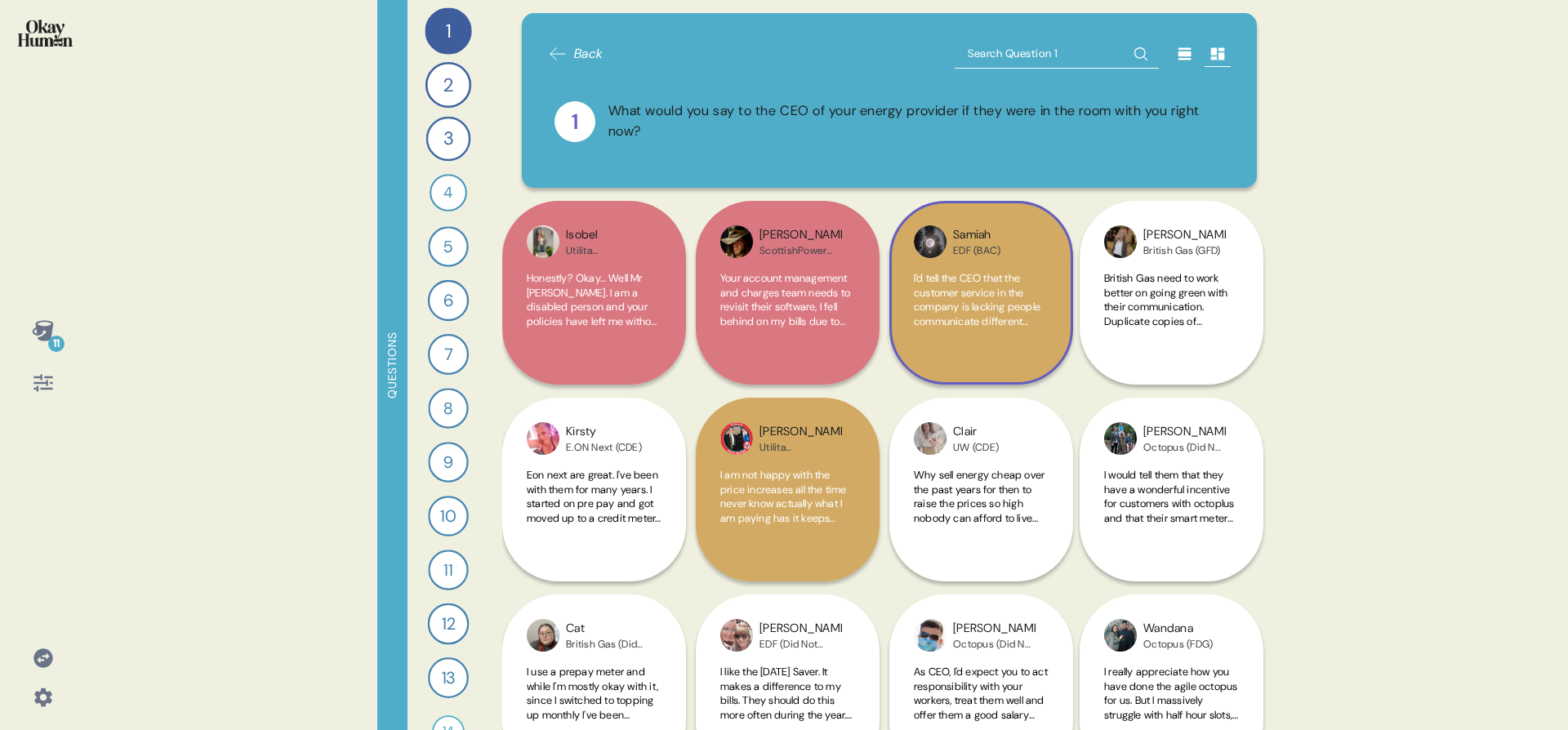
click at [984, 288] on span "I'd tell the CEO that the customer service in the company is lacking people com…" at bounding box center [980, 443] width 134 height 344
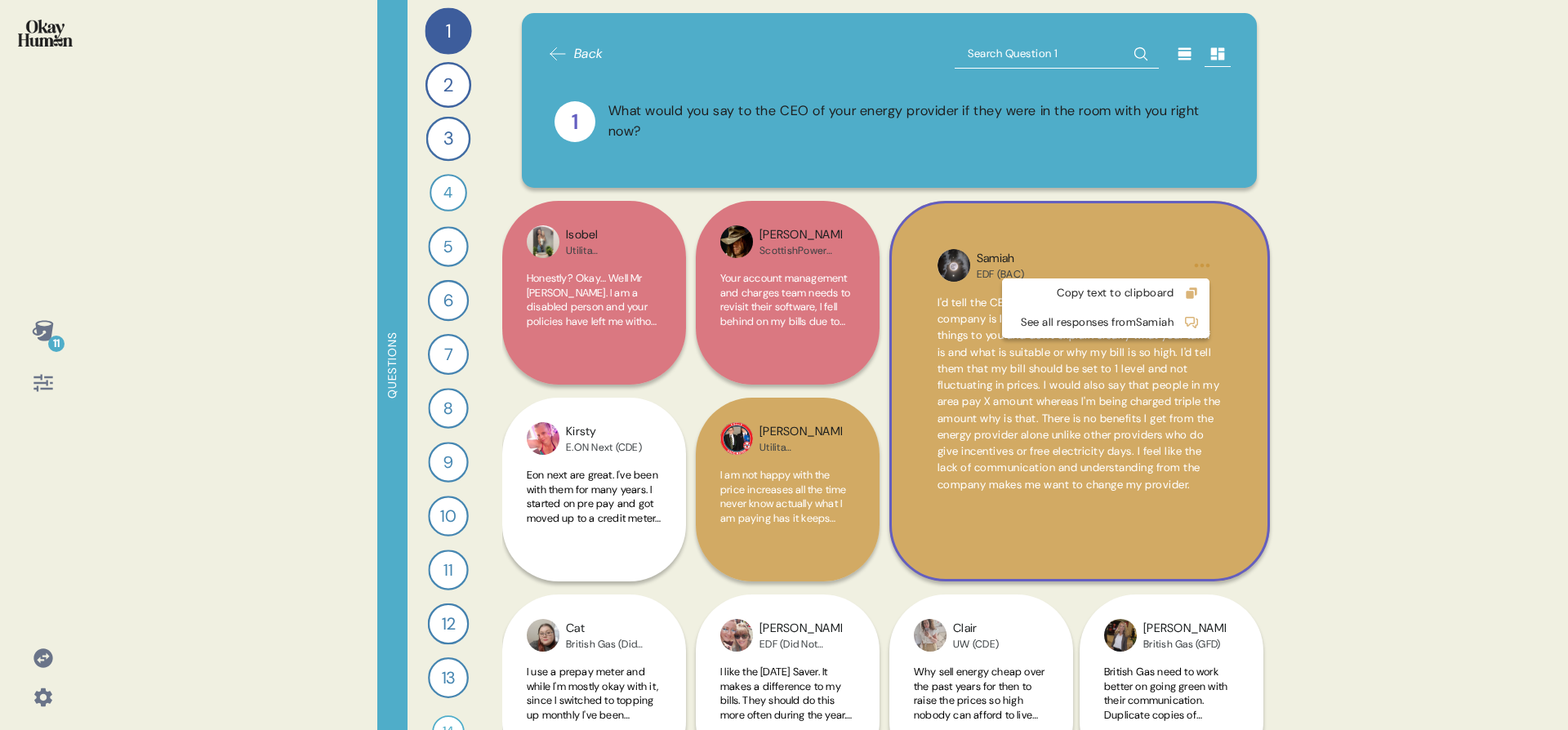
click at [1197, 260] on html "11 Questions 1 What would you say to the CEO of your energy provider if they we…" at bounding box center [784, 365] width 1568 height 730
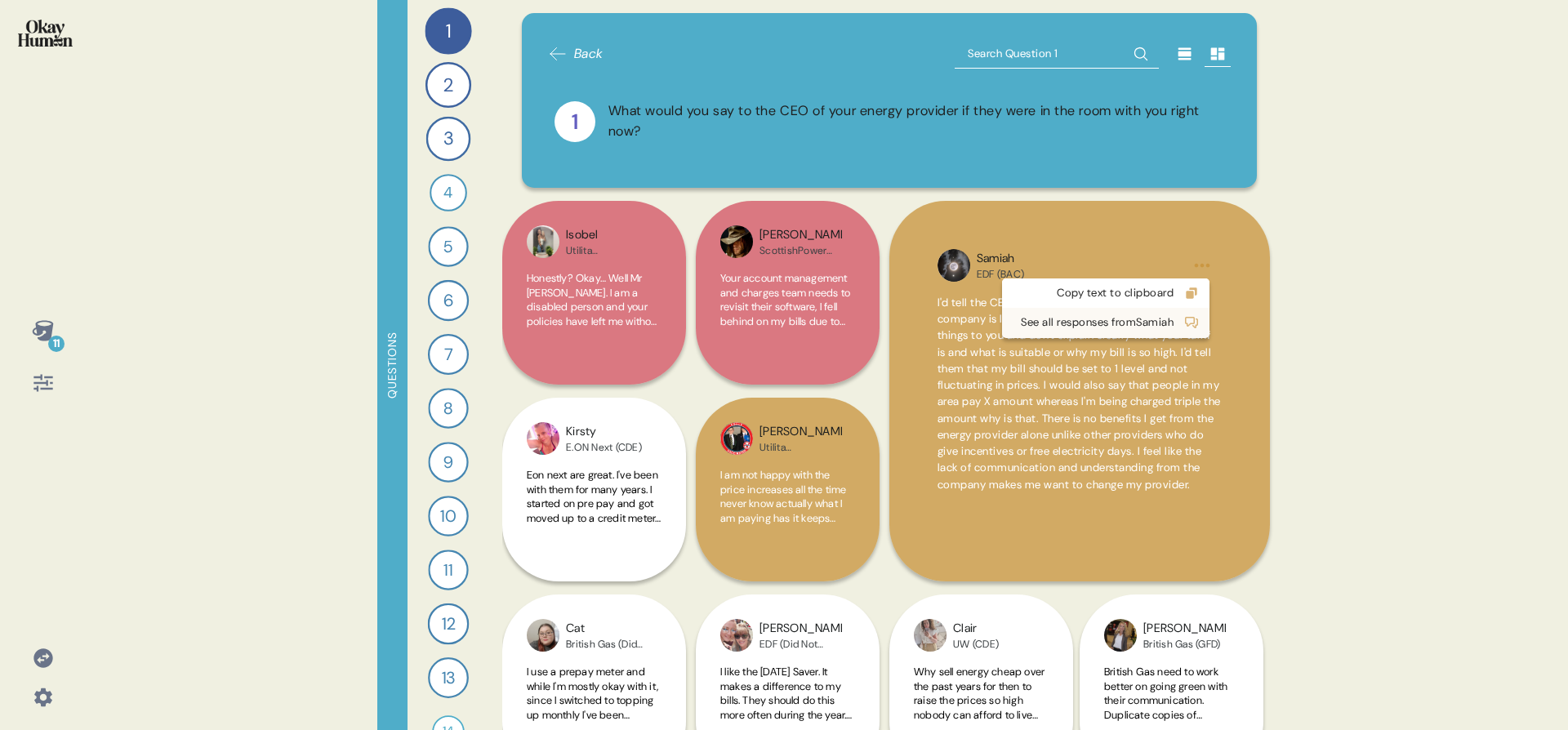
click at [1148, 334] on div "See all responses from Samiah" at bounding box center [1105, 322] width 207 height 29
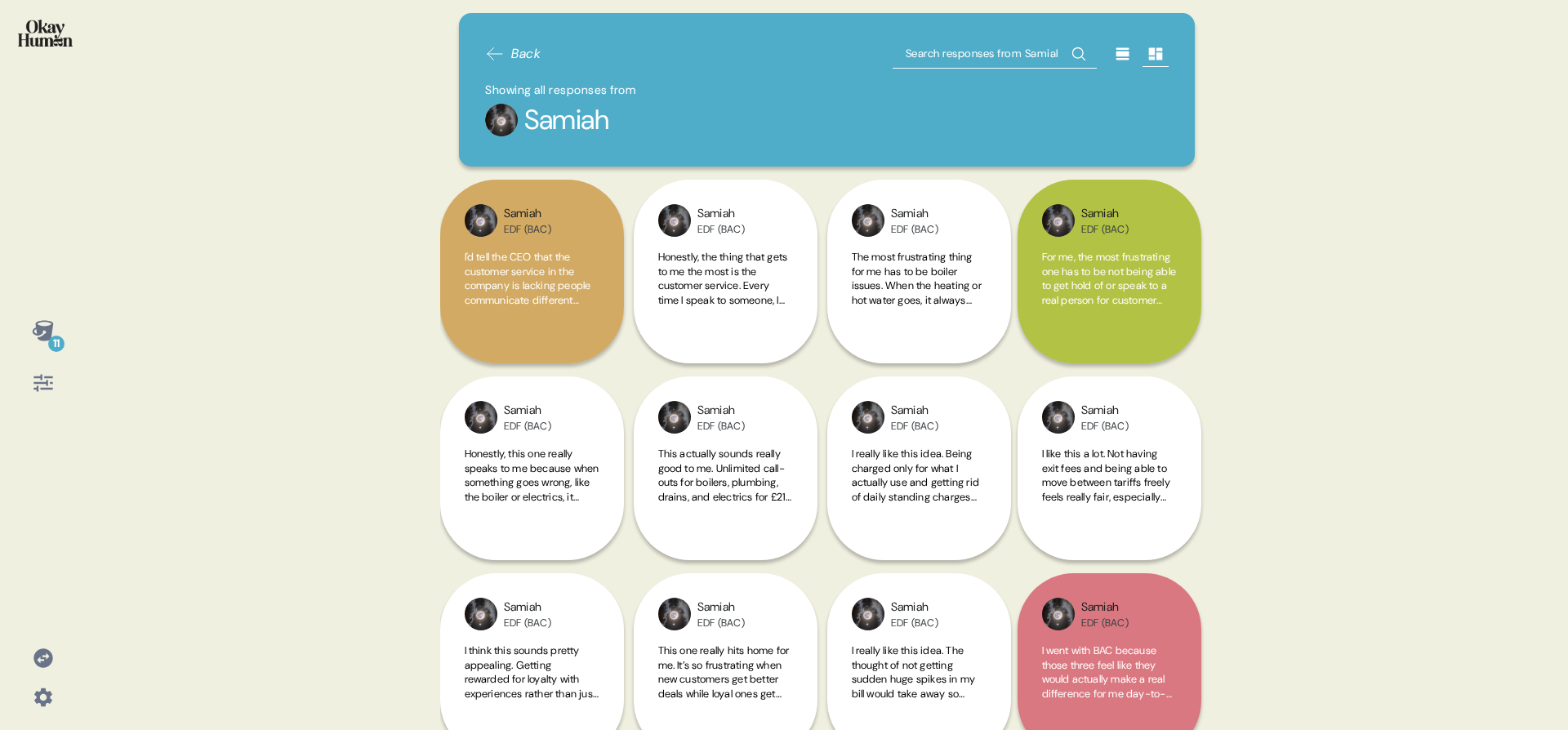
scroll to position [237, 0]
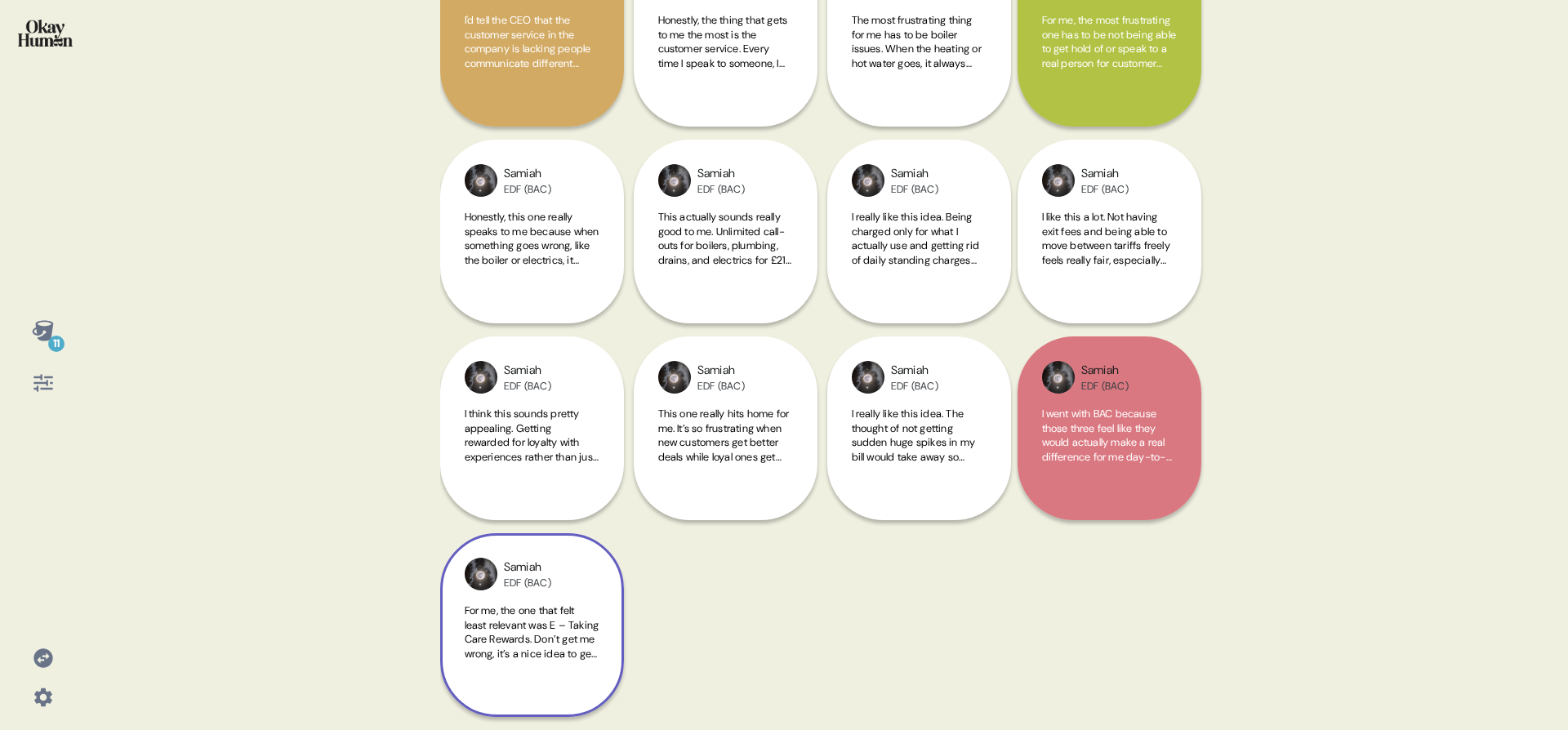
click at [514, 651] on span "For me, the one that felt least relevant was E – Taking Care Rewards. Don’t get…" at bounding box center [532, 725] width 135 height 244
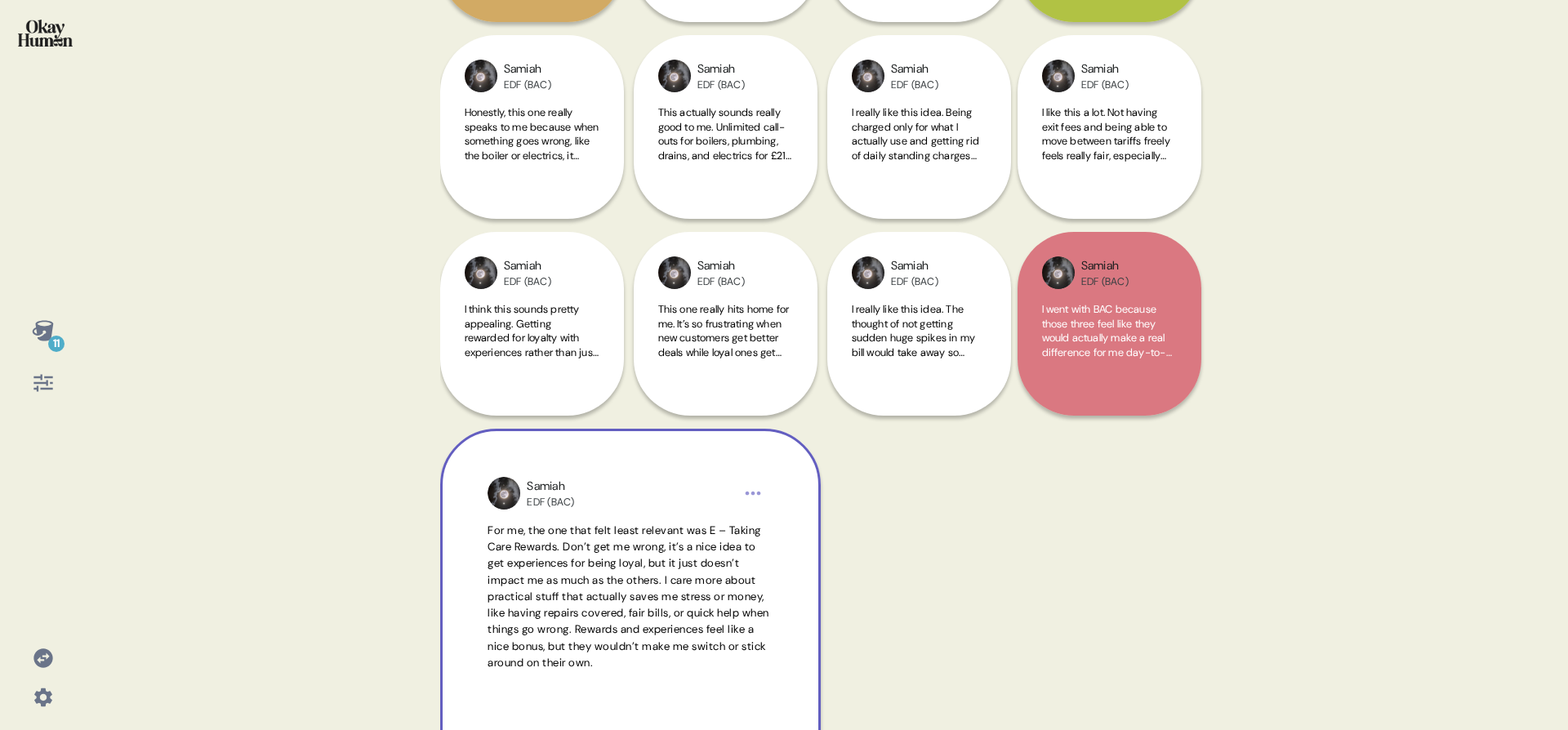
scroll to position [421, 0]
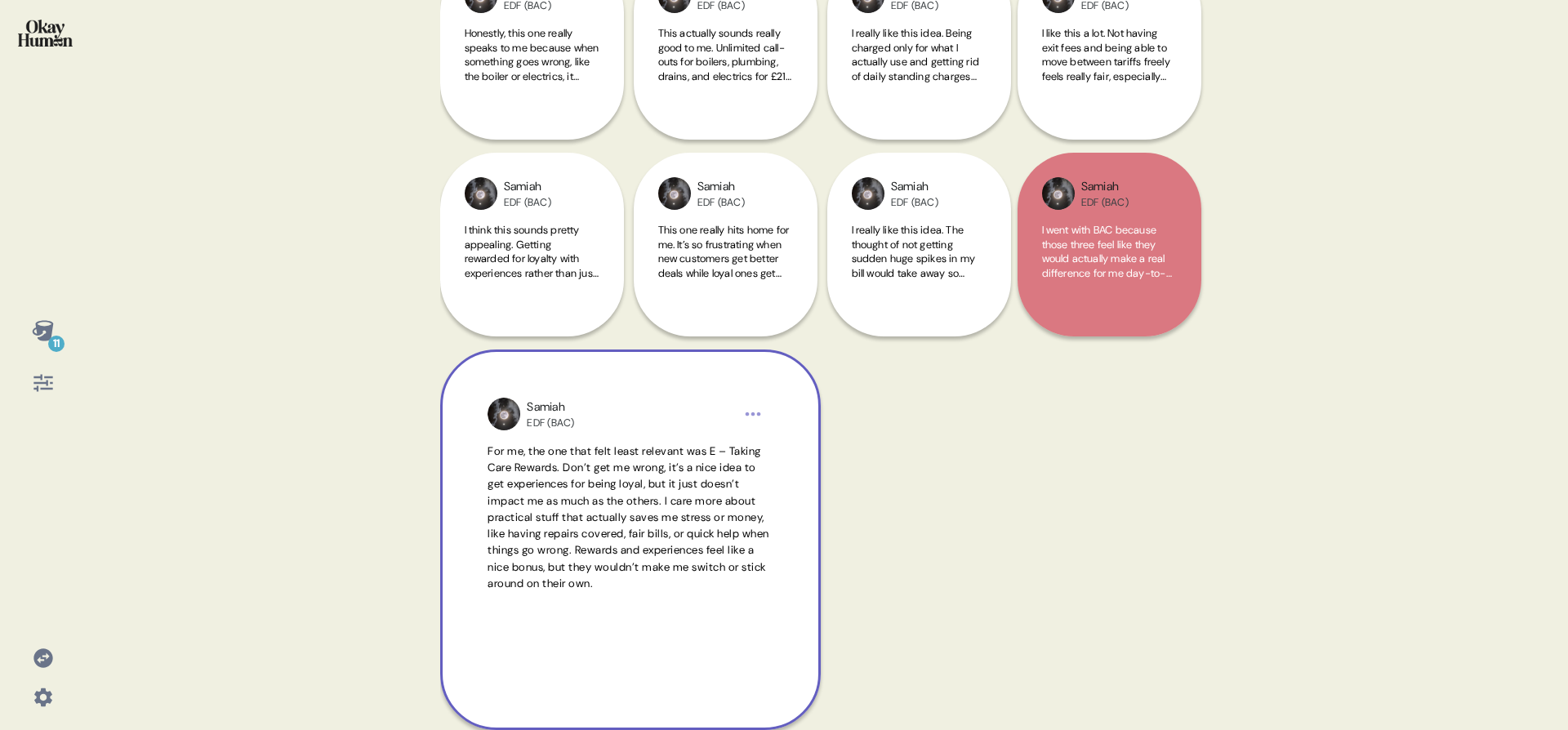
click at [724, 426] on div "Samiah EDF (BAC)" at bounding box center [629, 415] width 205 height 31
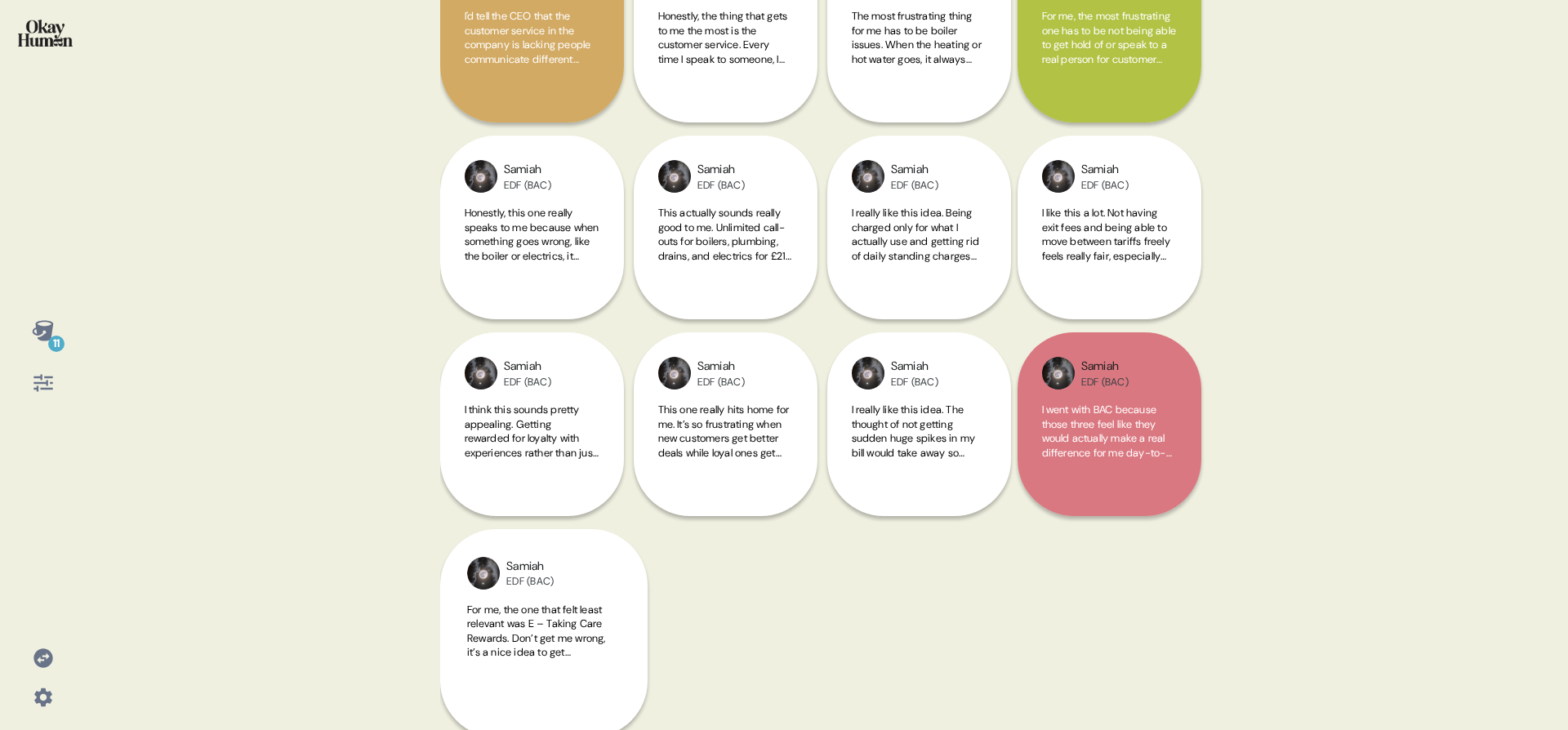
scroll to position [237, 0]
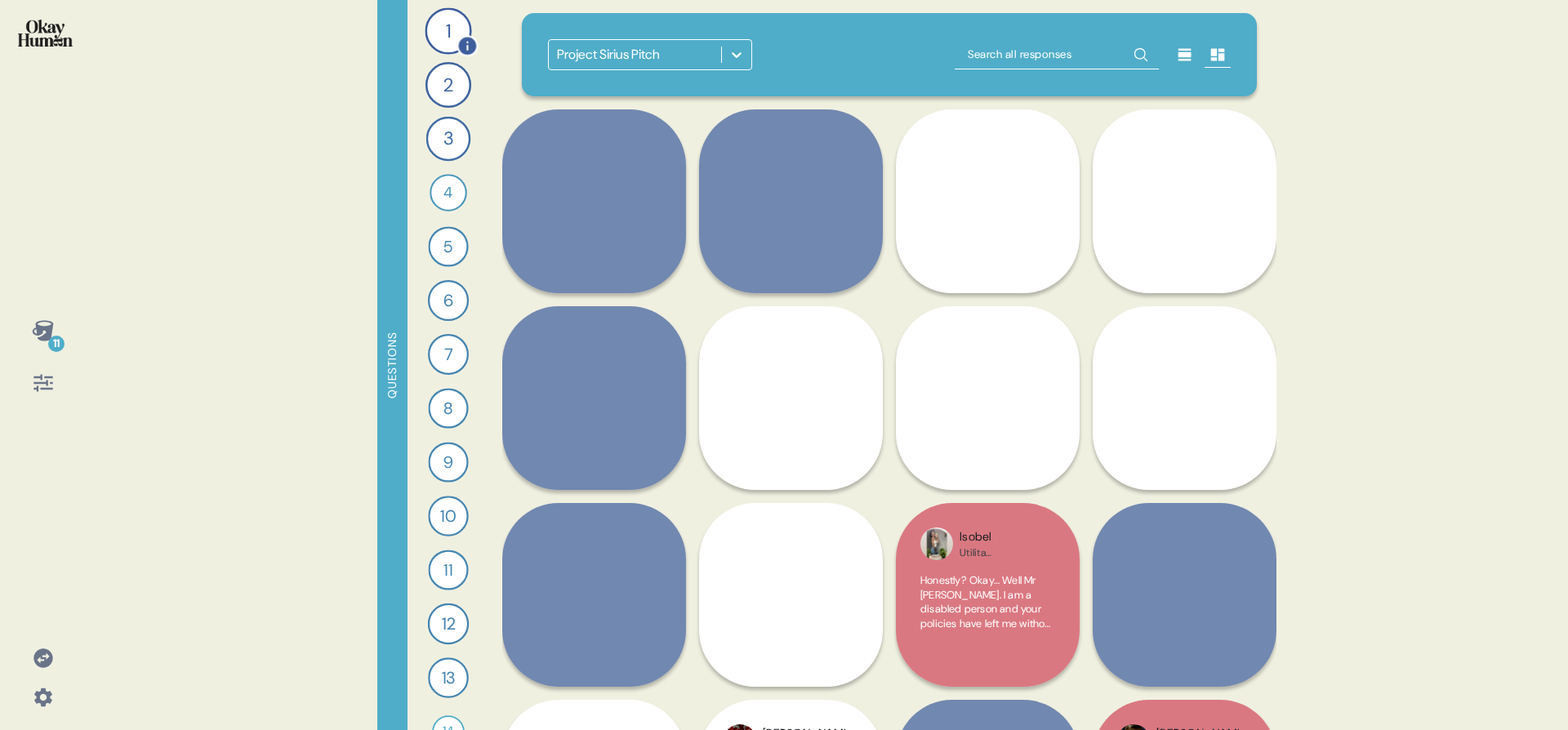
click at [451, 30] on div "1" at bounding box center [447, 29] width 46 height 46
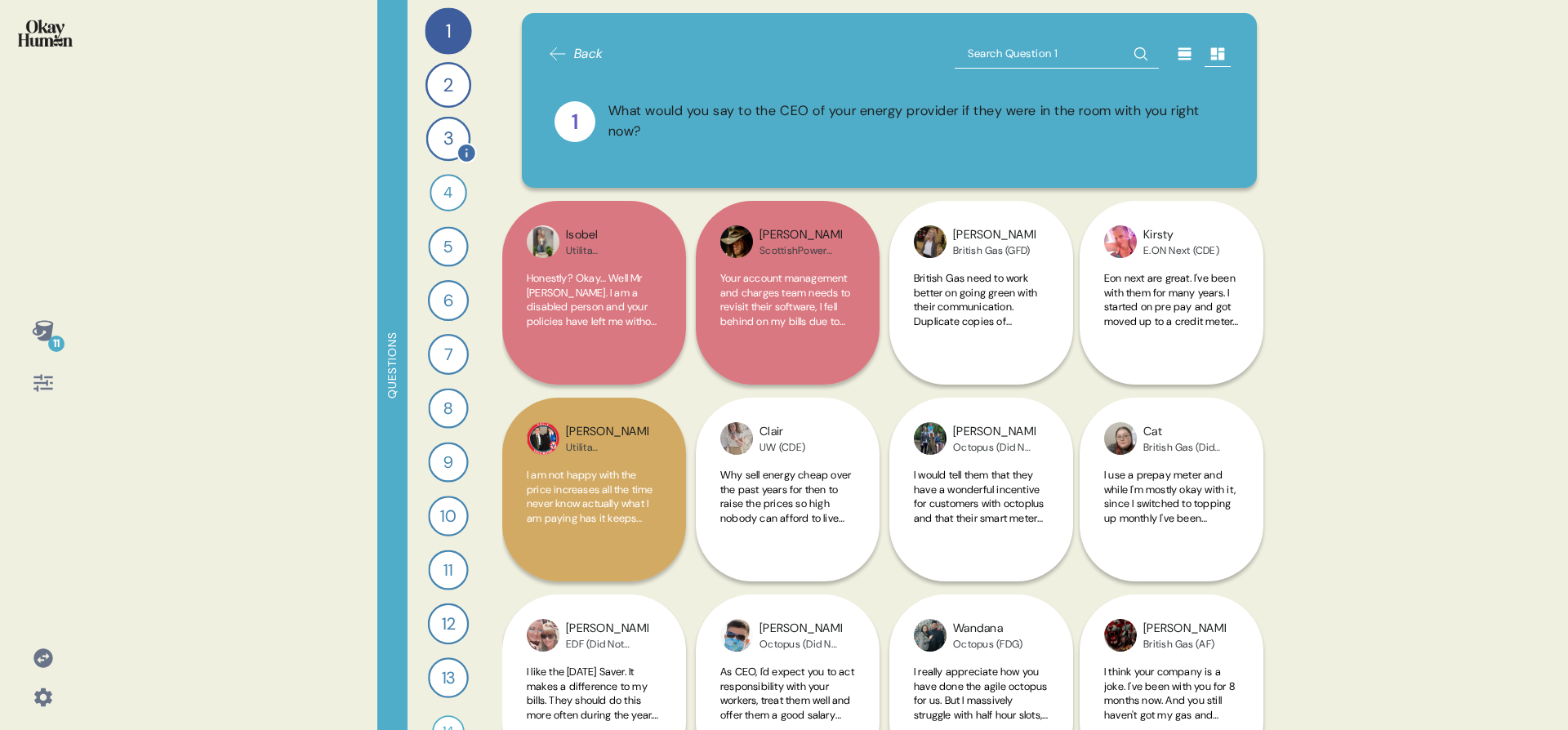
click at [446, 171] on div "1 What would you say to the CEO of your energy provider if they were in the roo…" at bounding box center [448, 365] width 82 height 730
click at [435, 205] on div "4" at bounding box center [448, 193] width 37 height 37
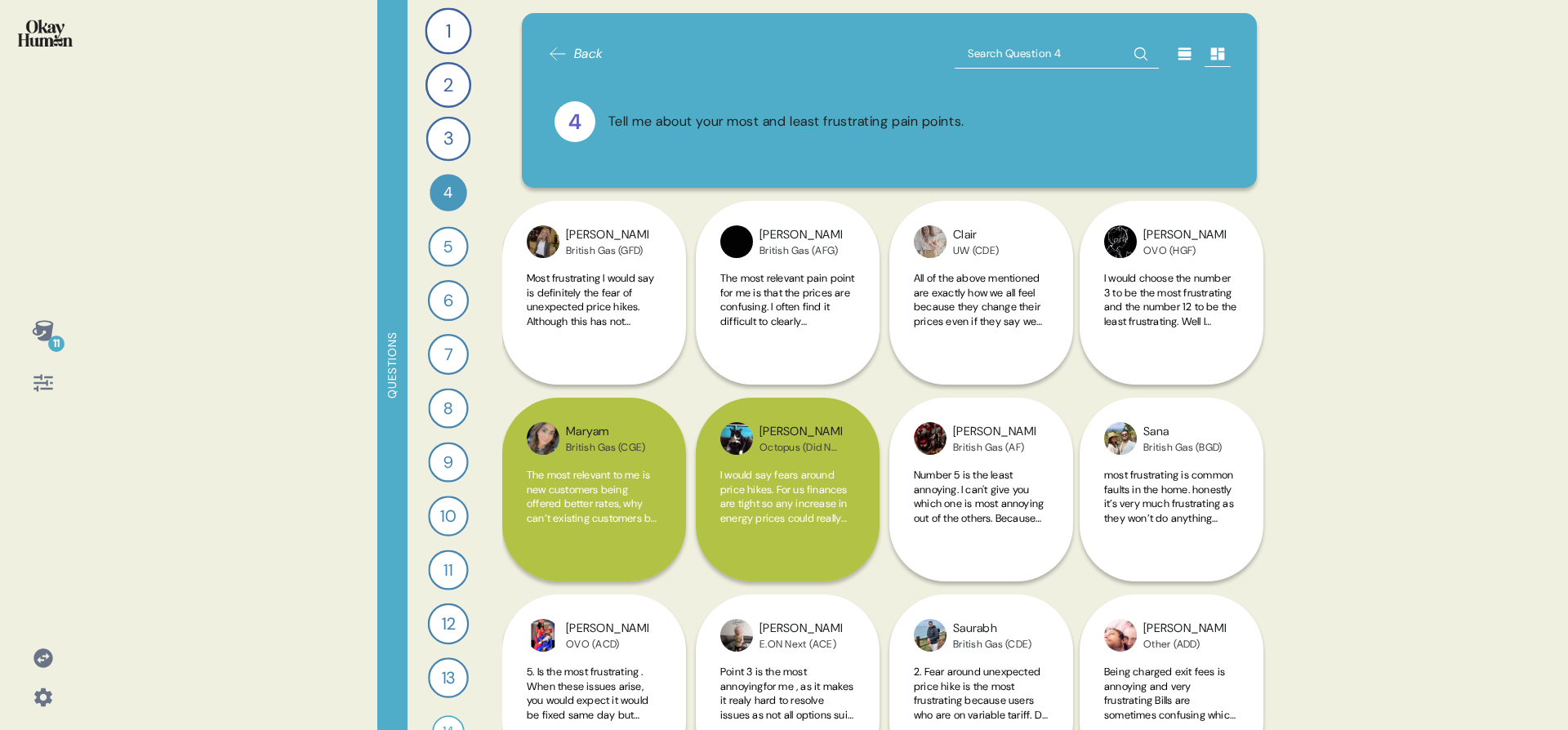
click at [427, 378] on div "1 What would you say to the CEO of your energy provider if they were in the roo…" at bounding box center [448, 365] width 82 height 730
click at [448, 353] on div "7" at bounding box center [448, 355] width 41 height 41
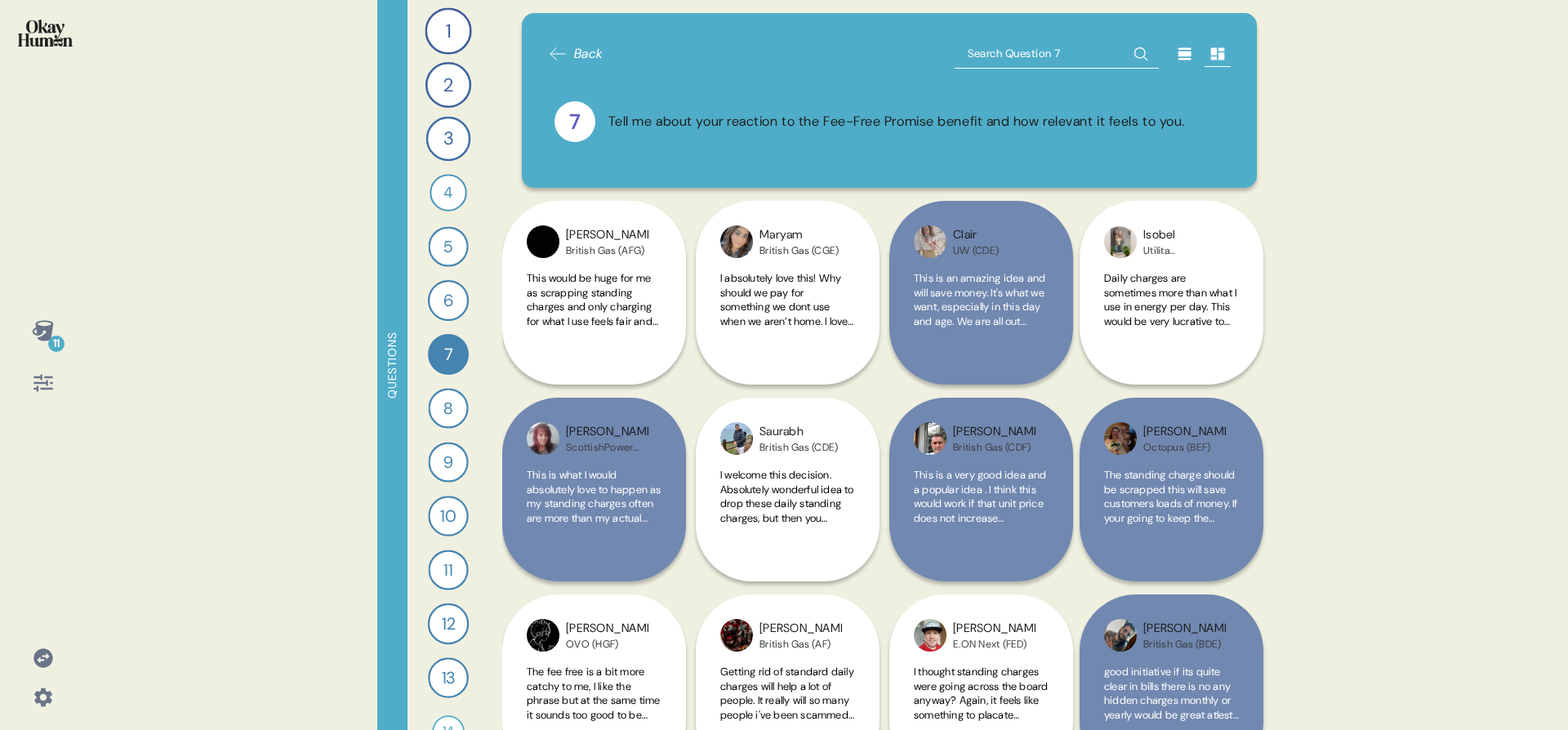
click at [36, 333] on icon at bounding box center [42, 330] width 23 height 23
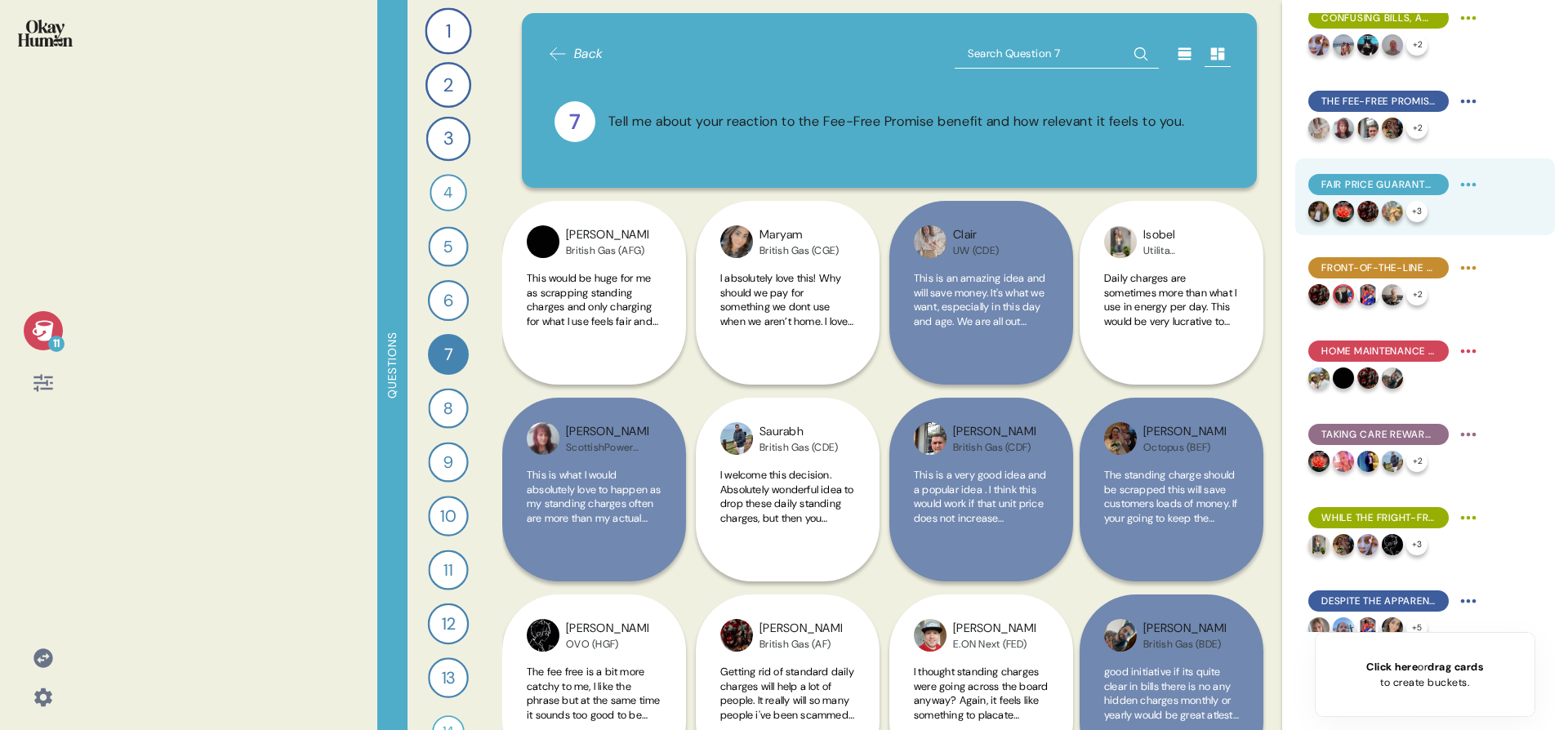
scroll to position [291, 0]
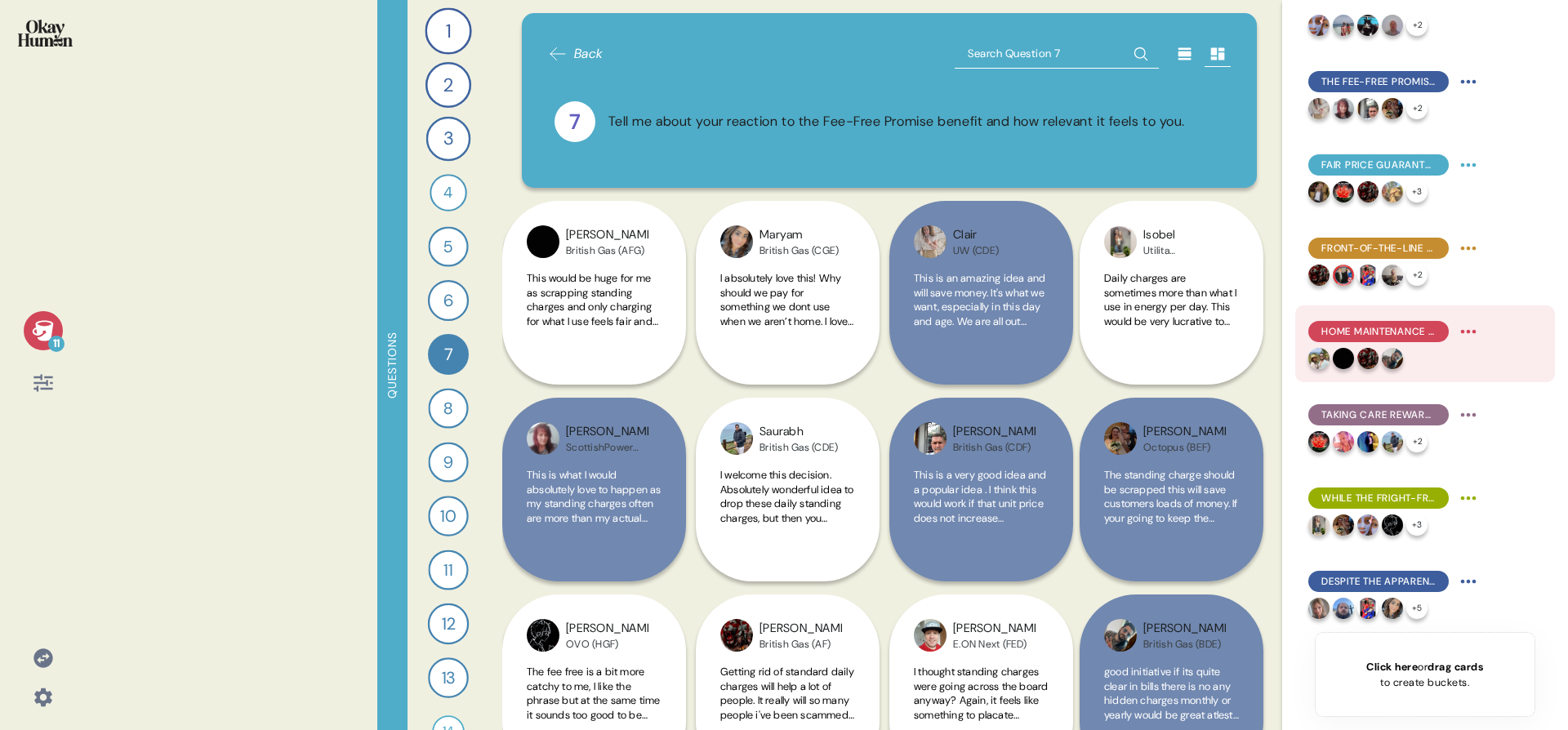
click at [1448, 357] on div at bounding box center [1394, 359] width 173 height 22
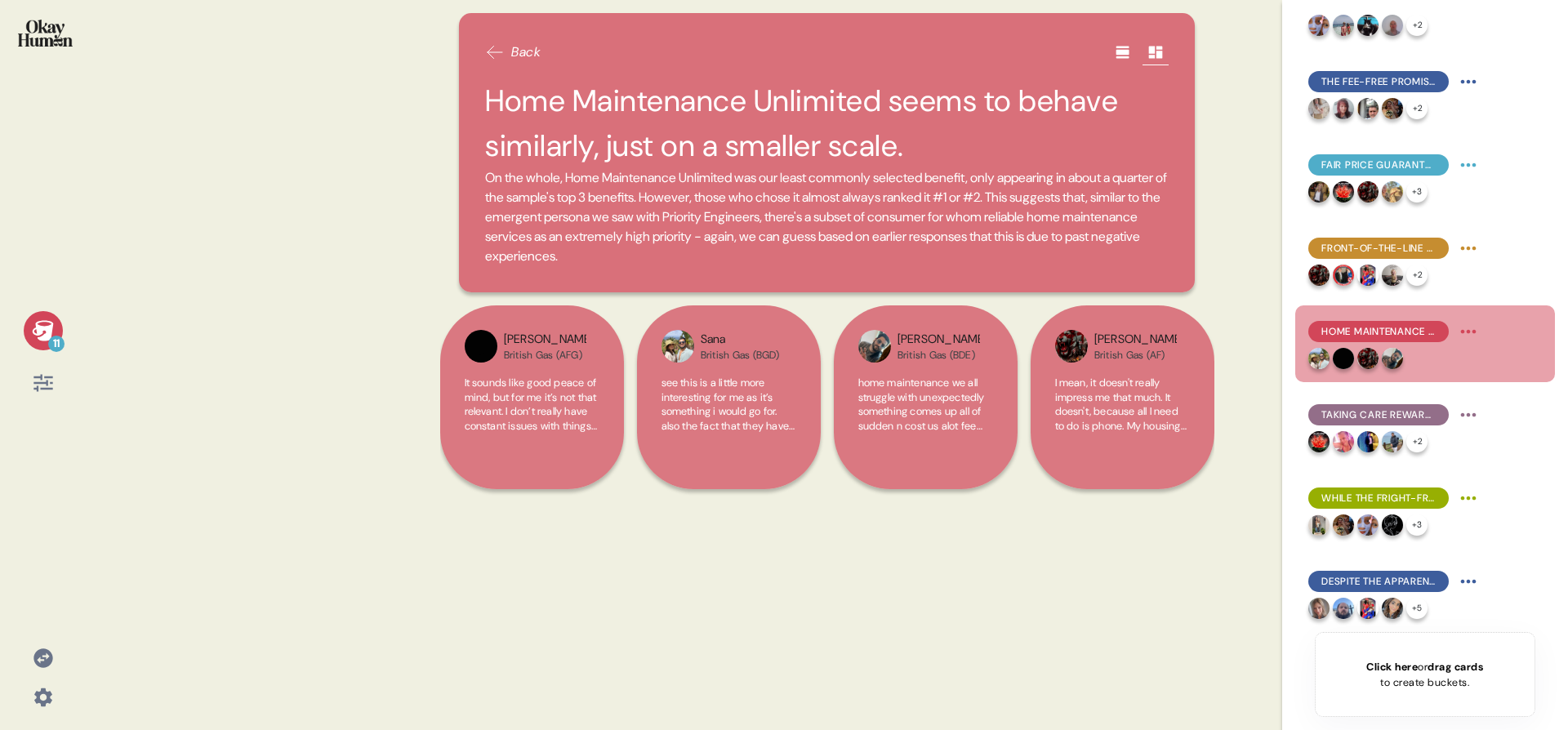
click at [36, 29] on img at bounding box center [45, 32] width 55 height 27
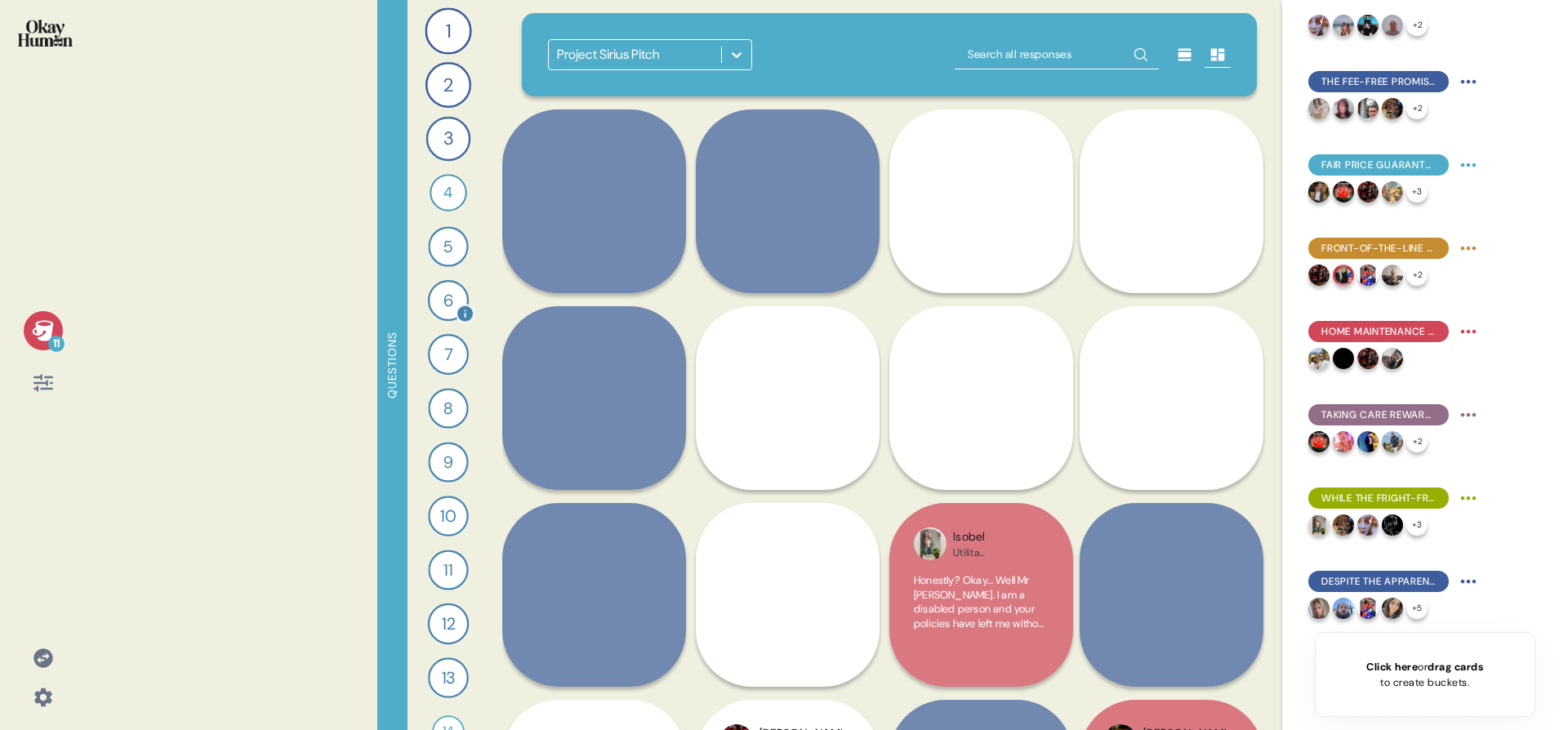
click at [443, 305] on div "6" at bounding box center [448, 301] width 41 height 41
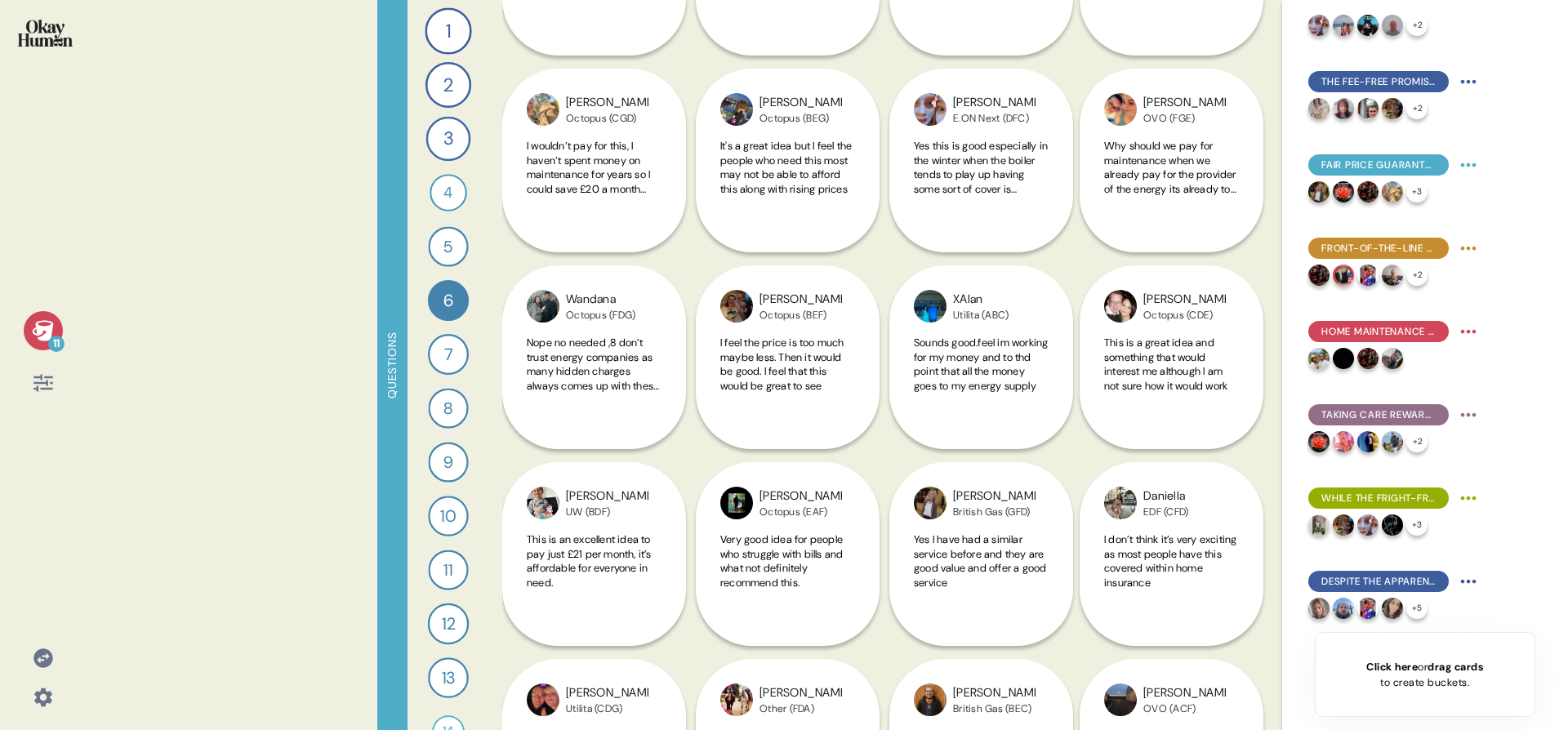
scroll to position [1327, 0]
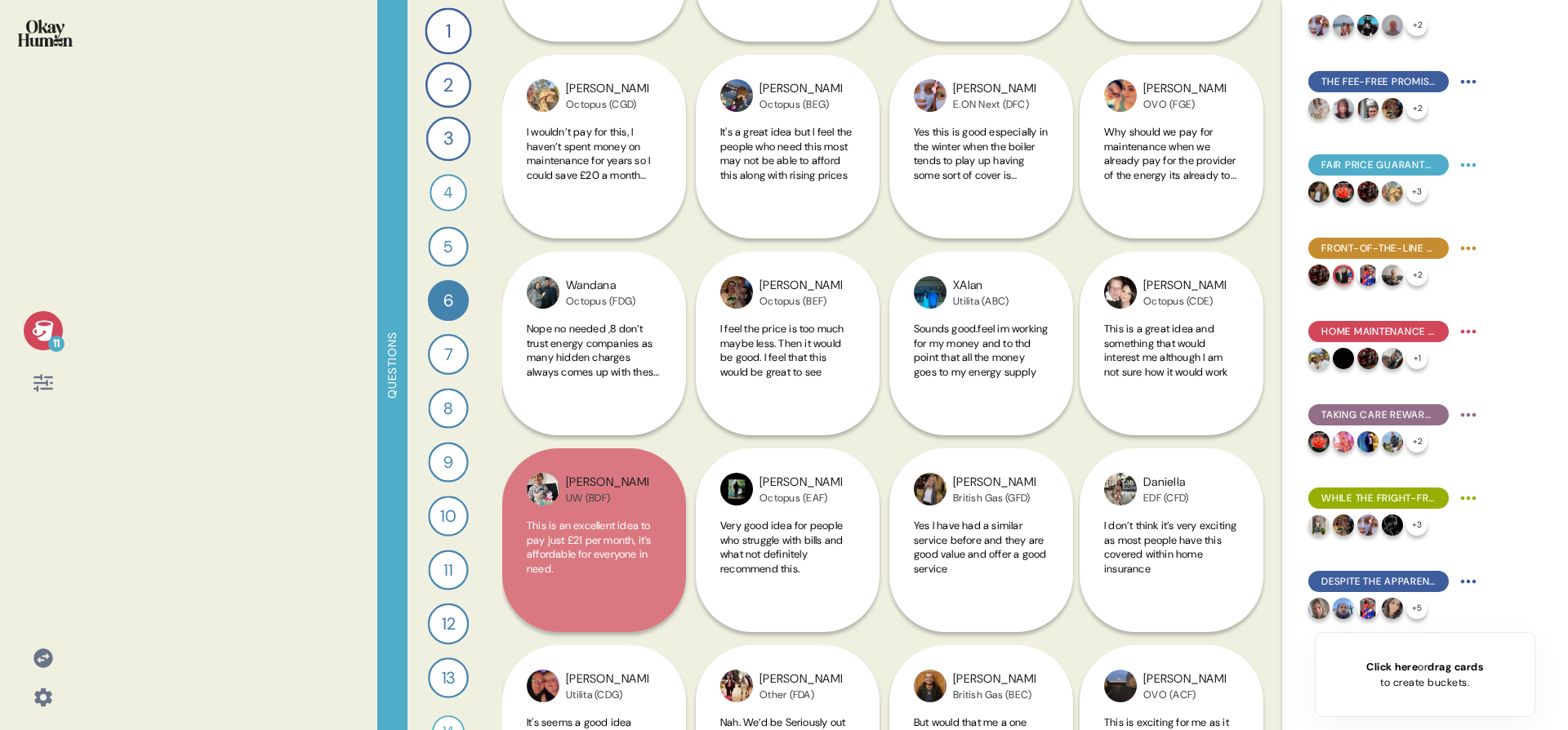
click at [41, 31] on img at bounding box center [45, 32] width 55 height 27
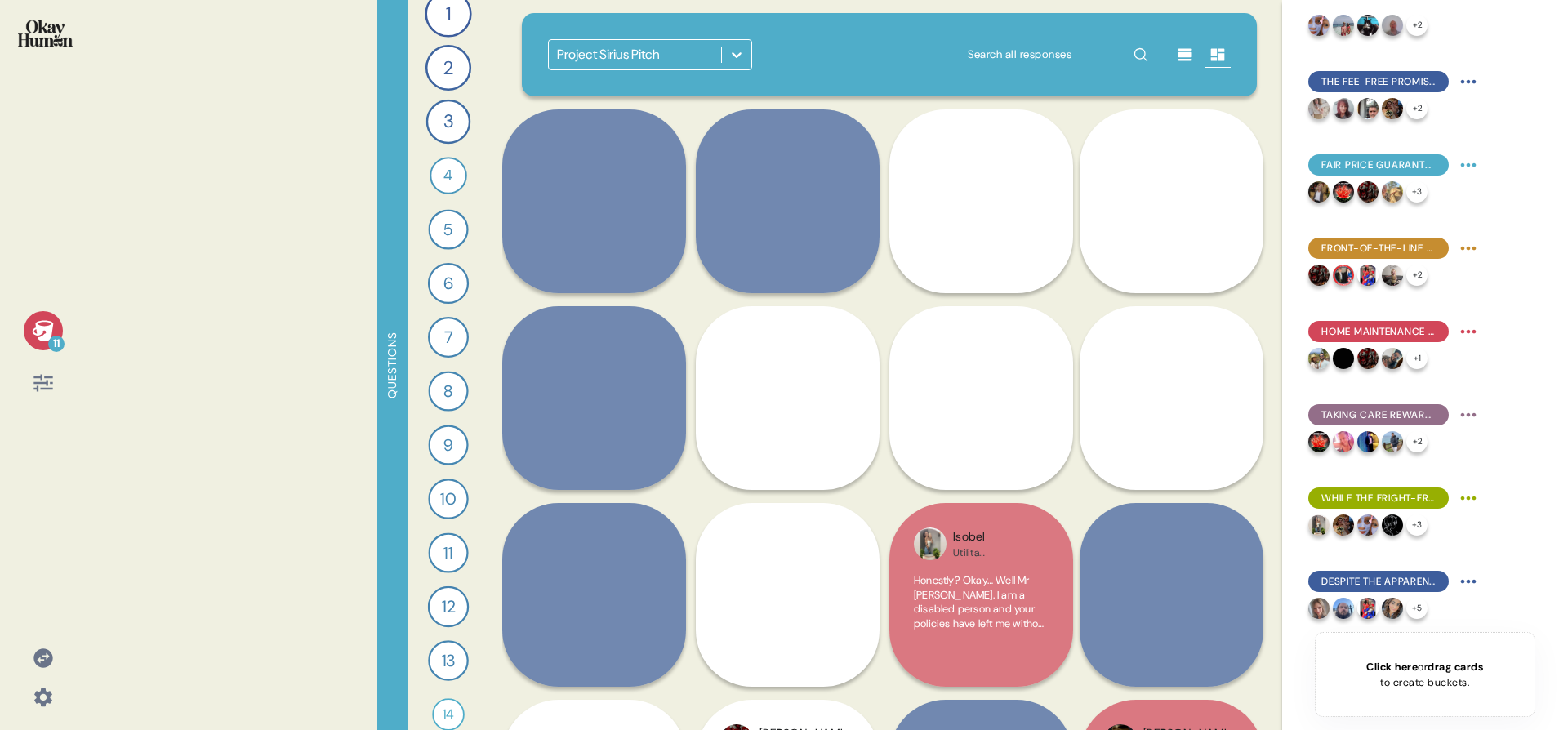
scroll to position [37, 0]
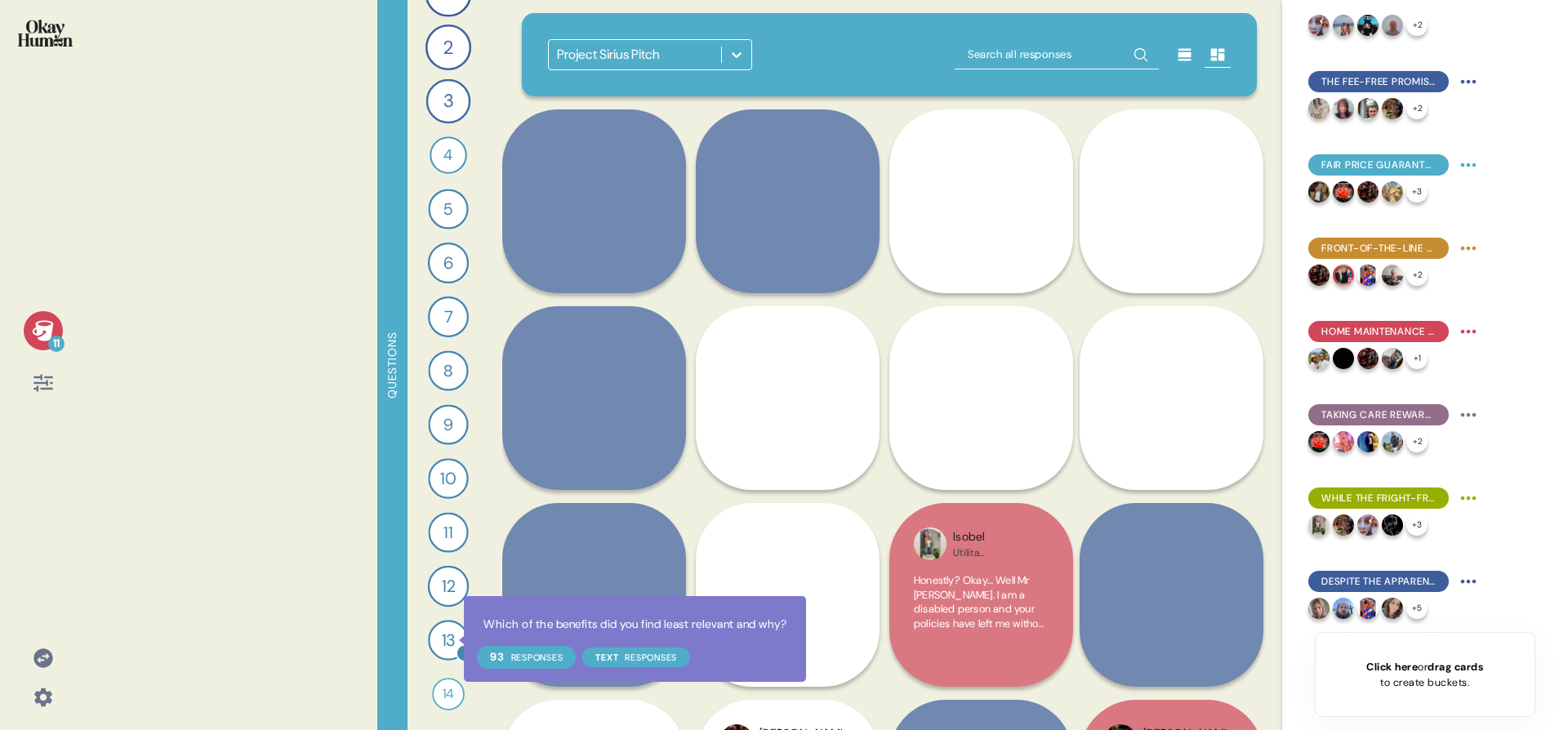
click at [457, 647] on icon at bounding box center [465, 653] width 16 height 16
click at [447, 642] on div "13" at bounding box center [448, 641] width 41 height 41
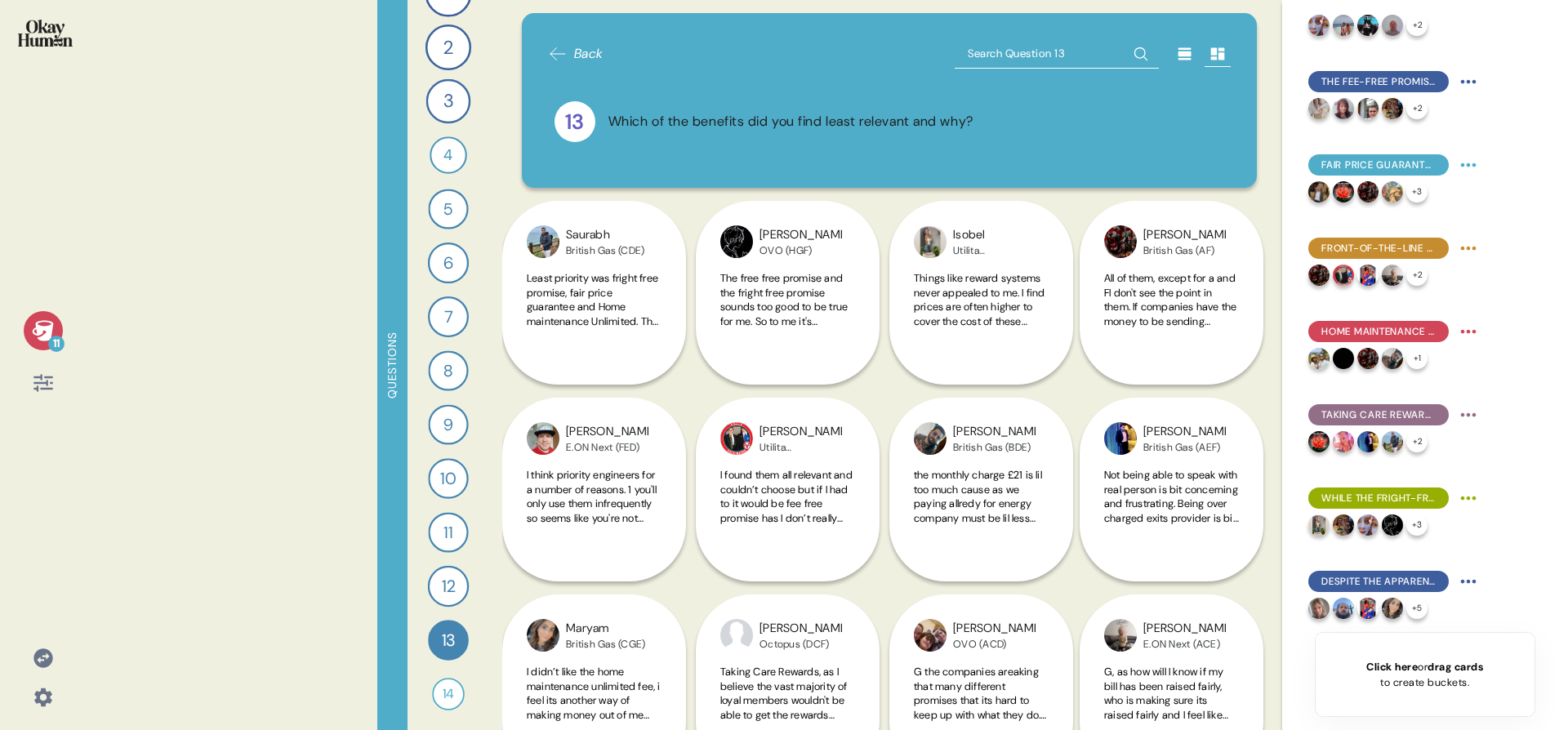
click at [49, 320] on icon at bounding box center [42, 330] width 23 height 23
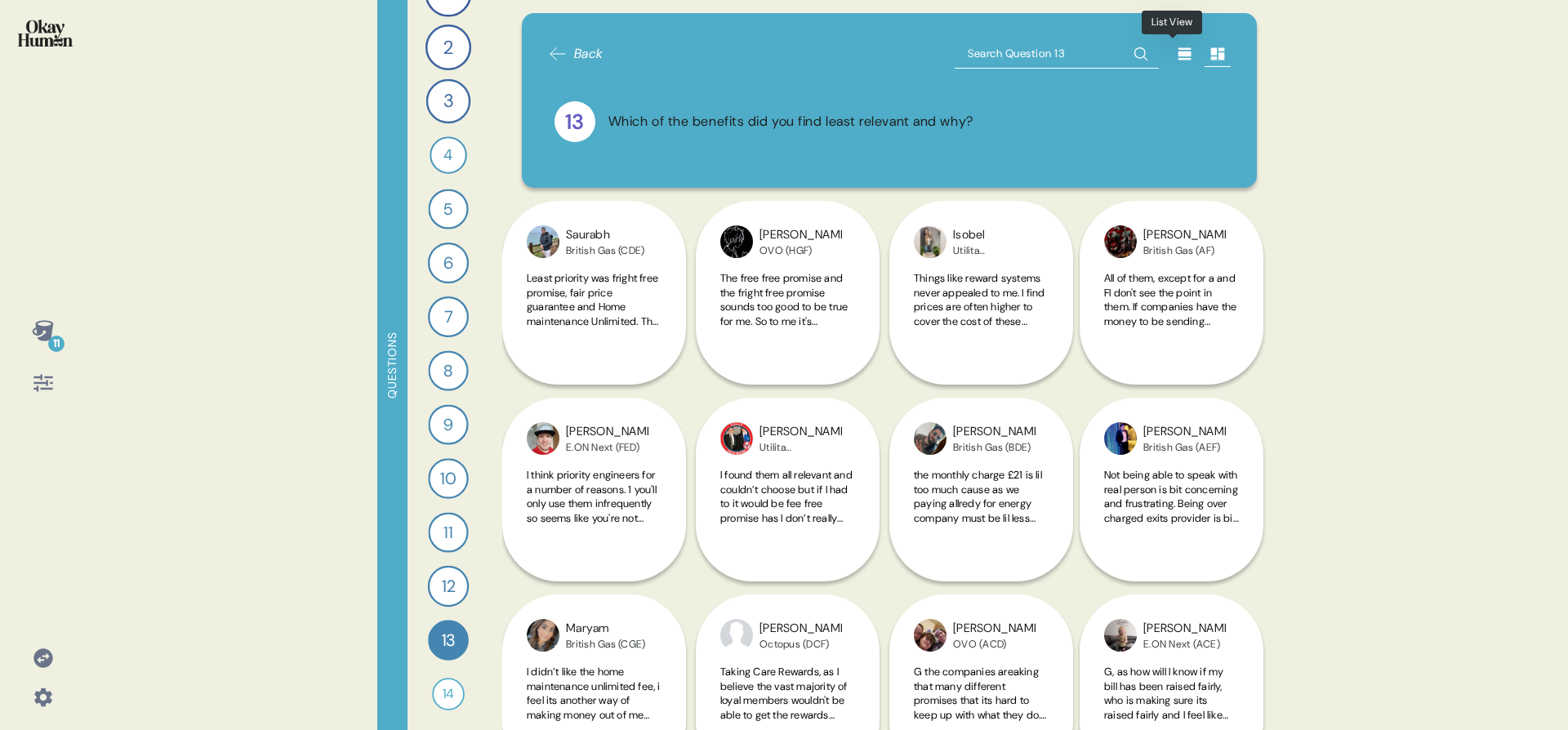
click at [1182, 57] on div at bounding box center [1185, 54] width 27 height 27
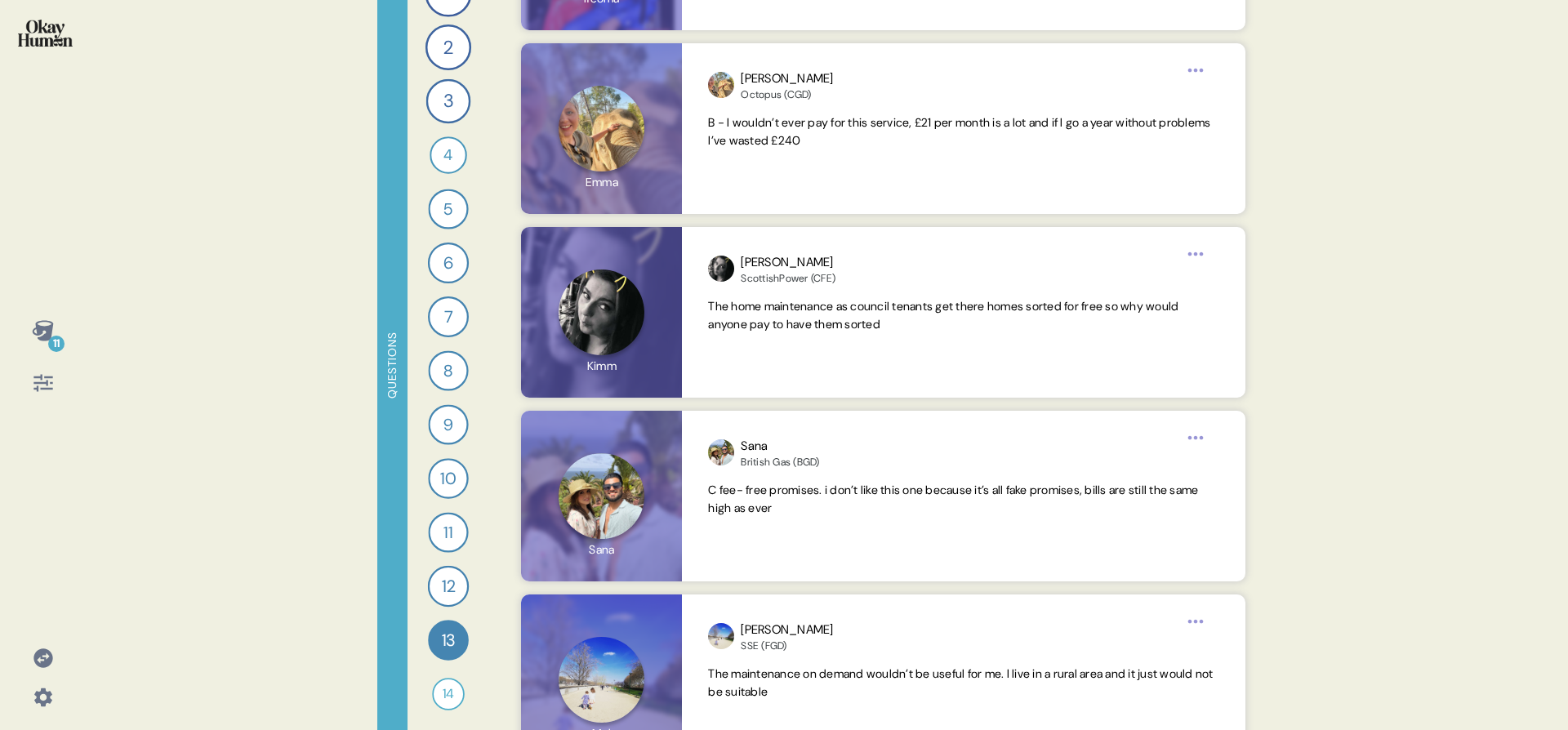
scroll to position [4037, 0]
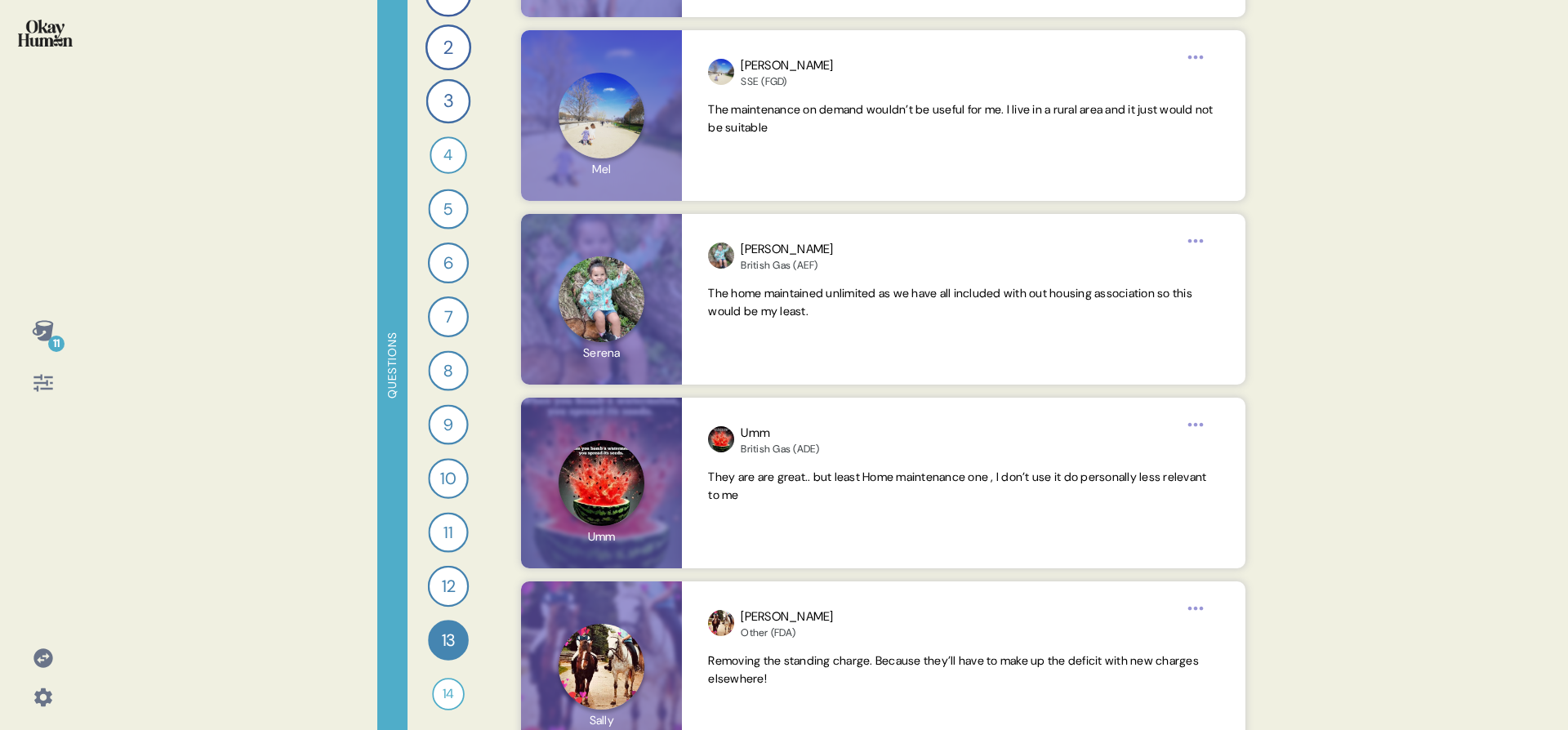
click at [29, 51] on div at bounding box center [42, 43] width 60 height 61
